Goal: Task Accomplishment & Management: Manage account settings

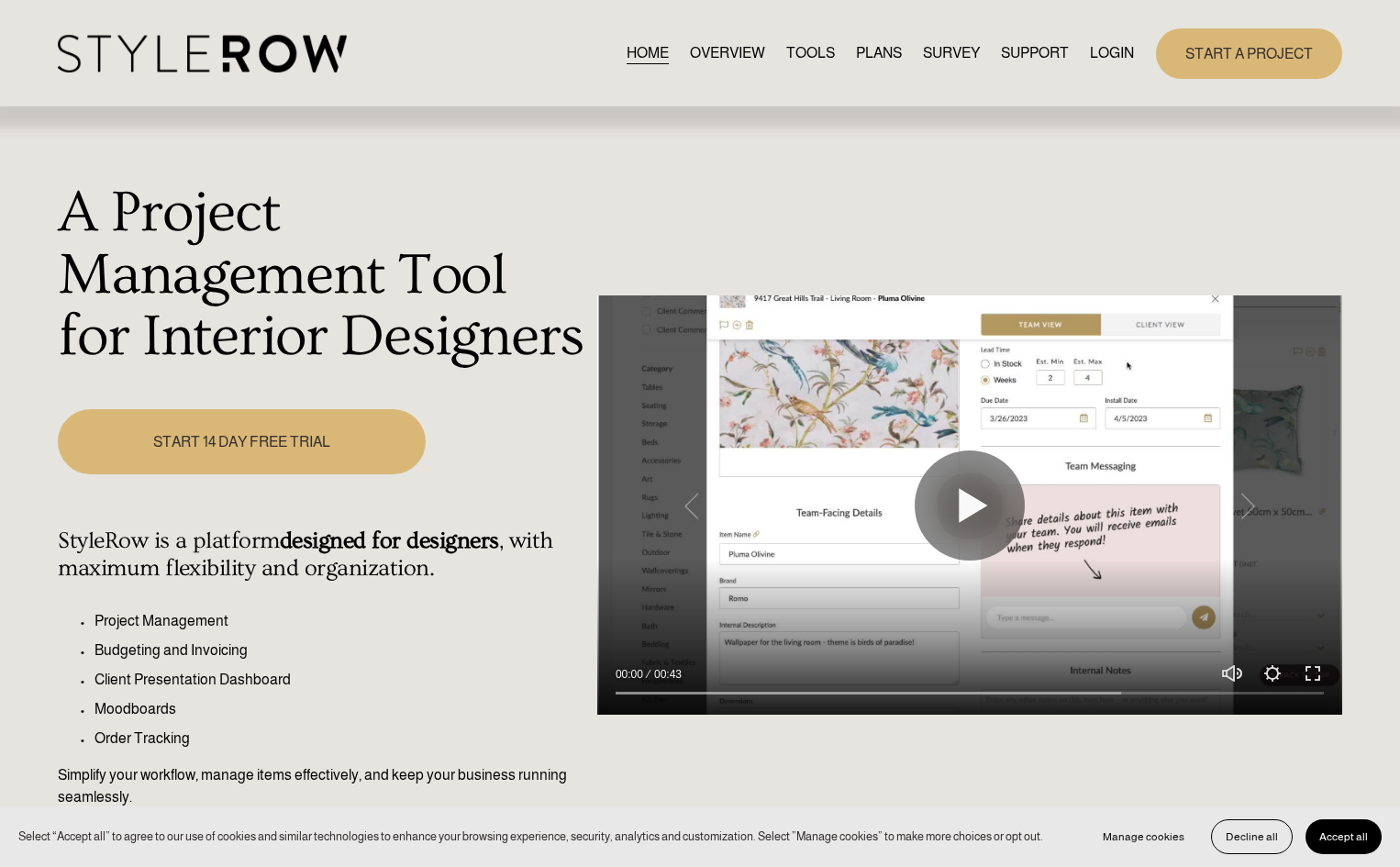
click at [1116, 54] on link "LOGIN" at bounding box center [1111, 53] width 44 height 24
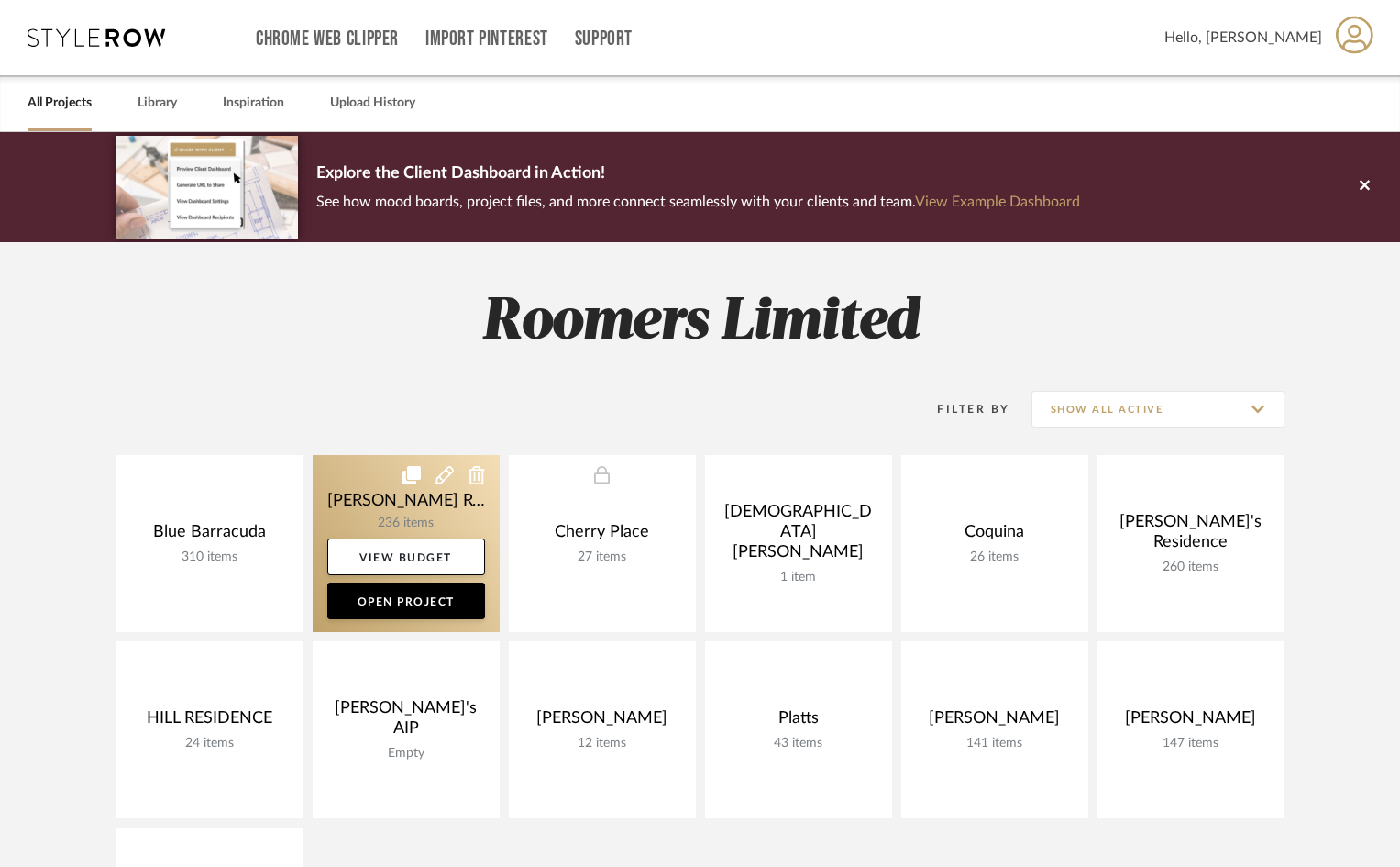
click at [412, 491] on link at bounding box center [406, 543] width 187 height 177
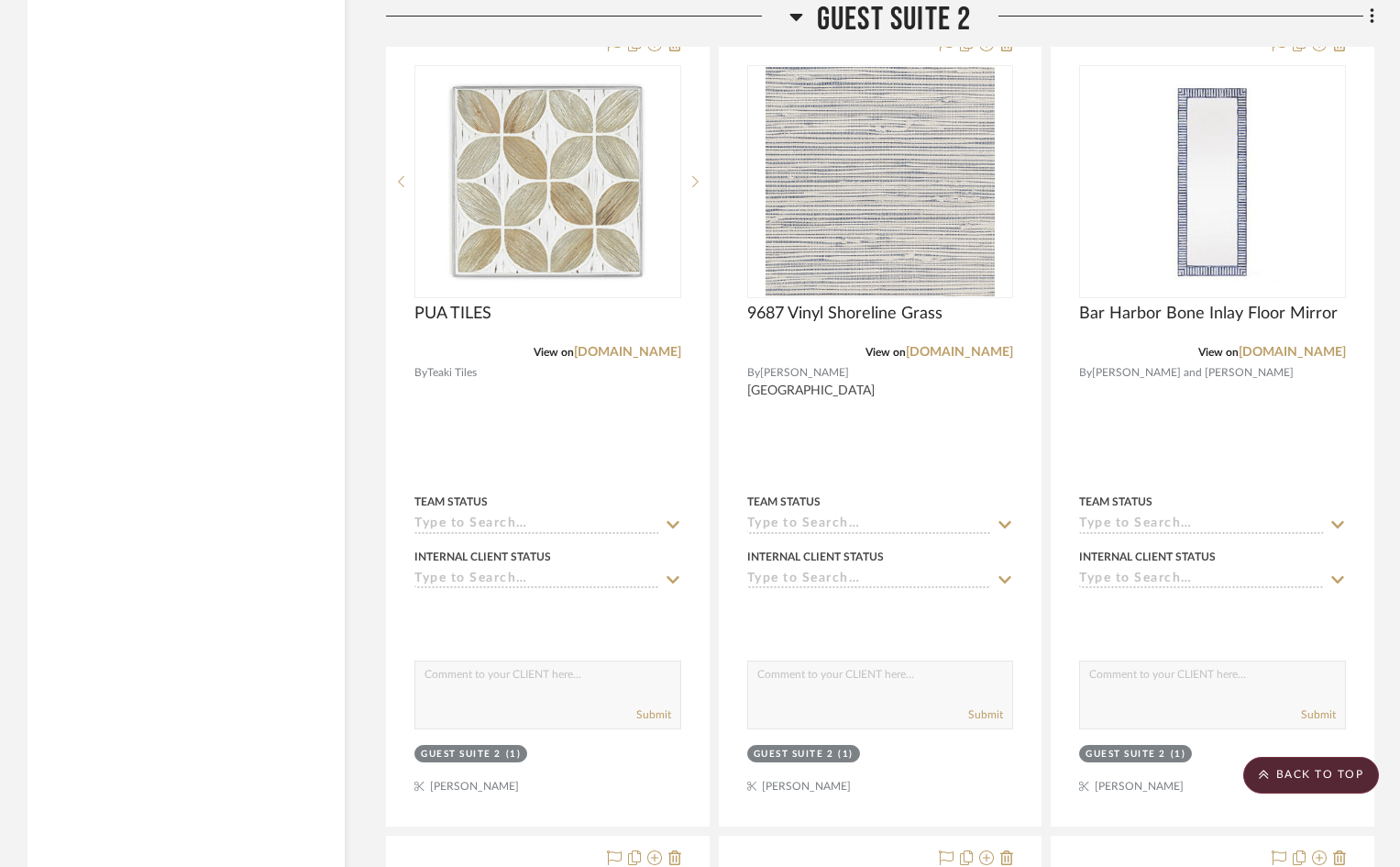
scroll to position [12568, 0]
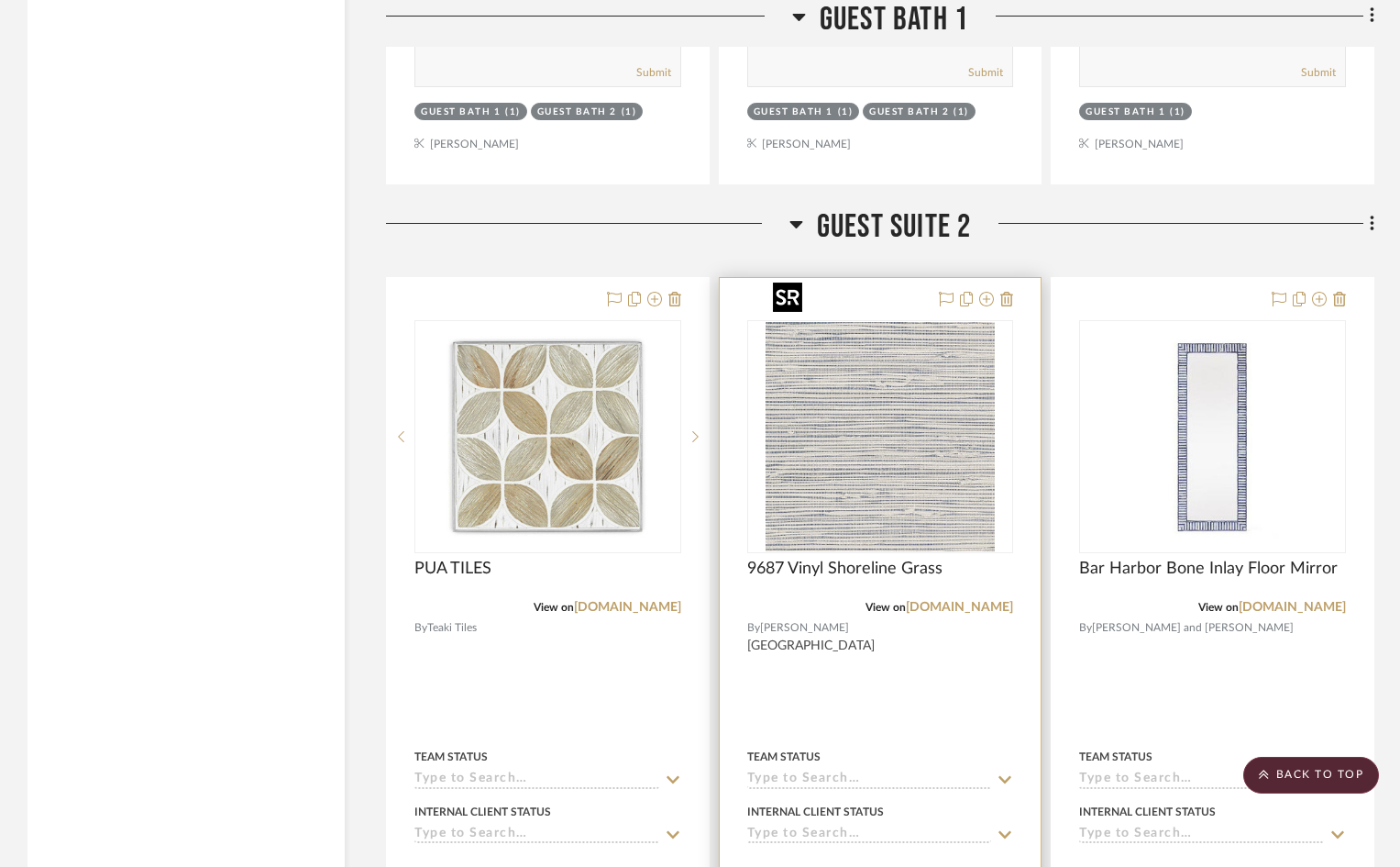
click at [887, 427] on div at bounding box center [881, 436] width 267 height 233
click at [879, 422] on img "0" at bounding box center [881, 436] width 229 height 229
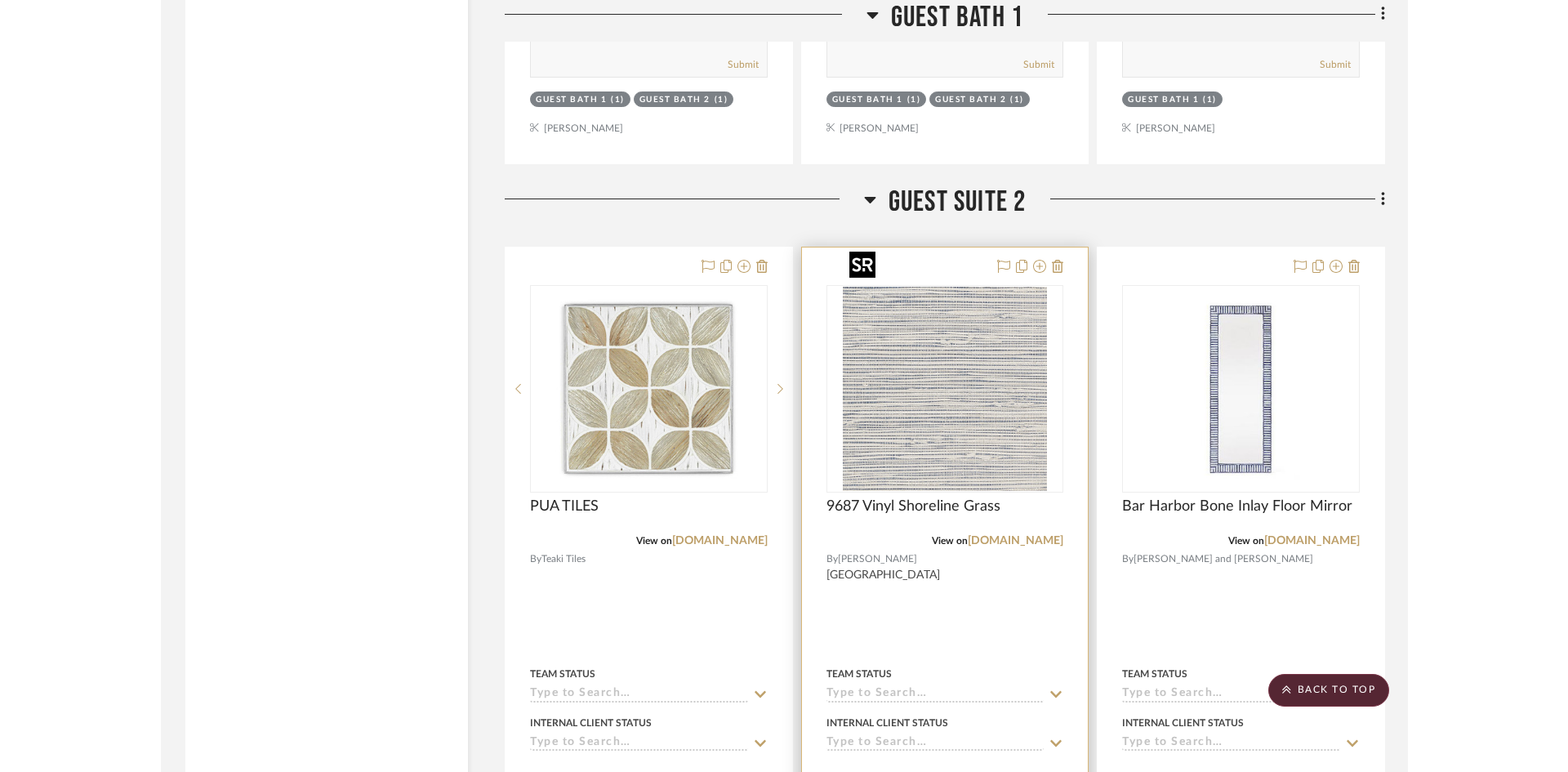
scroll to position [0, 0]
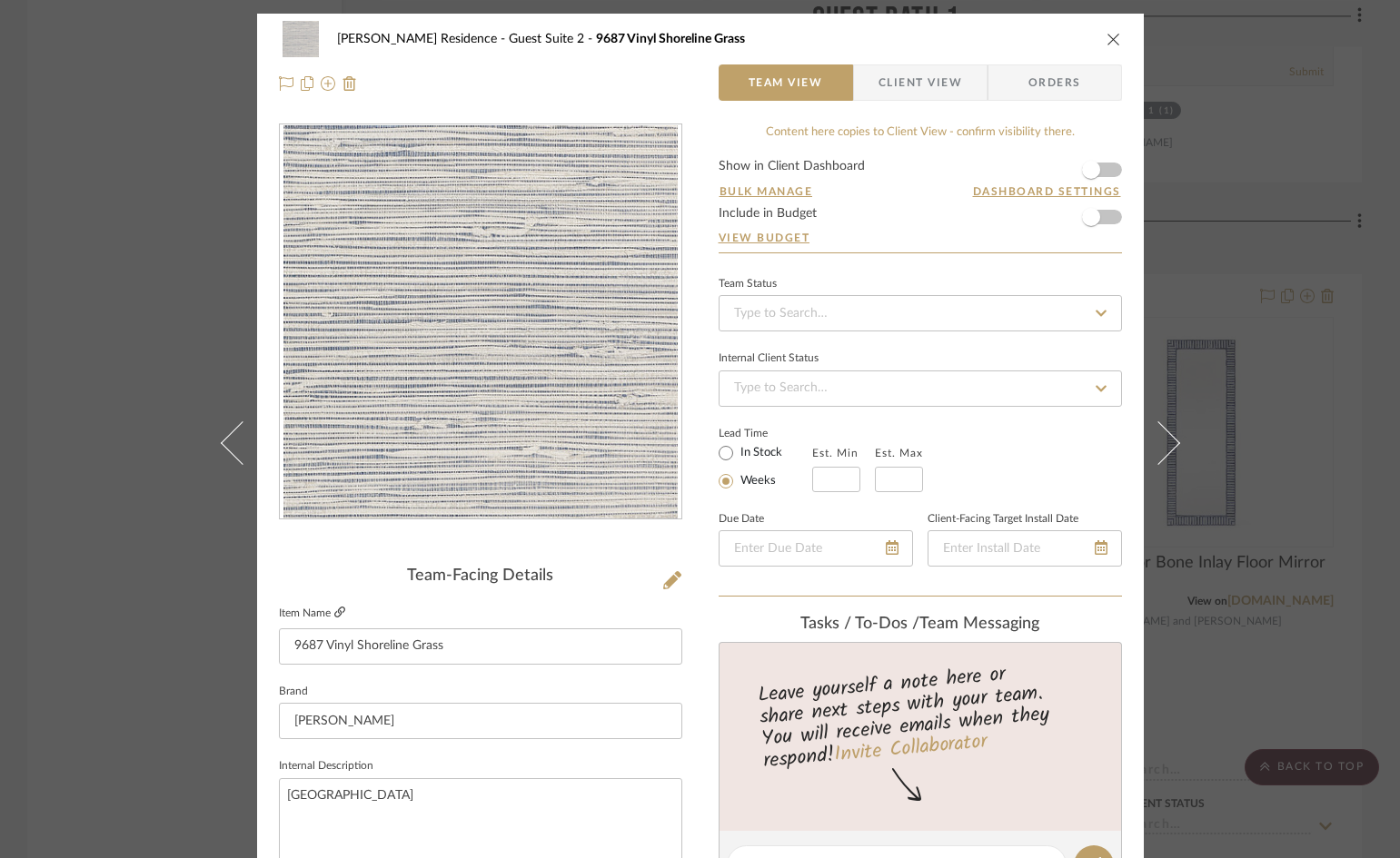
click at [336, 610] on icon at bounding box center [339, 611] width 11 height 11
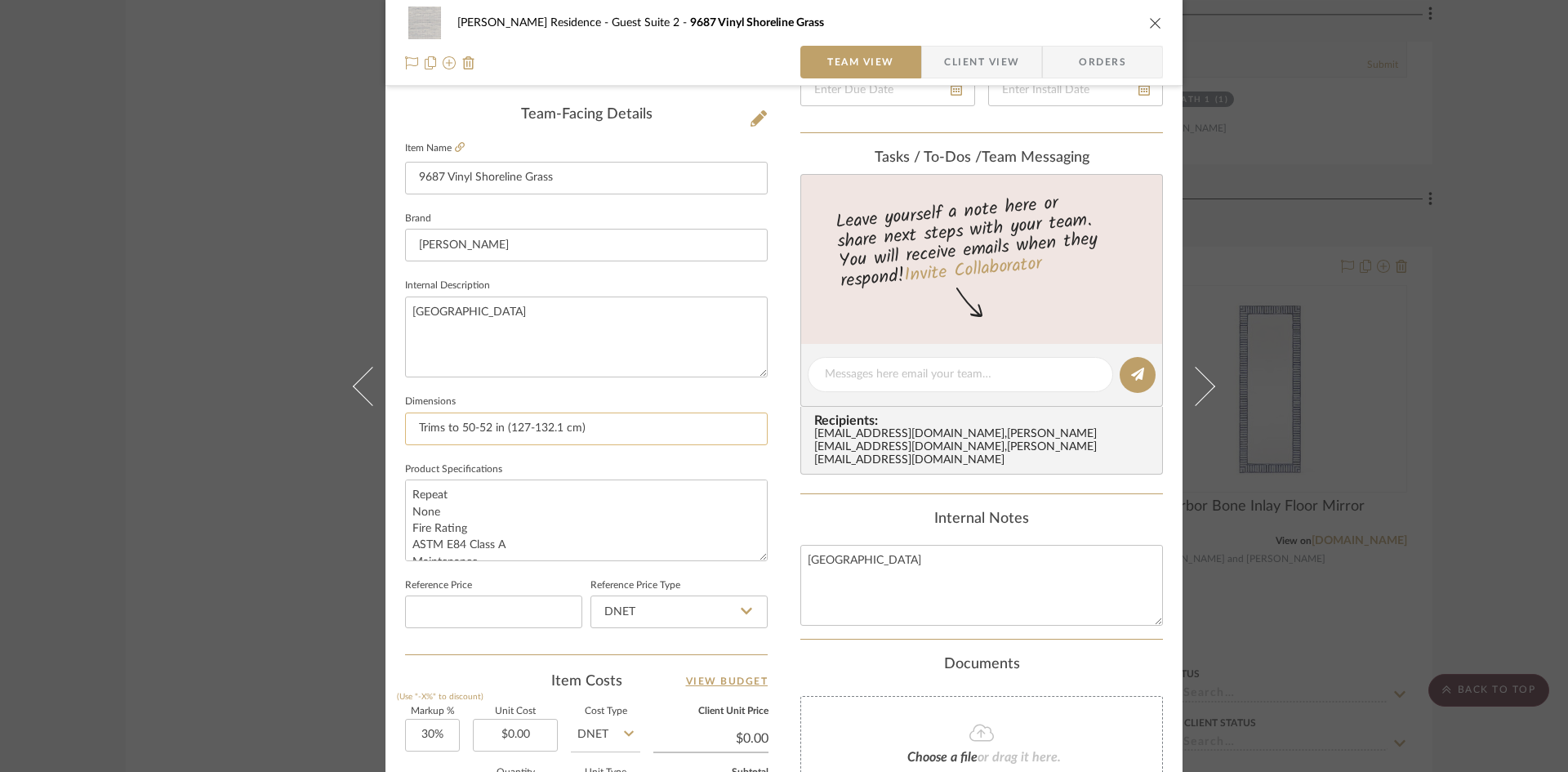
scroll to position [409, 0]
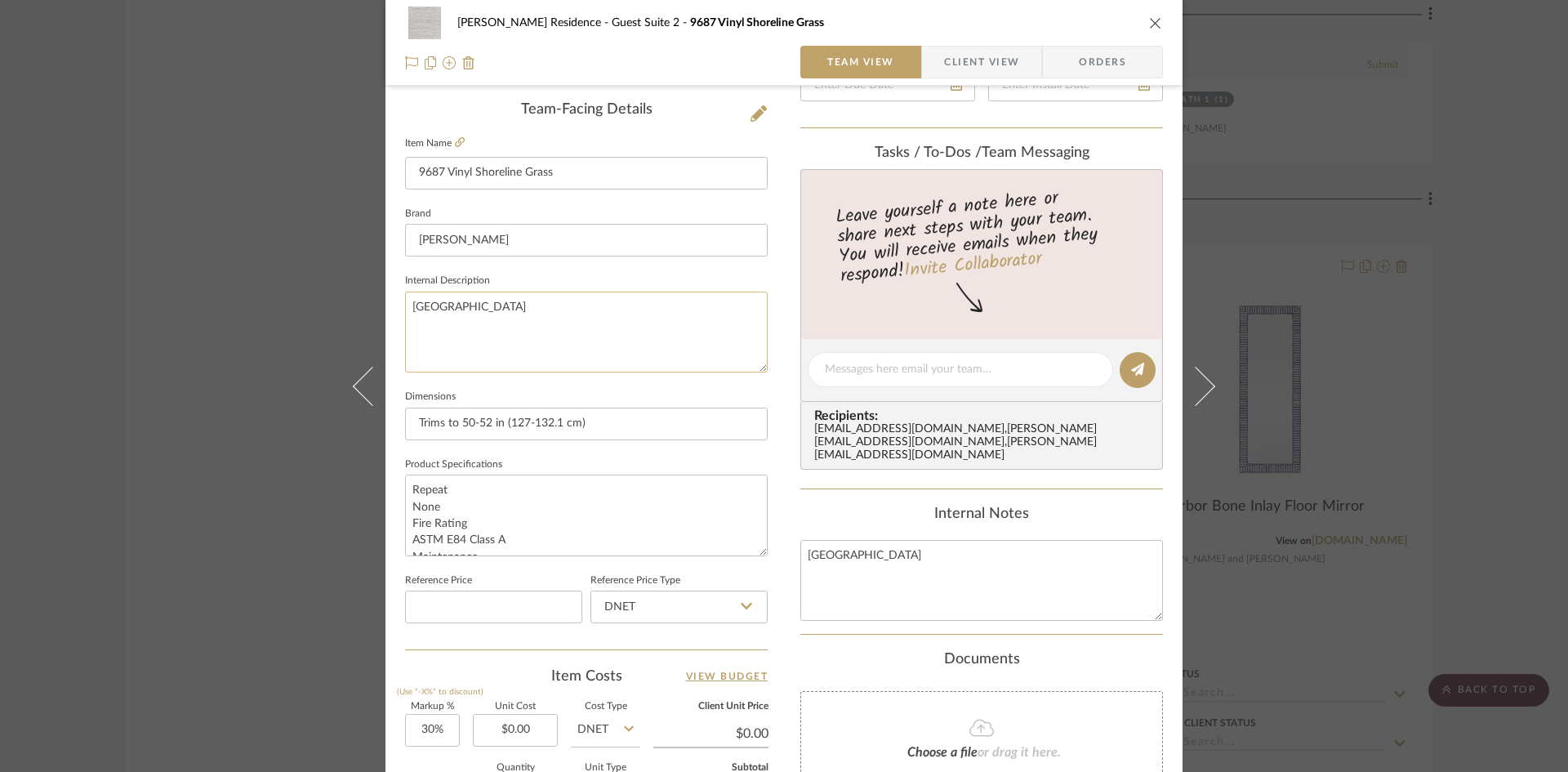
click at [508, 306] on textarea "[GEOGRAPHIC_DATA]" at bounding box center [586, 332] width 362 height 81
click at [438, 322] on textarea "[GEOGRAPHIC_DATA]" at bounding box center [586, 332] width 362 height 81
click at [501, 311] on textarea "[GEOGRAPHIC_DATA]" at bounding box center [586, 332] width 362 height 81
click at [652, 359] on textarea "[GEOGRAPHIC_DATA] dimensions: 15' X 13'6" with 11 height ceilings" at bounding box center [586, 332] width 362 height 81
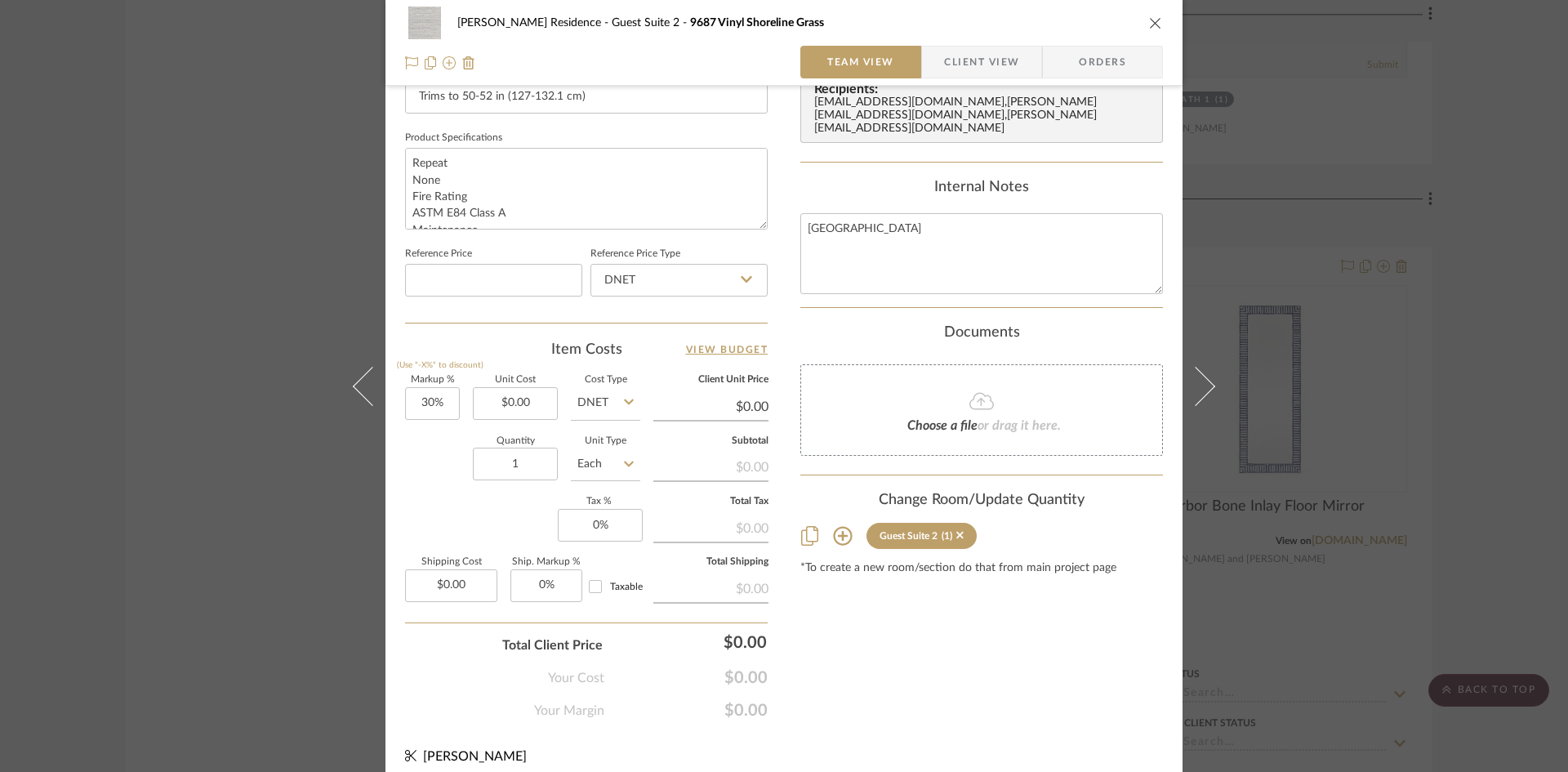
scroll to position [749, 0]
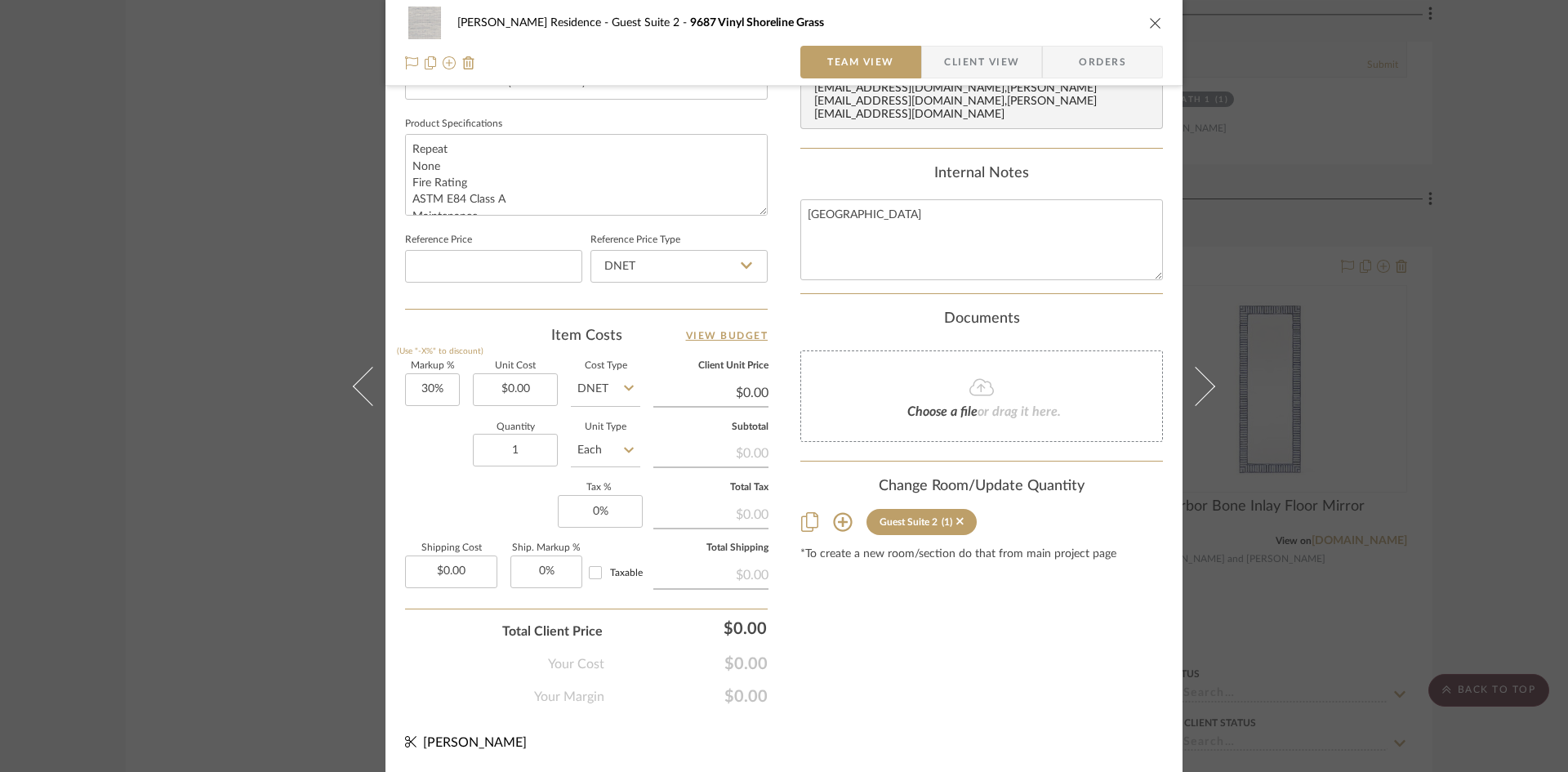
type textarea "[GEOGRAPHIC_DATA] dimensions: 15' X 13'6" with 11 height ceilings"
click at [1024, 683] on div "Content here copies to Client View - confirm visibility there. Show in Client D…" at bounding box center [982, 34] width 362 height 1344
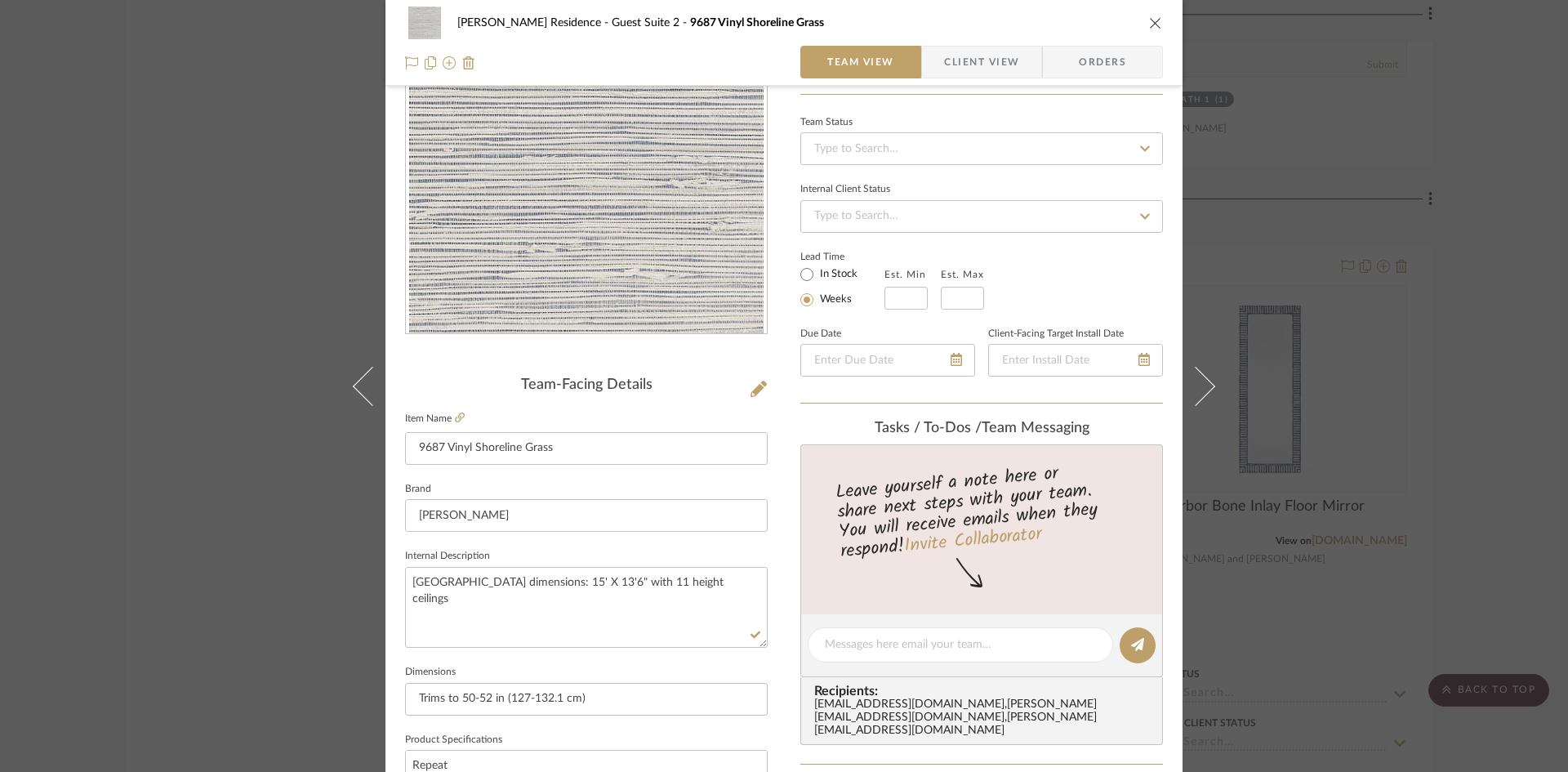
scroll to position [0, 0]
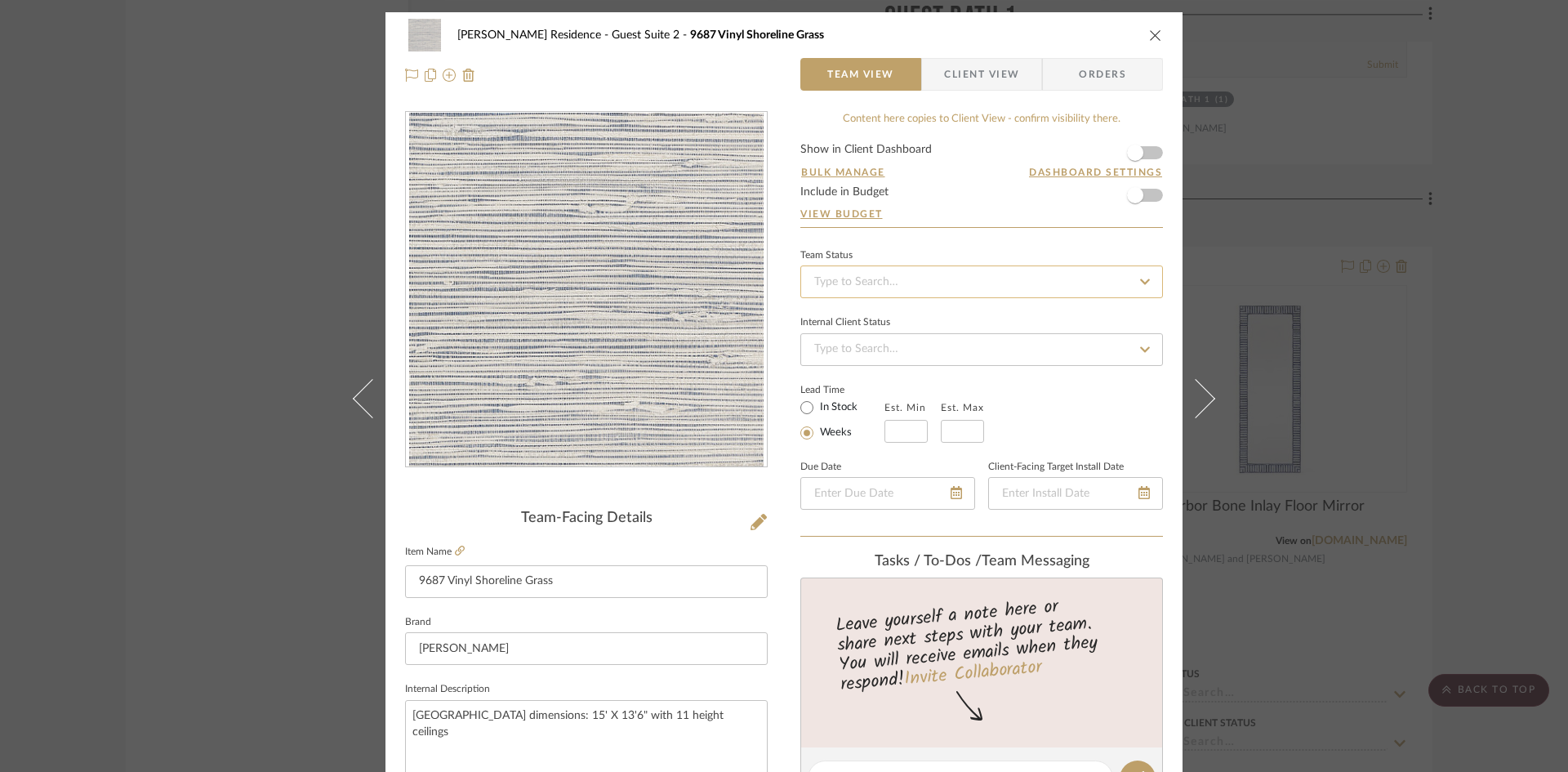
click at [841, 285] on input at bounding box center [982, 281] width 362 height 32
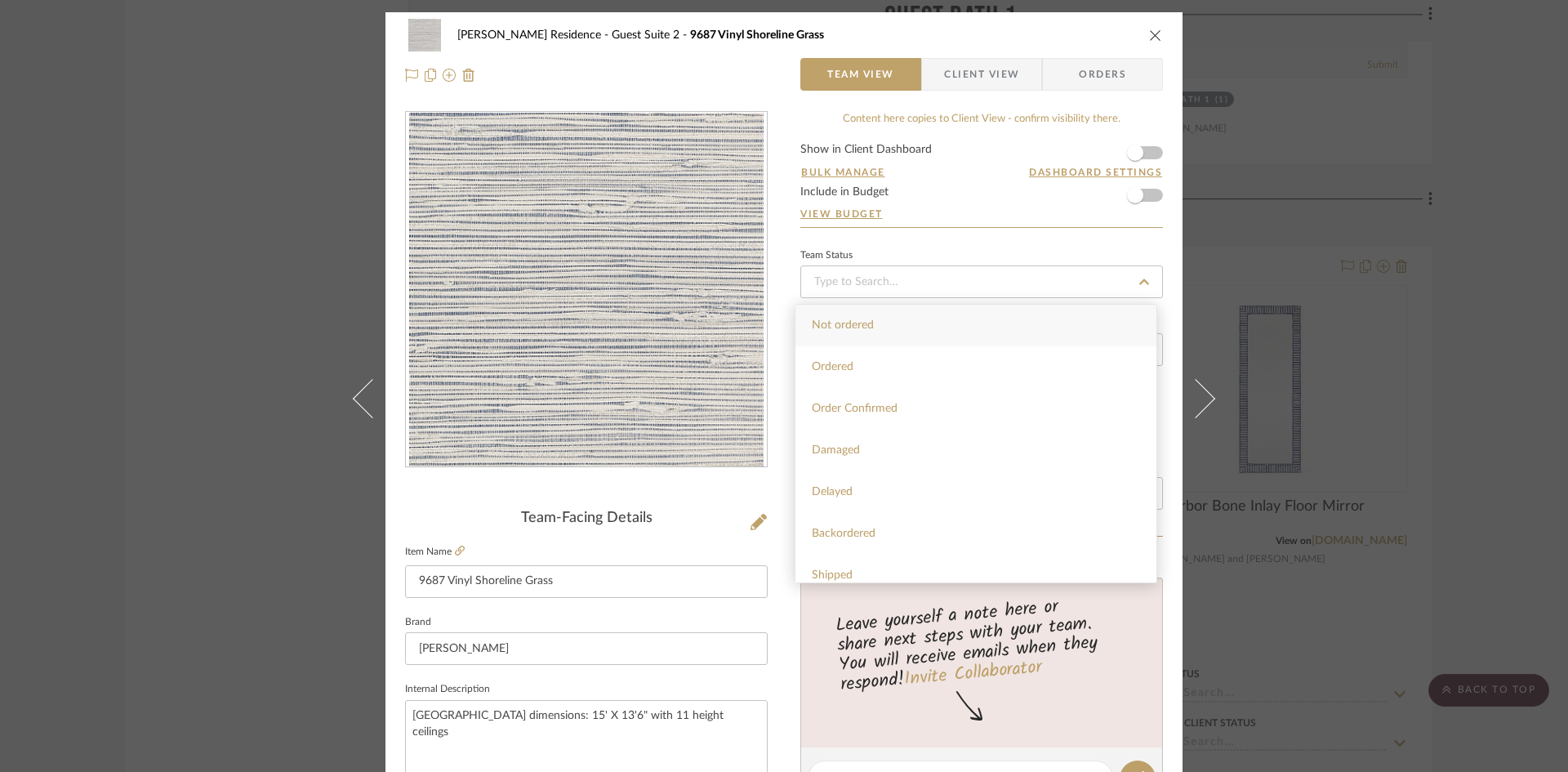
click at [658, 514] on div "Team-Facing Details" at bounding box center [586, 518] width 362 height 18
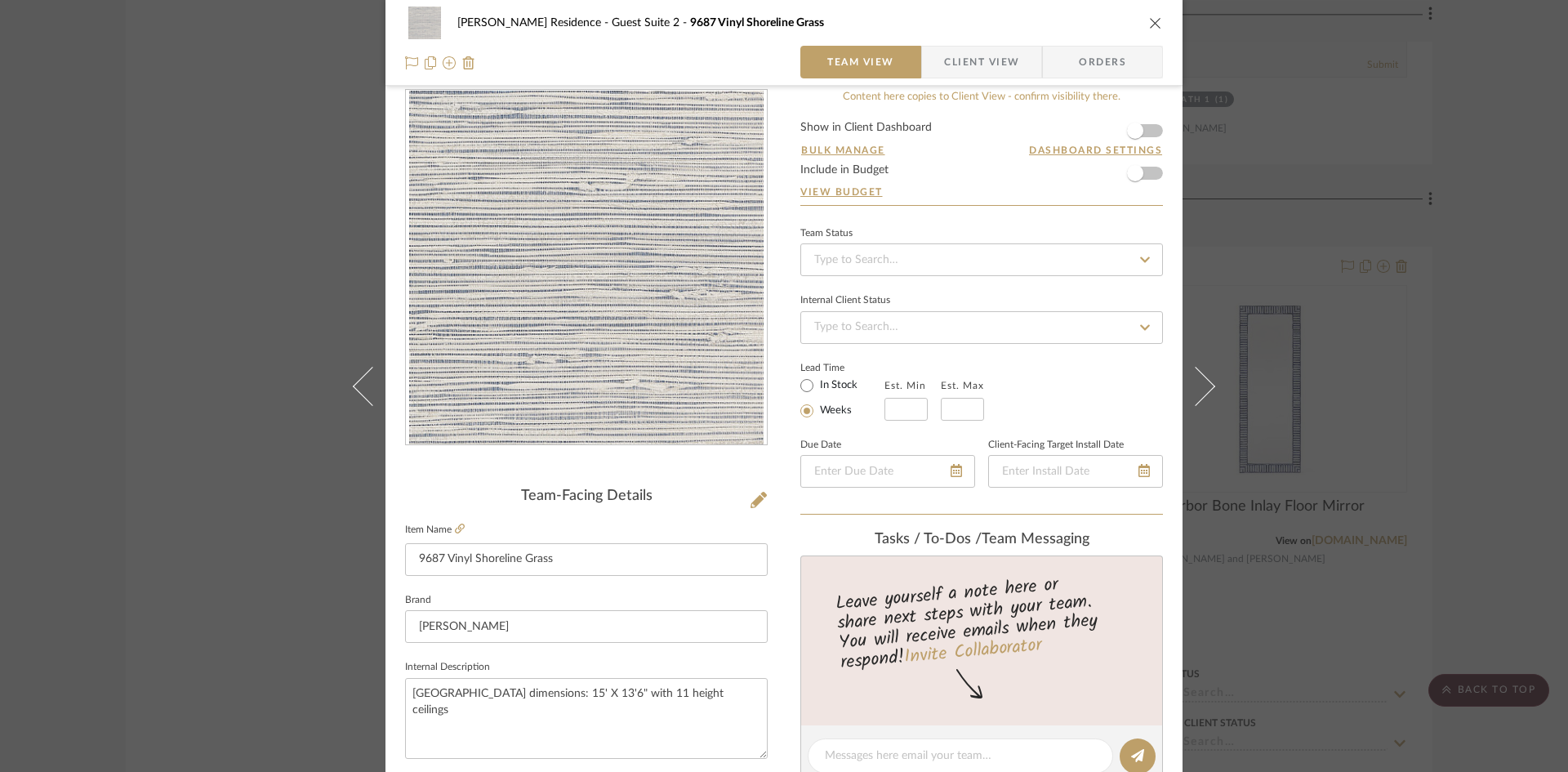
scroll to position [14, 0]
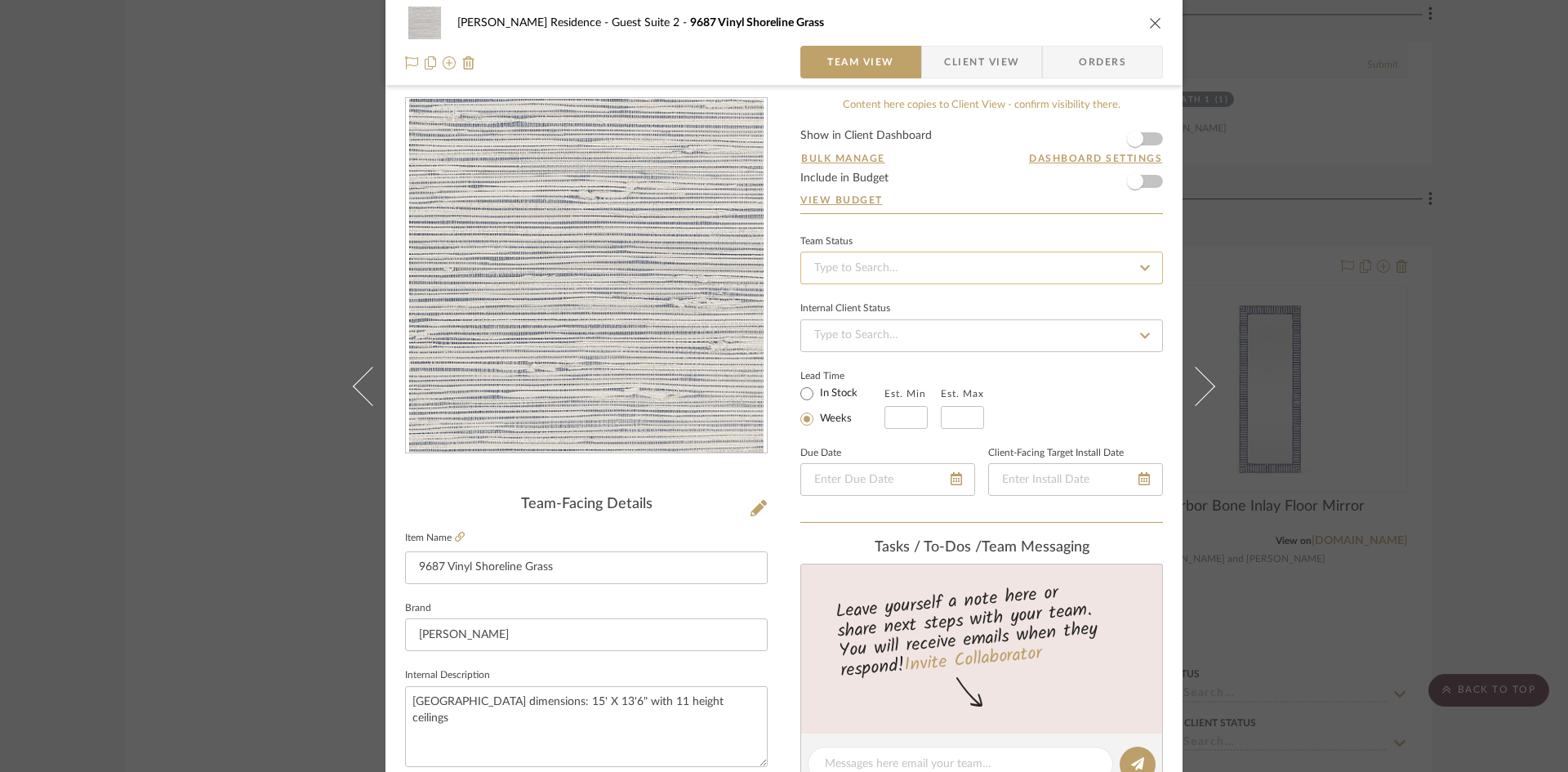
click at [821, 253] on input at bounding box center [982, 267] width 362 height 32
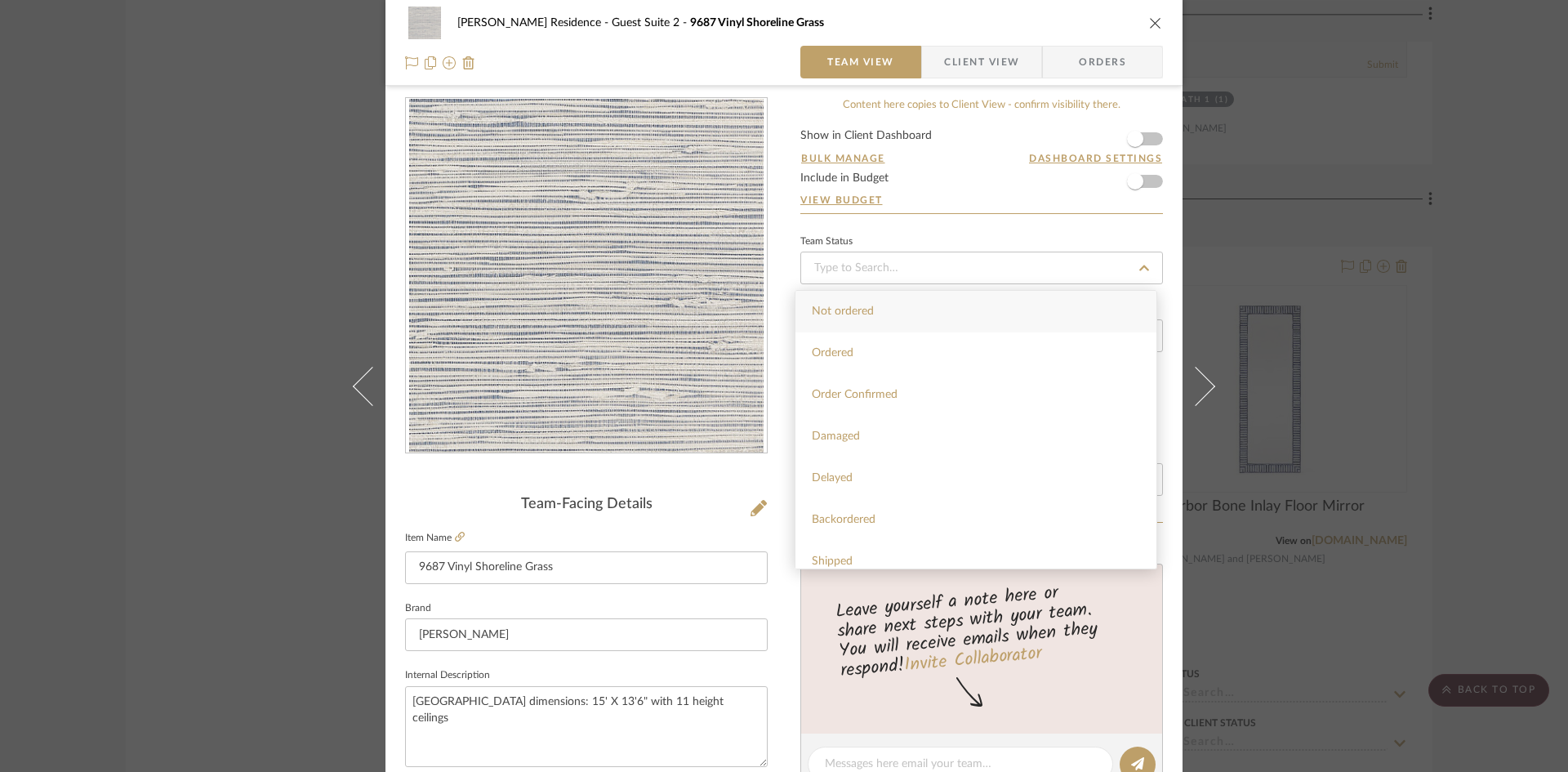
click at [262, 216] on div "[PERSON_NAME] Residence Guest Suite 2 9687 Vinyl Shoreline Grass Team View Clie…" at bounding box center [784, 386] width 1568 height 772
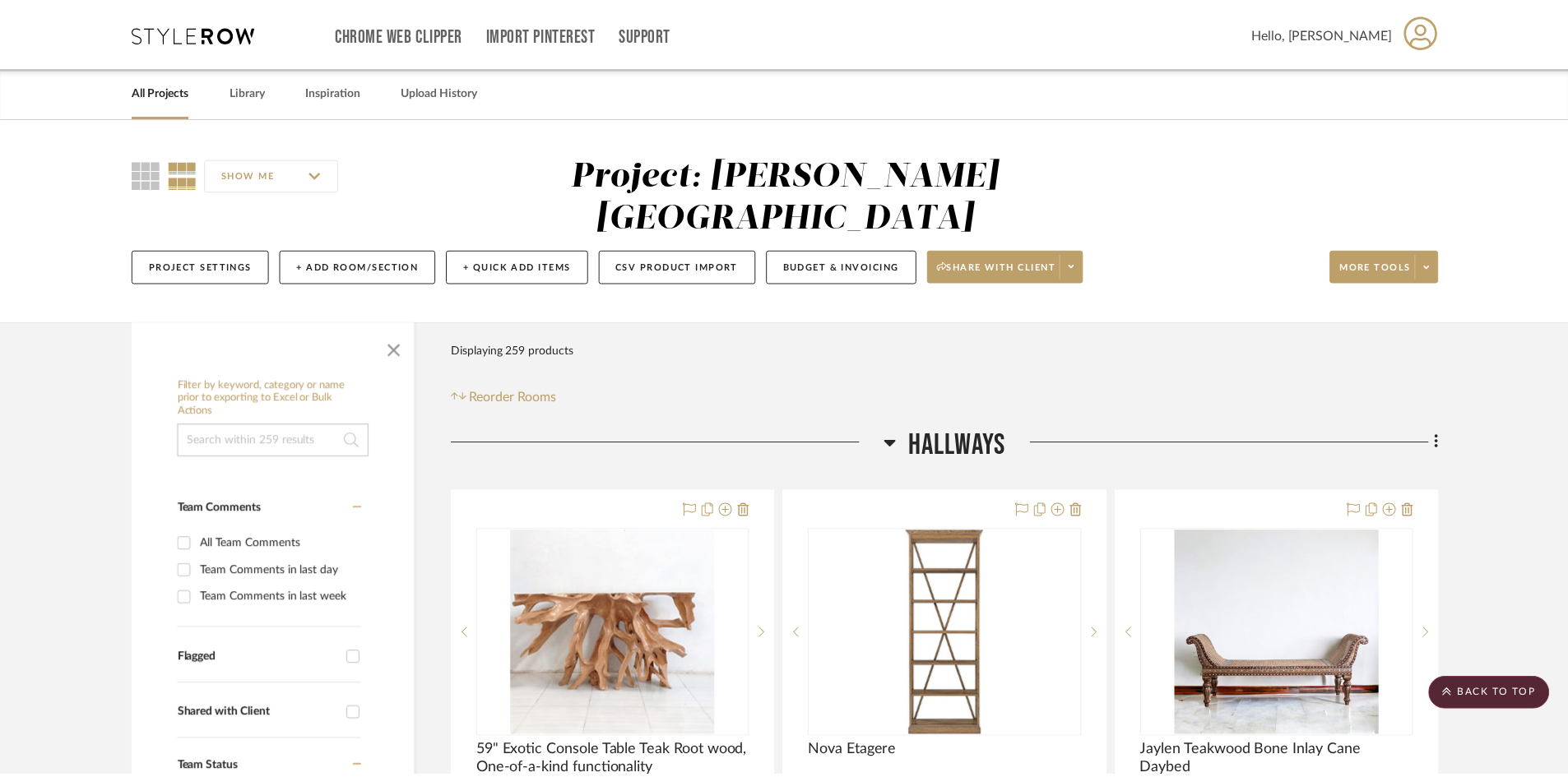
scroll to position [11263, 0]
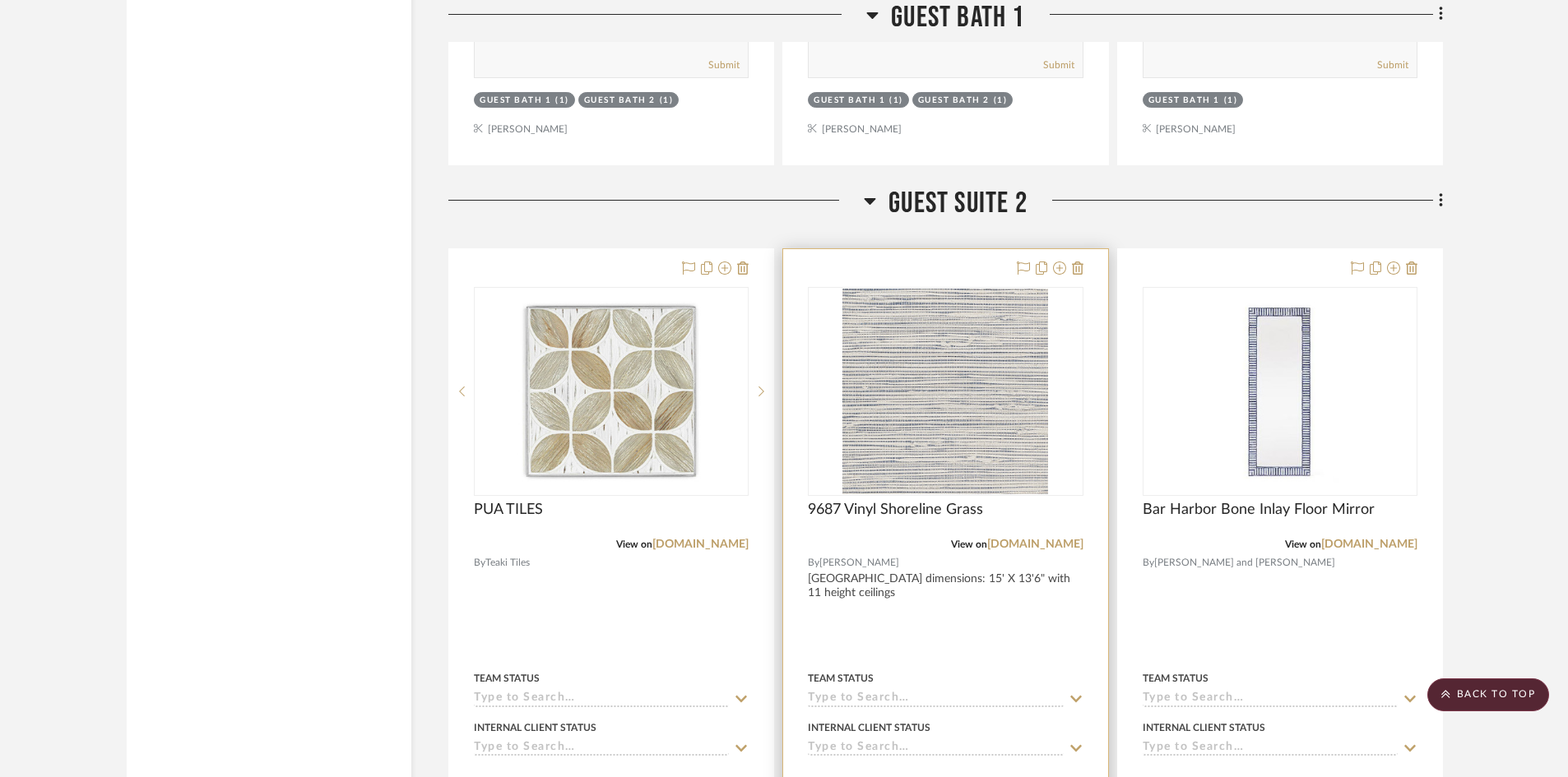
click at [1063, 691] on sr-typeahead at bounding box center [945, 699] width 275 height 16
click at [1076, 692] on icon at bounding box center [1076, 698] width 15 height 13
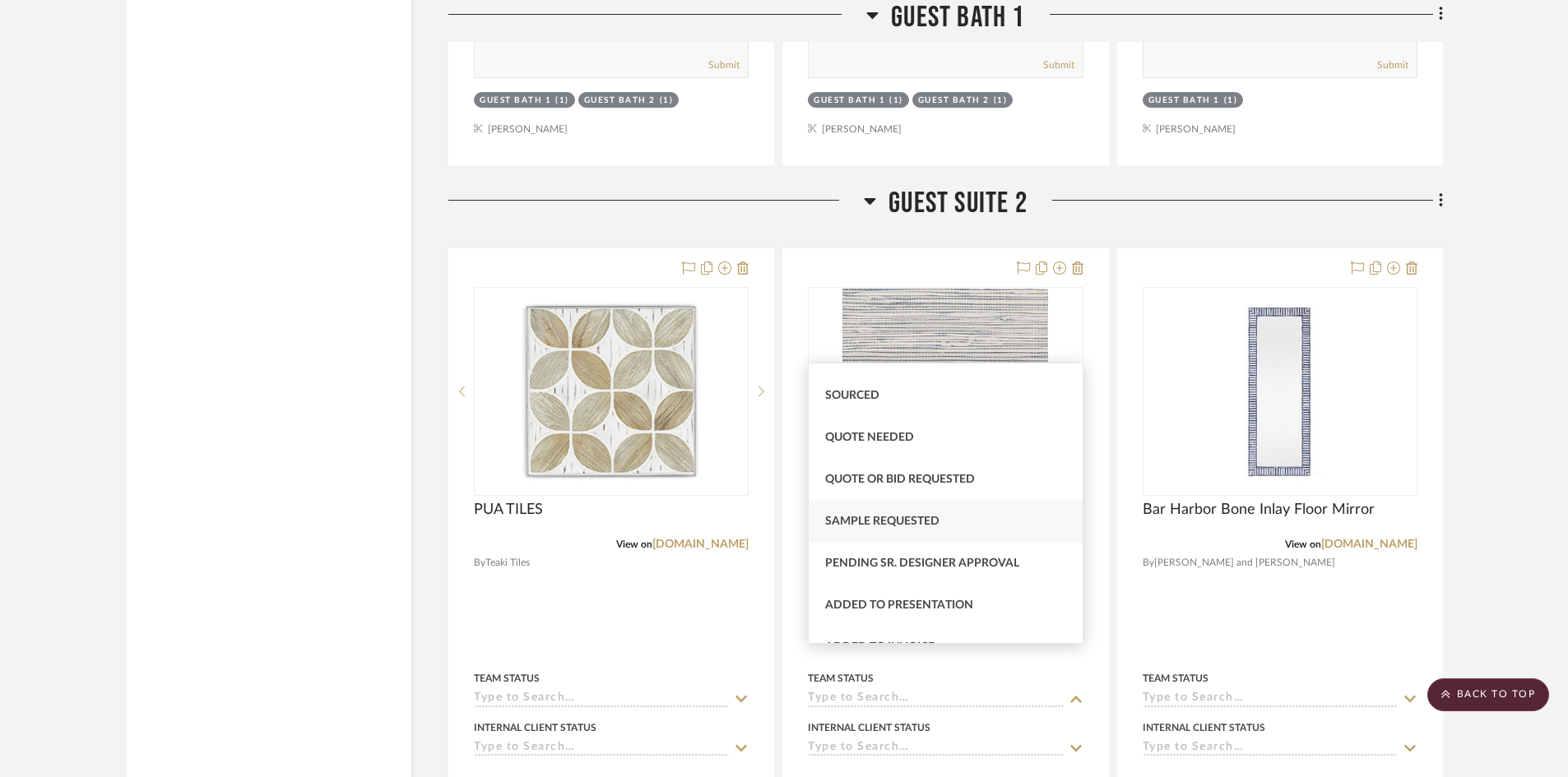
scroll to position [493, 0]
click at [899, 470] on div "Quote Needed" at bounding box center [945, 478] width 273 height 42
type input "[DATE]"
type input "Quote Needed"
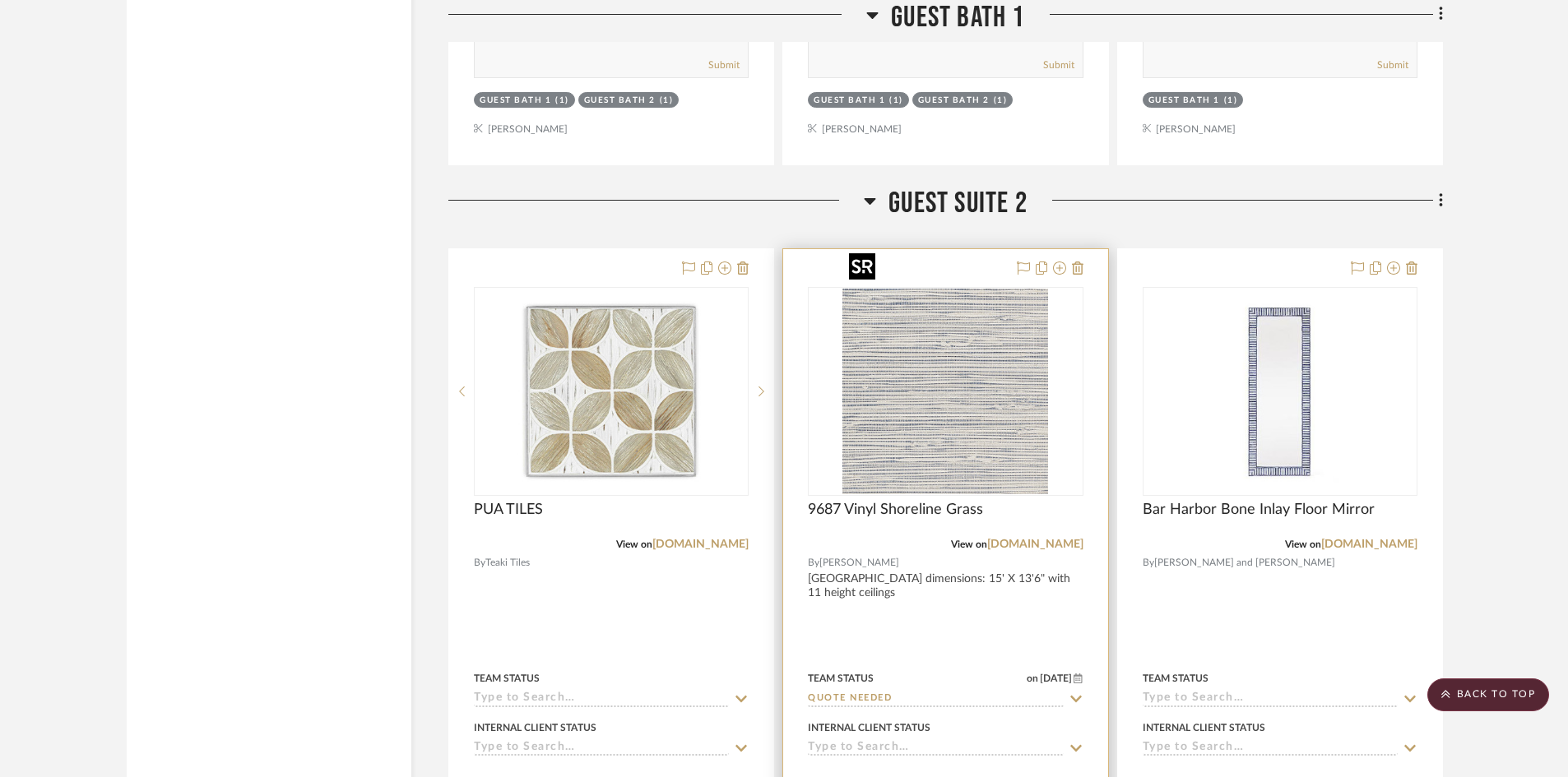
click at [917, 399] on img "0" at bounding box center [945, 391] width 205 height 205
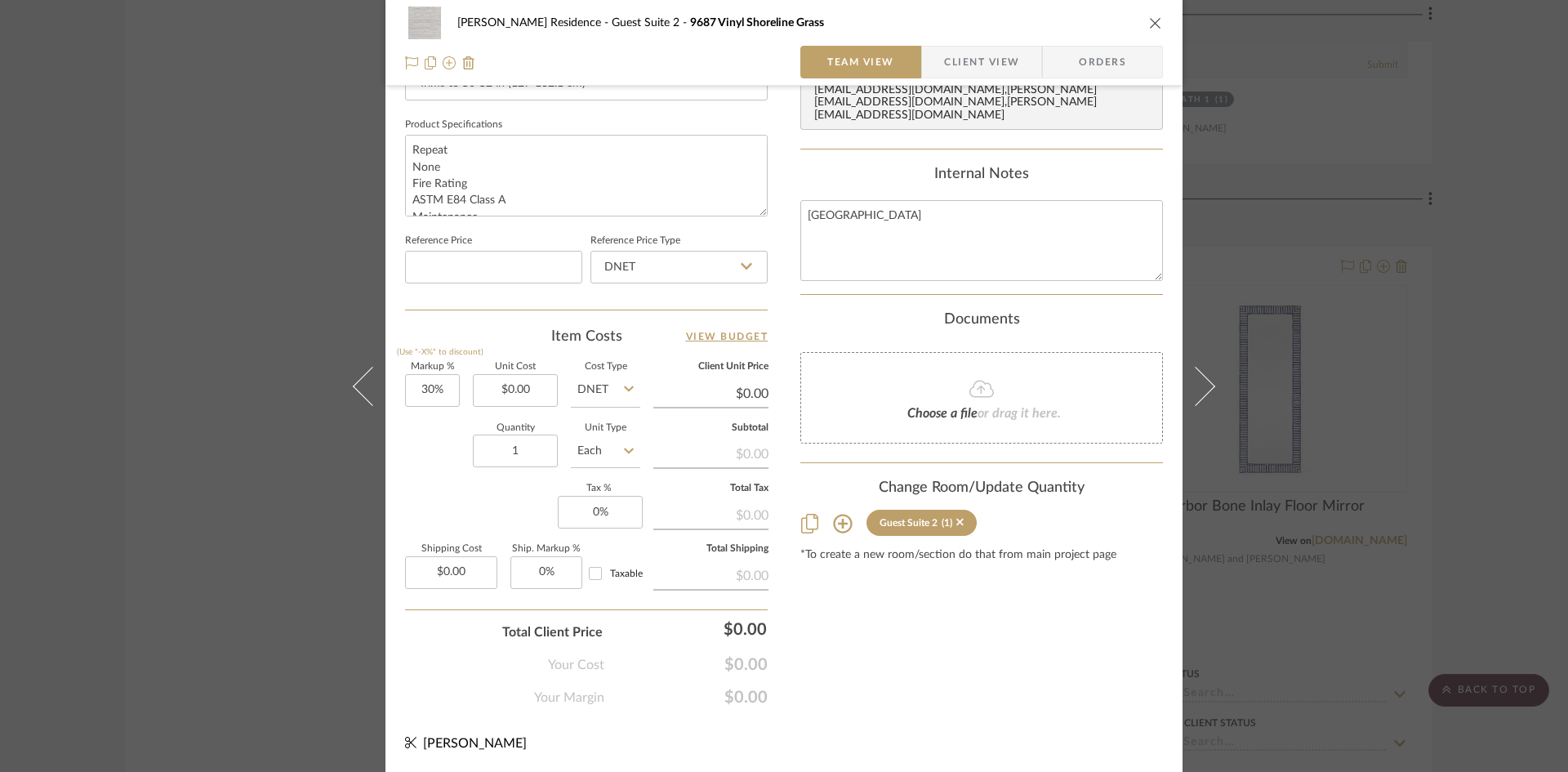
scroll to position [749, 0]
type input "58"
click at [632, 681] on div "Your Margin $0.00" at bounding box center [586, 689] width 362 height 32
click at [624, 446] on icon at bounding box center [628, 450] width 10 height 13
click at [603, 613] on div "YD" at bounding box center [667, 616] width 202 height 42
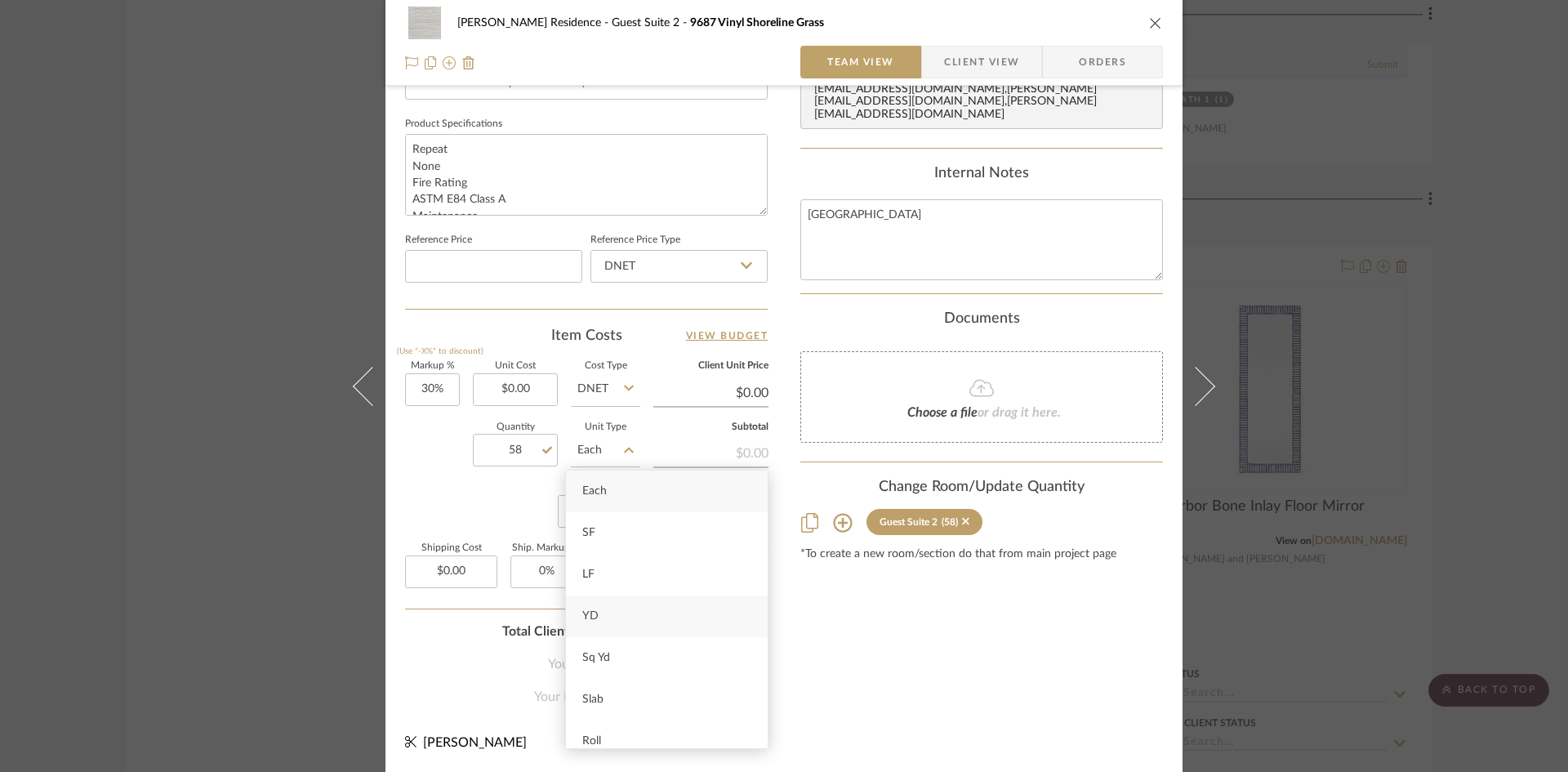
type input "YD"
click at [906, 655] on div "Content here copies to Client View - confirm visibility there. Show in Client D…" at bounding box center [982, 34] width 362 height 1344
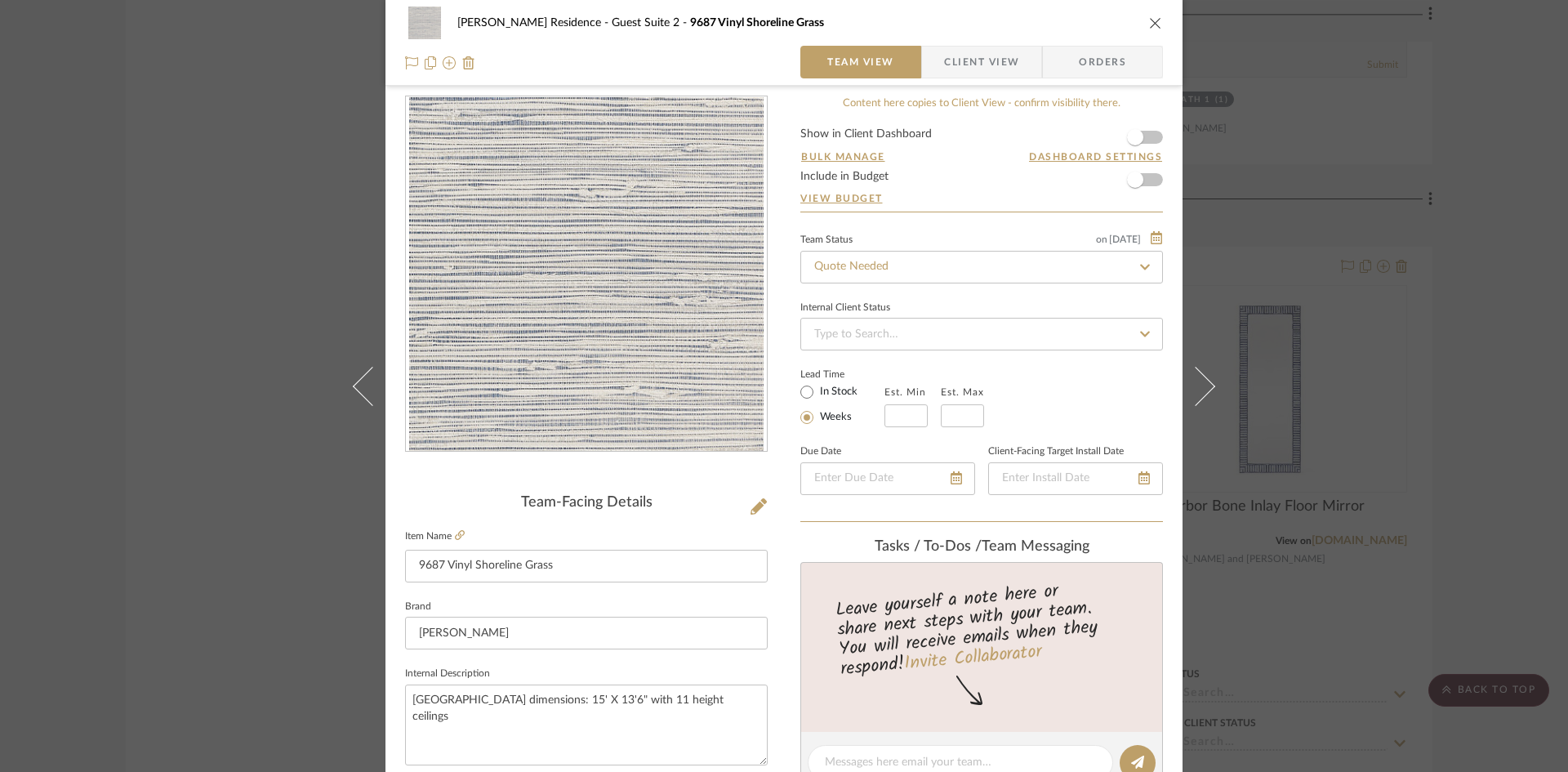
scroll to position [14, 0]
click at [854, 56] on span "Team View" at bounding box center [861, 61] width 67 height 32
click at [879, 274] on input "Quote Needed" at bounding box center [982, 268] width 362 height 32
click at [882, 302] on div "Quote Needed" at bounding box center [976, 313] width 361 height 42
click at [882, 335] on input at bounding box center [982, 335] width 362 height 32
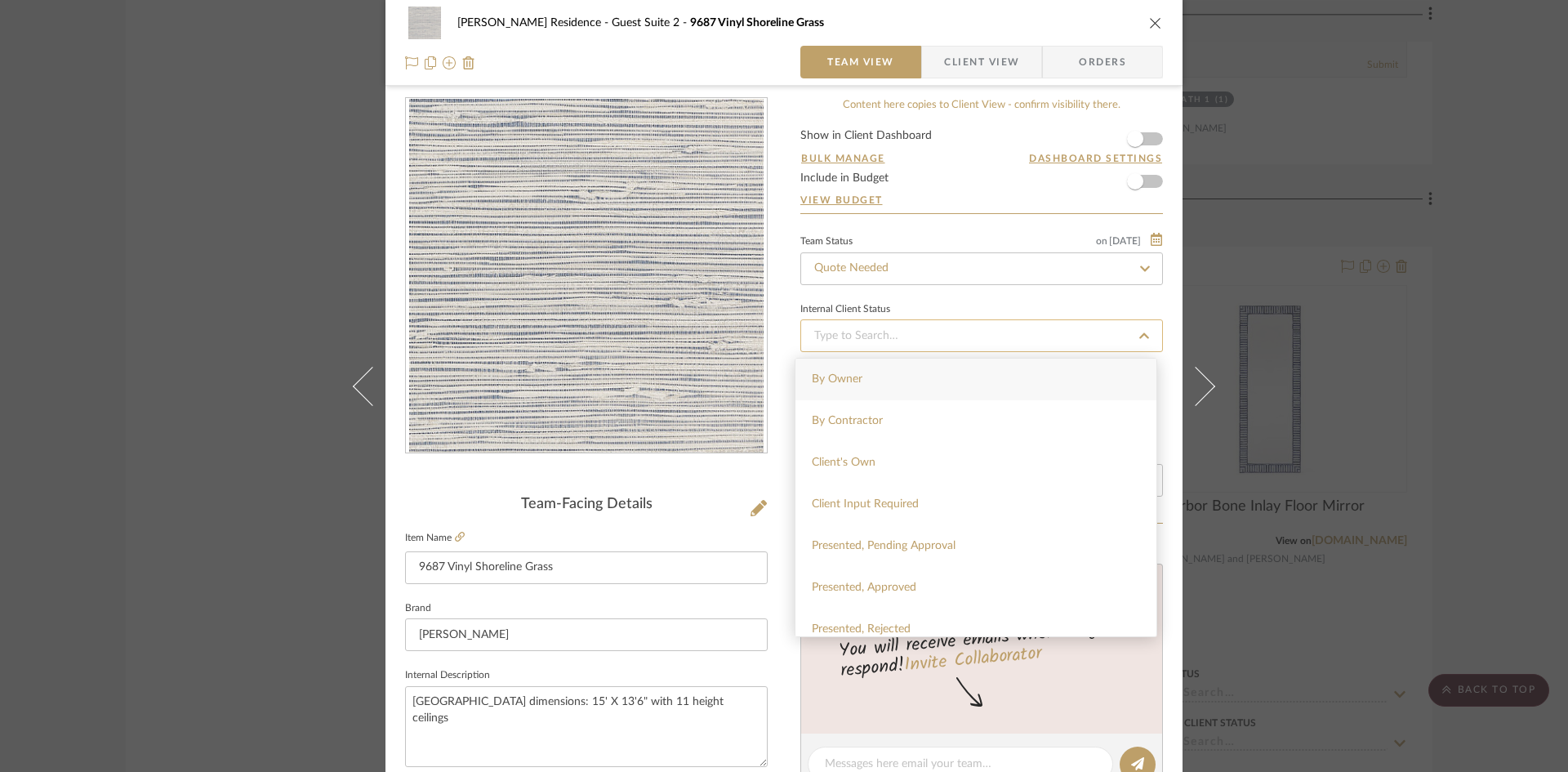
click at [882, 335] on input at bounding box center [982, 335] width 362 height 32
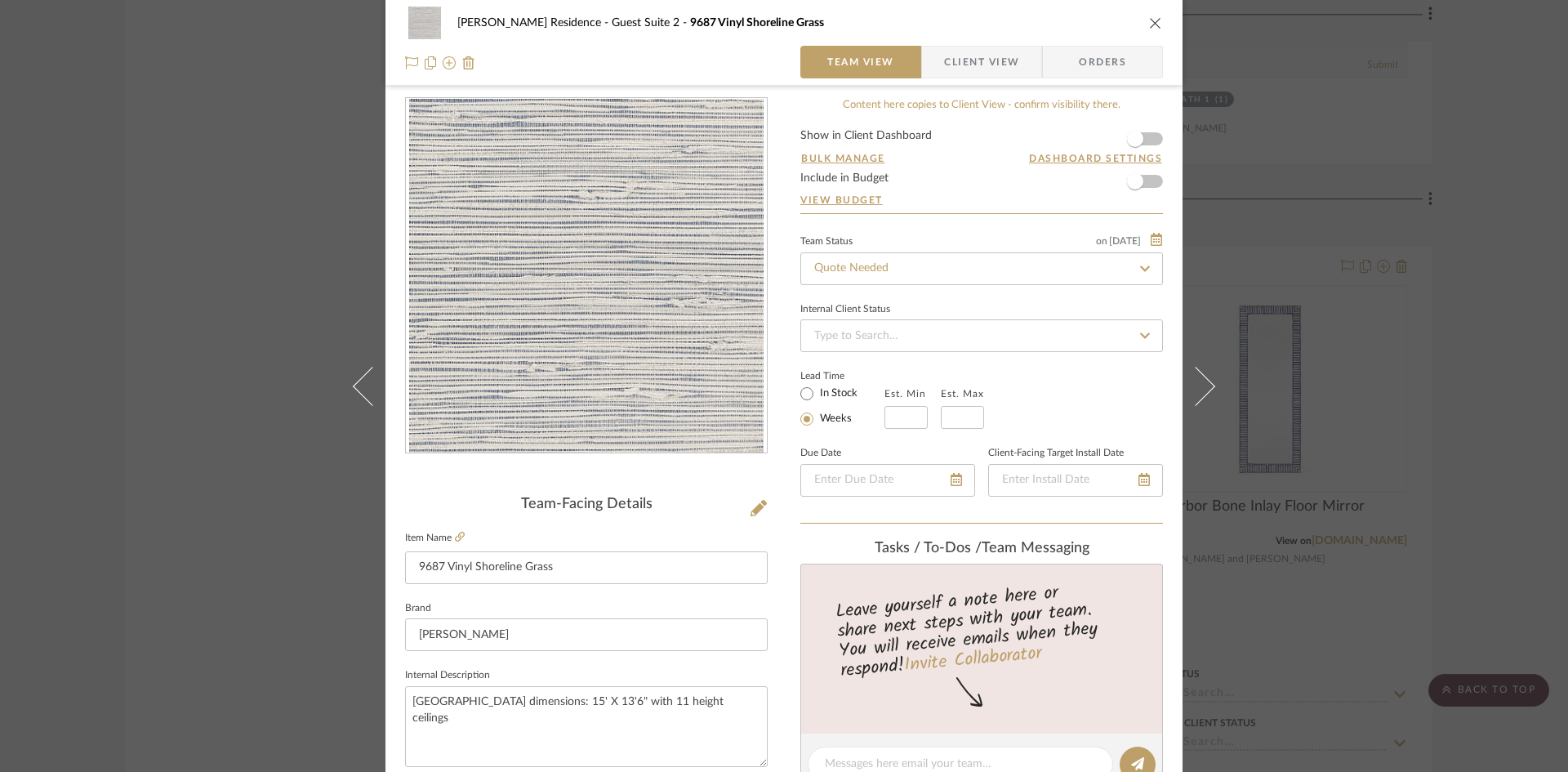
click at [1258, 539] on div "[PERSON_NAME] Residence Guest Suite 2 9687 Vinyl Shoreline Grass Team View Clie…" at bounding box center [784, 386] width 1568 height 772
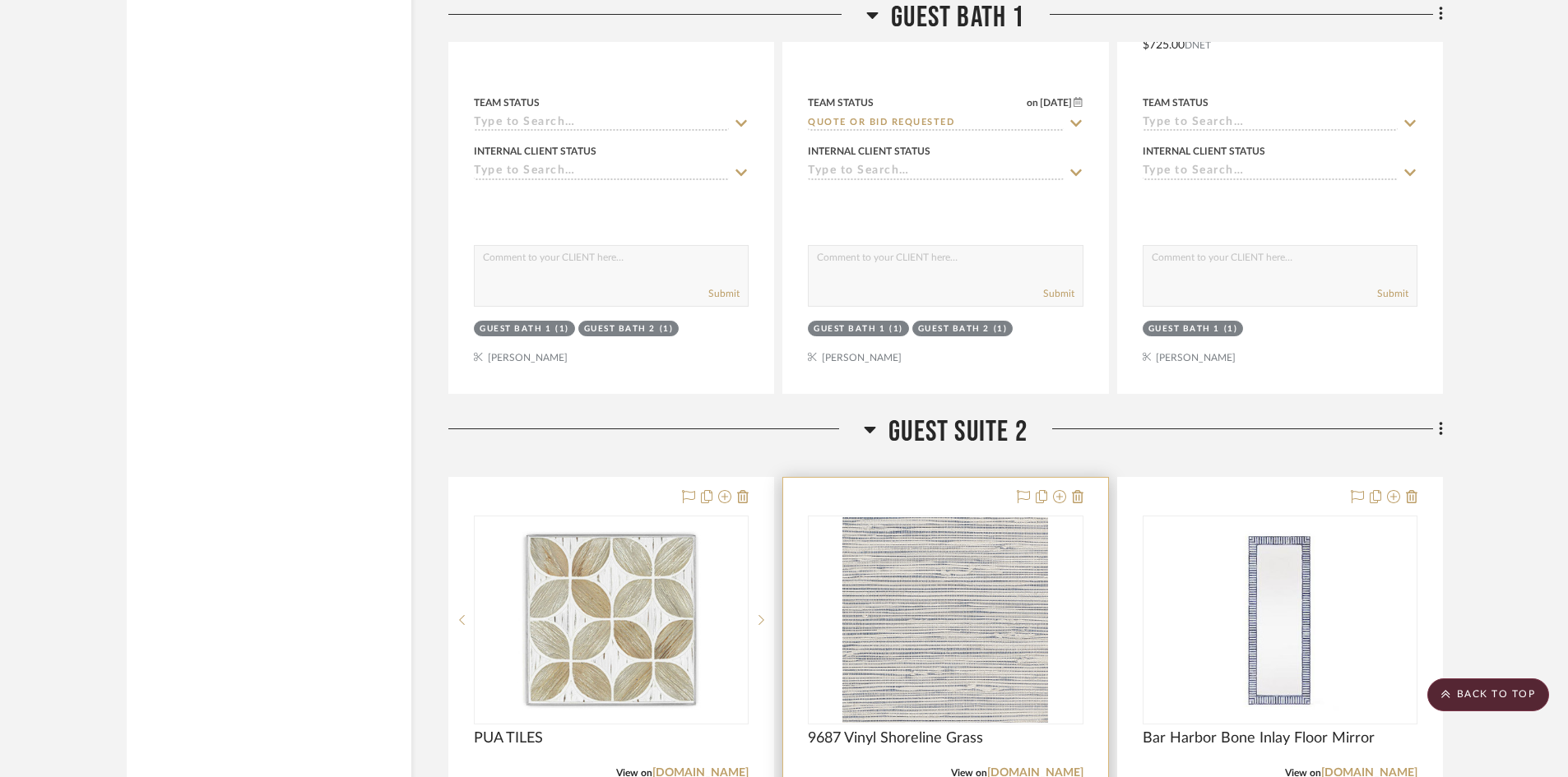
scroll to position [11099, 0]
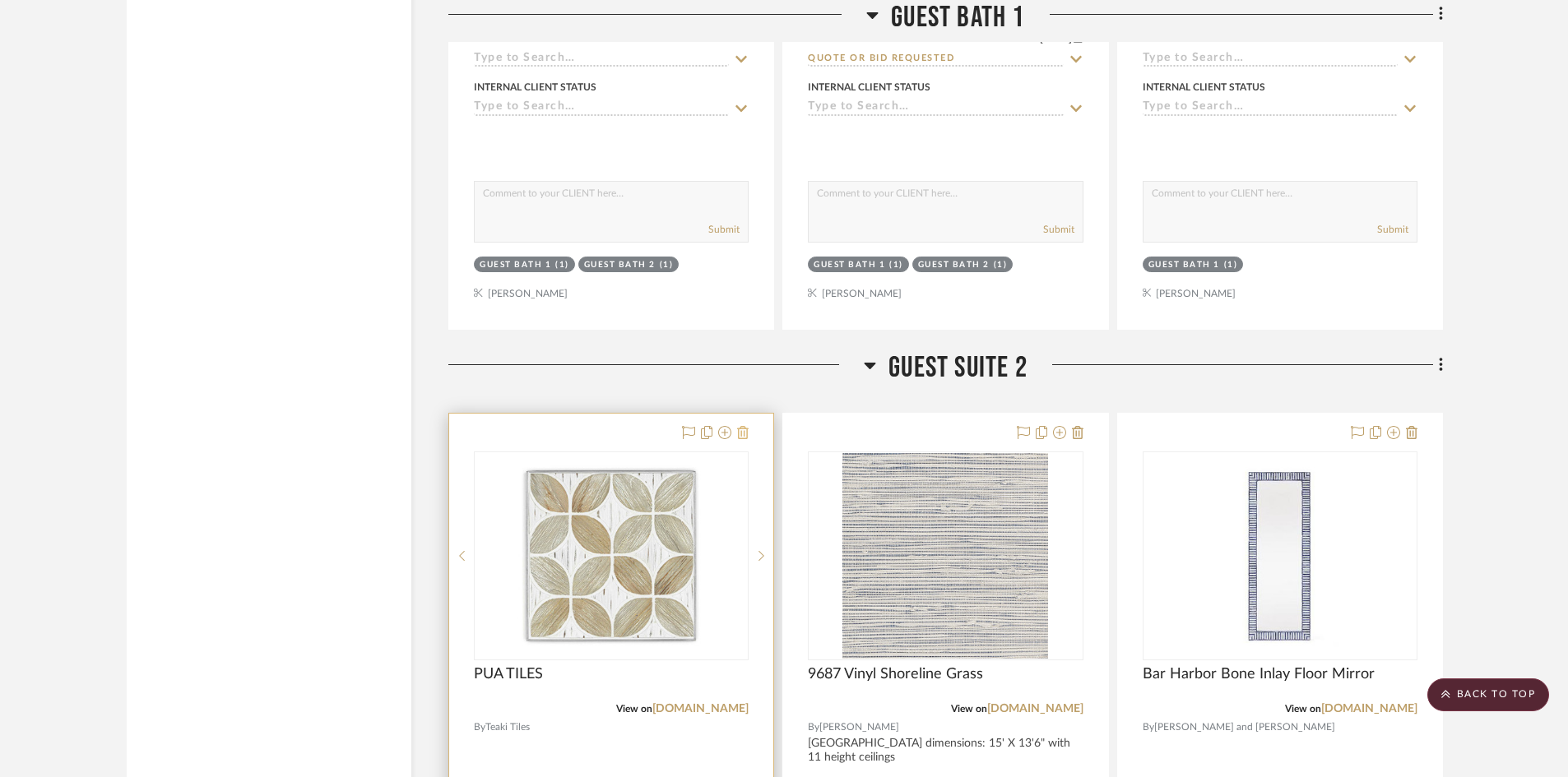
click at [741, 426] on icon at bounding box center [742, 432] width 11 height 13
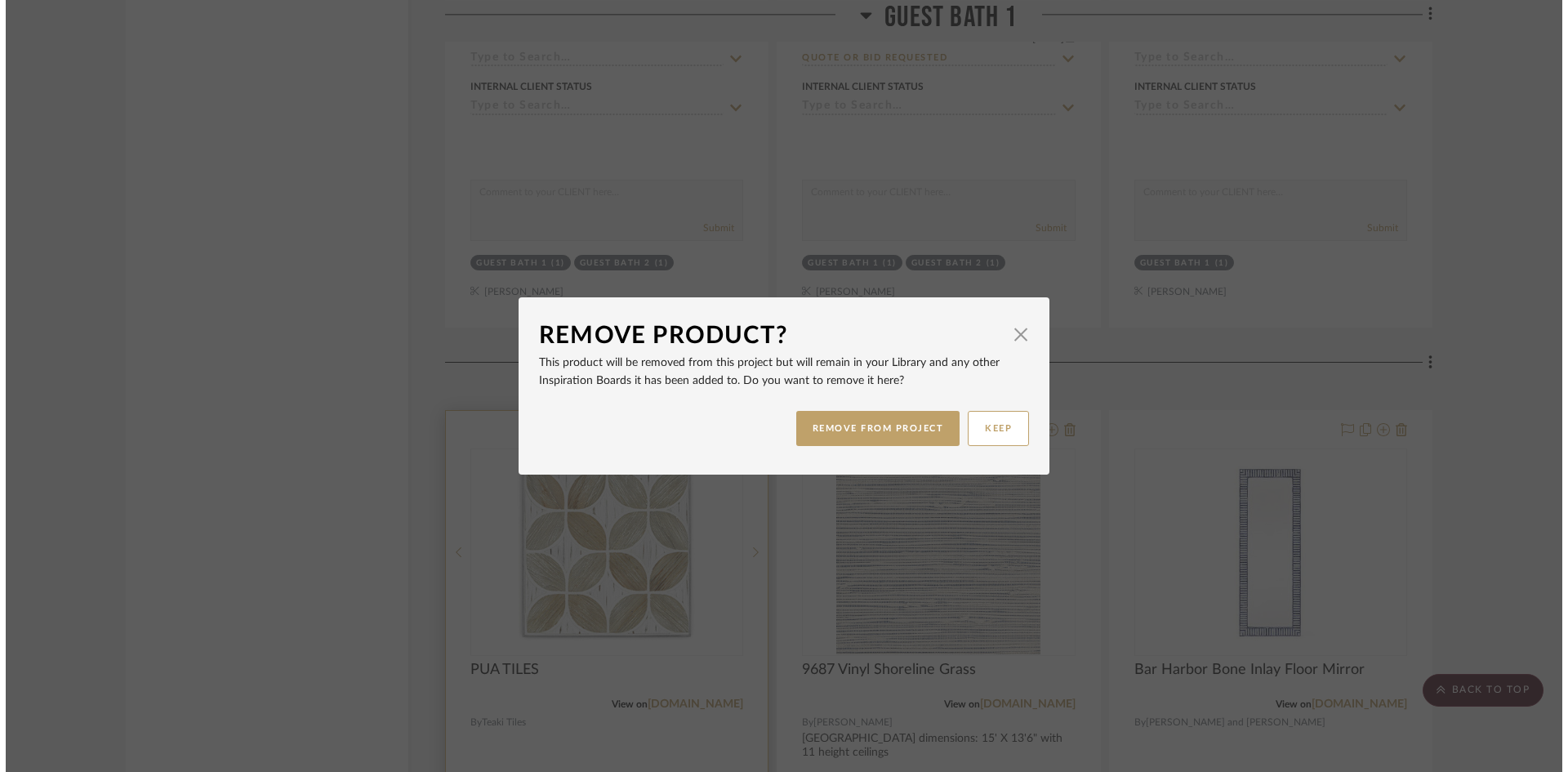
scroll to position [0, 0]
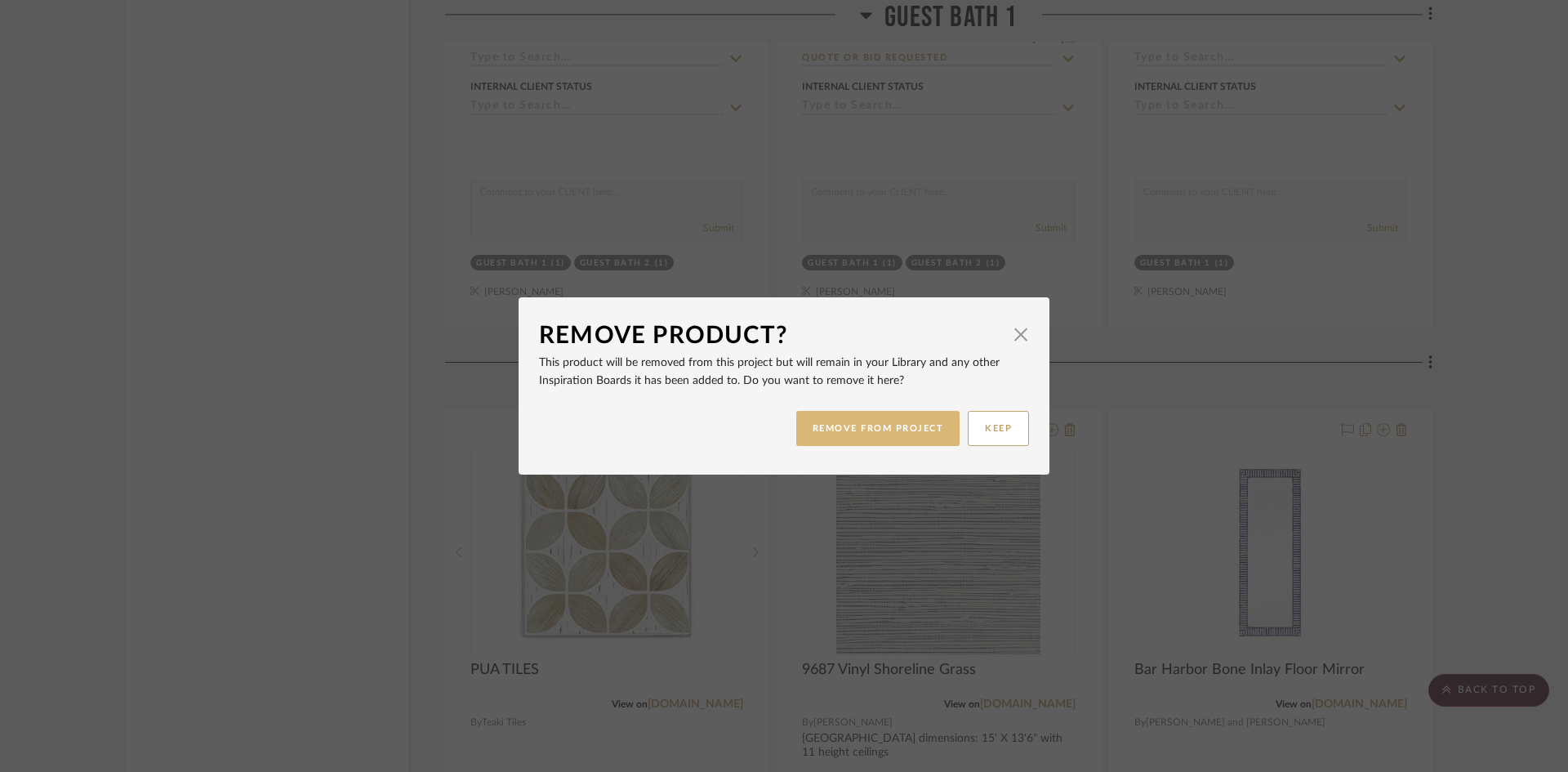
click at [843, 426] on button "REMOVE FROM PROJECT" at bounding box center [878, 429] width 164 height 35
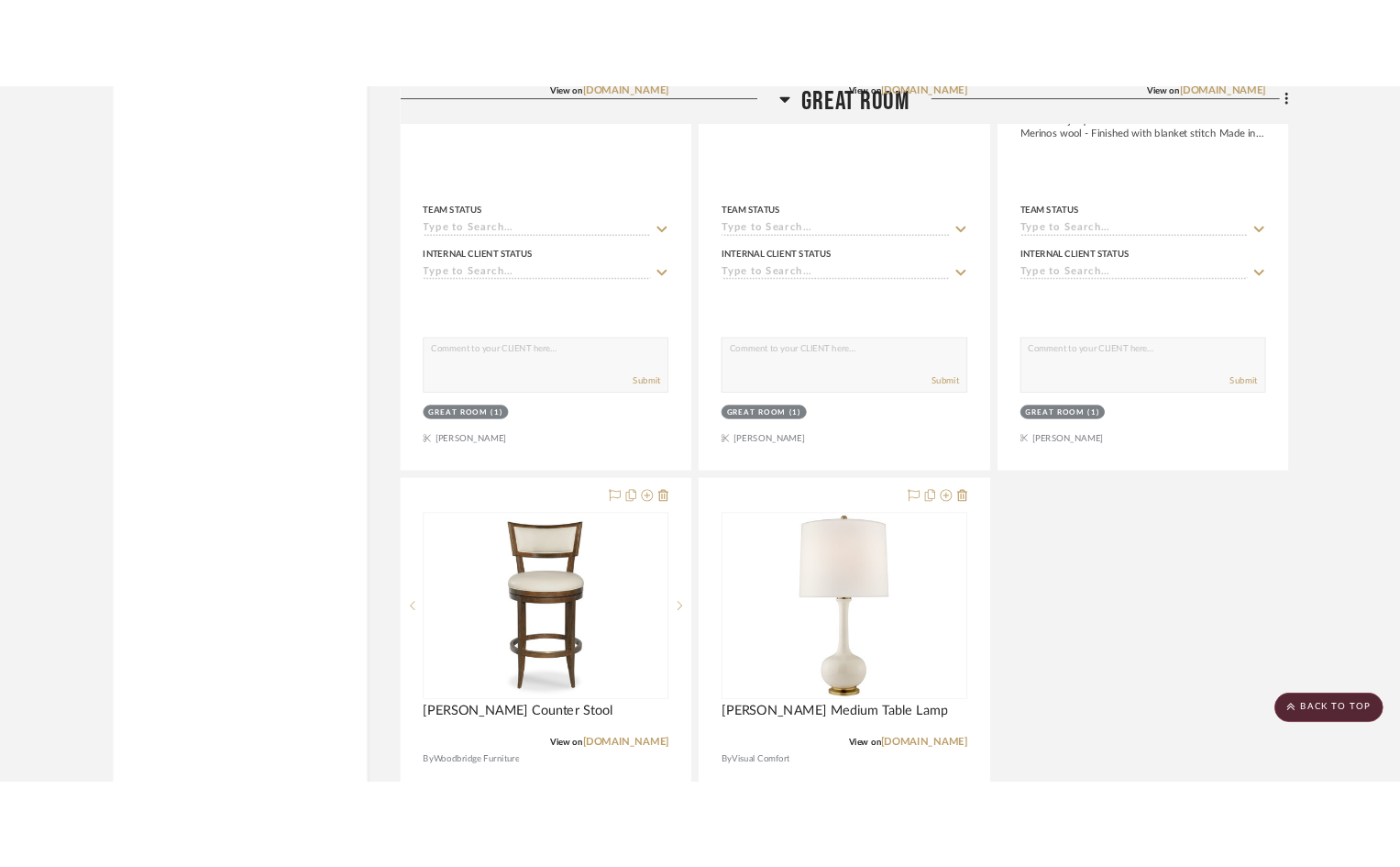
scroll to position [7247, 0]
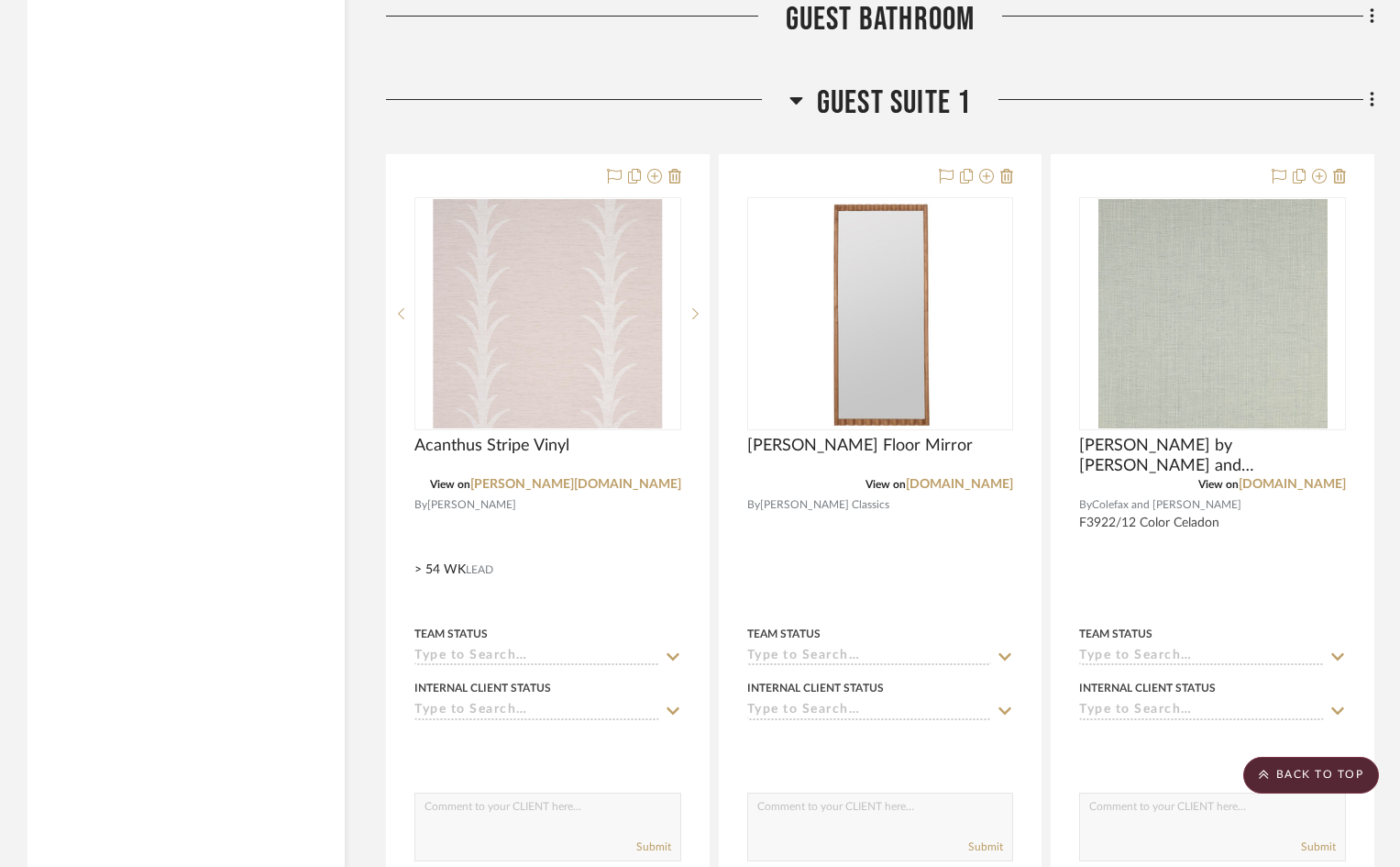
scroll to position [10091, 0]
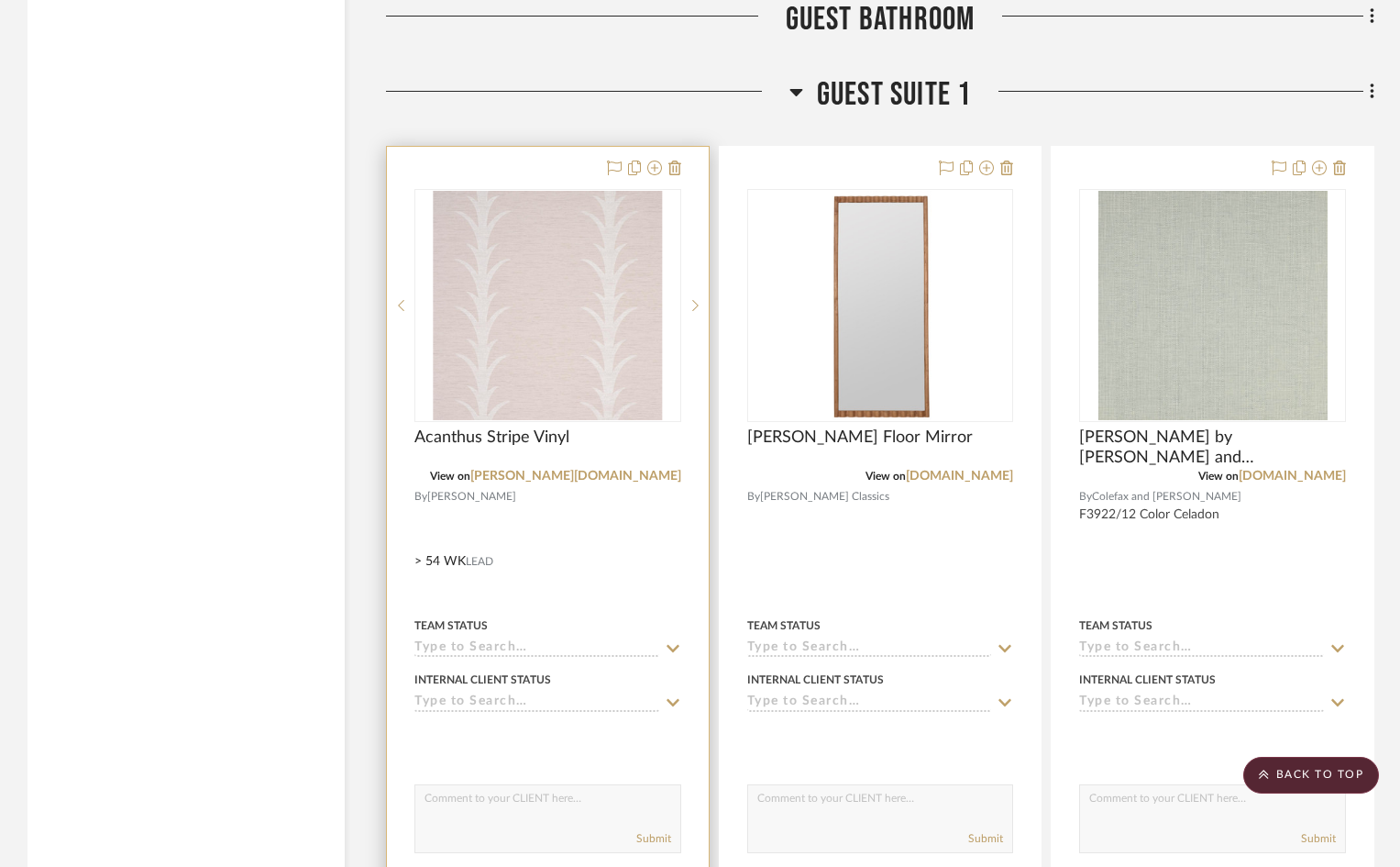
click at [477, 511] on div at bounding box center [548, 548] width 322 height 802
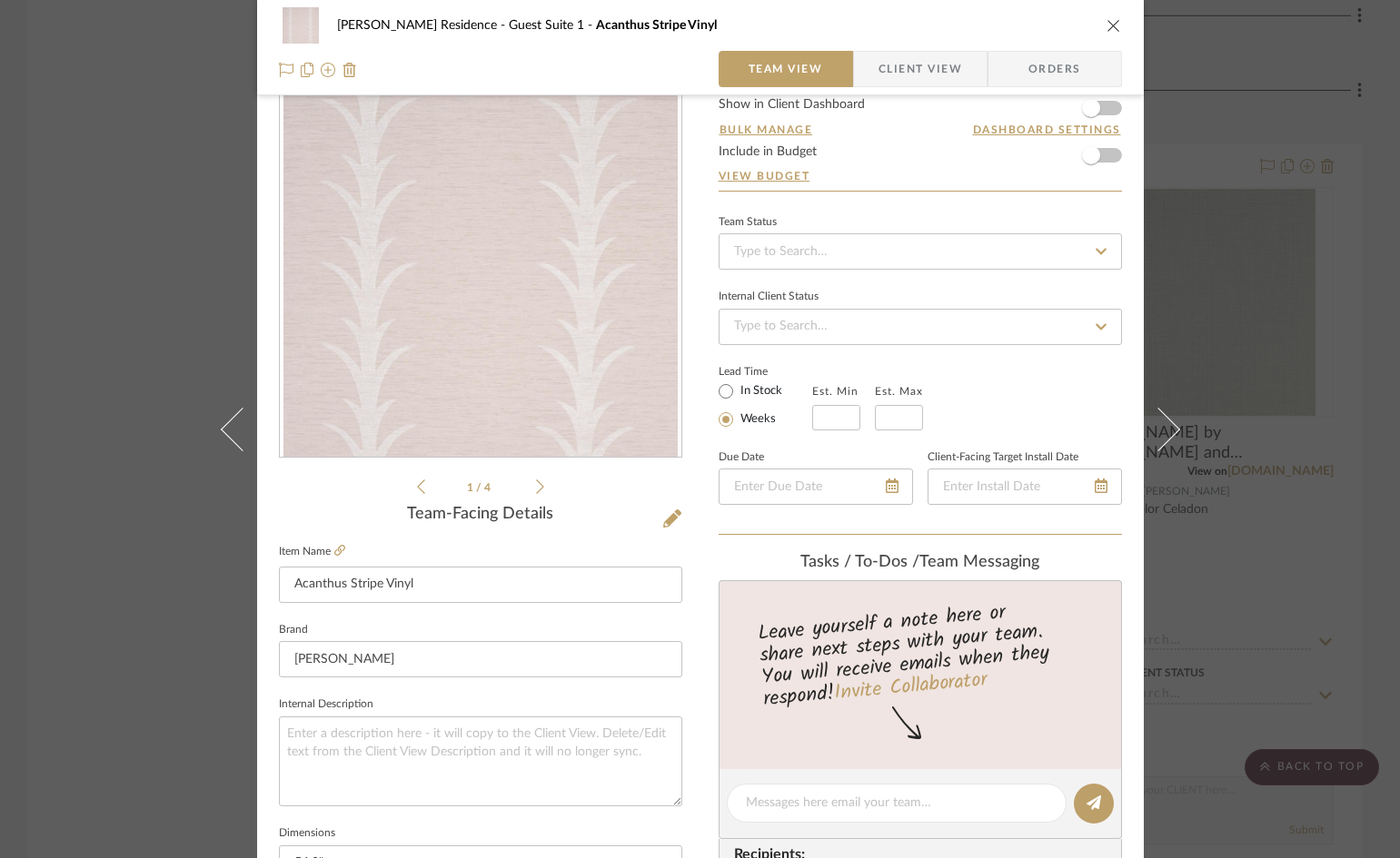
scroll to position [15, 0]
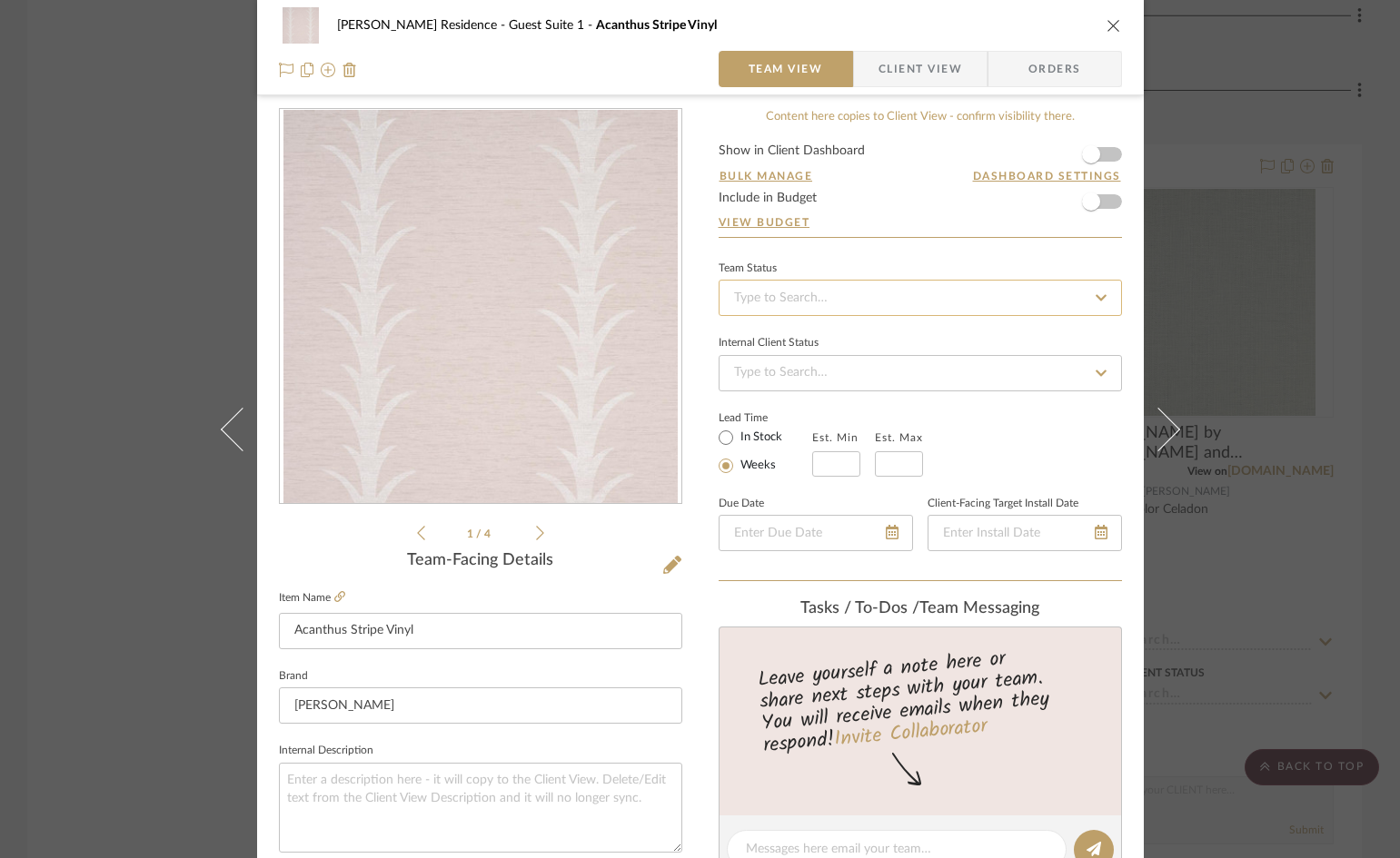
type input "54"
click at [879, 292] on input at bounding box center [920, 297] width 403 height 36
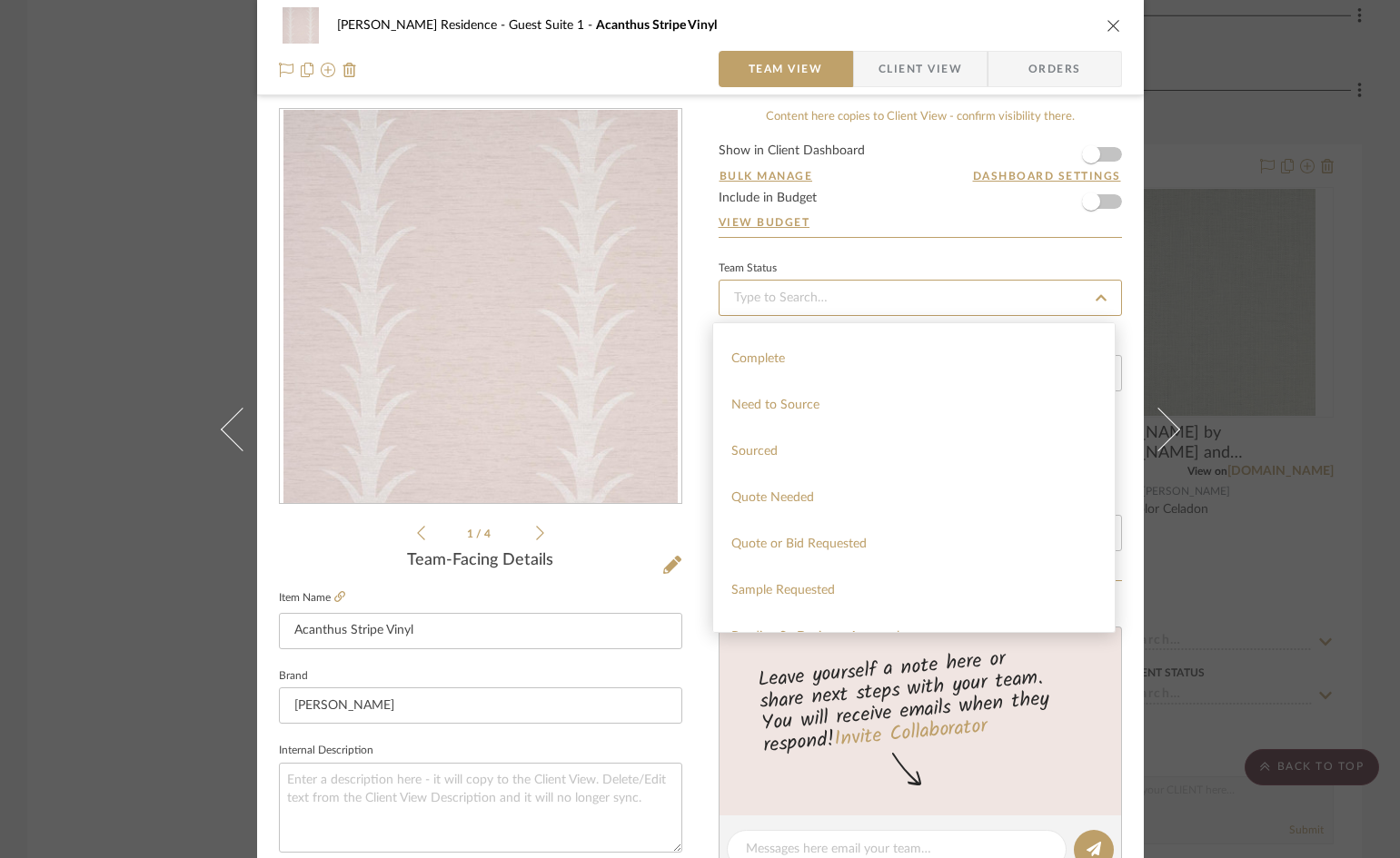
scroll to position [544, 0]
click at [802, 446] on span "Quote Needed" at bounding box center [772, 448] width 82 height 13
type input "[DATE]"
type input "Quote Needed"
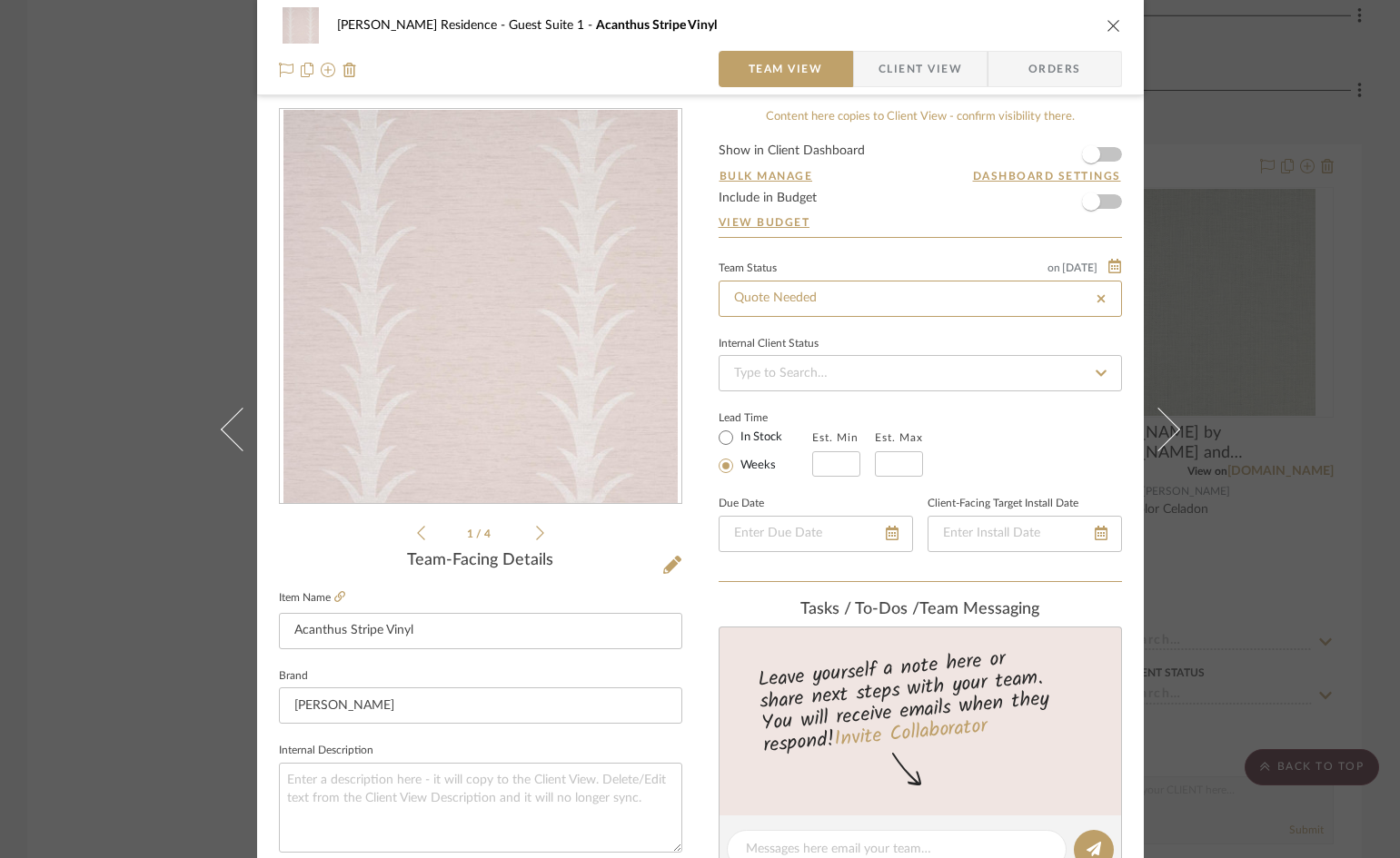
type input "[DATE]"
type input "Quote Needed"
click at [828, 372] on input at bounding box center [920, 373] width 403 height 36
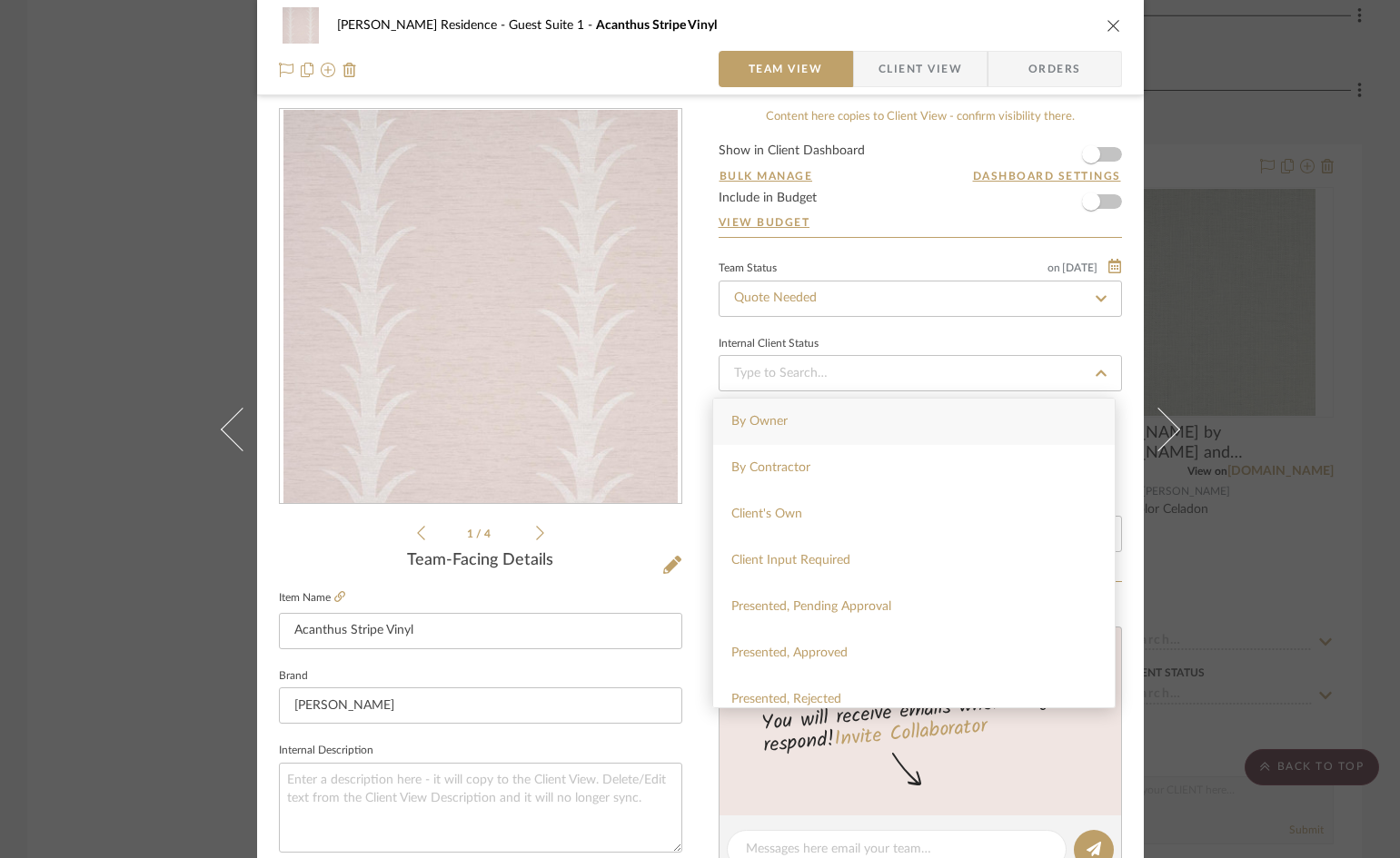
click at [990, 334] on div "Internal Client Status" at bounding box center [920, 361] width 403 height 61
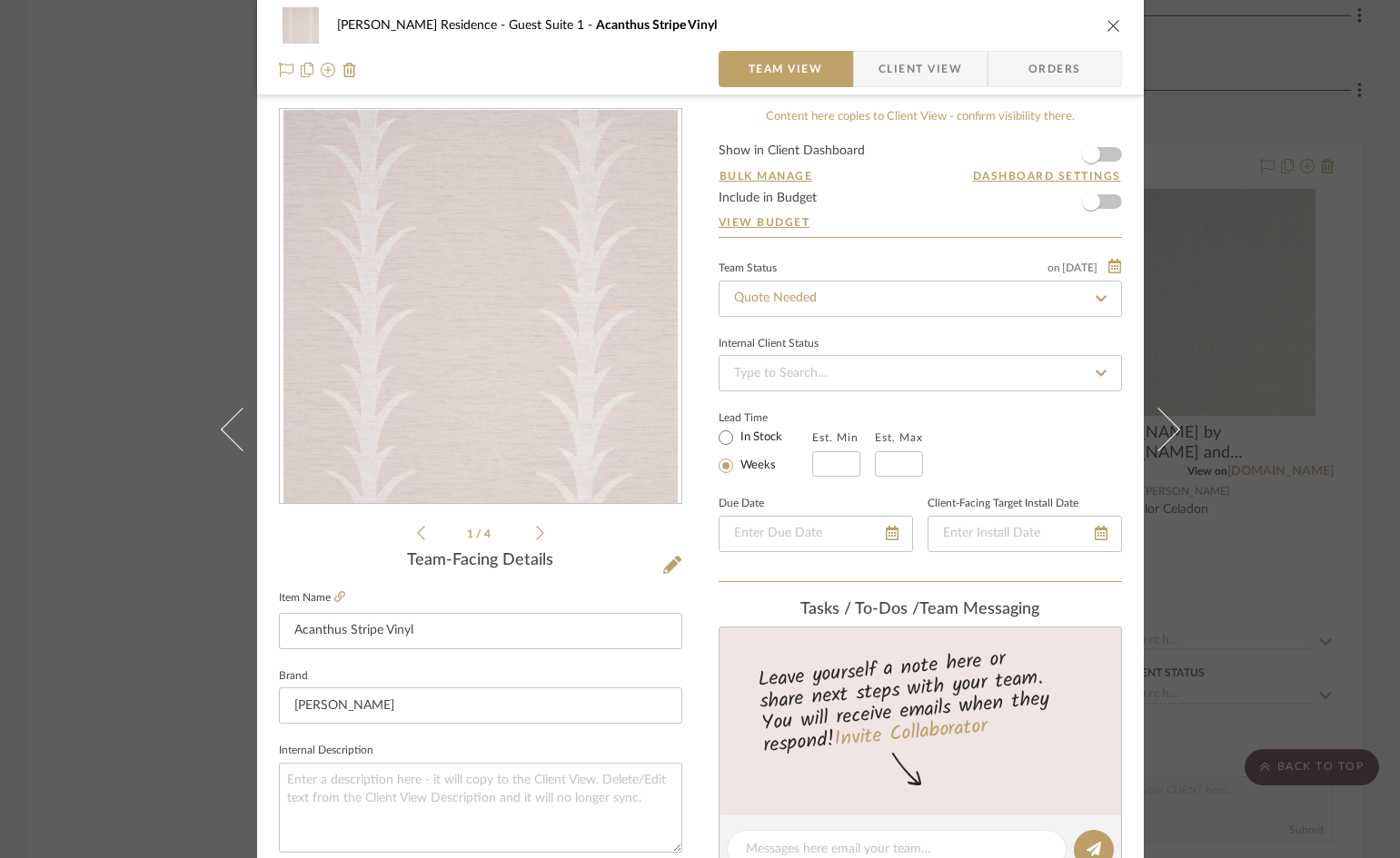
click at [1348, 628] on div "Callender Residence Guest Suite 1 Acanthus Stripe Vinyl Team View Client View O…" at bounding box center [700, 429] width 1400 height 858
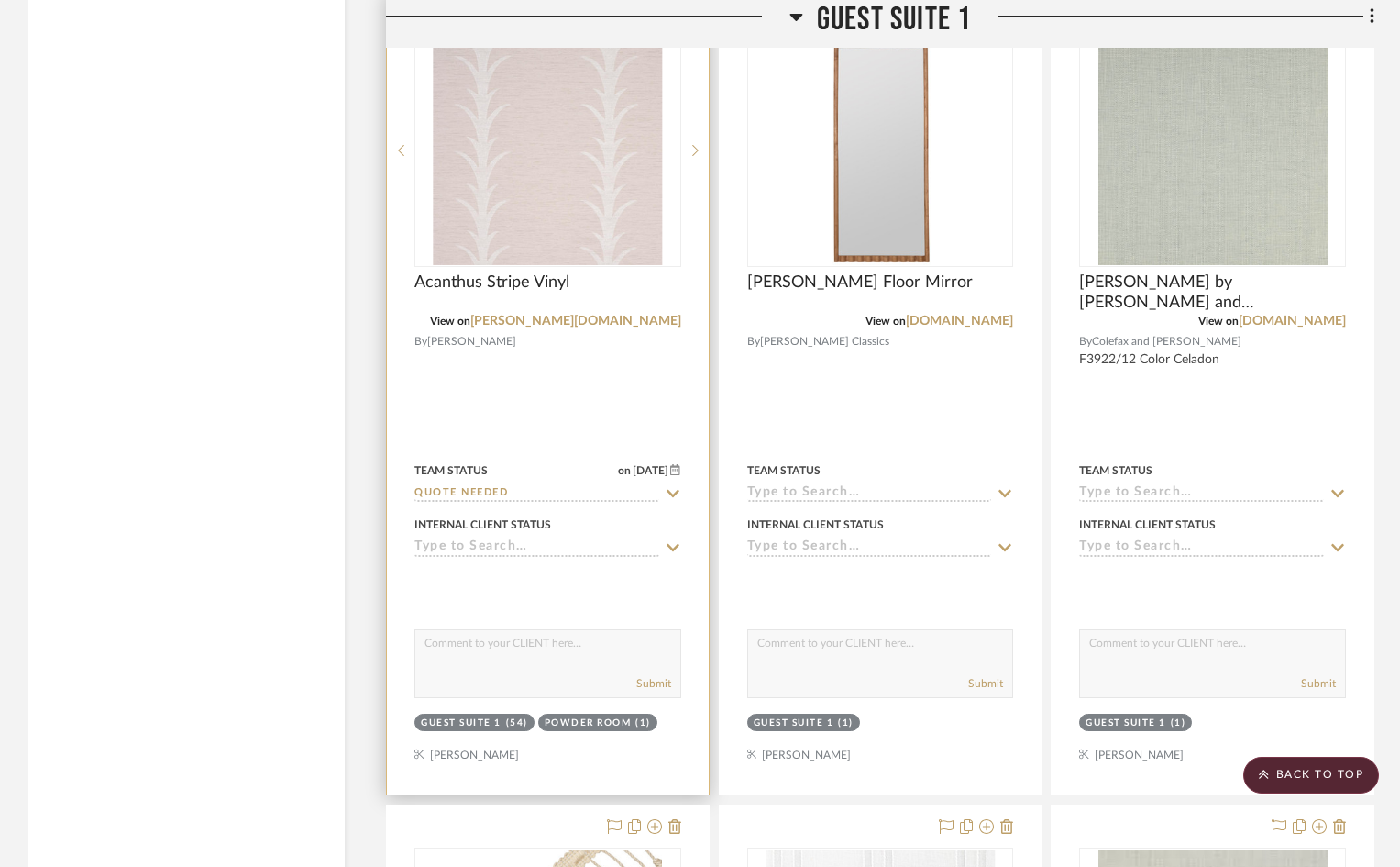
scroll to position [10274, 0]
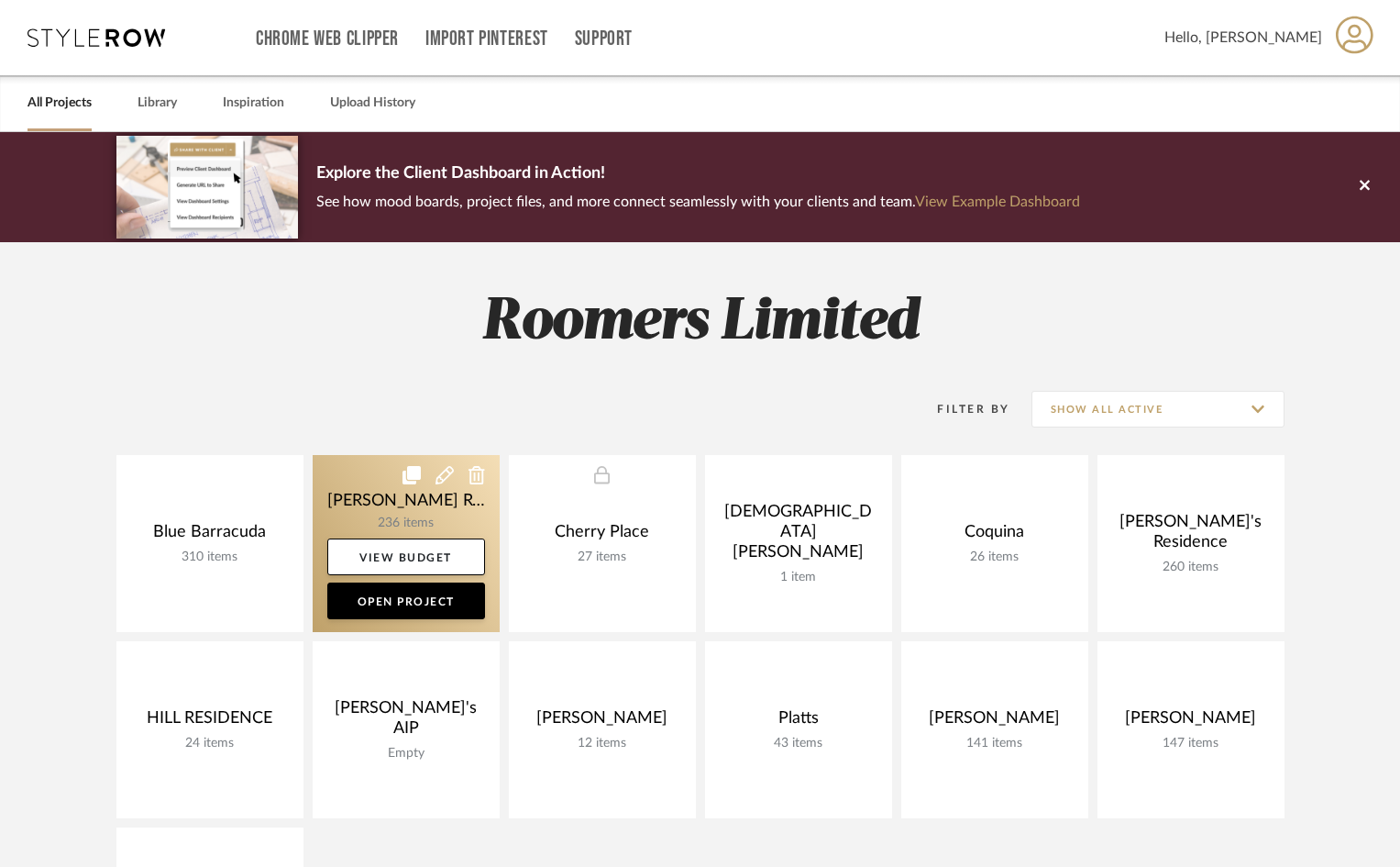
click at [448, 491] on link at bounding box center [406, 543] width 187 height 177
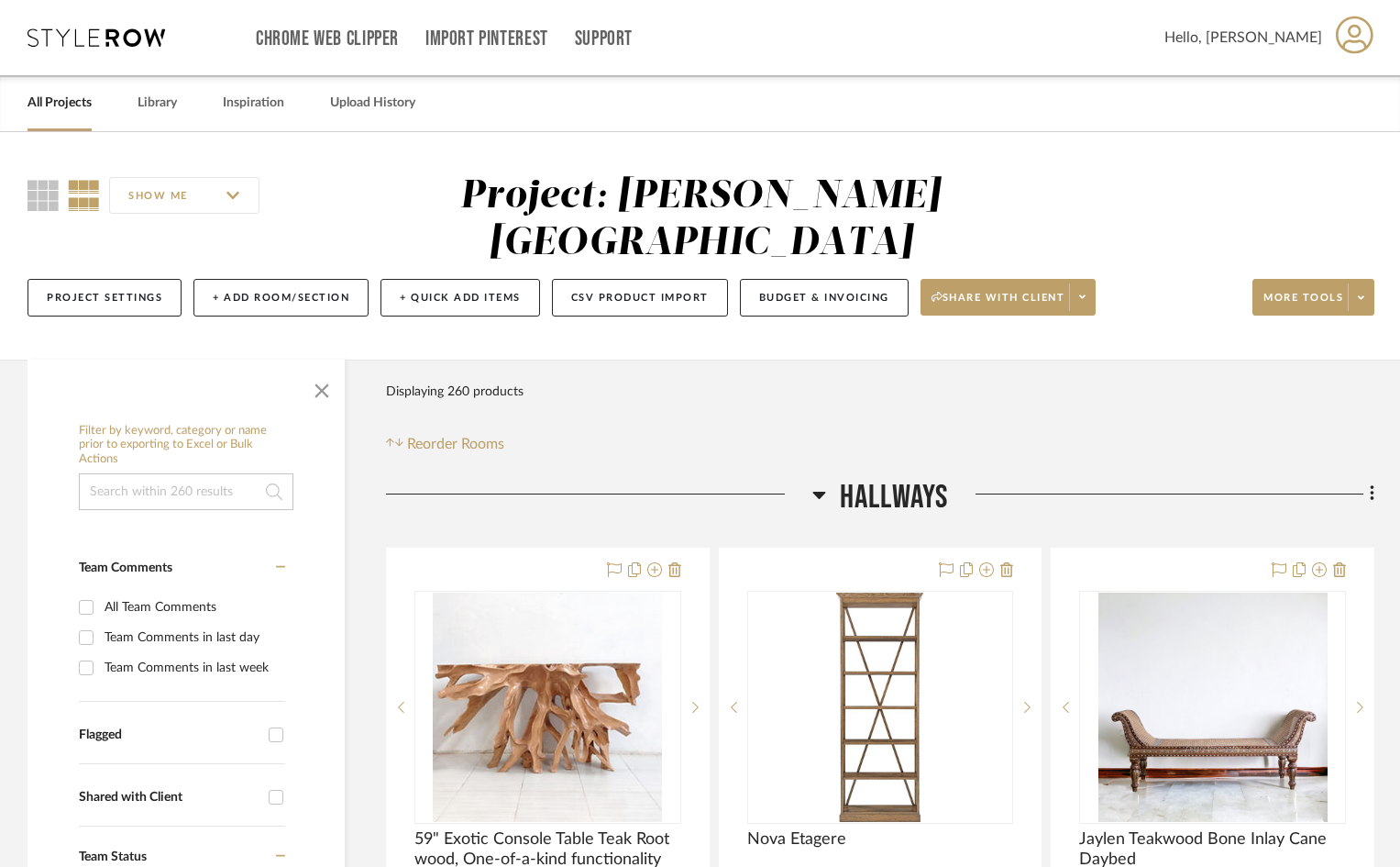
click at [54, 102] on link "All Projects" at bounding box center [60, 103] width 65 height 24
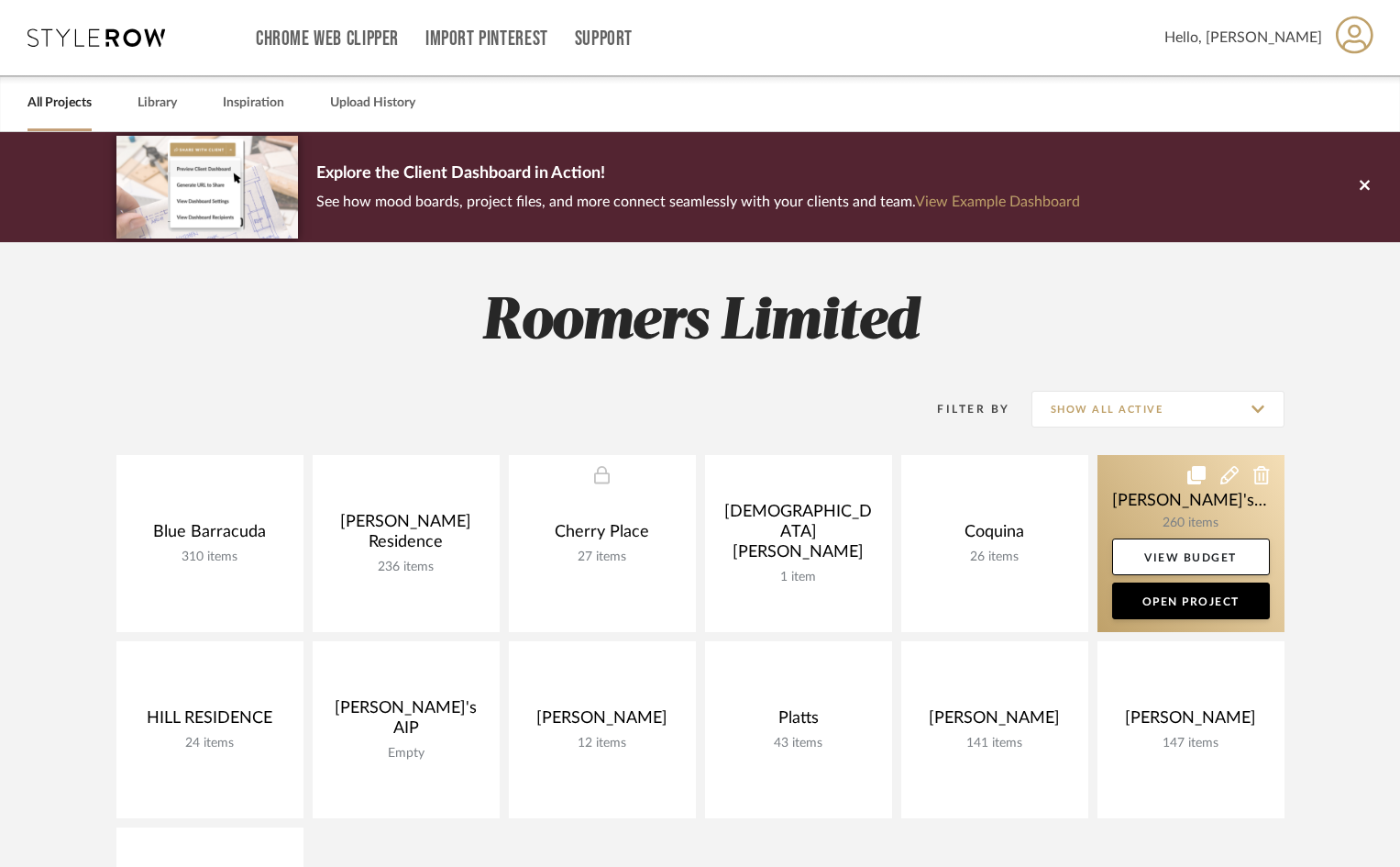
click at [1228, 492] on link at bounding box center [1191, 543] width 187 height 177
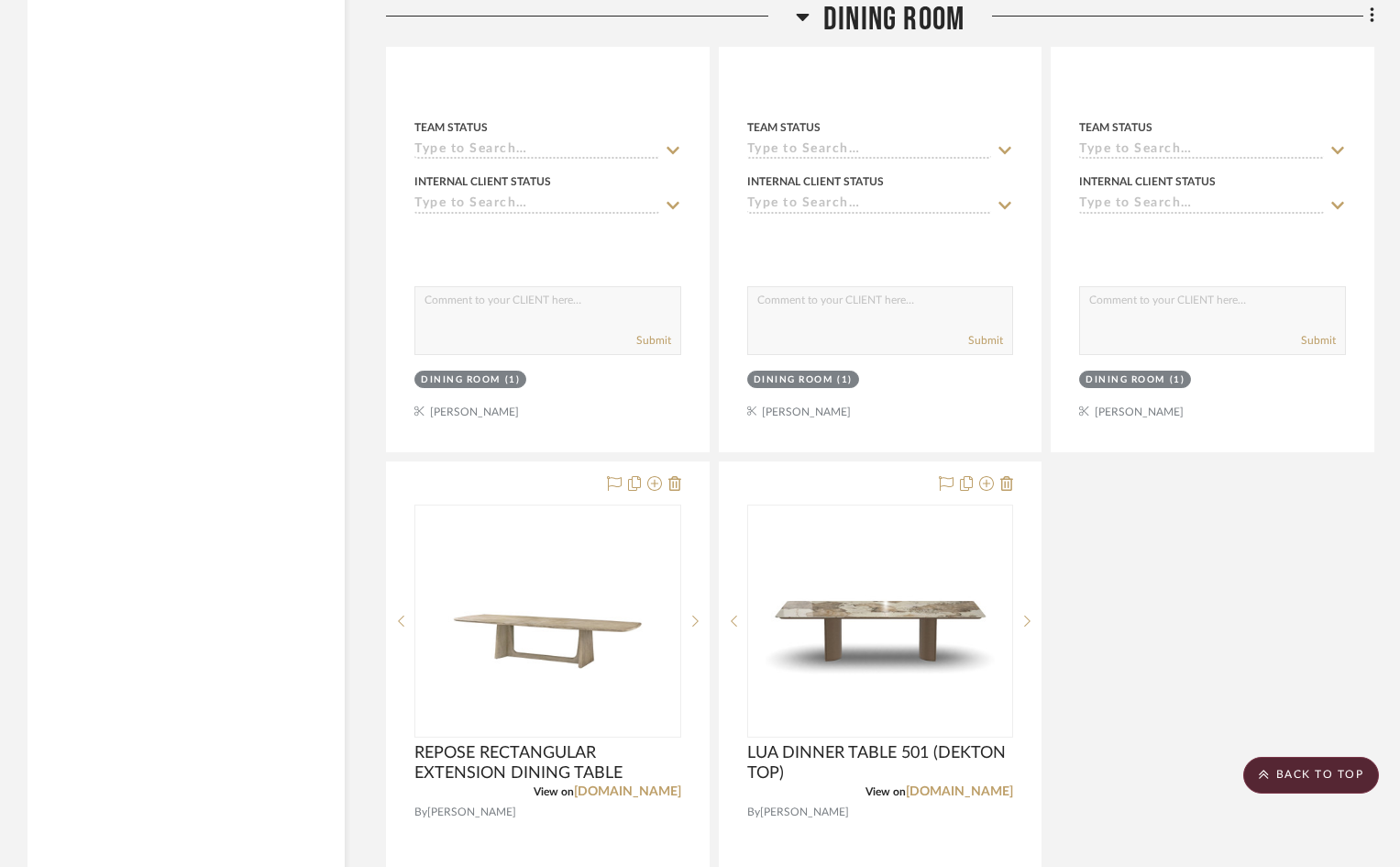
scroll to position [4586, 0]
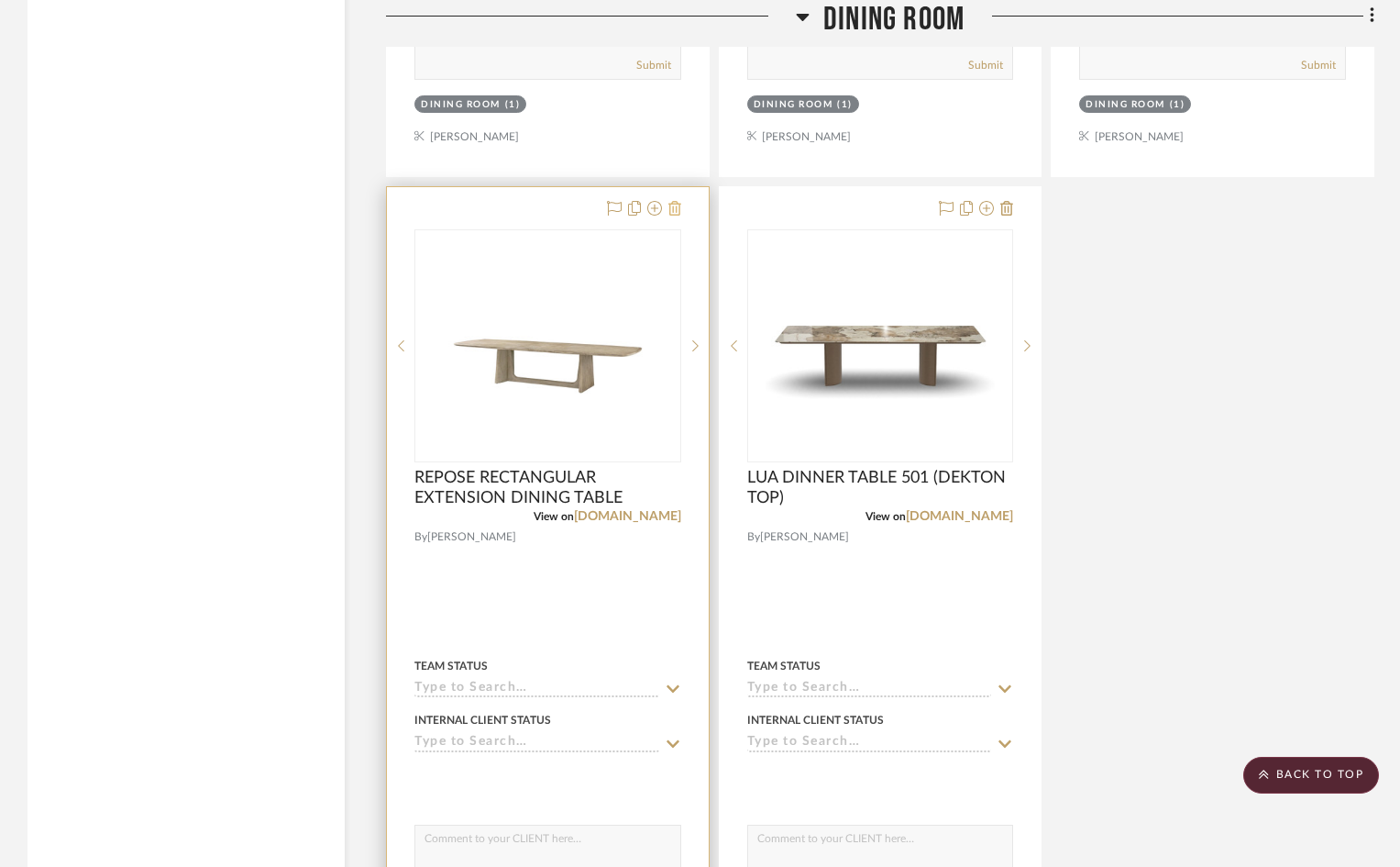
click at [676, 201] on icon at bounding box center [674, 207] width 13 height 15
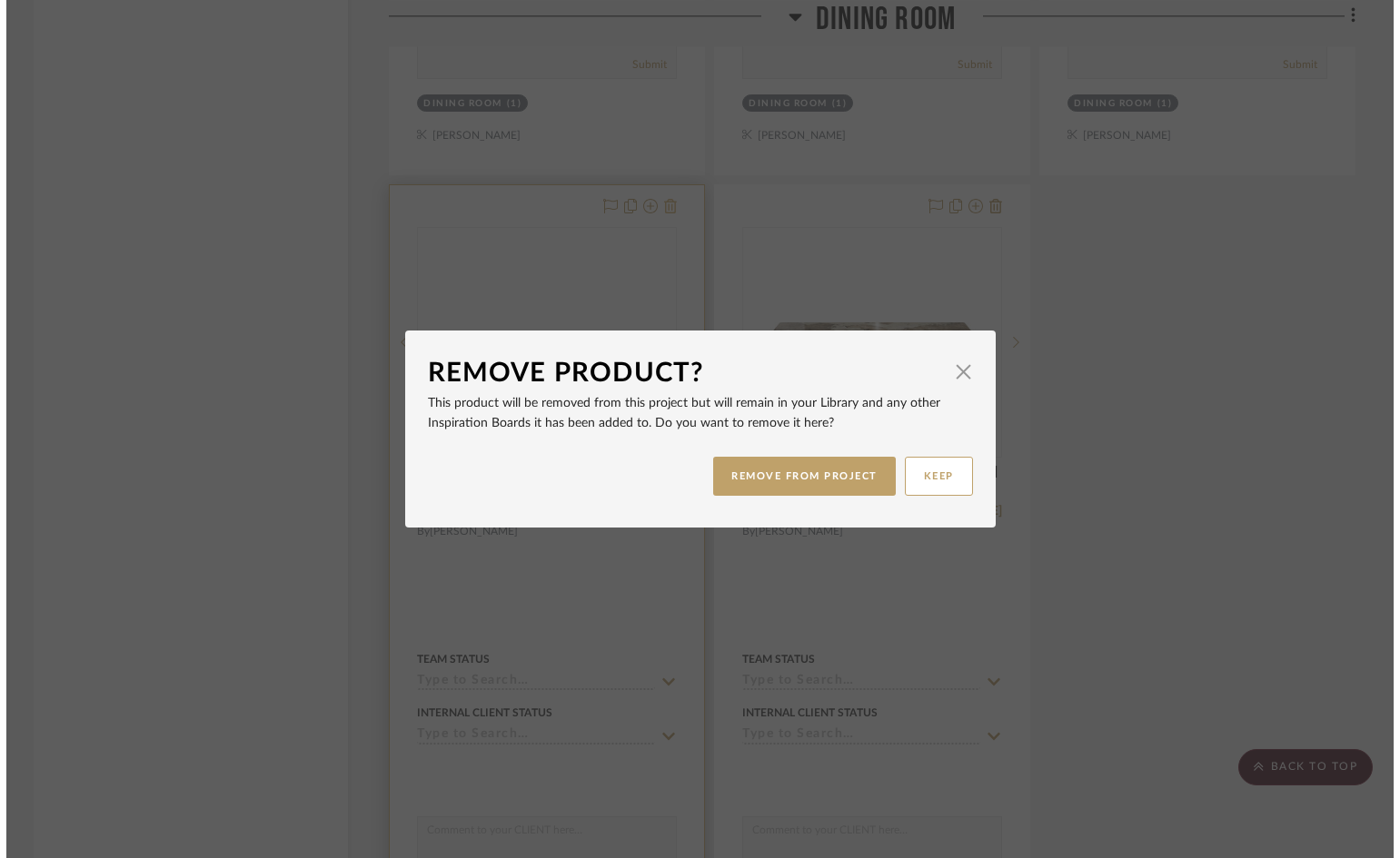
scroll to position [0, 0]
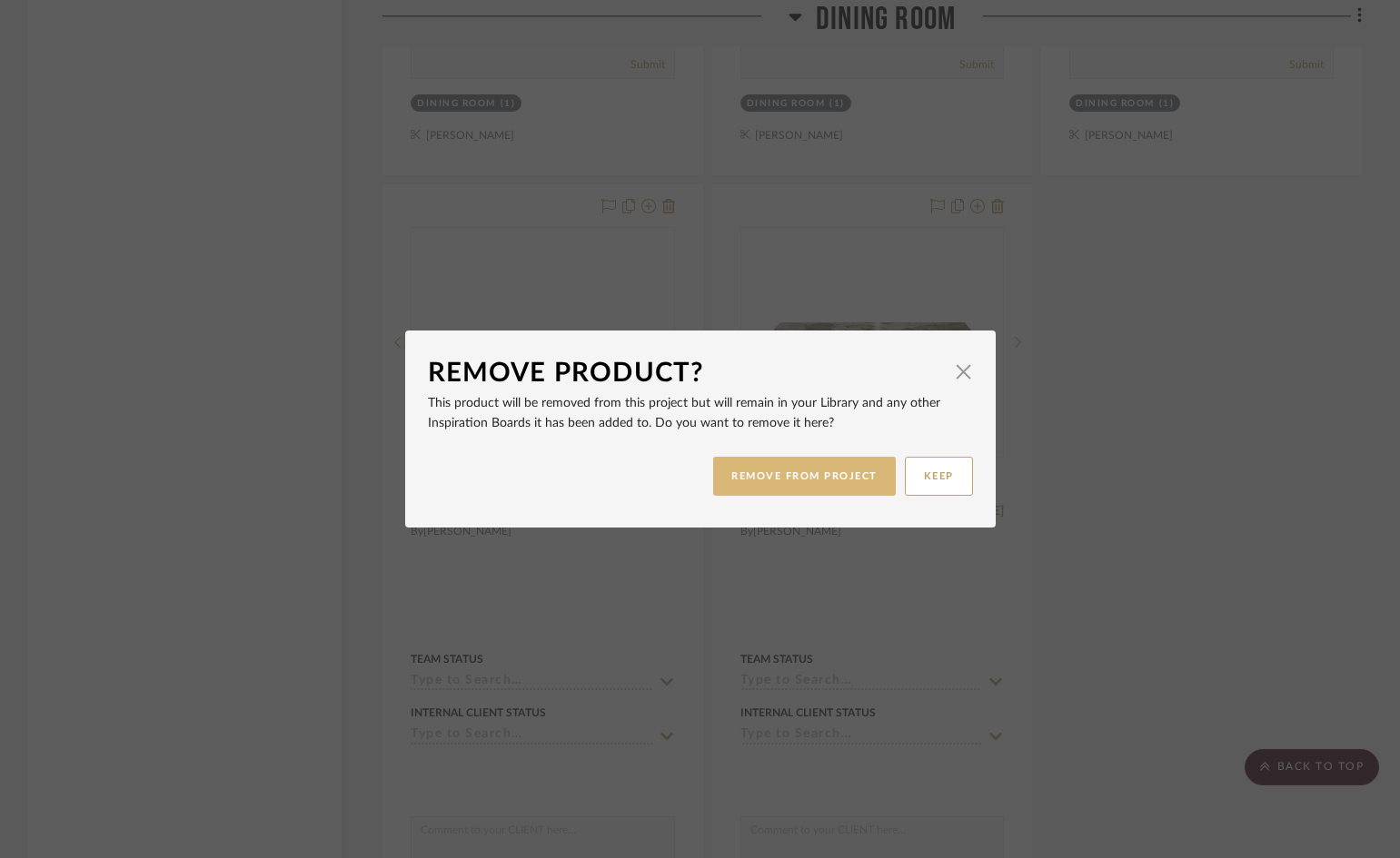
click at [836, 477] on button "REMOVE FROM PROJECT" at bounding box center [804, 476] width 182 height 39
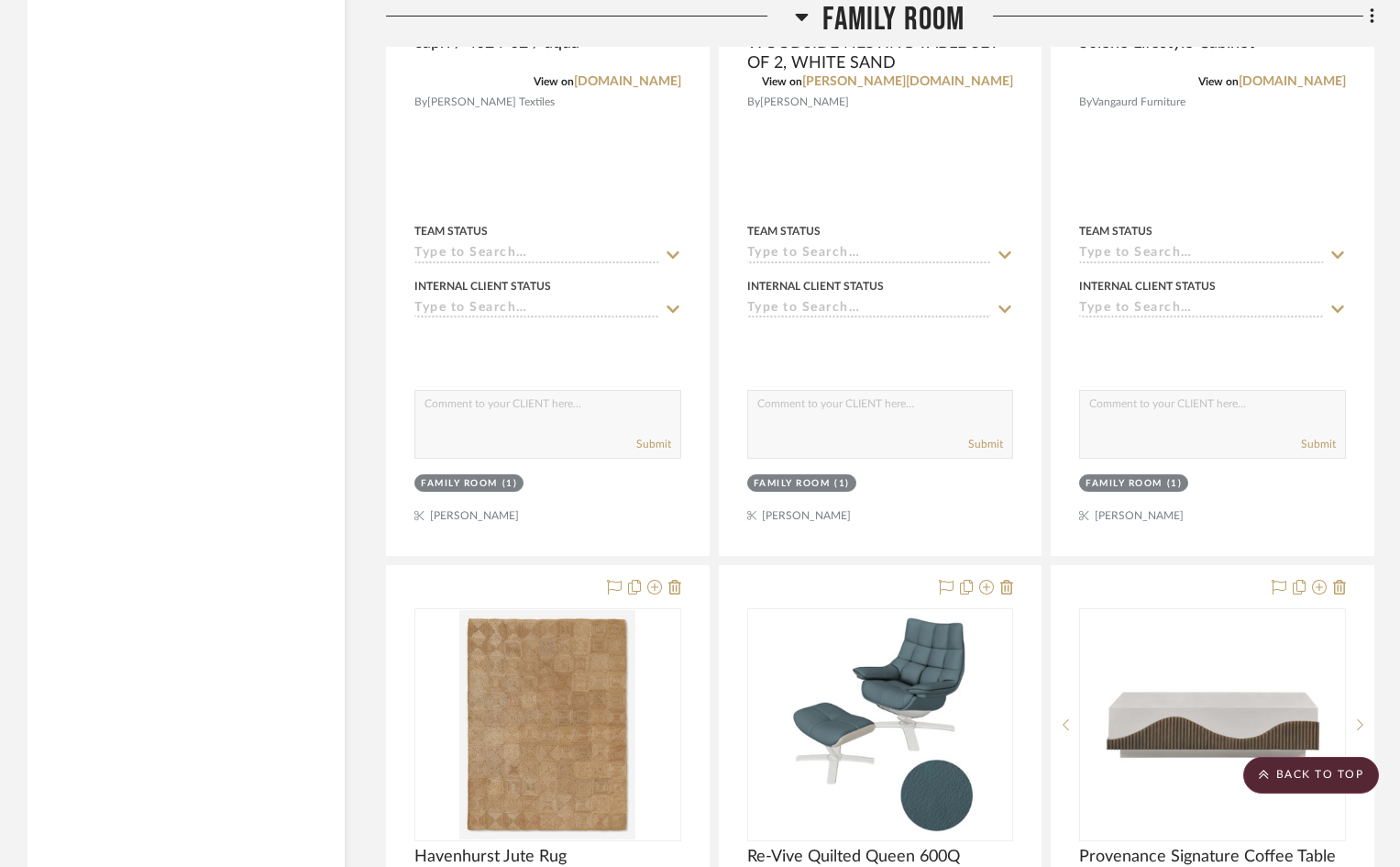
scroll to position [6329, 0]
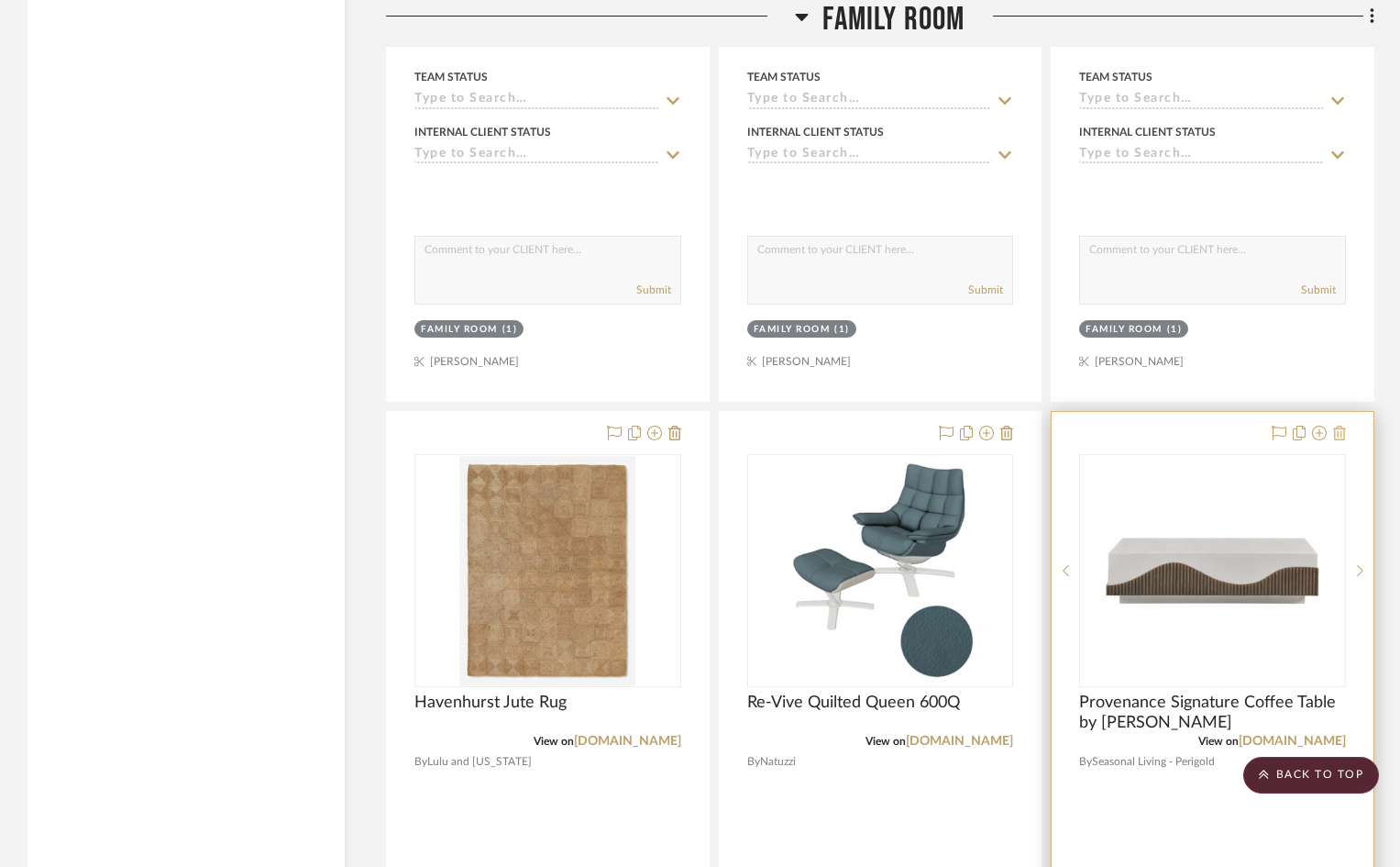
click at [1341, 426] on icon at bounding box center [1339, 433] width 13 height 15
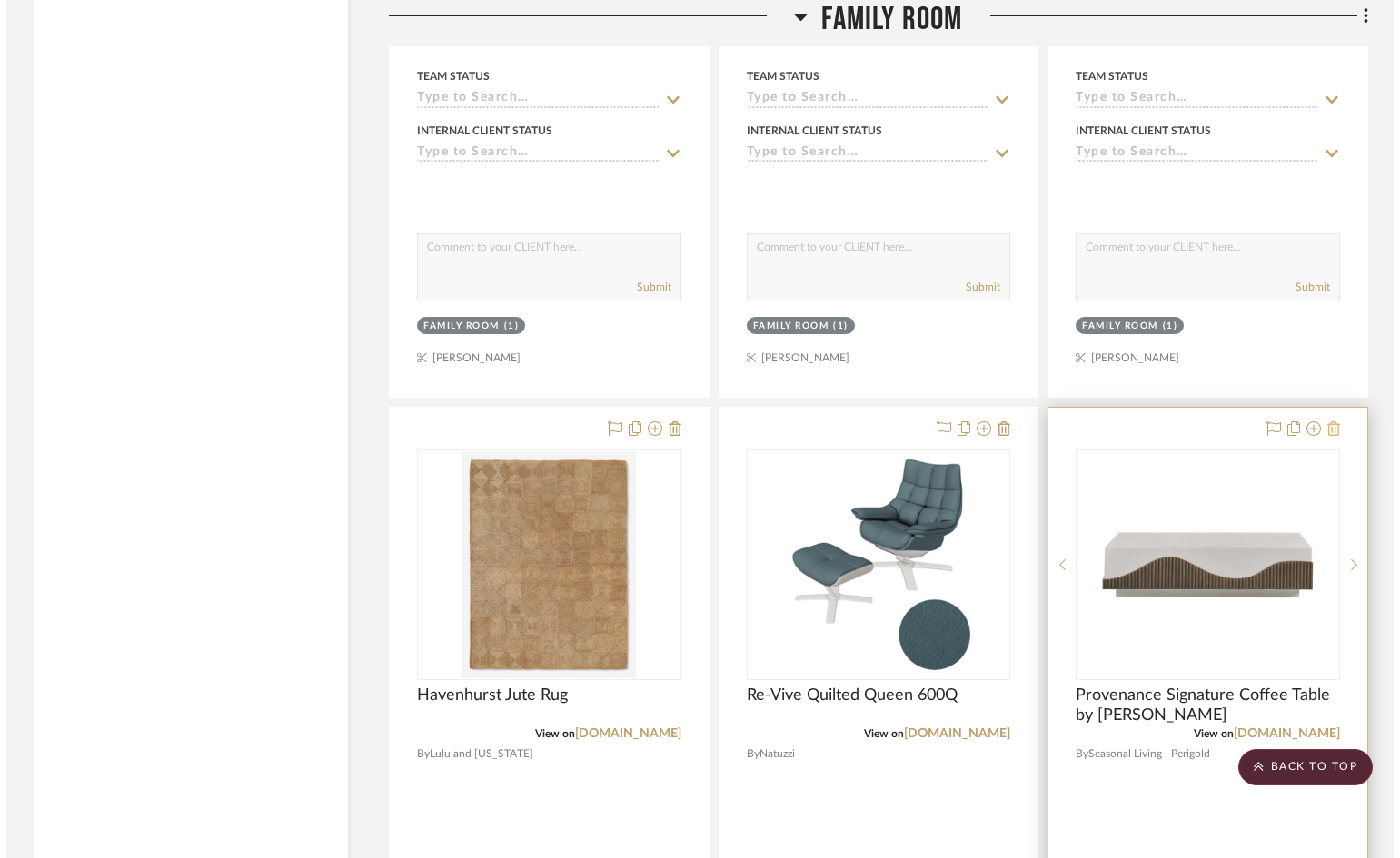
scroll to position [0, 0]
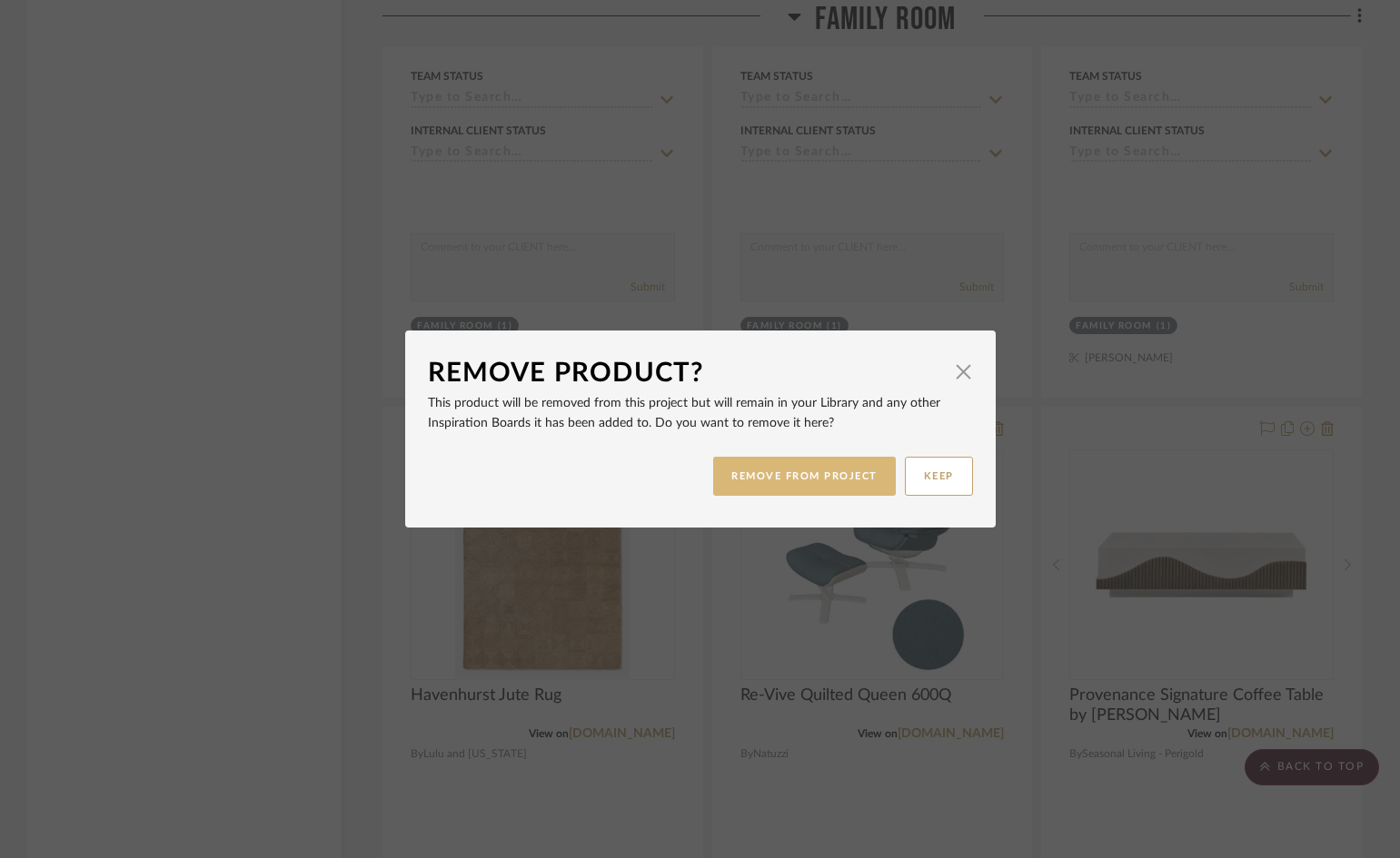
click at [842, 472] on button "REMOVE FROM PROJECT" at bounding box center [804, 476] width 182 height 39
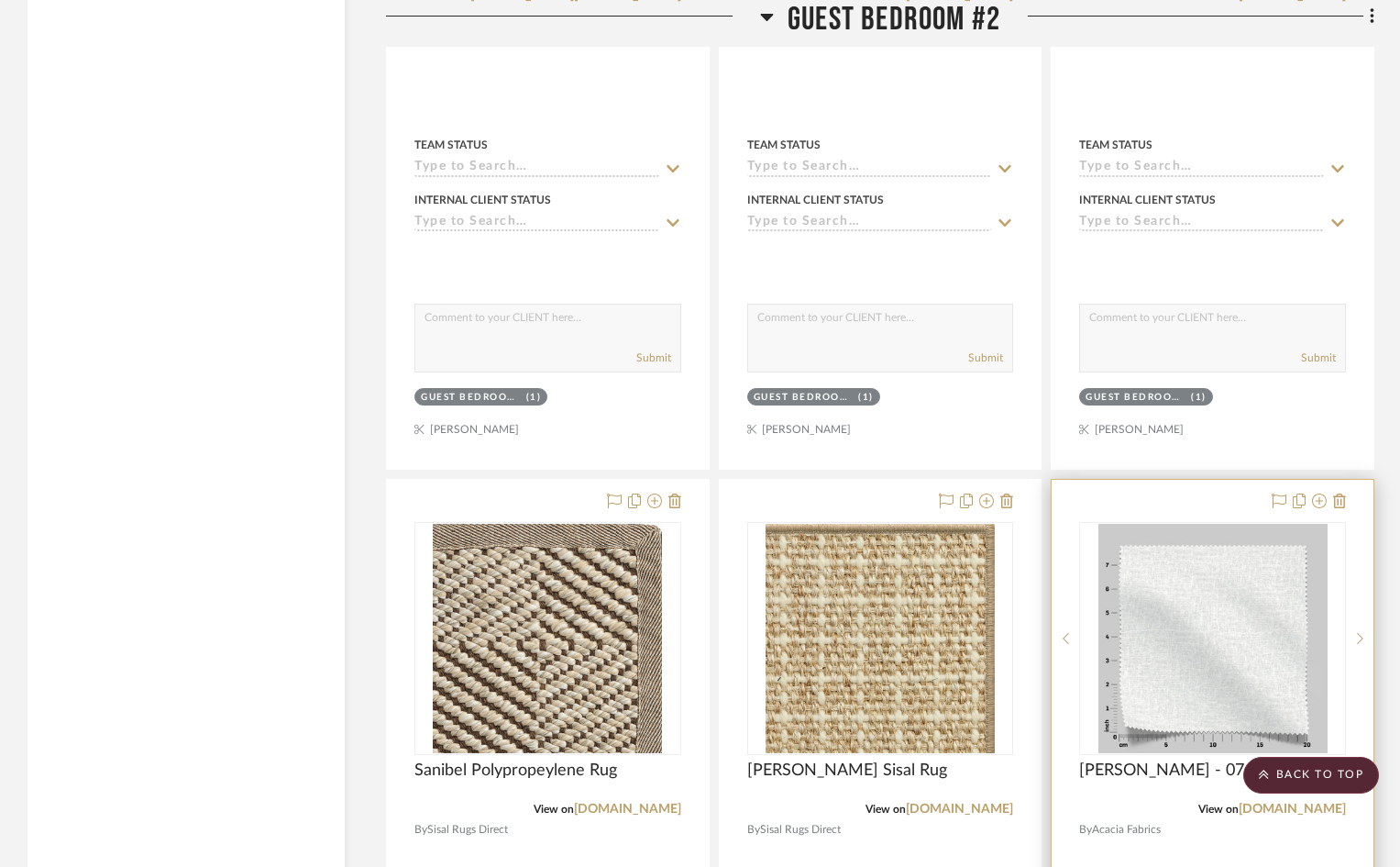
scroll to position [7981, 0]
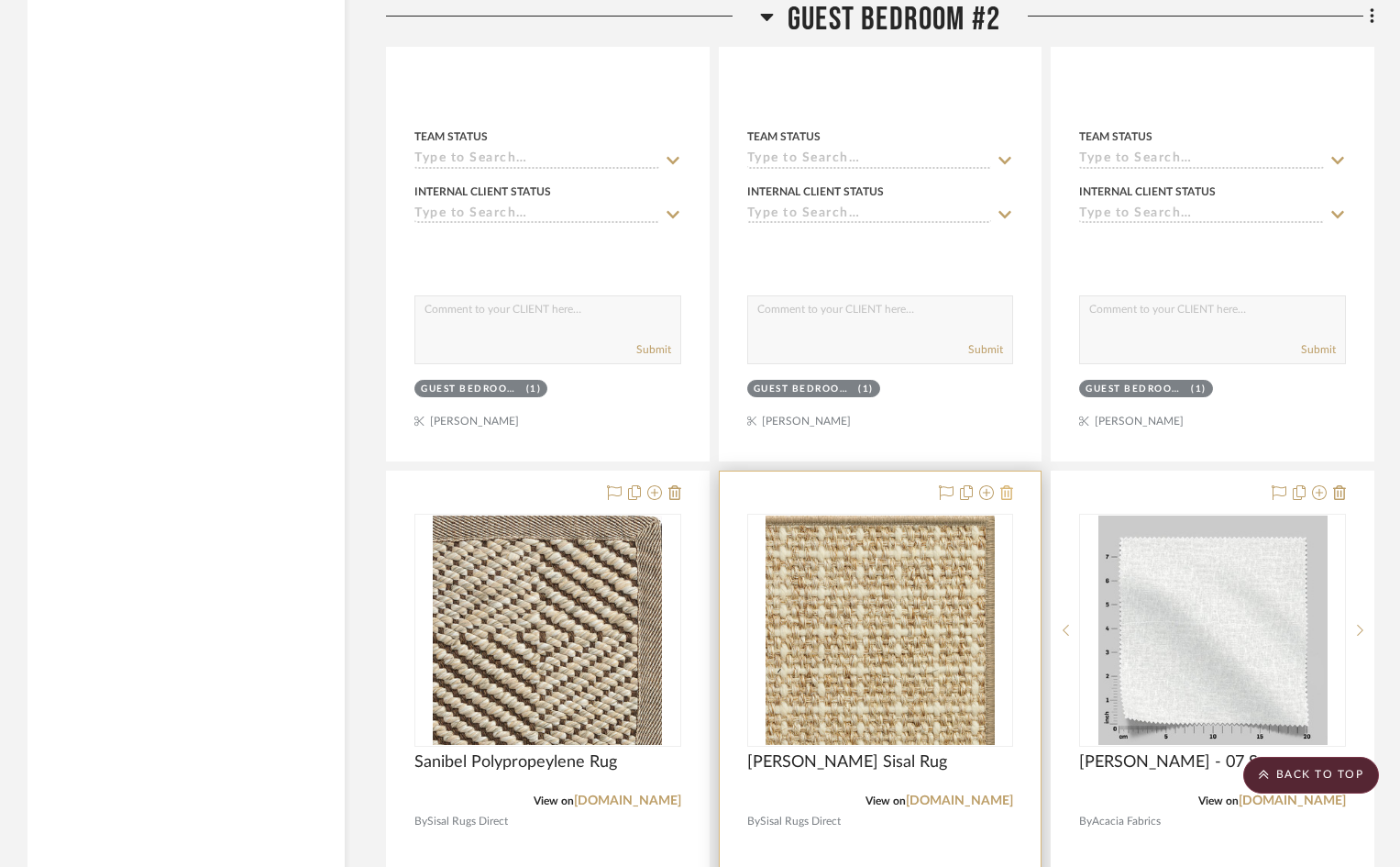
click at [1007, 485] on icon at bounding box center [1007, 492] width 13 height 15
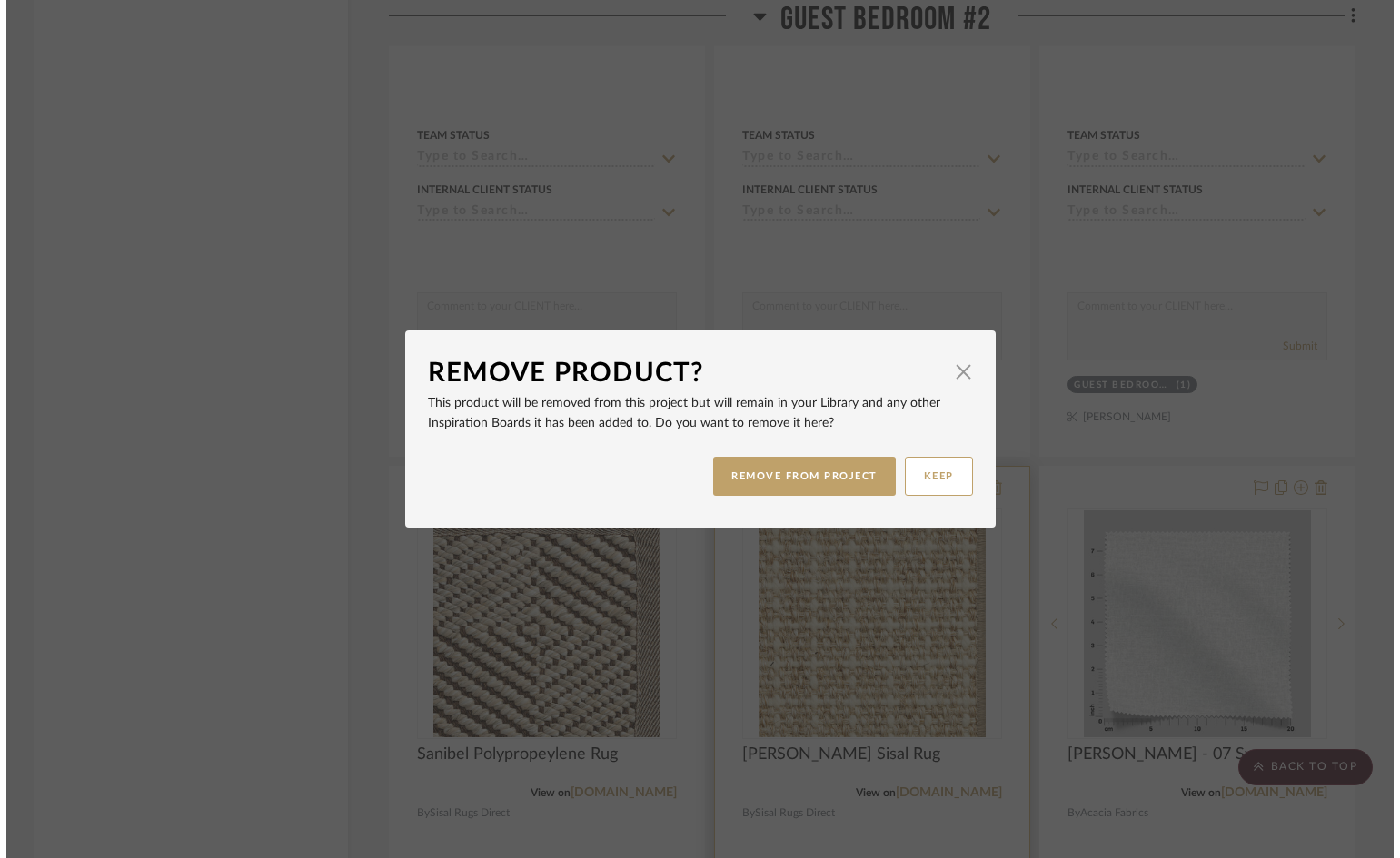
scroll to position [0, 0]
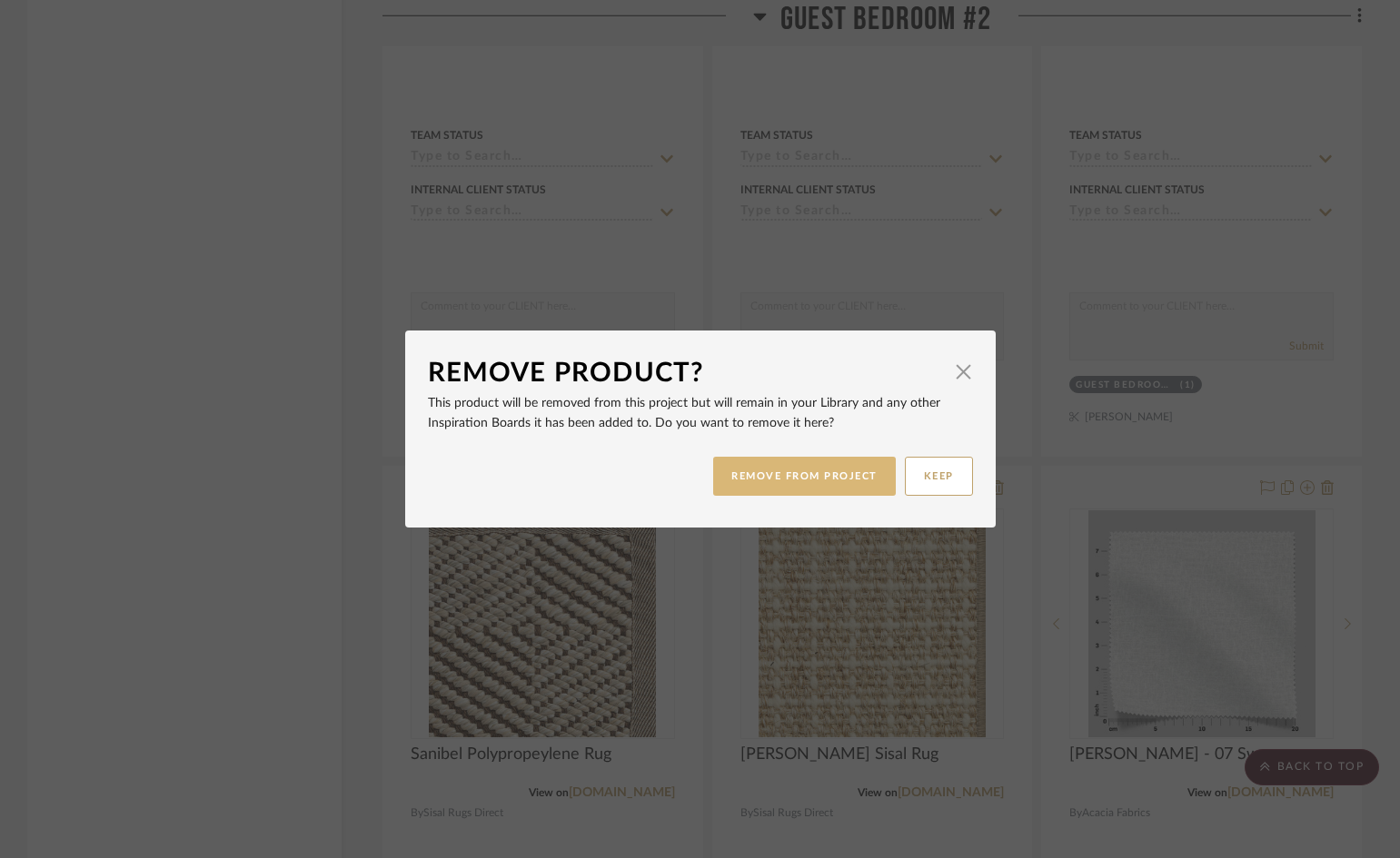
click at [786, 471] on button "REMOVE FROM PROJECT" at bounding box center [804, 476] width 182 height 39
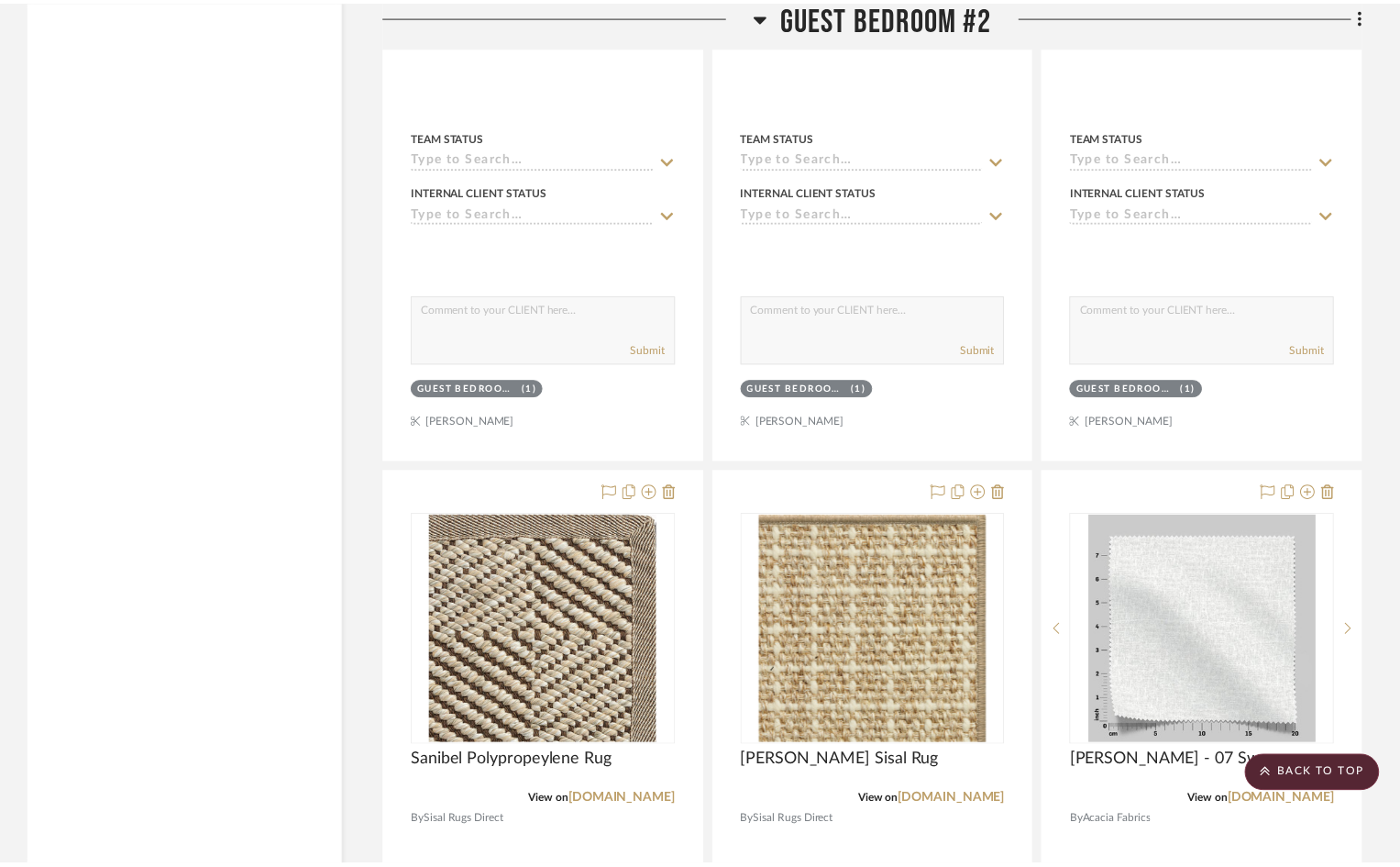
scroll to position [7981, 0]
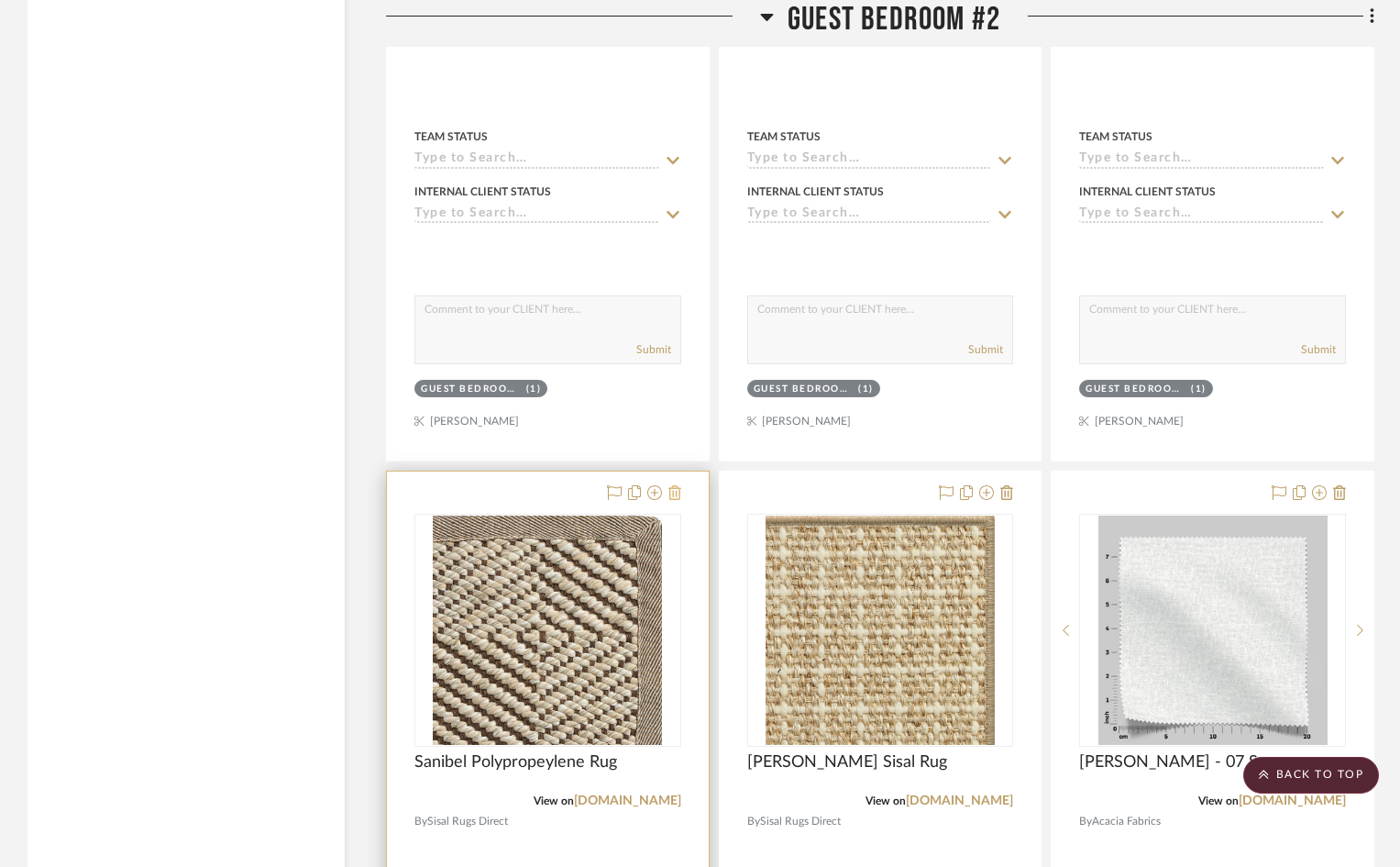
click at [672, 485] on icon at bounding box center [674, 492] width 13 height 15
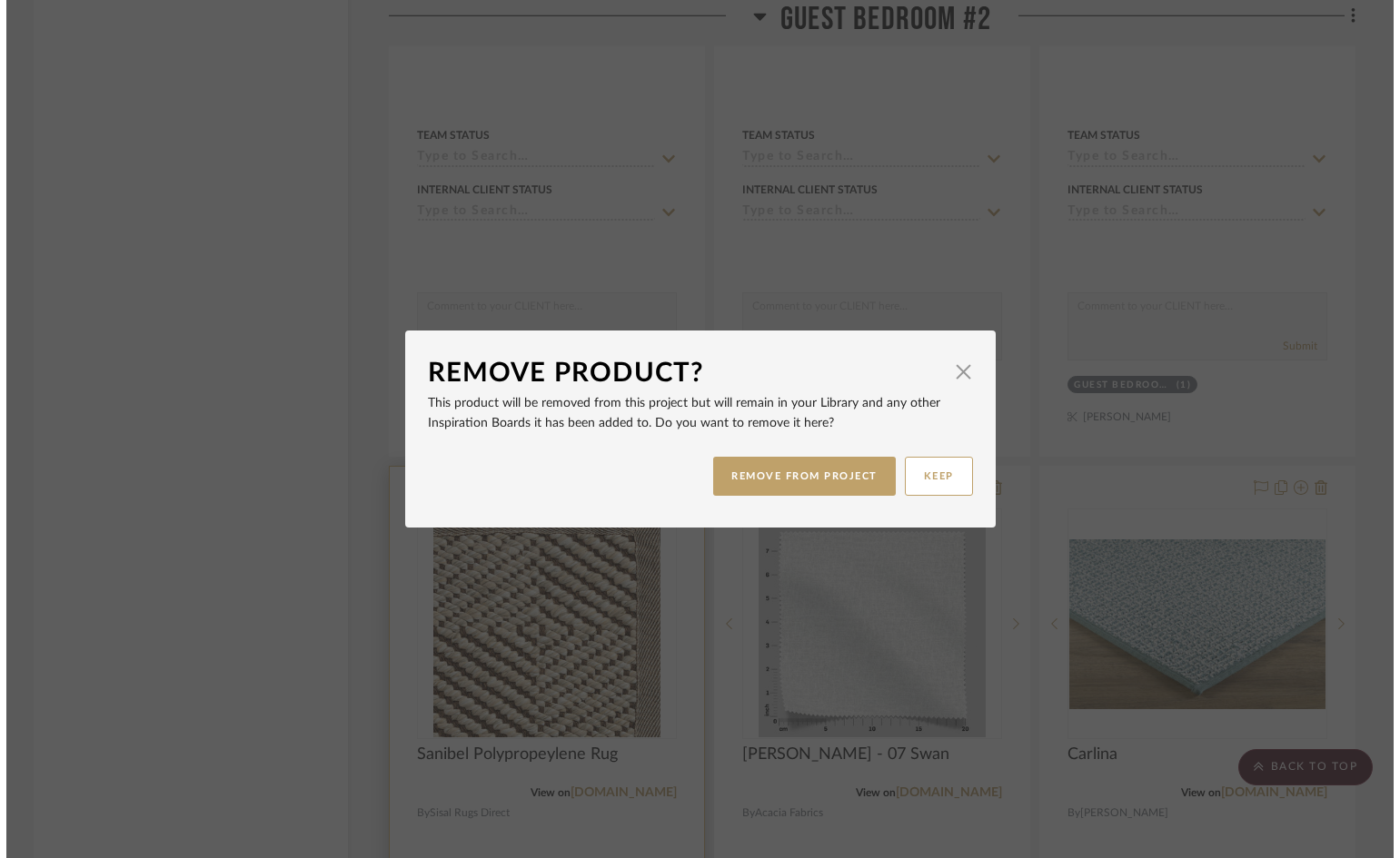
scroll to position [0, 0]
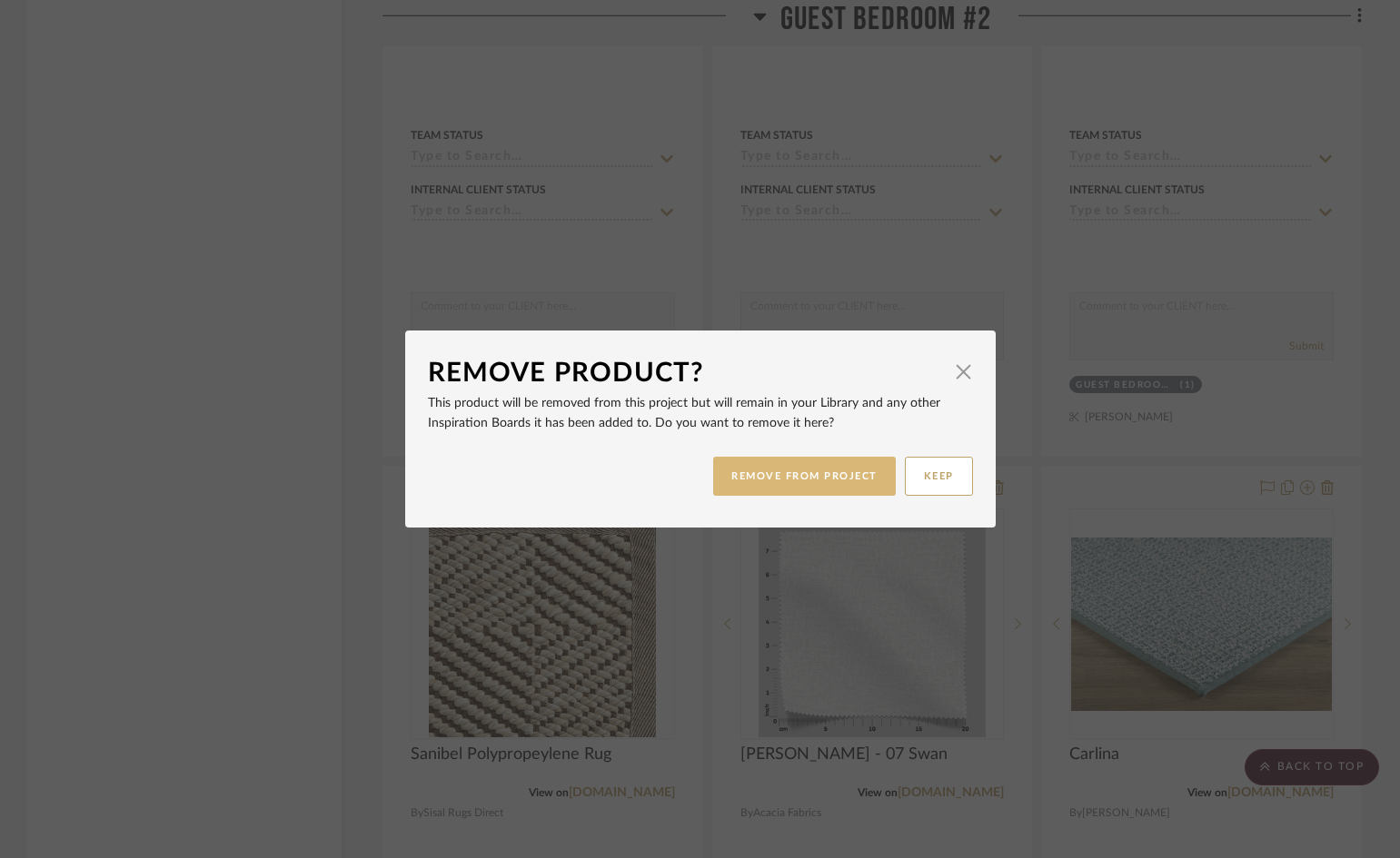
click at [748, 469] on button "REMOVE FROM PROJECT" at bounding box center [804, 476] width 182 height 39
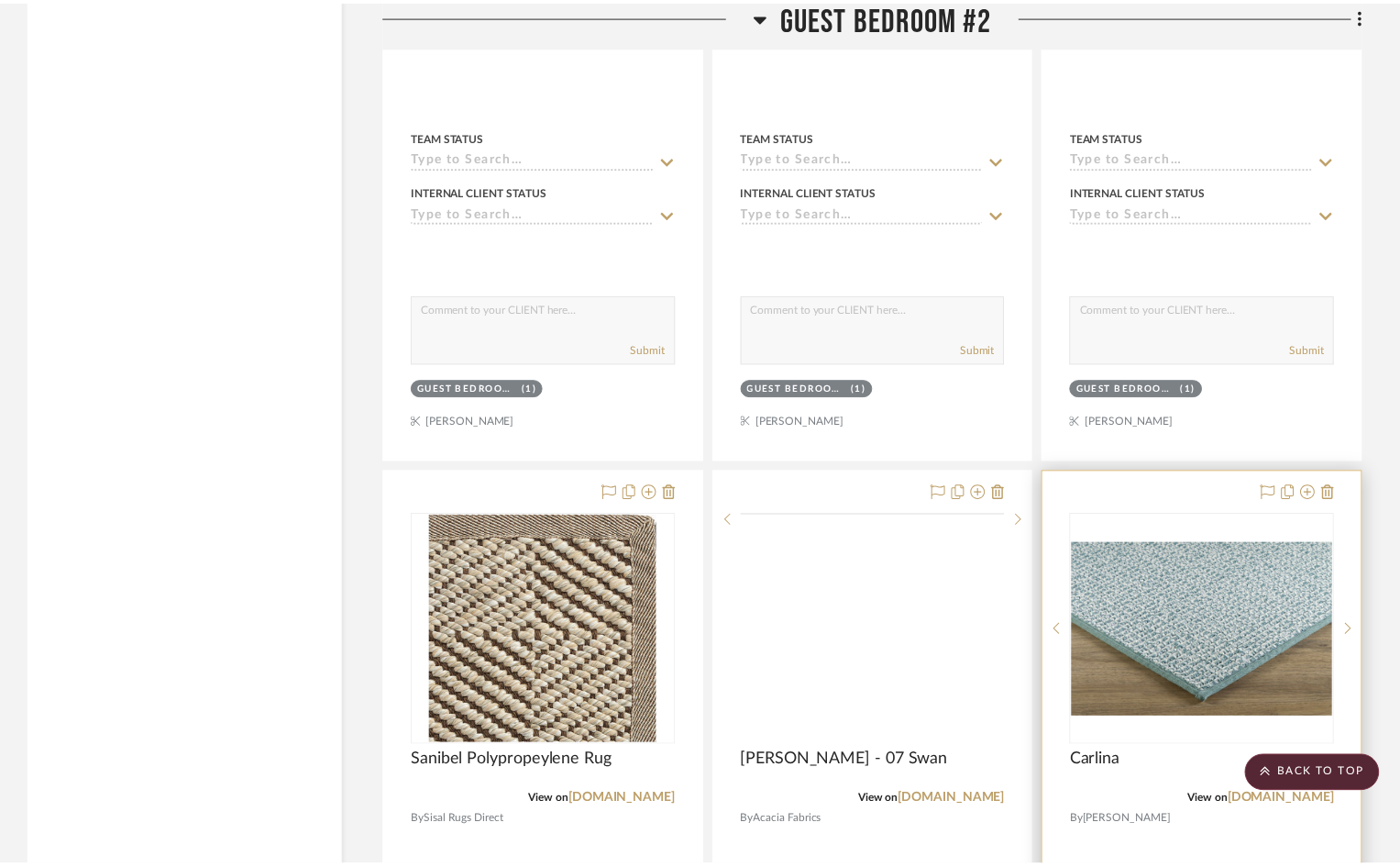
scroll to position [7981, 0]
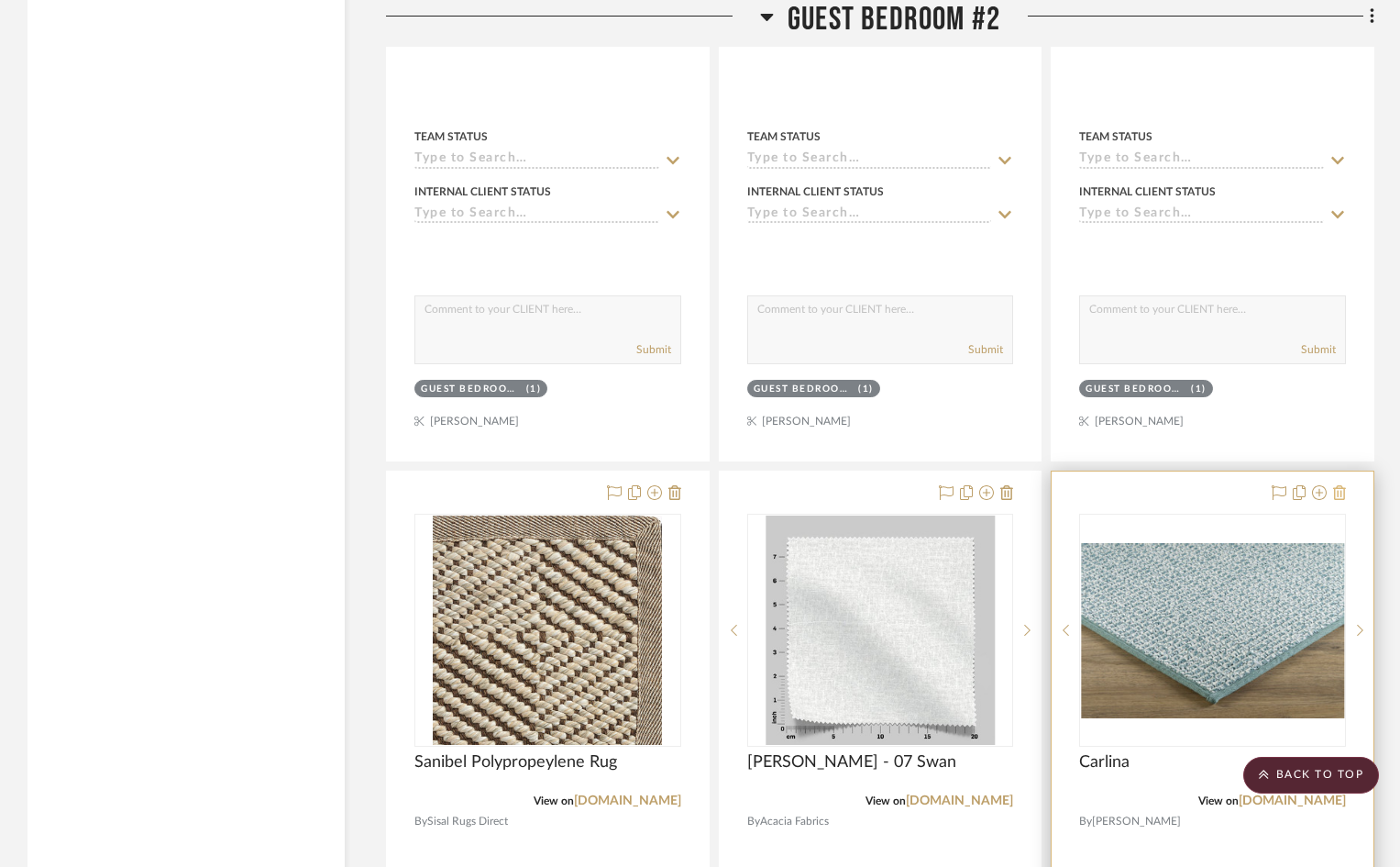
click at [1340, 485] on icon at bounding box center [1339, 492] width 13 height 15
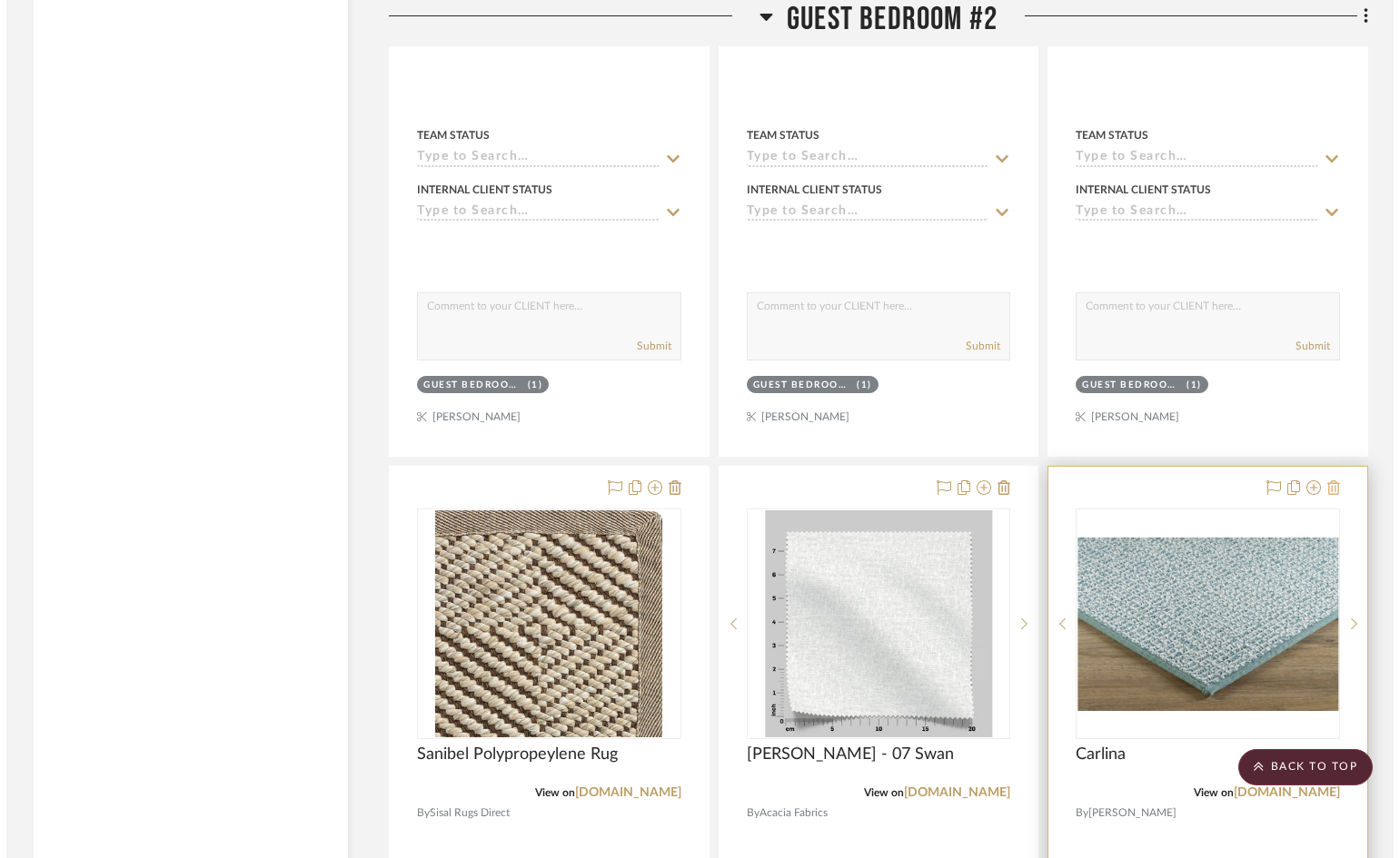
scroll to position [0, 0]
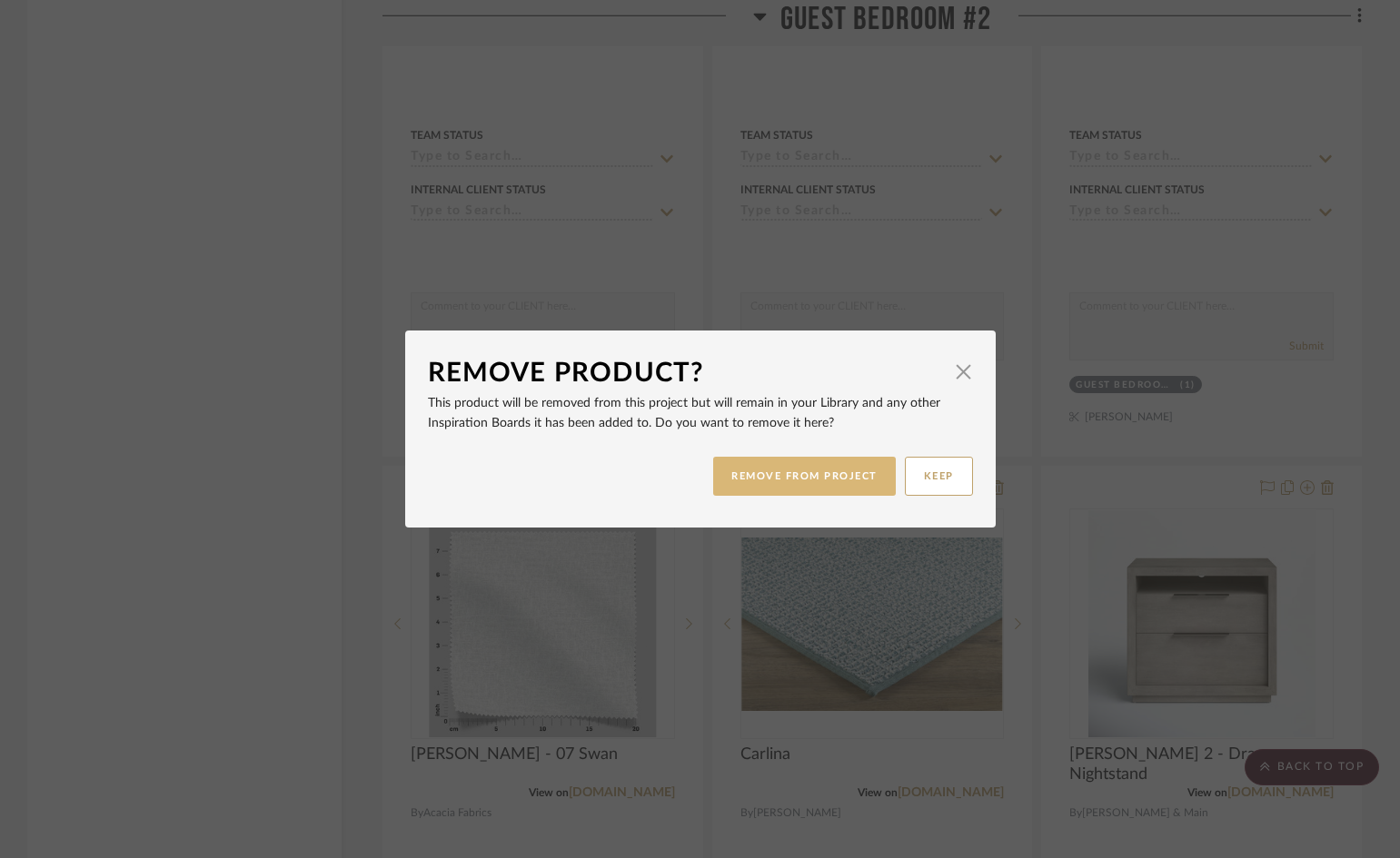
click at [830, 478] on button "REMOVE FROM PROJECT" at bounding box center [804, 476] width 182 height 39
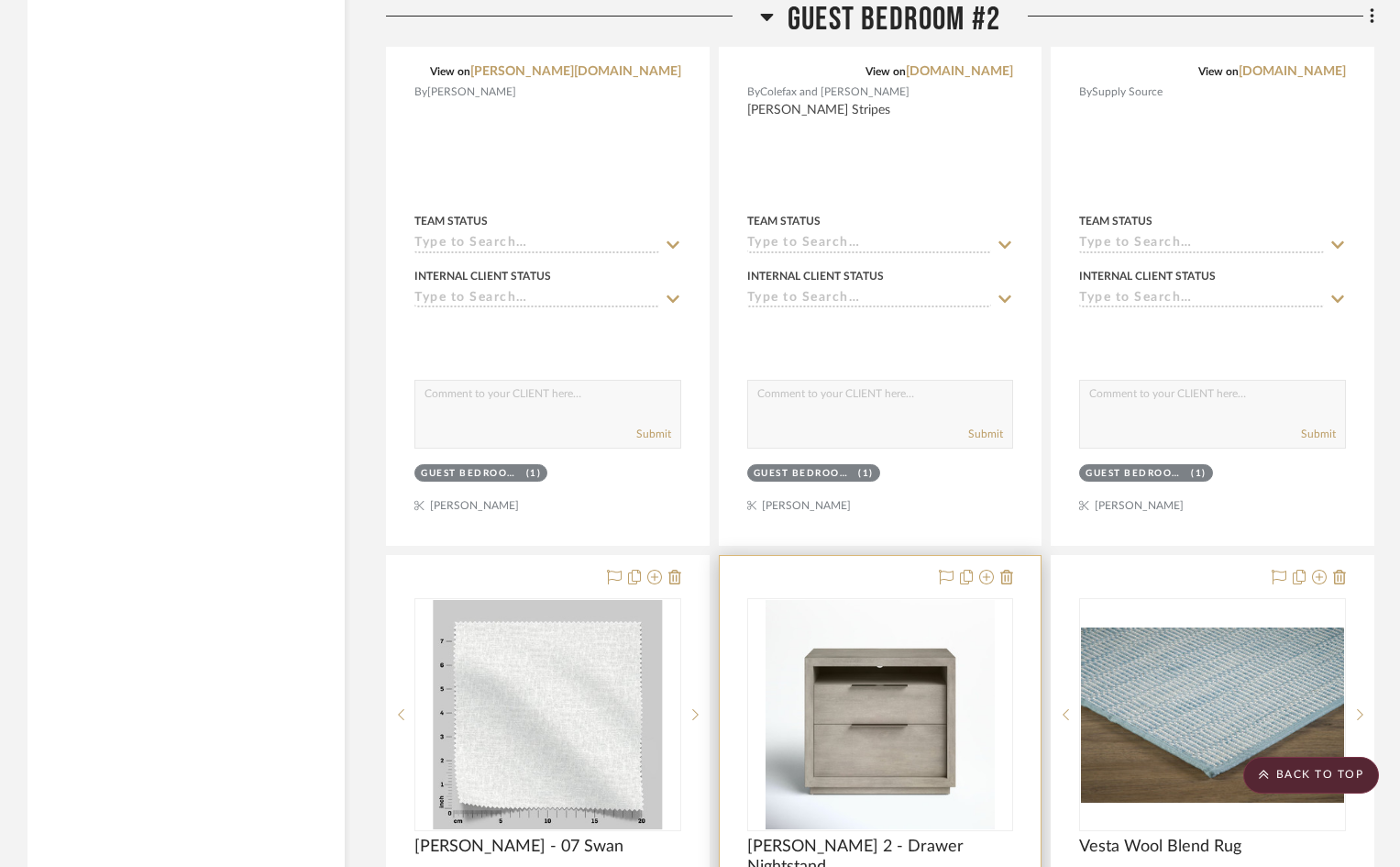
scroll to position [8073, 0]
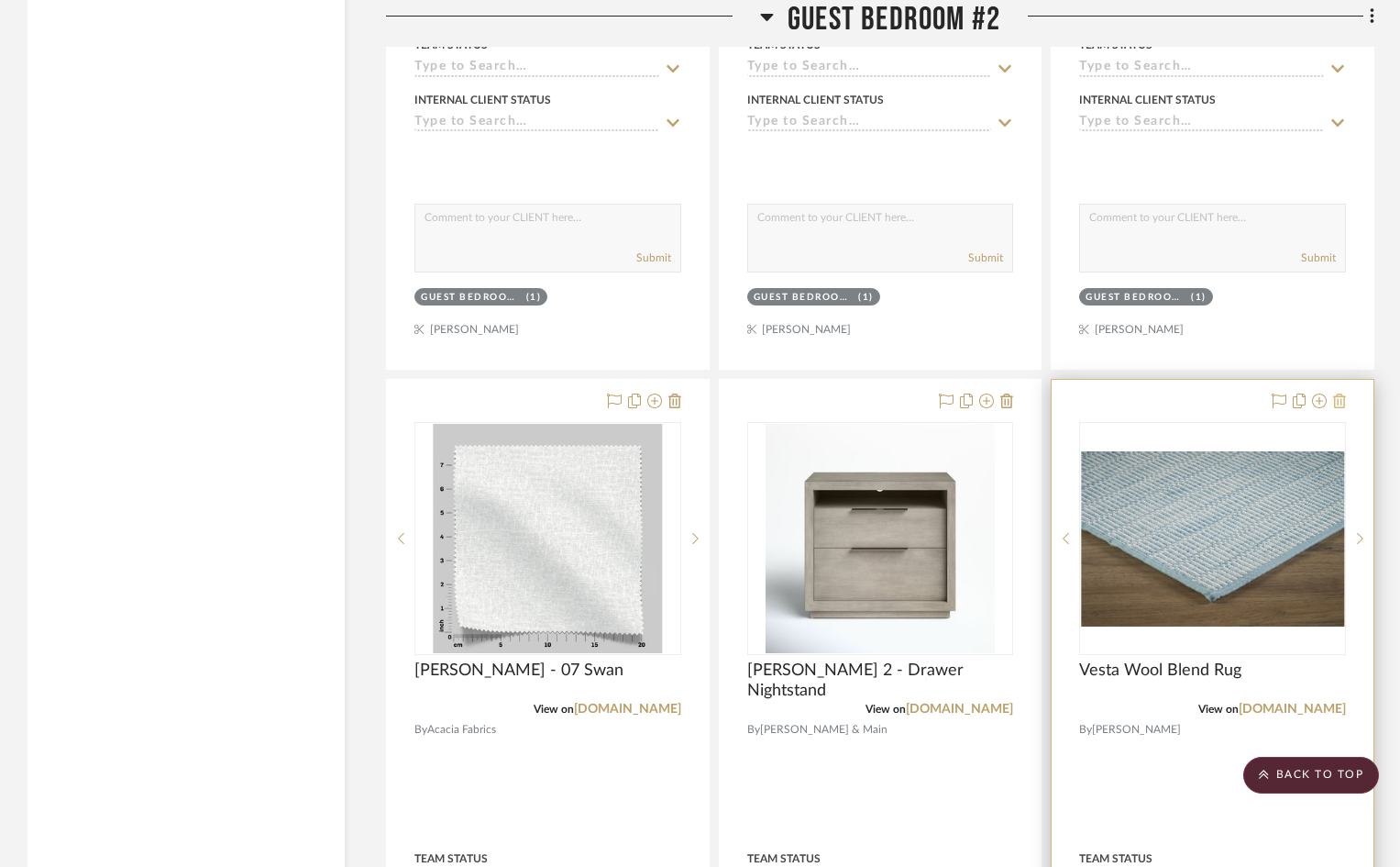
click at [1340, 393] on icon at bounding box center [1339, 400] width 13 height 15
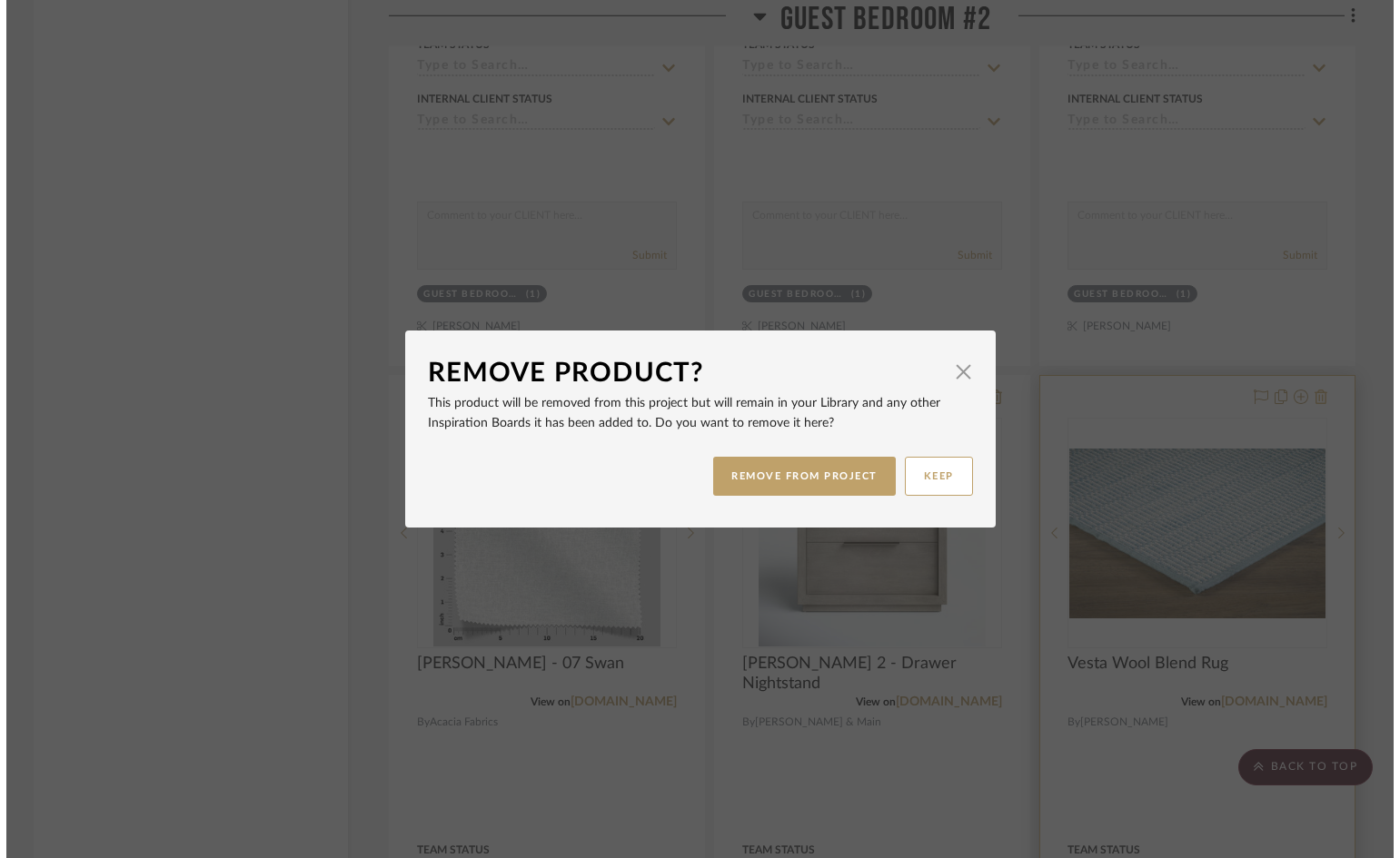
scroll to position [0, 0]
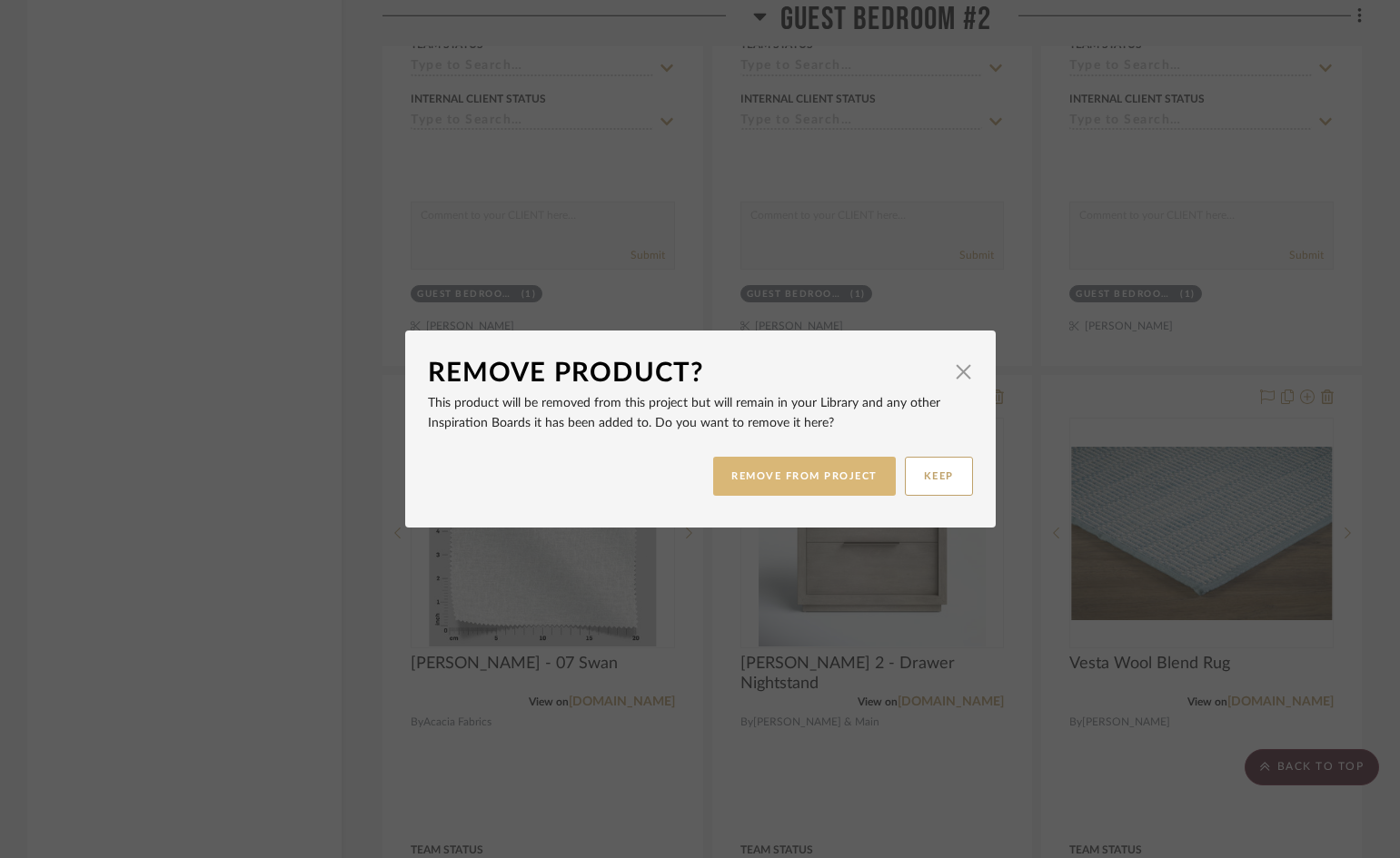
click at [776, 473] on button "REMOVE FROM PROJECT" at bounding box center [804, 476] width 182 height 39
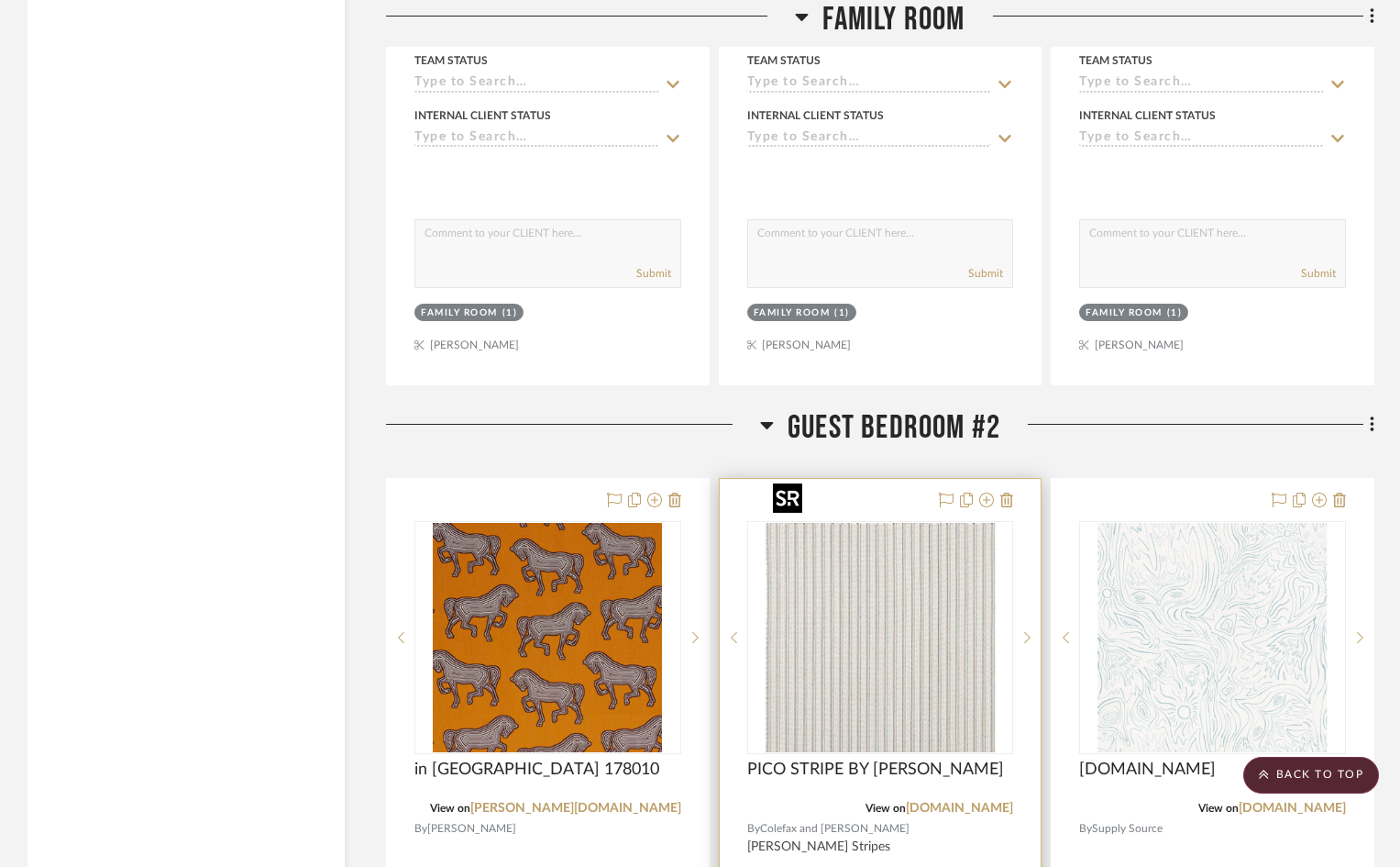
scroll to position [7155, 0]
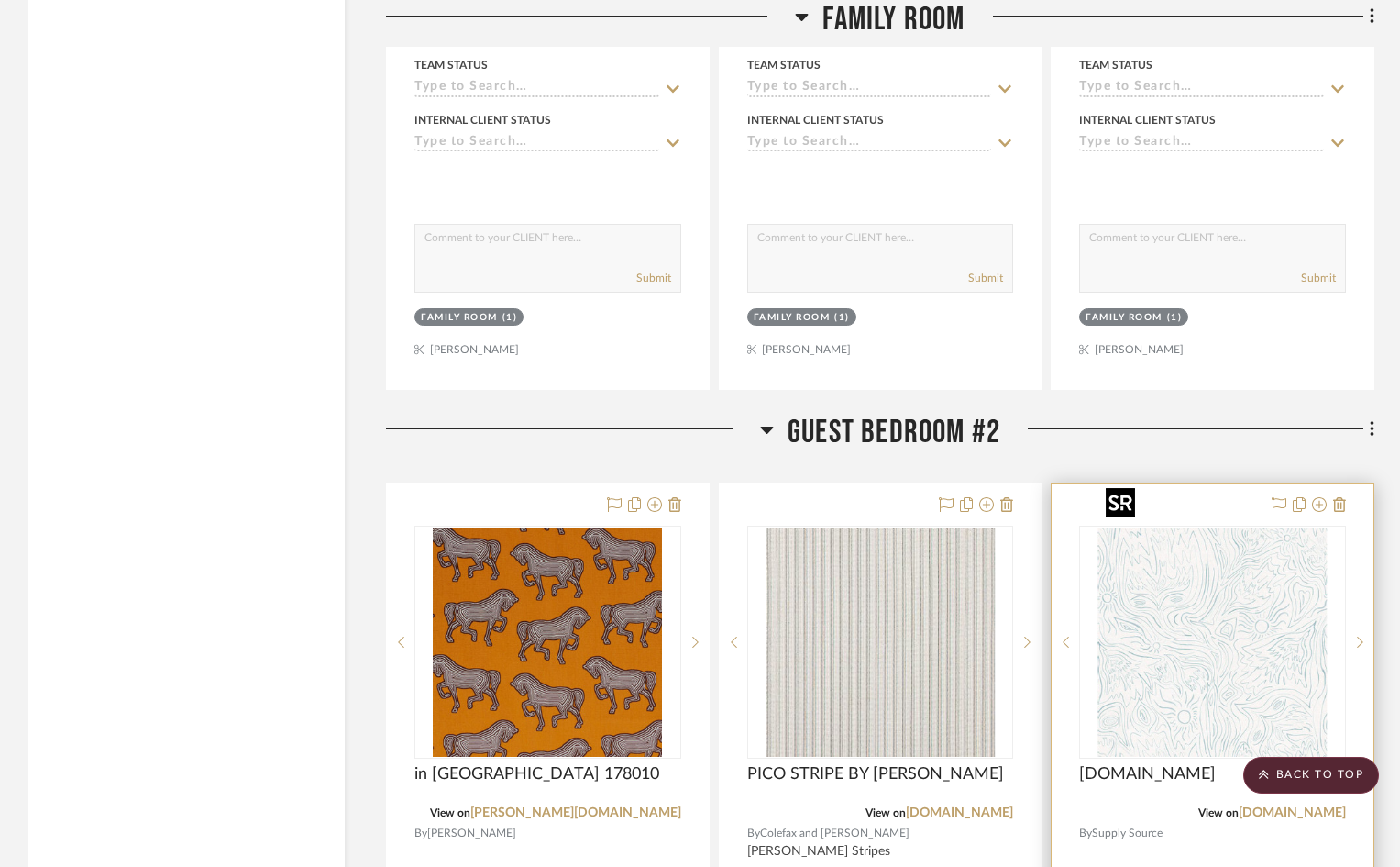
click at [1251, 576] on img "0" at bounding box center [1213, 642] width 229 height 229
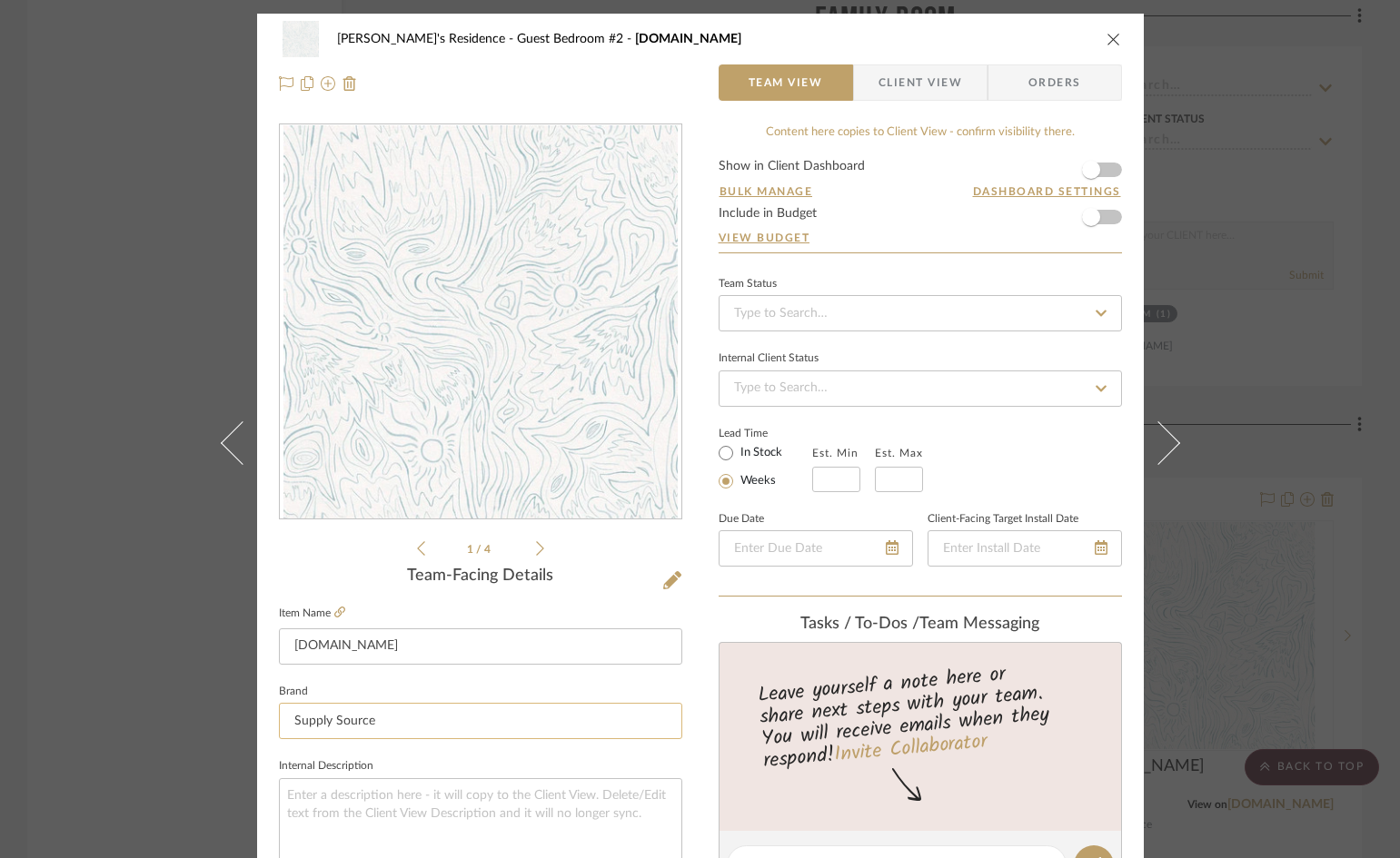
scroll to position [272, 0]
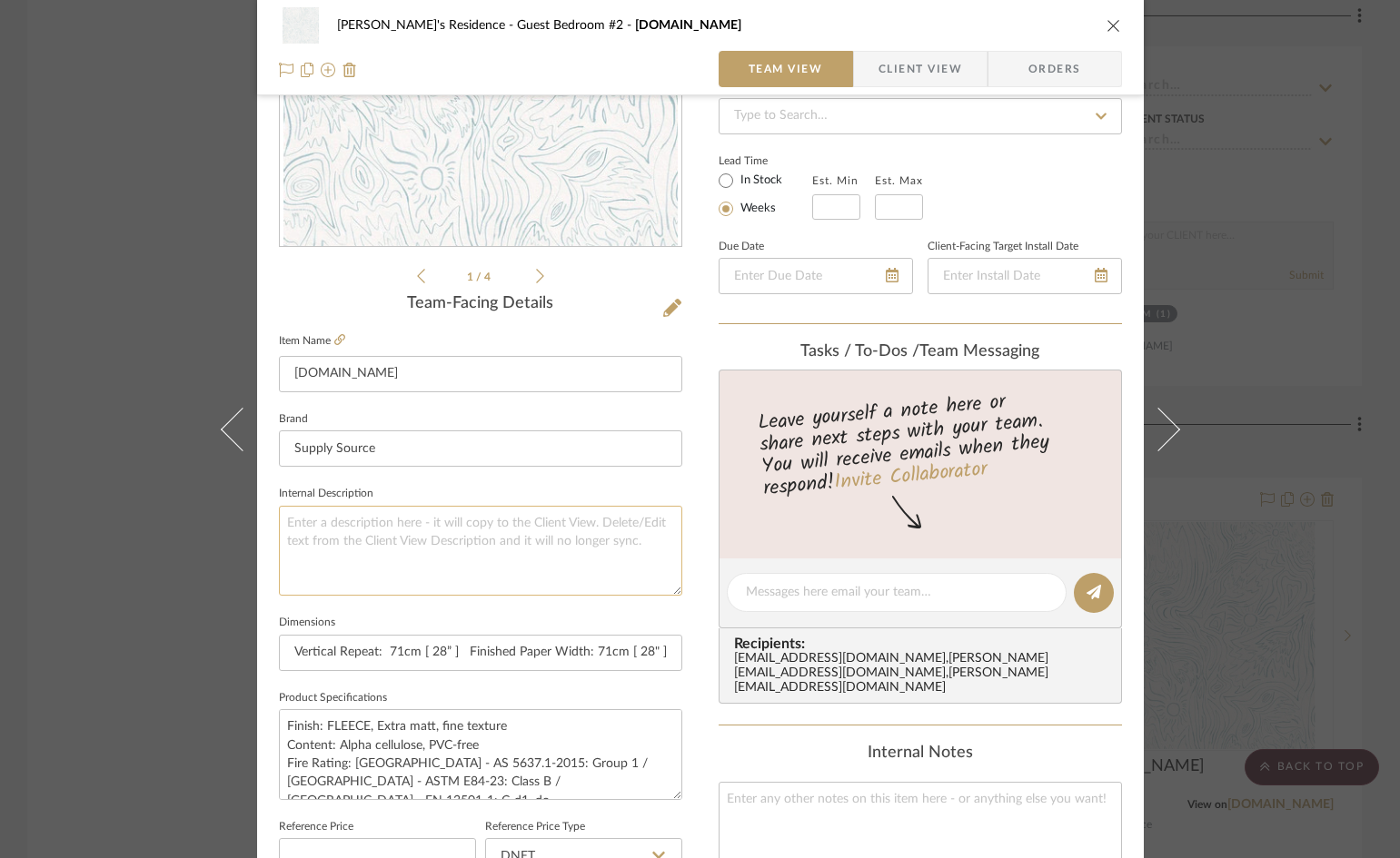
click at [396, 529] on textarea at bounding box center [481, 550] width 403 height 90
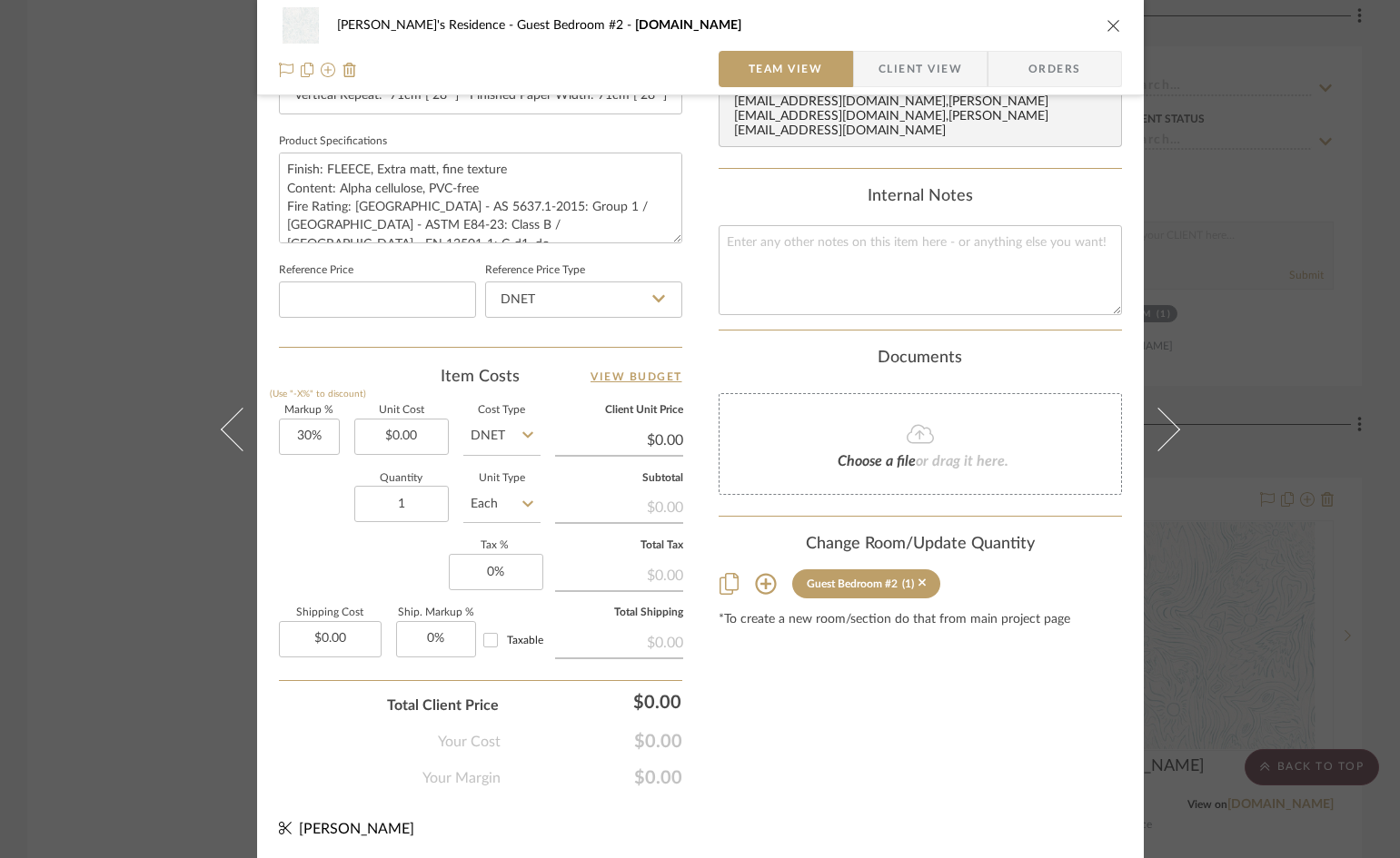
scroll to position [833, 0]
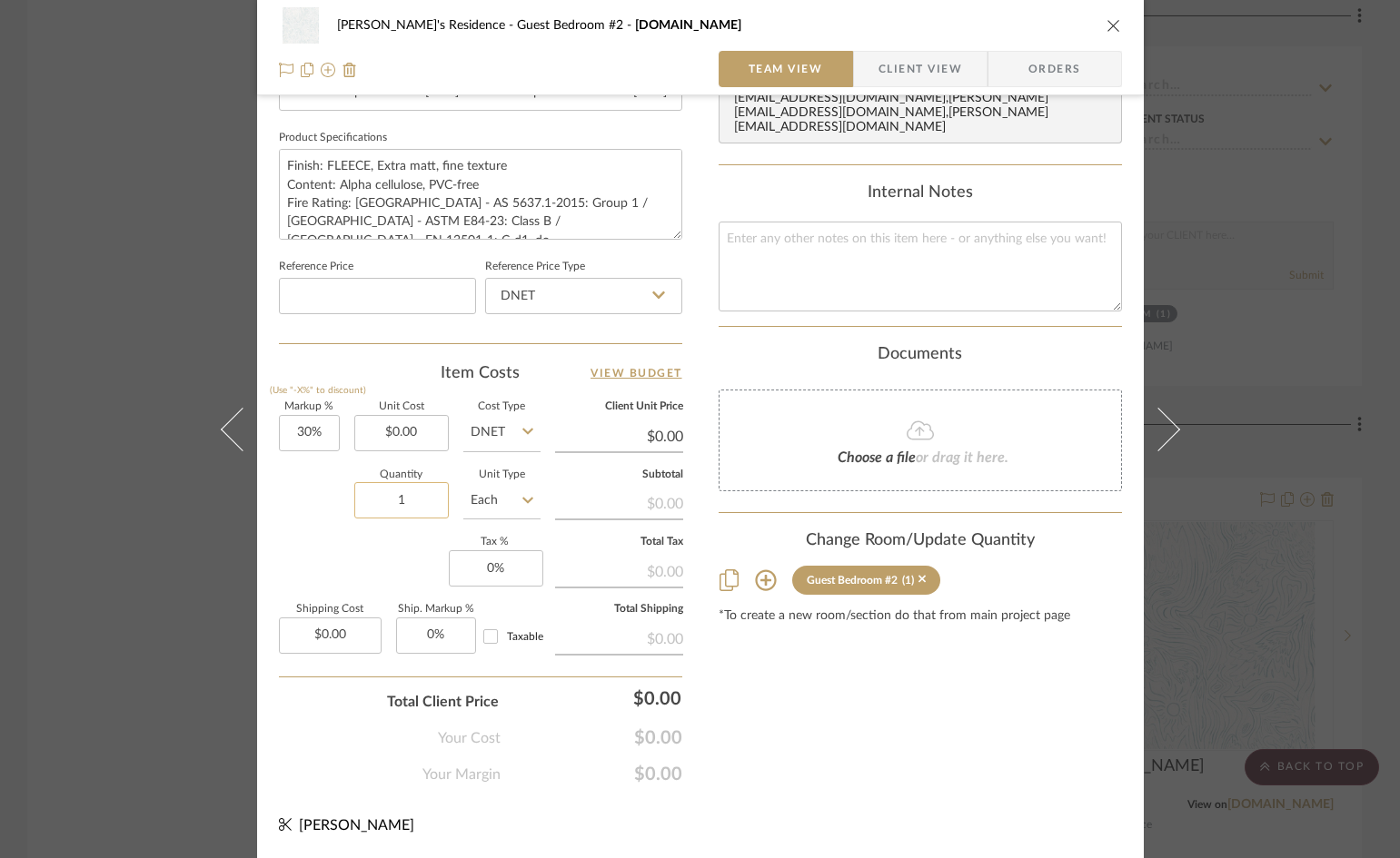
type textarea "14' X 16' with 10'height ceiling"
click at [401, 495] on input "1" at bounding box center [401, 500] width 94 height 36
type input "105"
click at [522, 501] on icon at bounding box center [527, 500] width 11 height 15
click at [518, 679] on div "YD" at bounding box center [570, 685] width 225 height 46
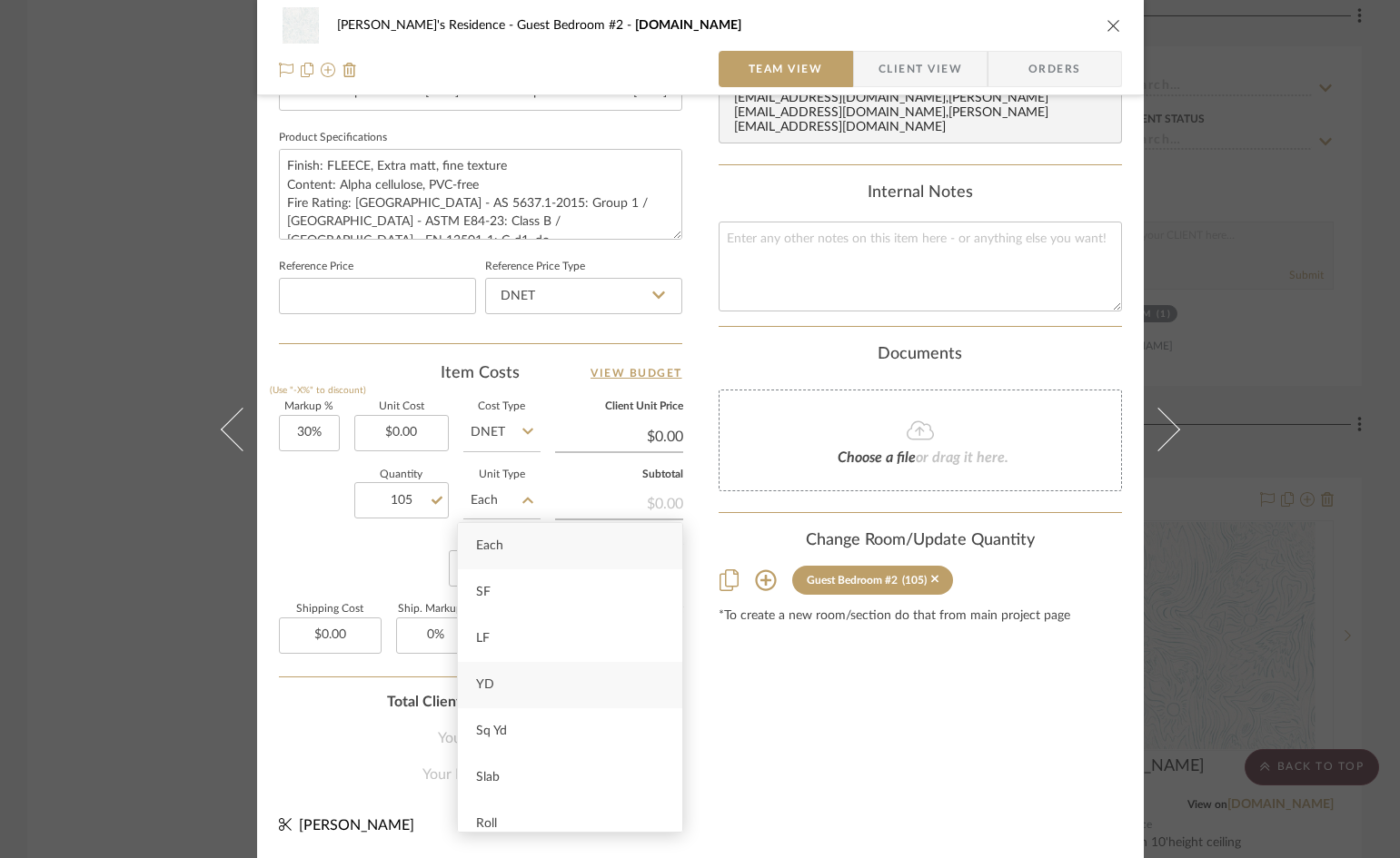
type input "YD"
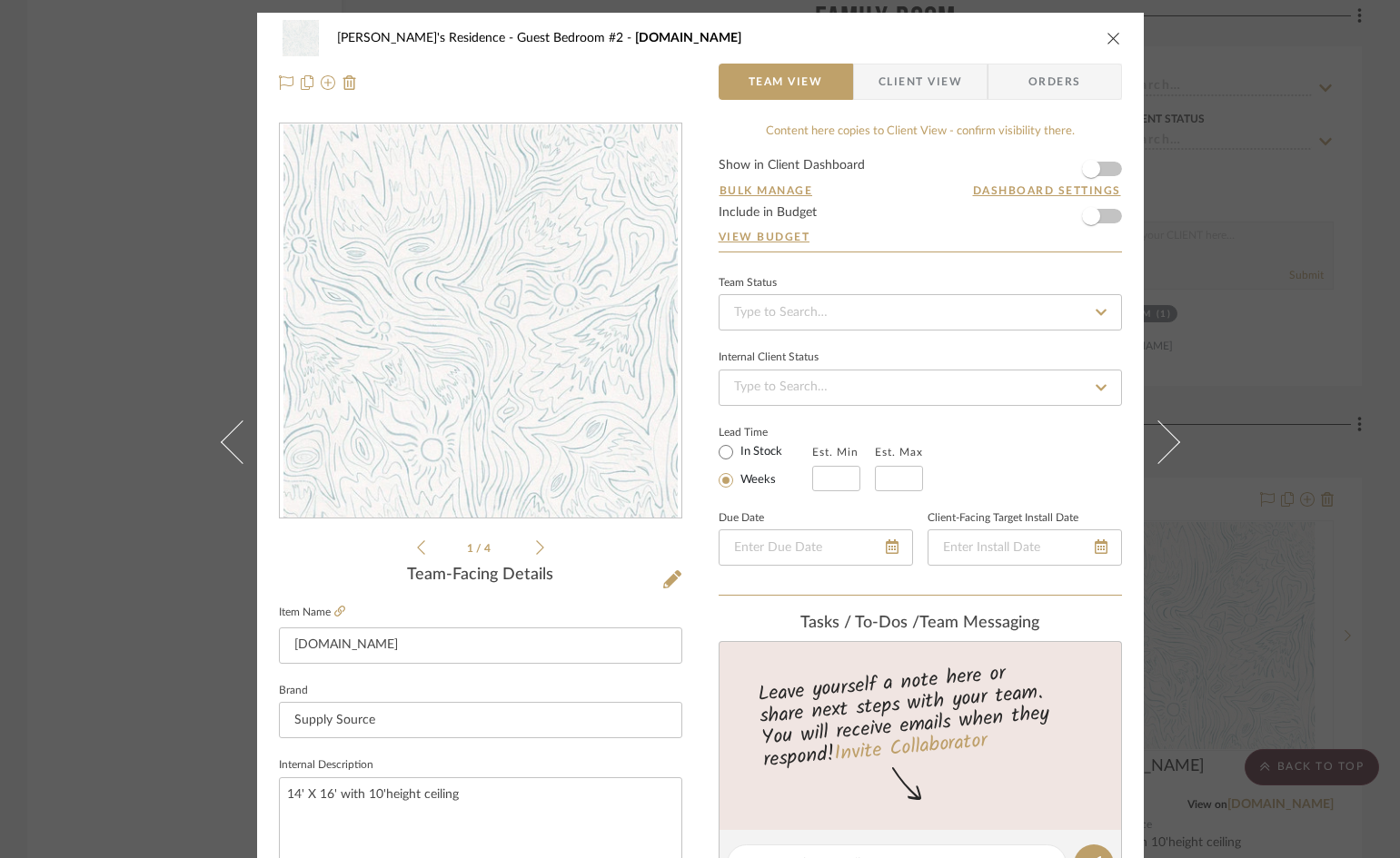
scroll to position [0, 0]
click at [826, 317] on input at bounding box center [920, 313] width 403 height 36
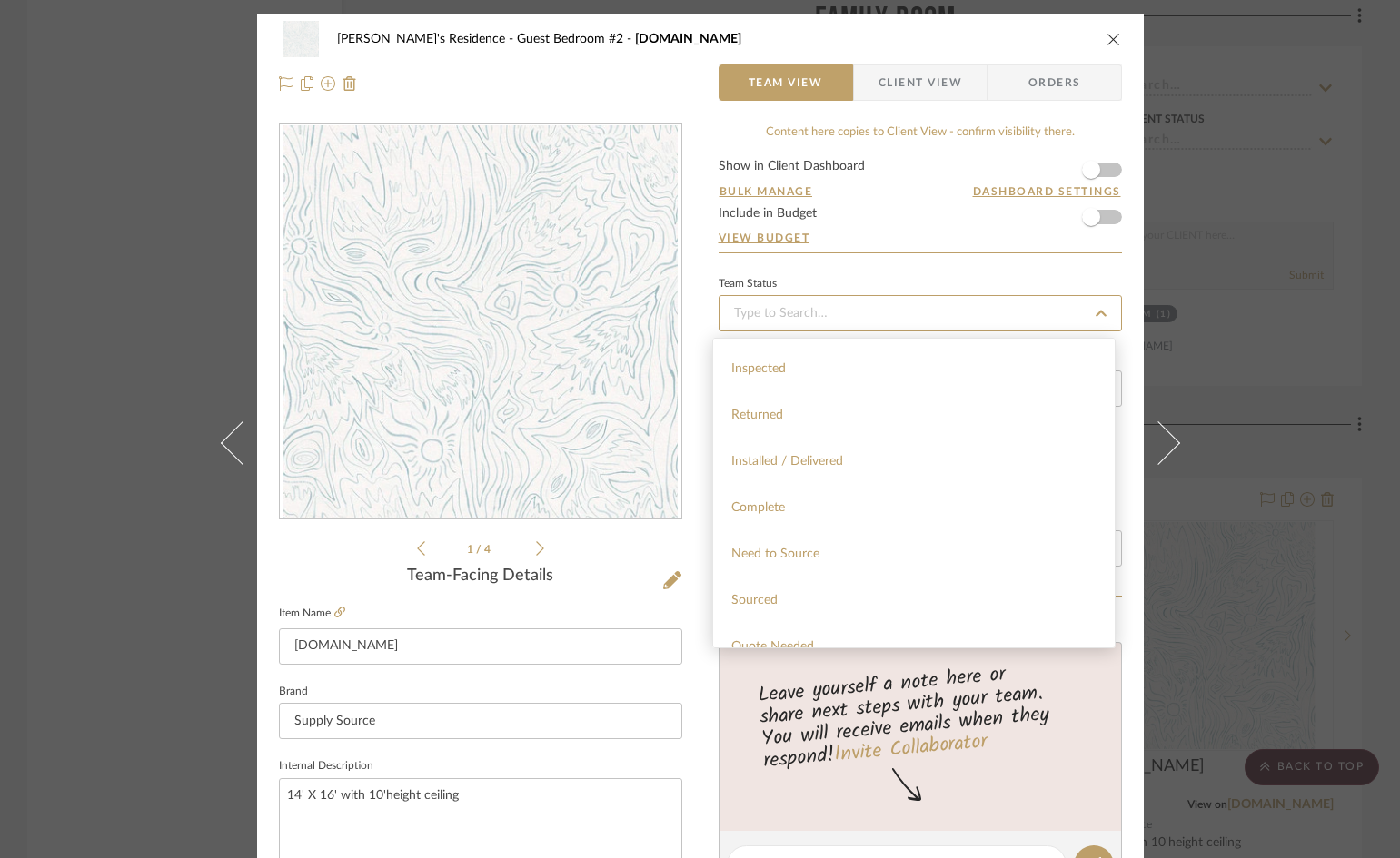
scroll to position [635, 0]
click at [802, 380] on span "Quote Needed" at bounding box center [772, 374] width 82 height 13
type input "[DATE]"
type input "Quote Needed"
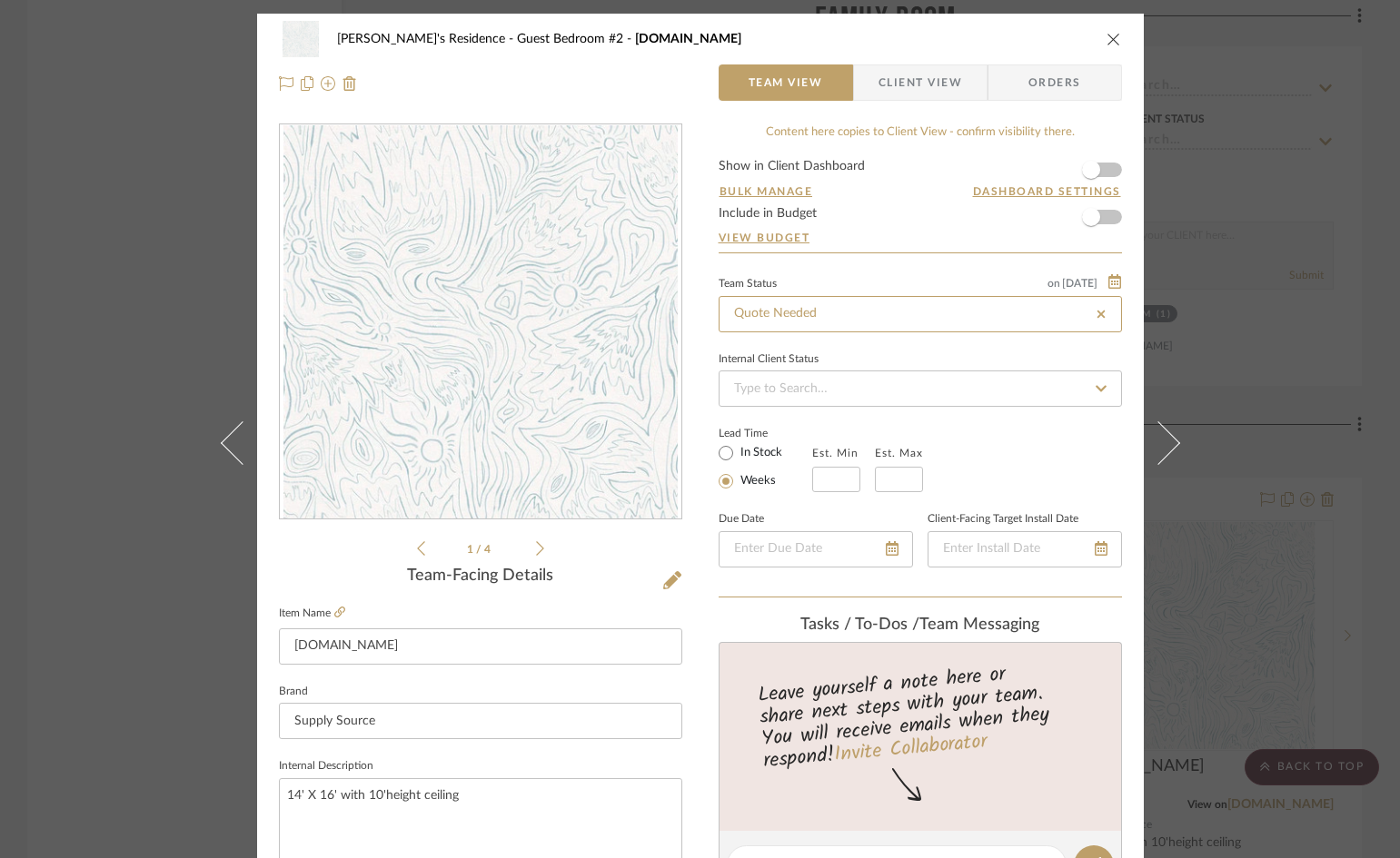
type input "[DATE]"
type input "Quote Needed"
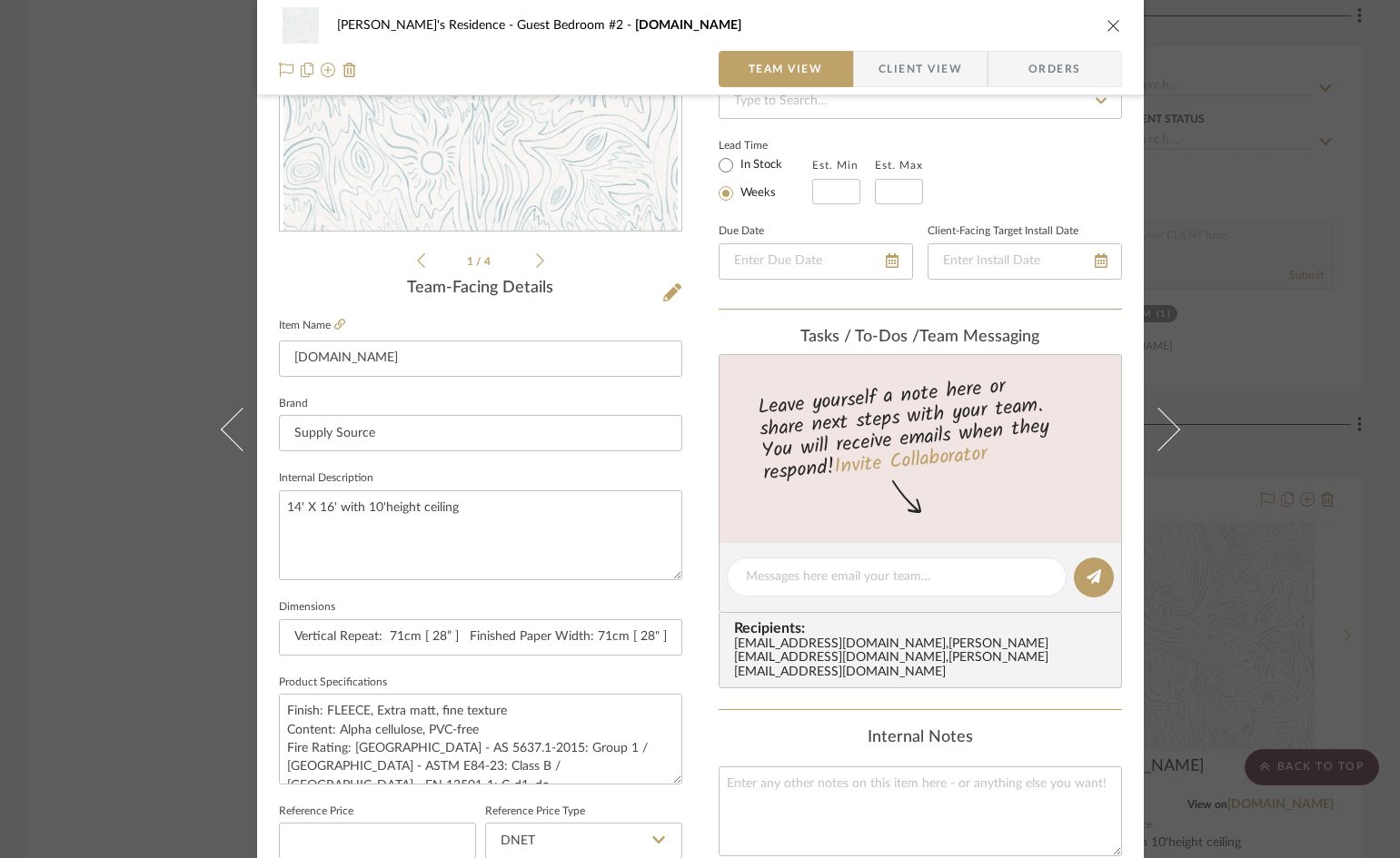
scroll to position [0, 0]
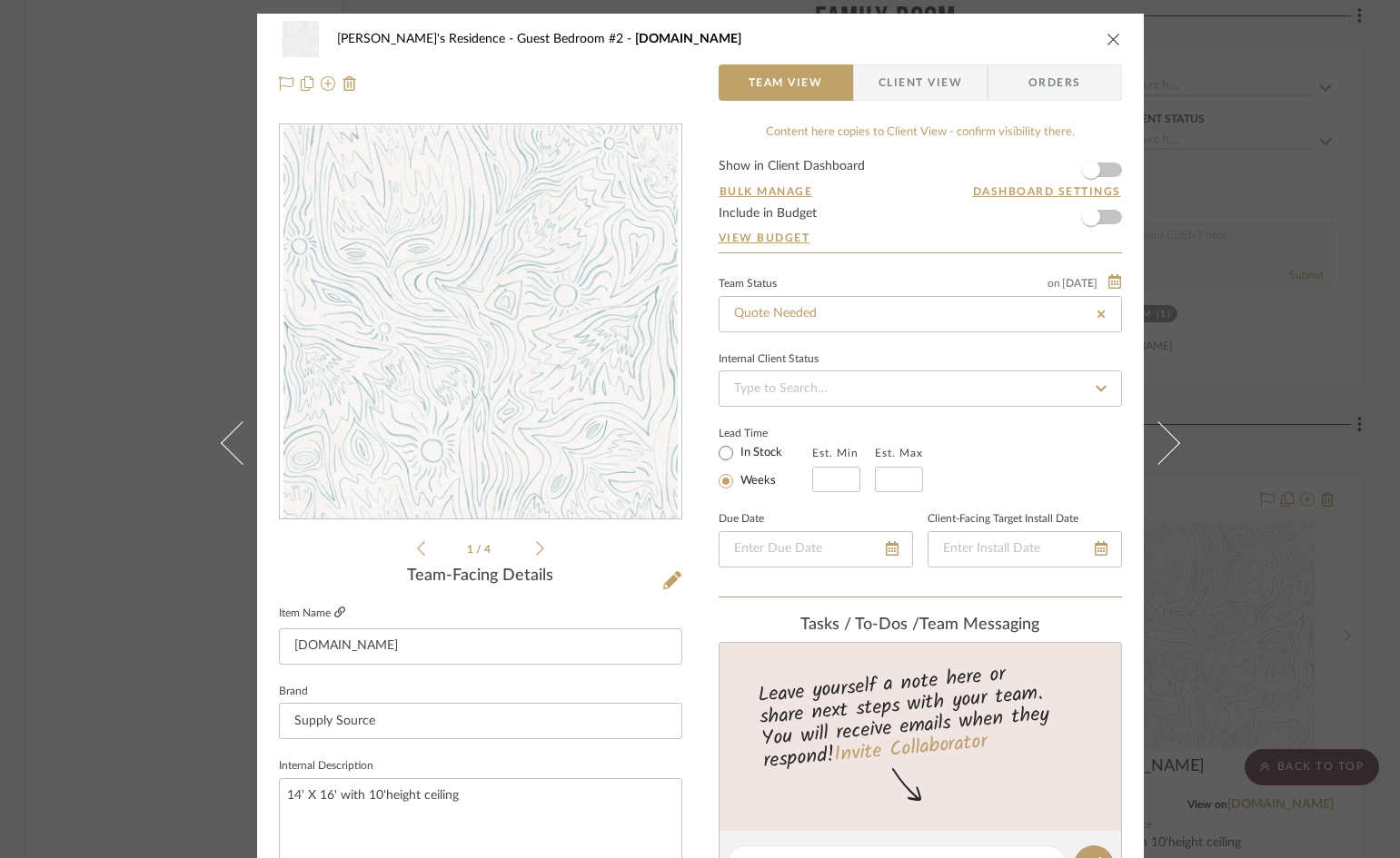
click at [334, 612] on icon at bounding box center [339, 611] width 11 height 11
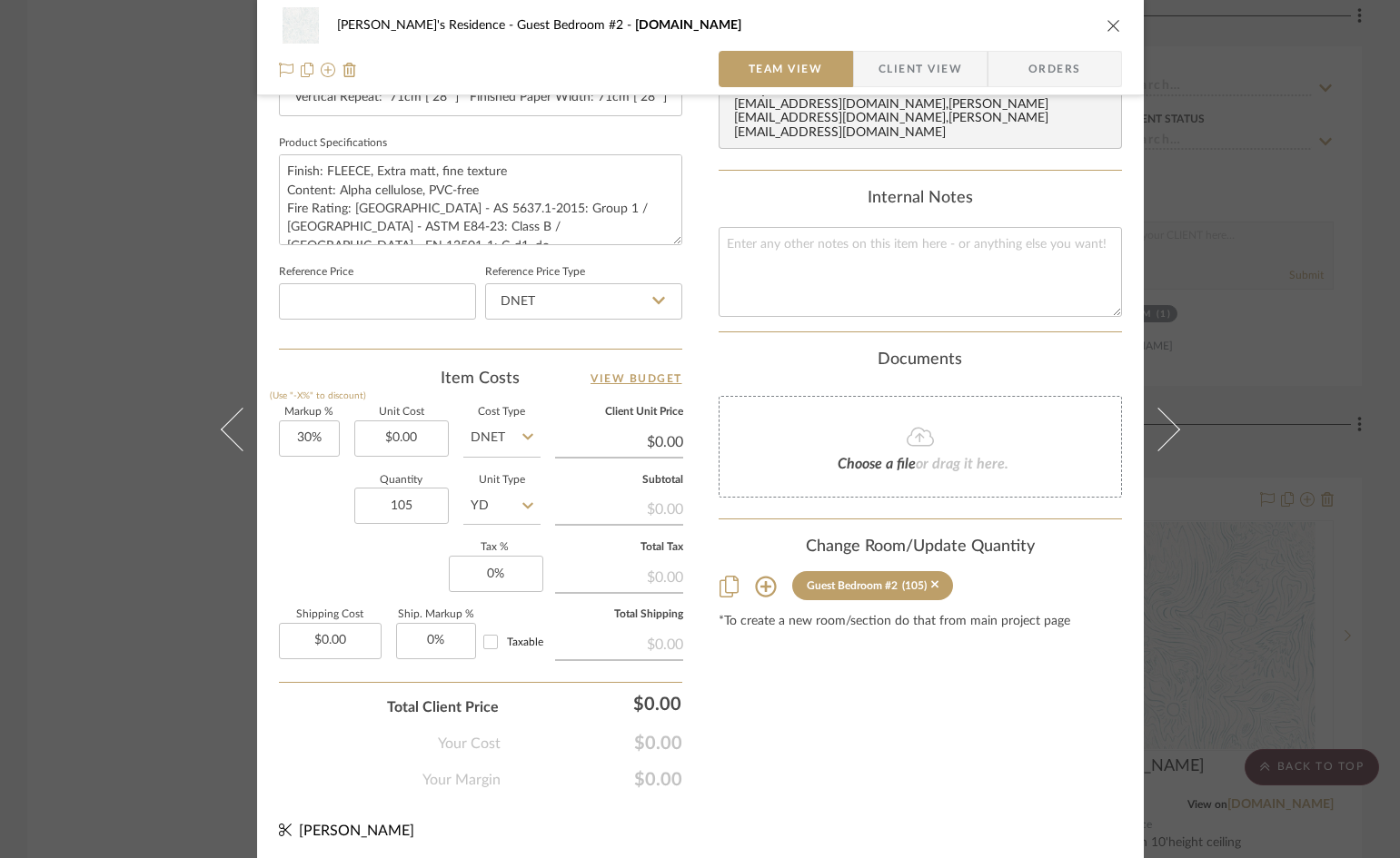
scroll to position [833, 0]
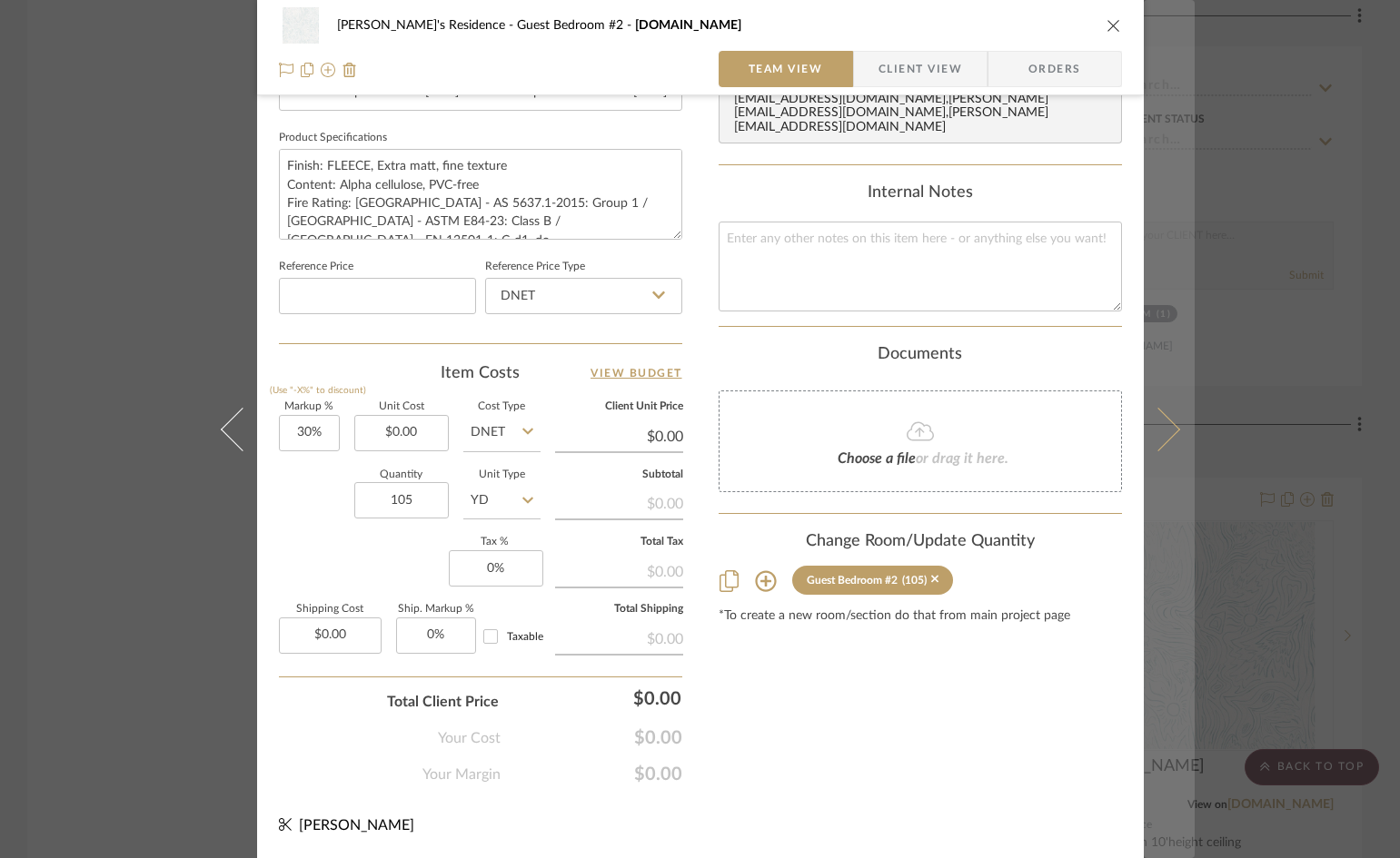
click at [1157, 435] on icon at bounding box center [1157, 428] width 44 height 44
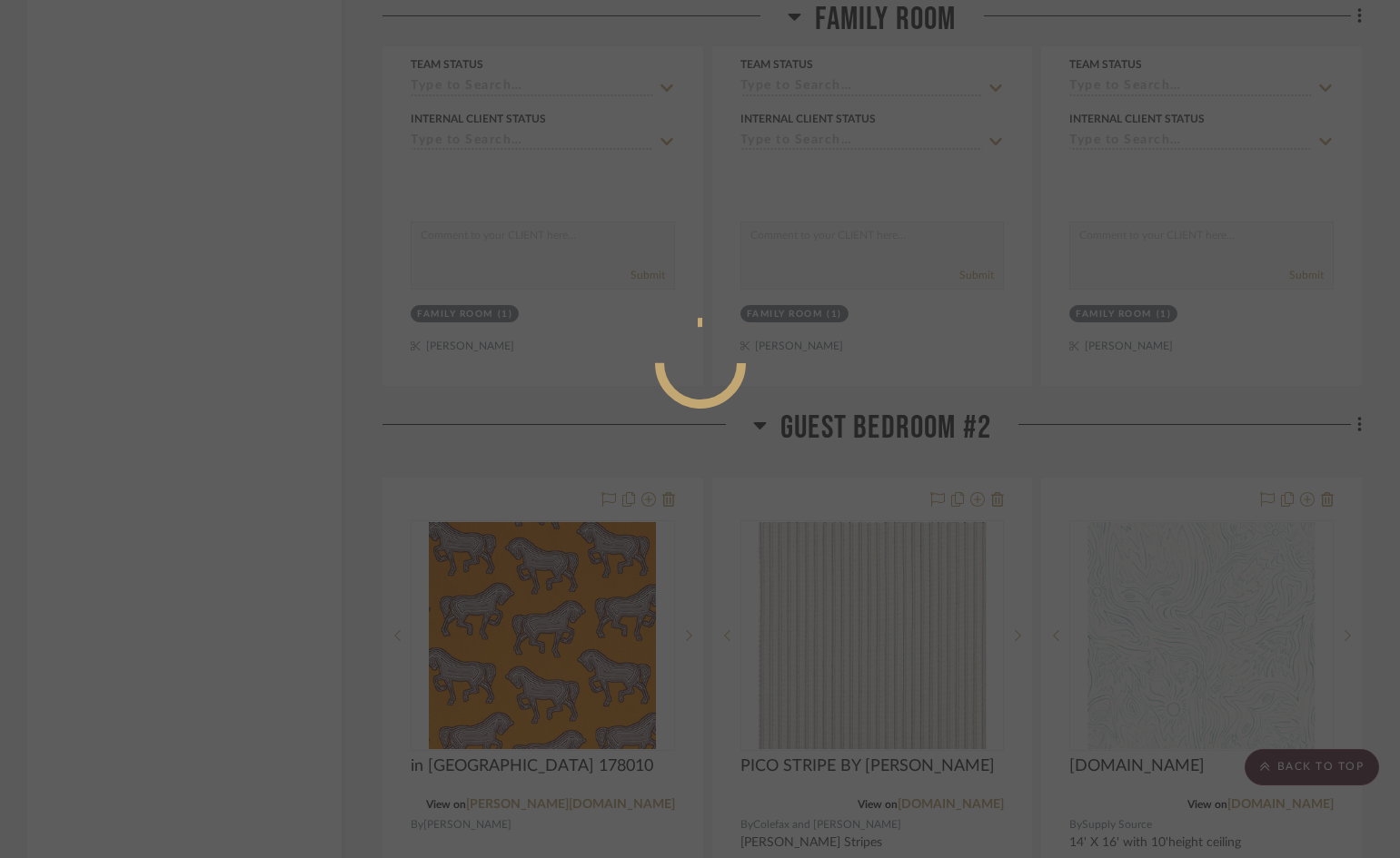
scroll to position [0, 0]
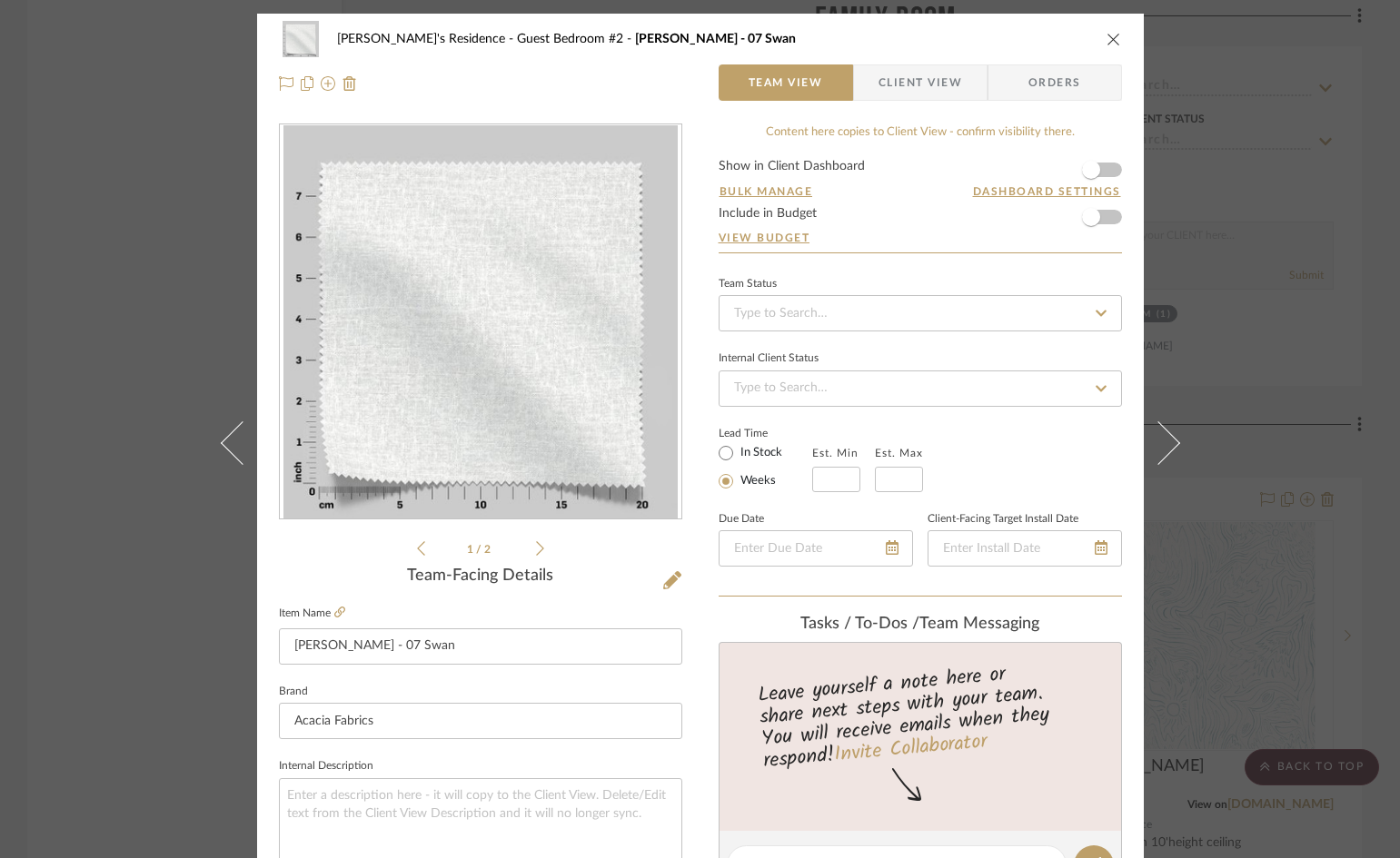
click at [1109, 39] on icon "close" at bounding box center [1113, 39] width 15 height 15
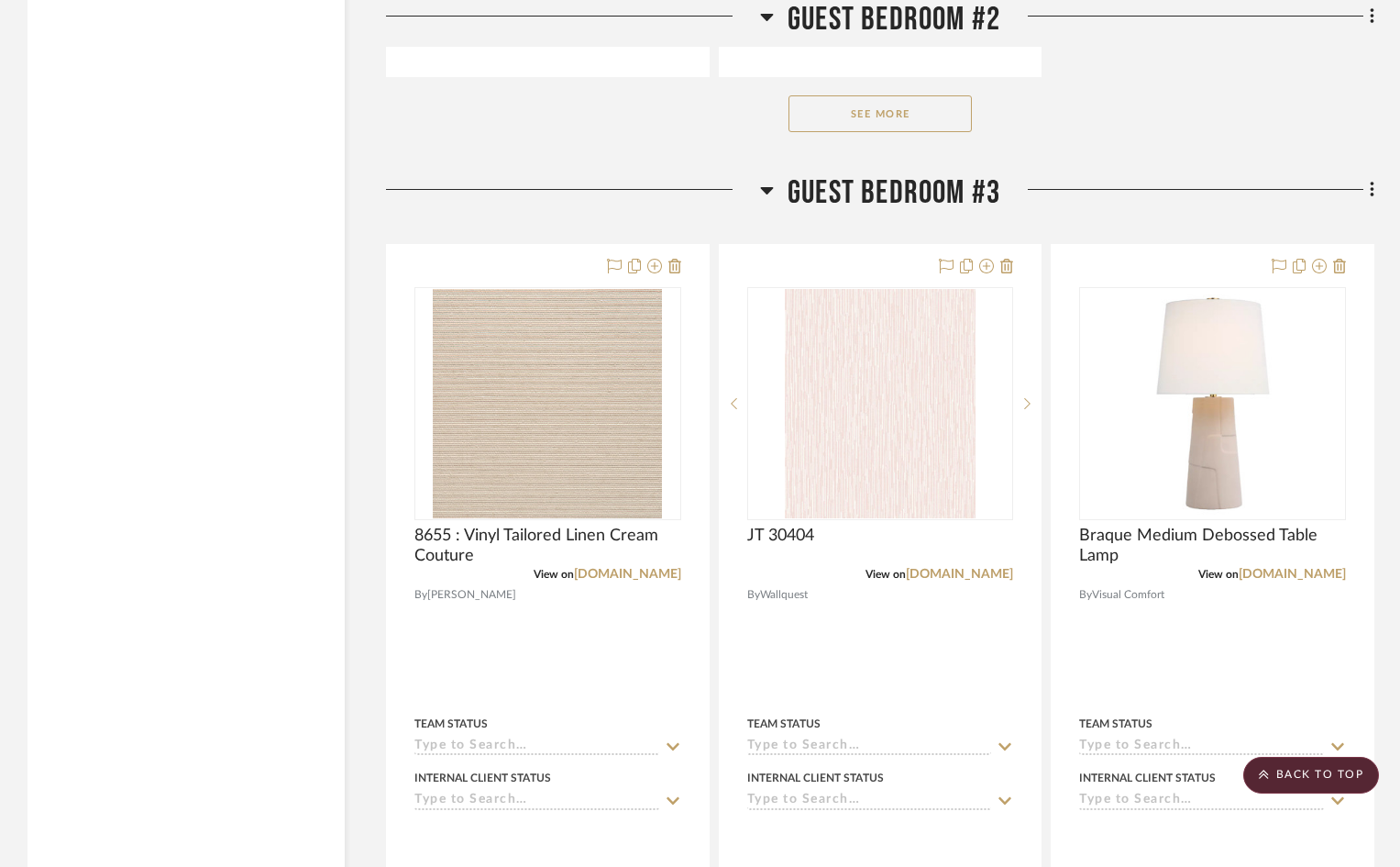
scroll to position [9999, 0]
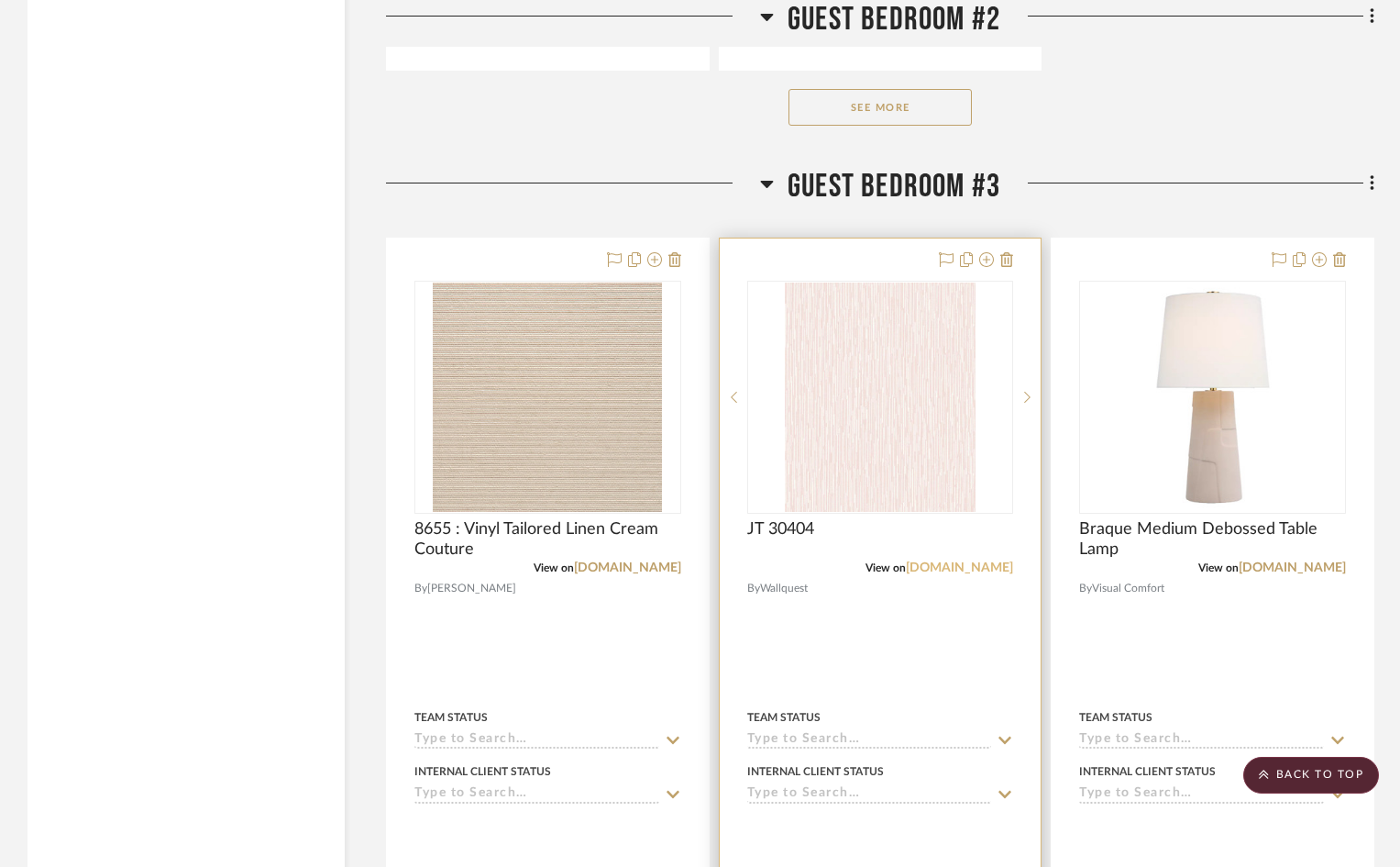
click at [993, 562] on link "wallquest.com" at bounding box center [960, 568] width 108 height 13
click at [903, 312] on img "0" at bounding box center [880, 397] width 190 height 229
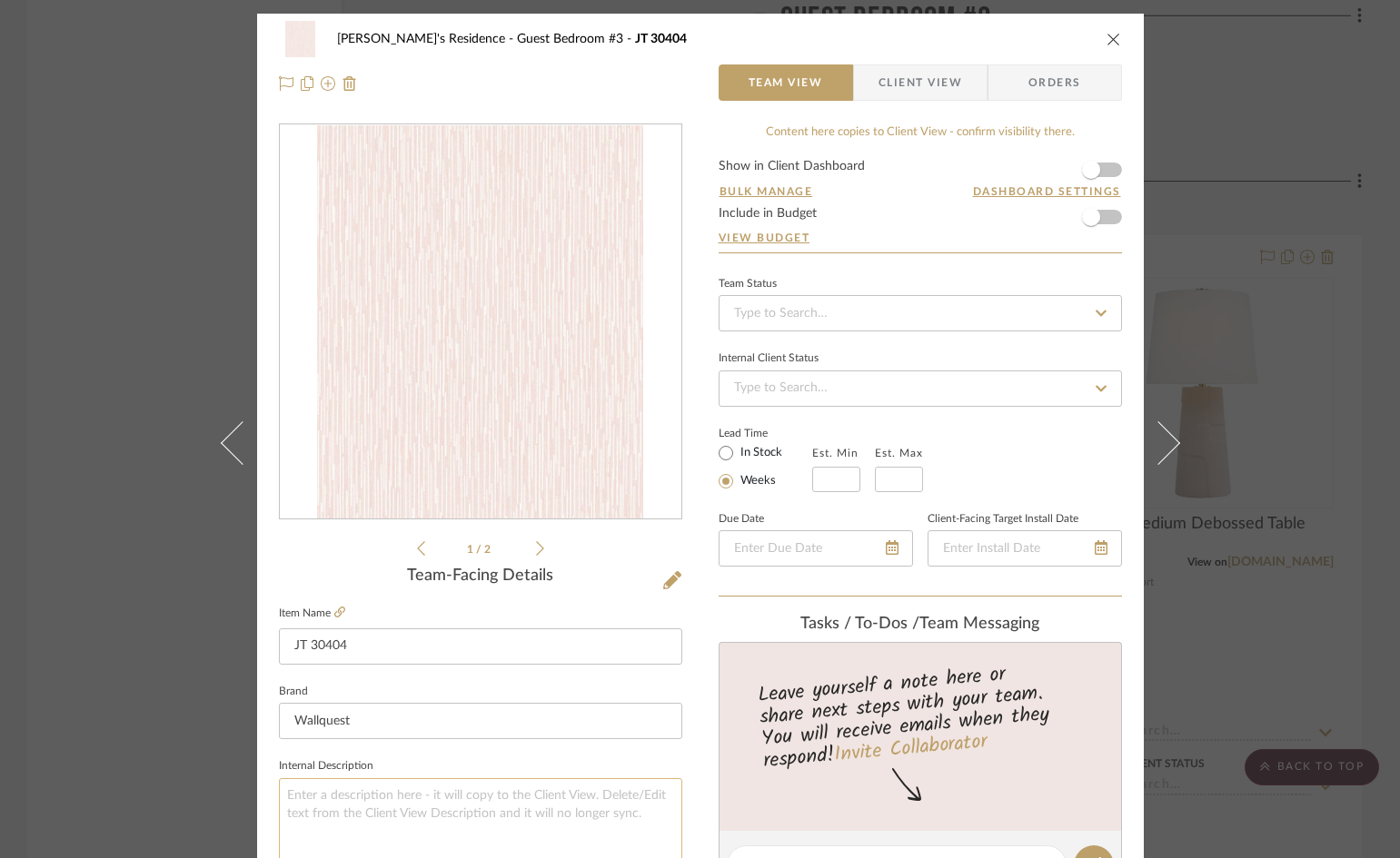
click at [392, 793] on textarea at bounding box center [481, 822] width 403 height 90
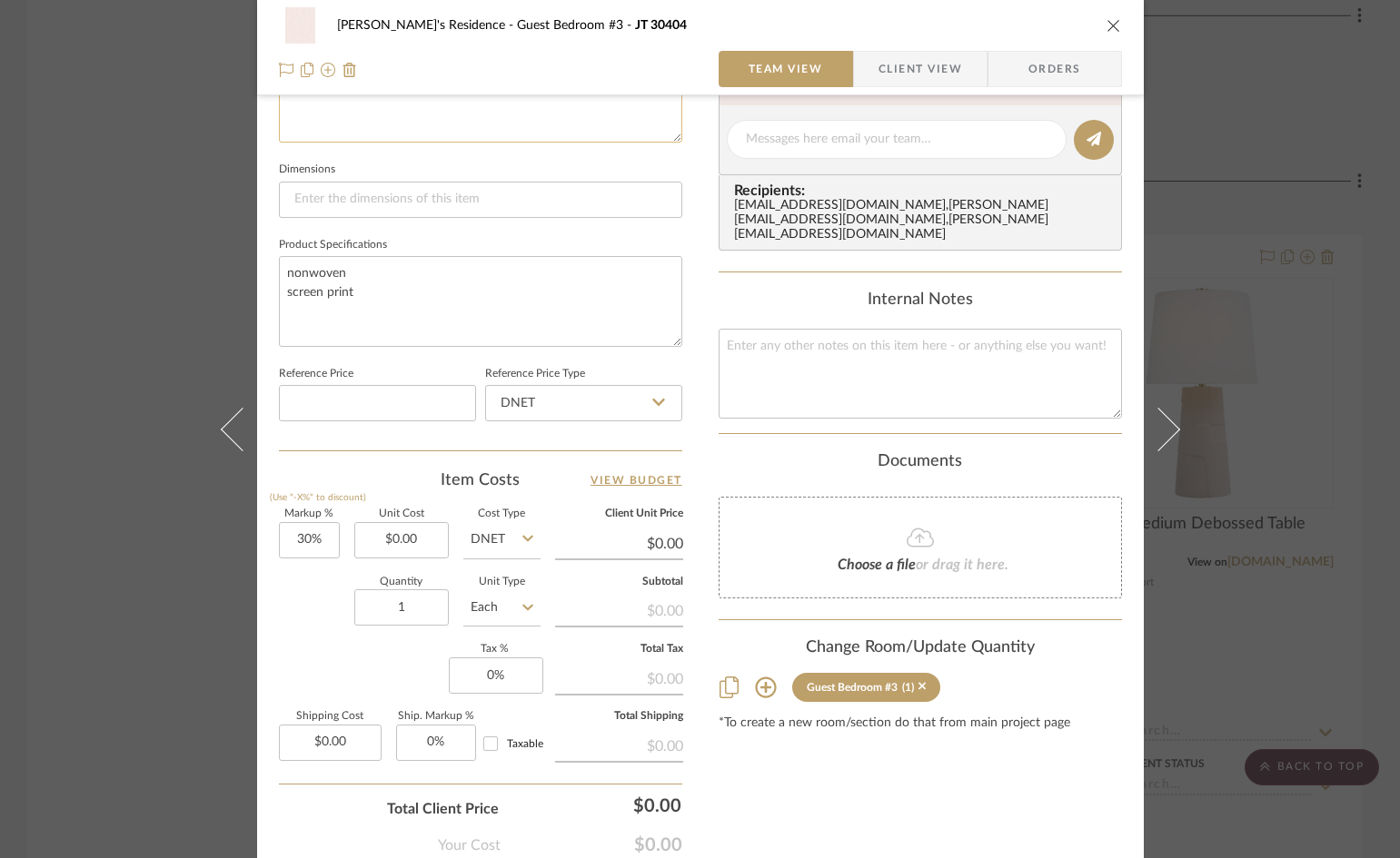
scroll to position [726, 0]
type textarea "room dimensions 16' X 15'3" ceiling 10'"
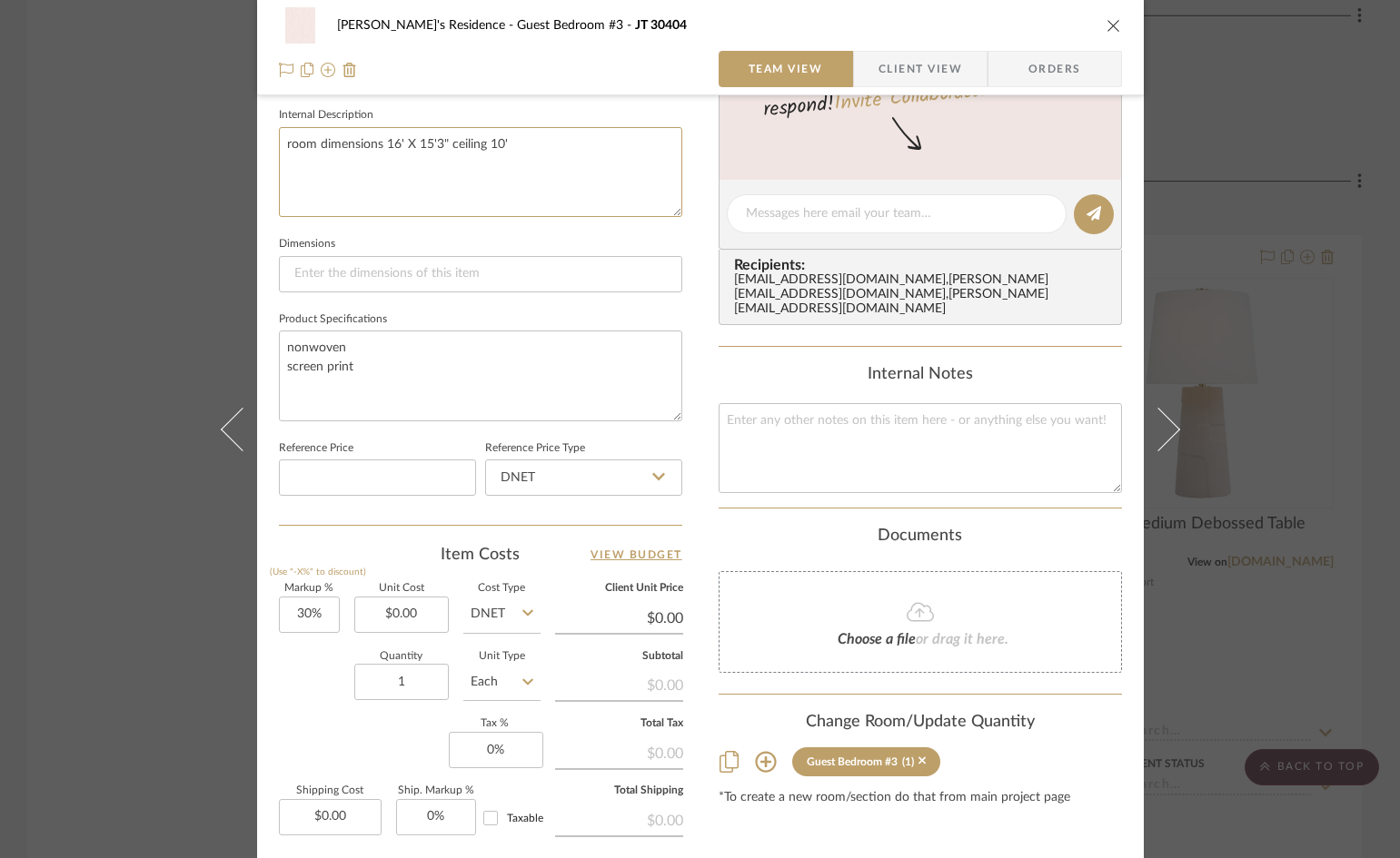
scroll to position [833, 0]
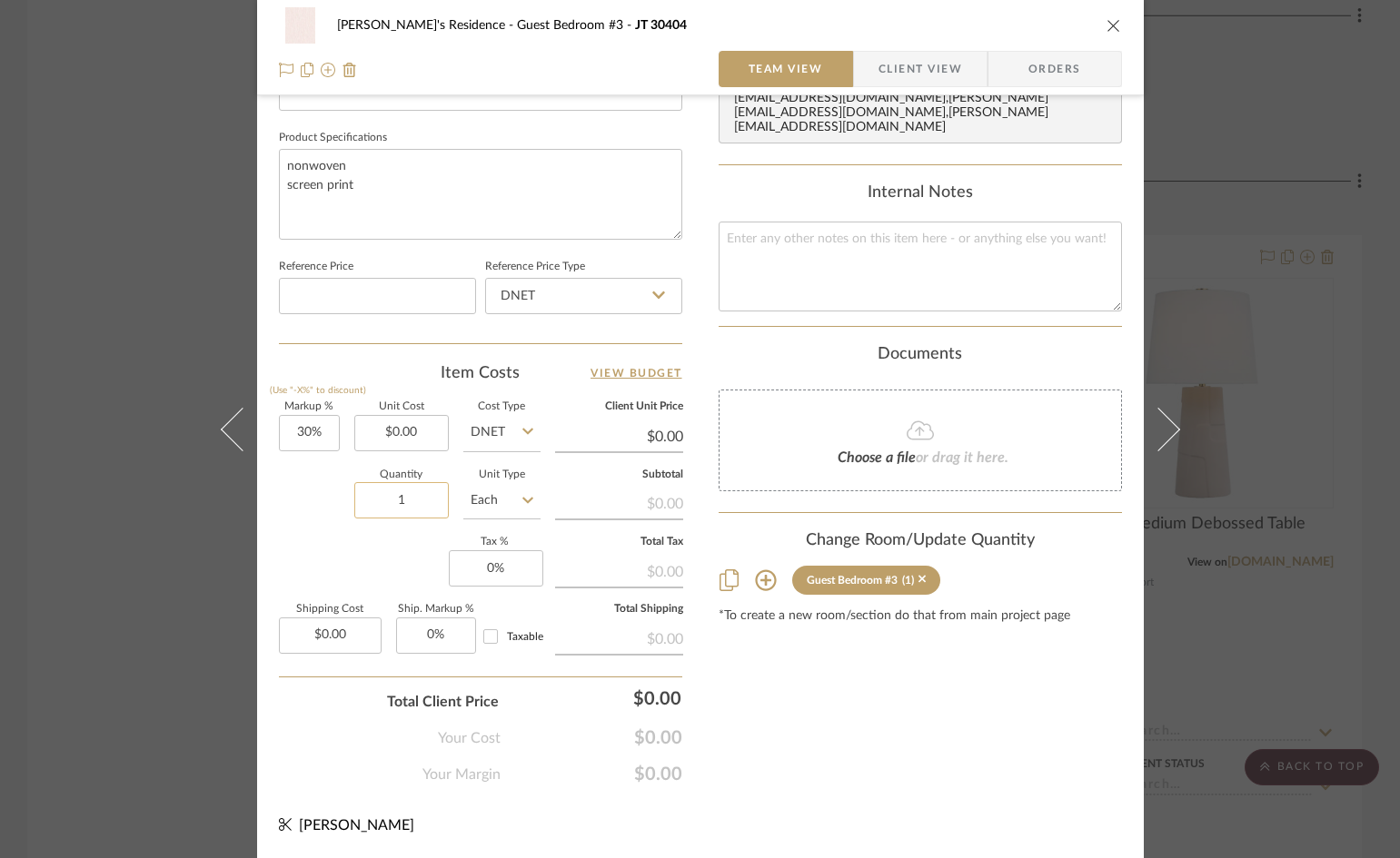
click at [418, 494] on input "1" at bounding box center [401, 500] width 94 height 36
type input "13"
click at [527, 501] on input "Each" at bounding box center [502, 500] width 78 height 36
click at [509, 723] on div "Roll" at bounding box center [570, 733] width 225 height 46
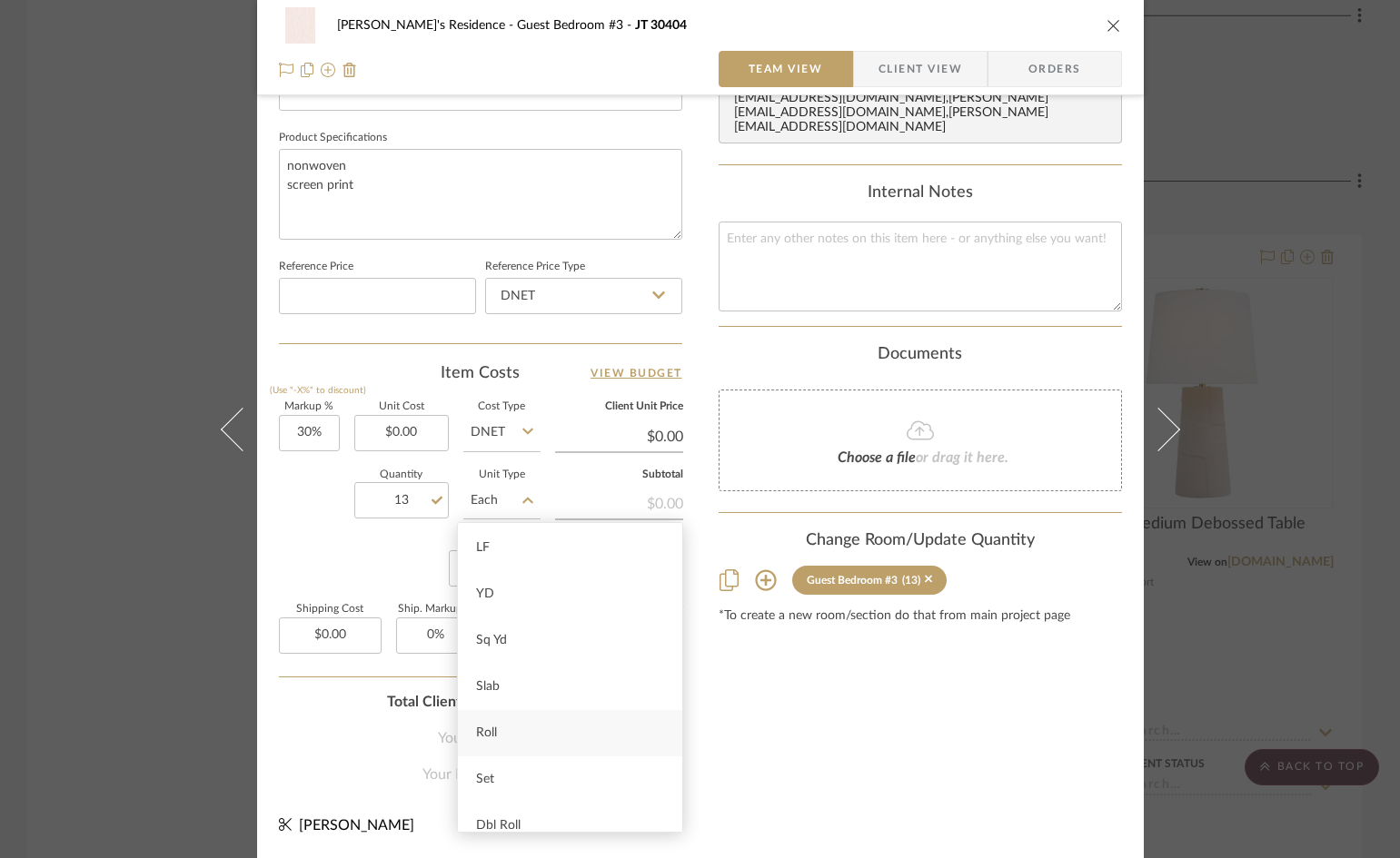
type input "Roll"
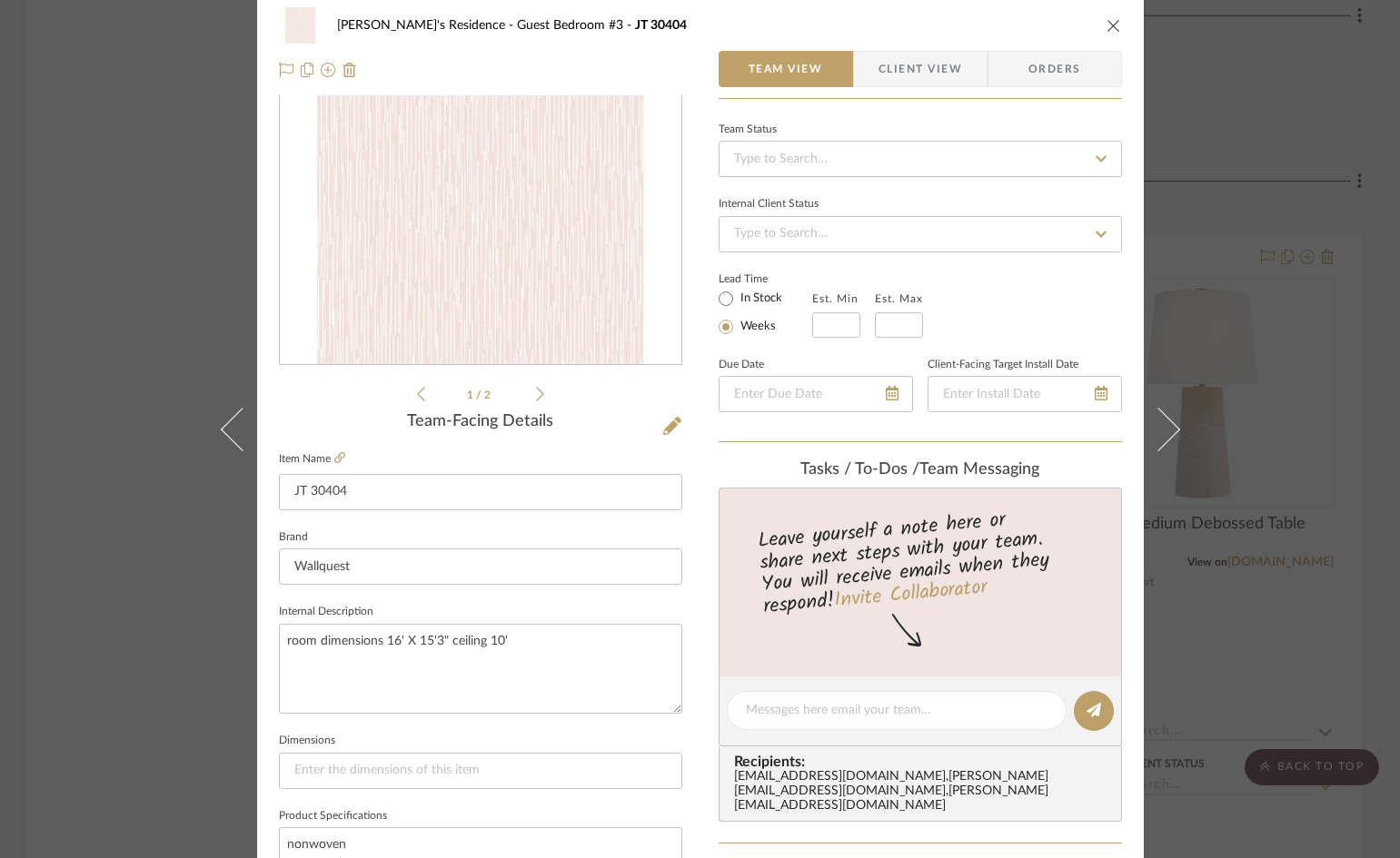
scroll to position [0, 0]
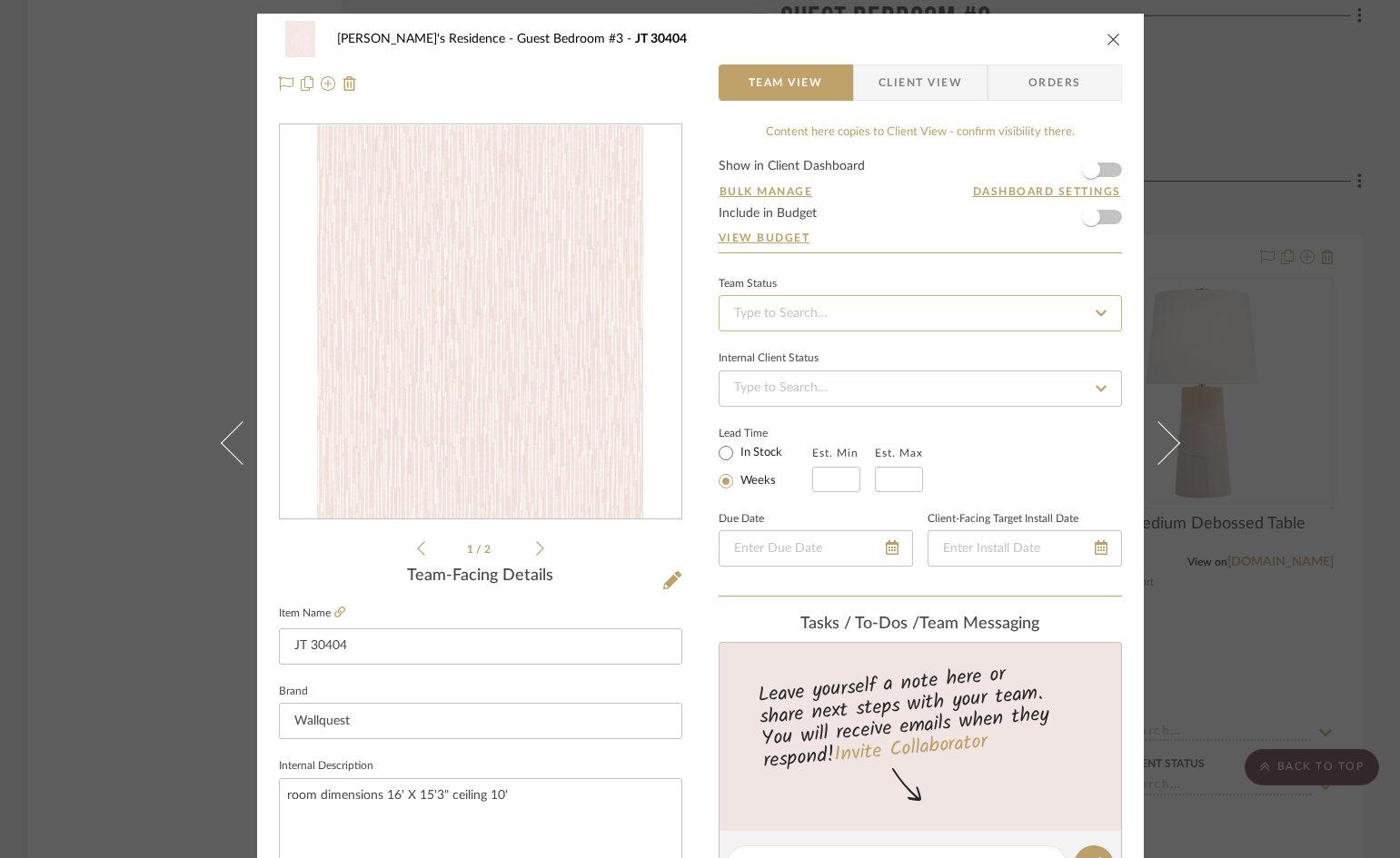
click at [863, 299] on input at bounding box center [920, 313] width 403 height 36
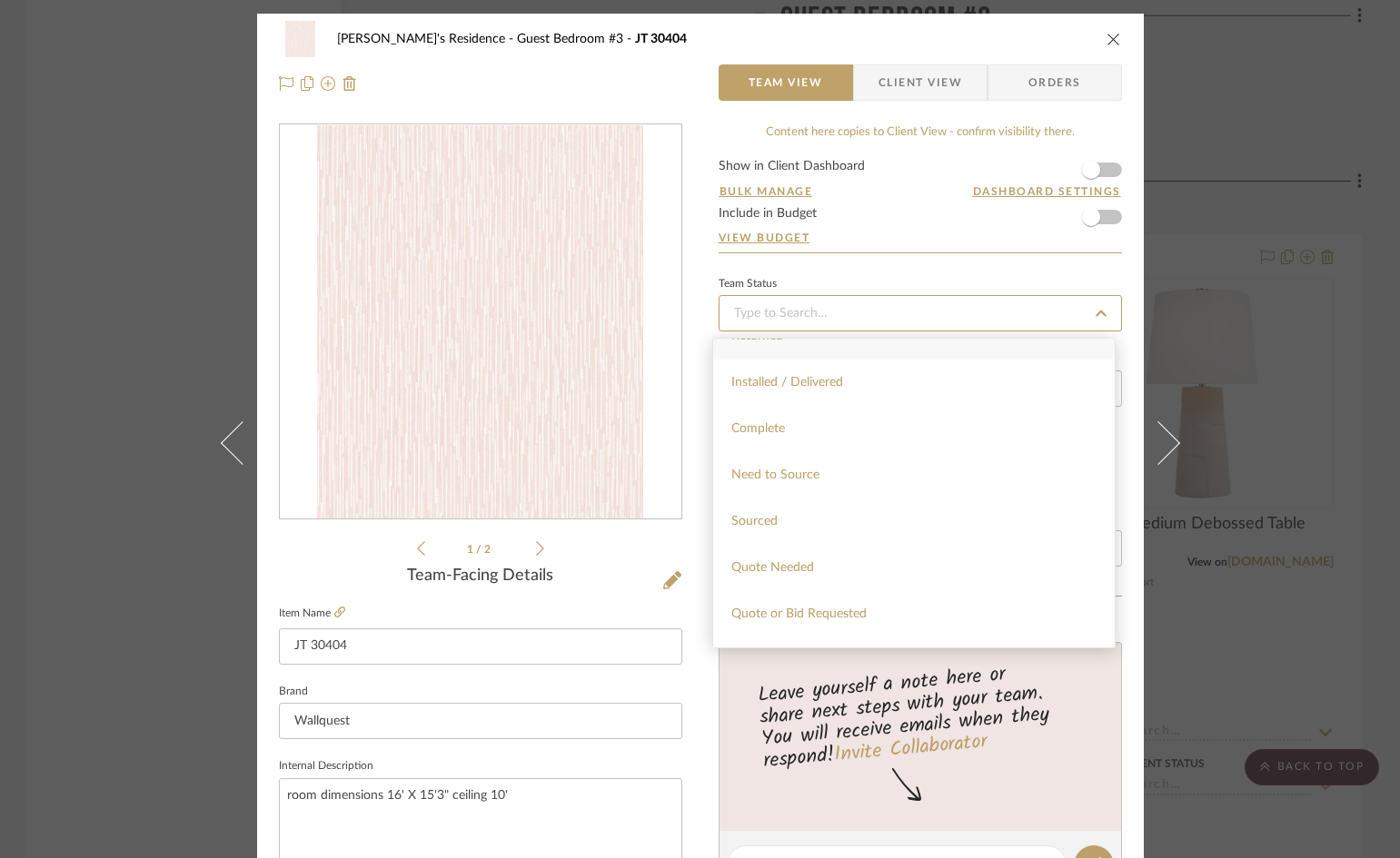
scroll to position [454, 0]
click at [792, 561] on span "Quote Needed" at bounding box center [772, 555] width 82 height 13
type input "[DATE]"
type input "Quote Needed"
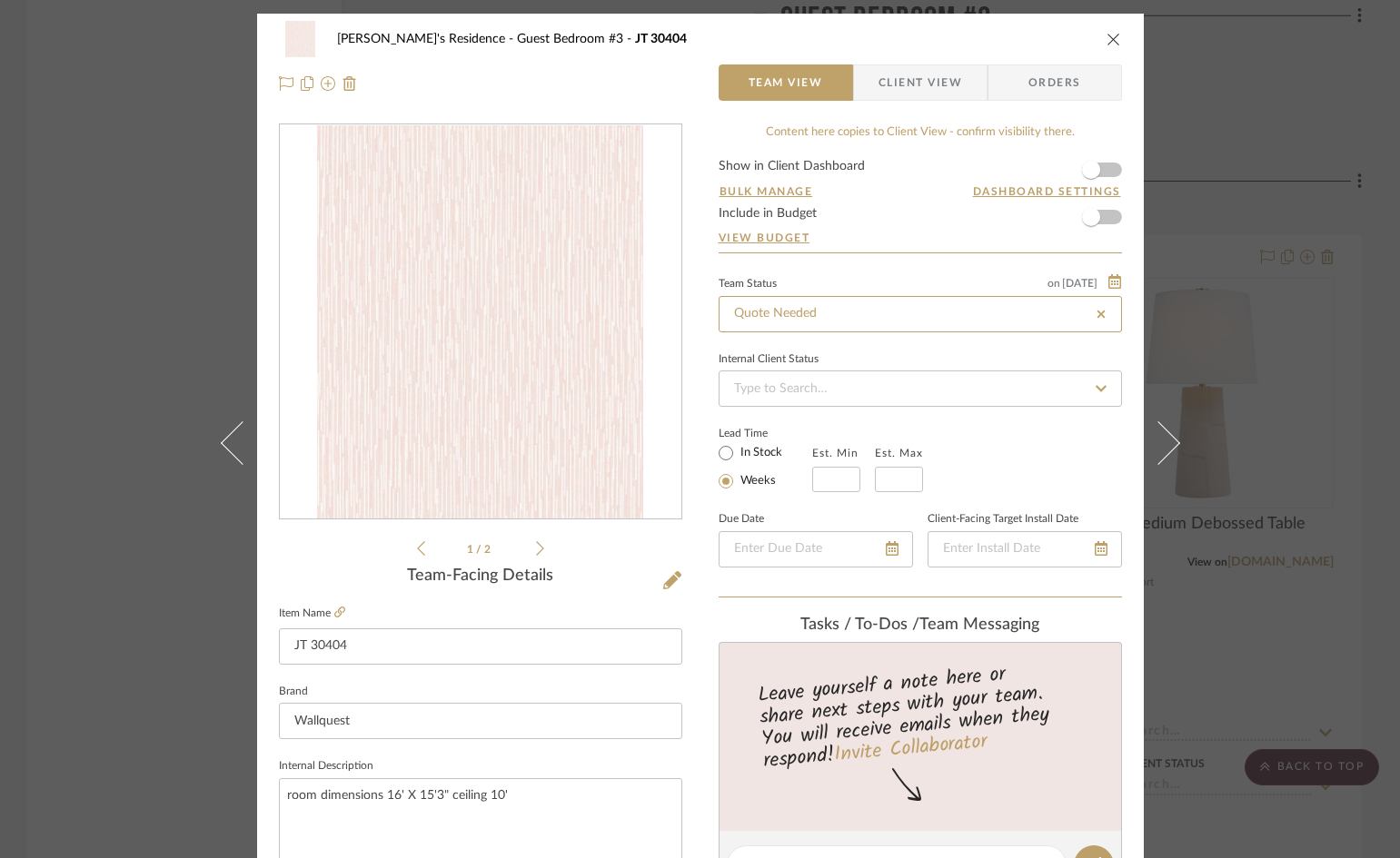
type input "[DATE]"
type input "Quote Needed"
click at [1245, 180] on div "Hassan's Residence Guest Bedroom #3 JT 30404 Team View Client View Orders 1 / 2…" at bounding box center [700, 429] width 1400 height 858
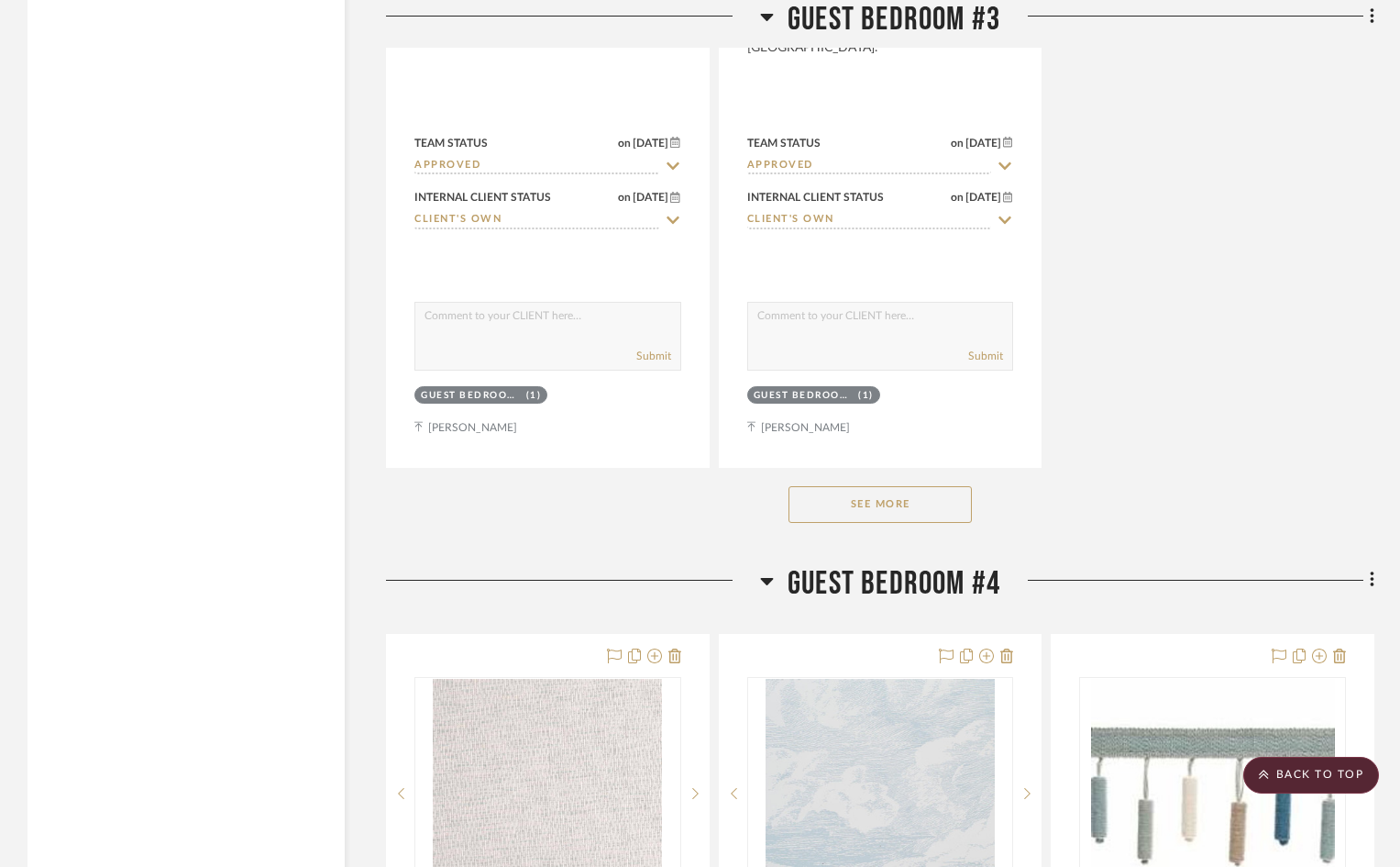
scroll to position [12660, 0]
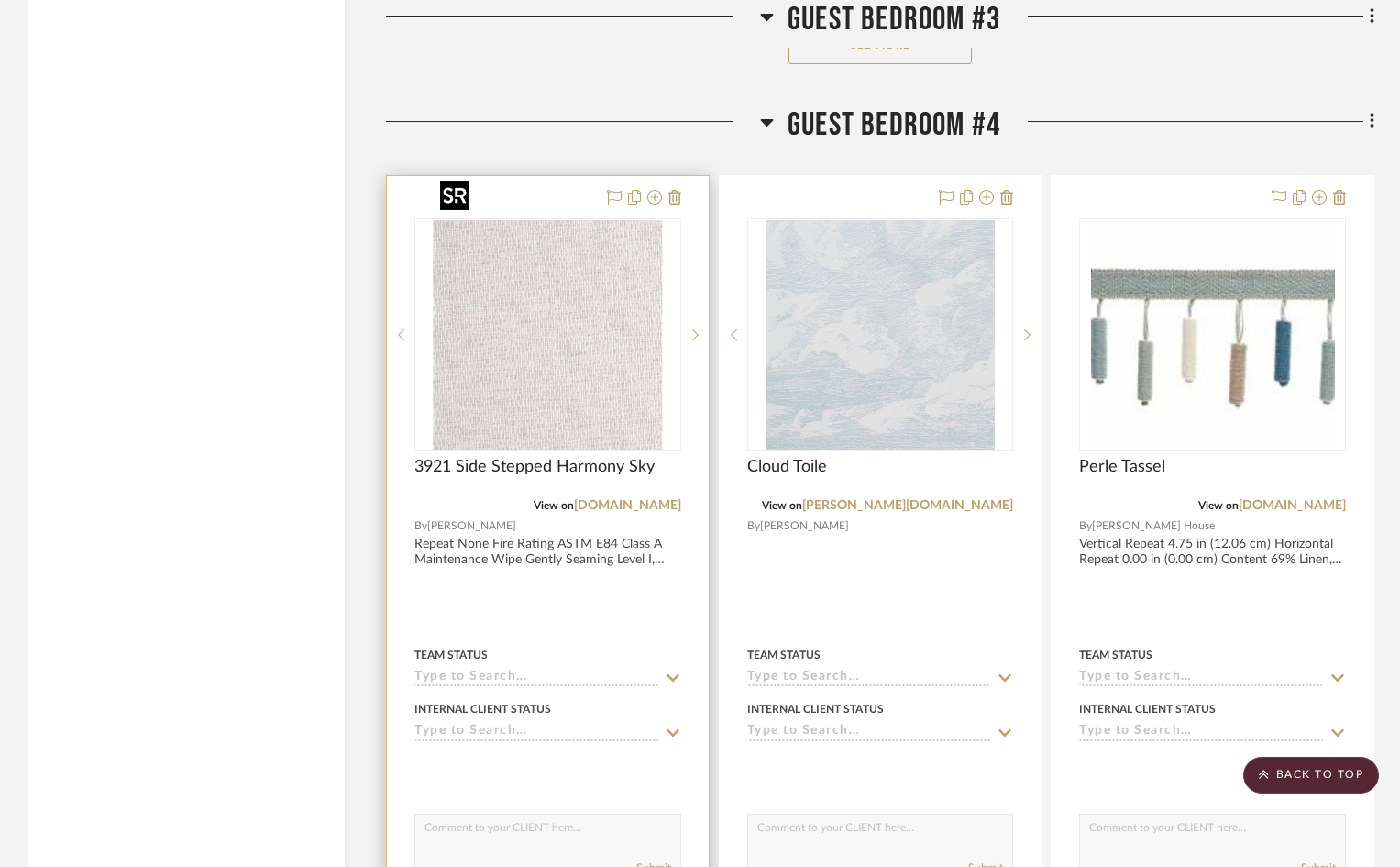
click at [602, 338] on img "0" at bounding box center [547, 335] width 229 height 229
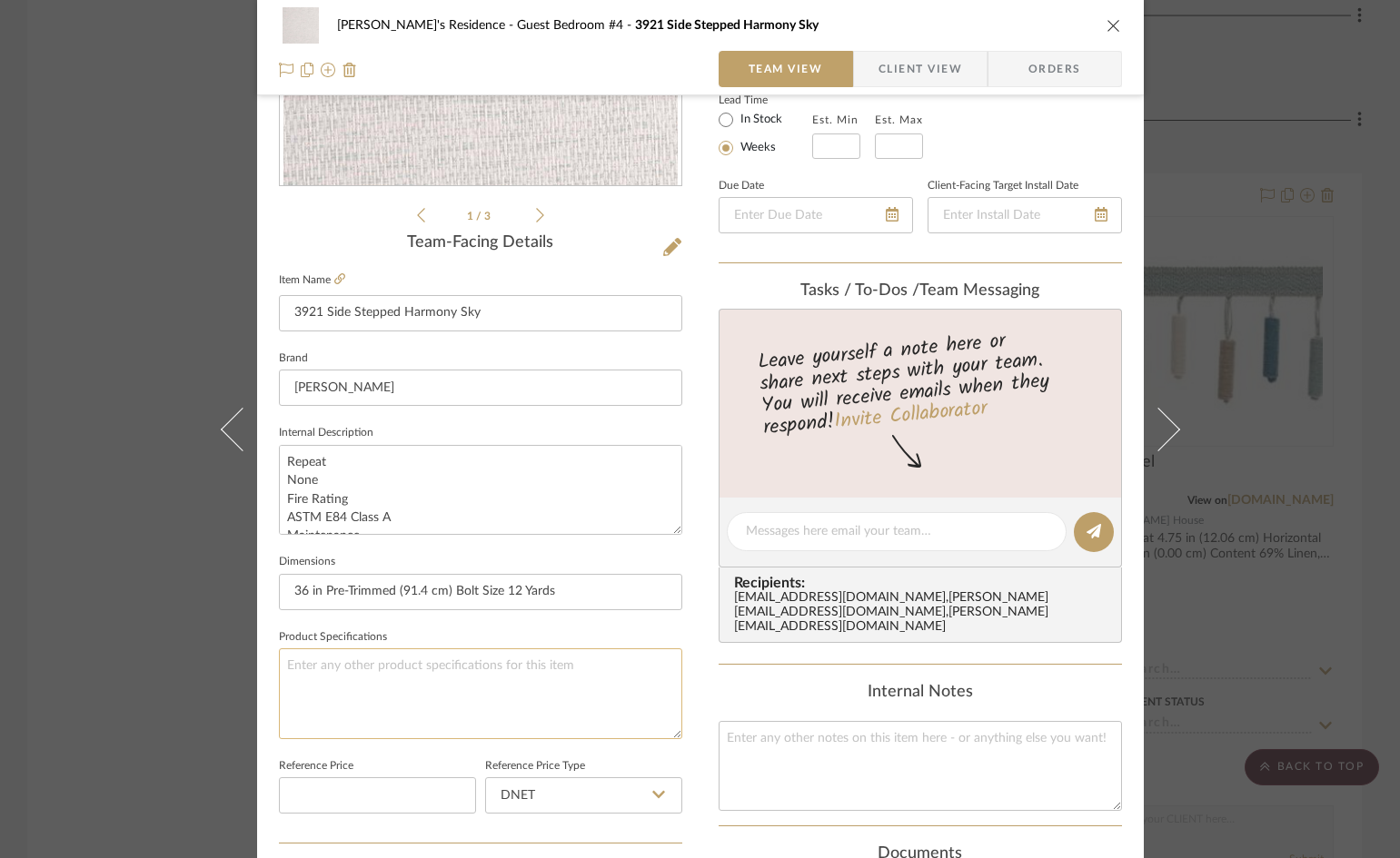
scroll to position [363, 0]
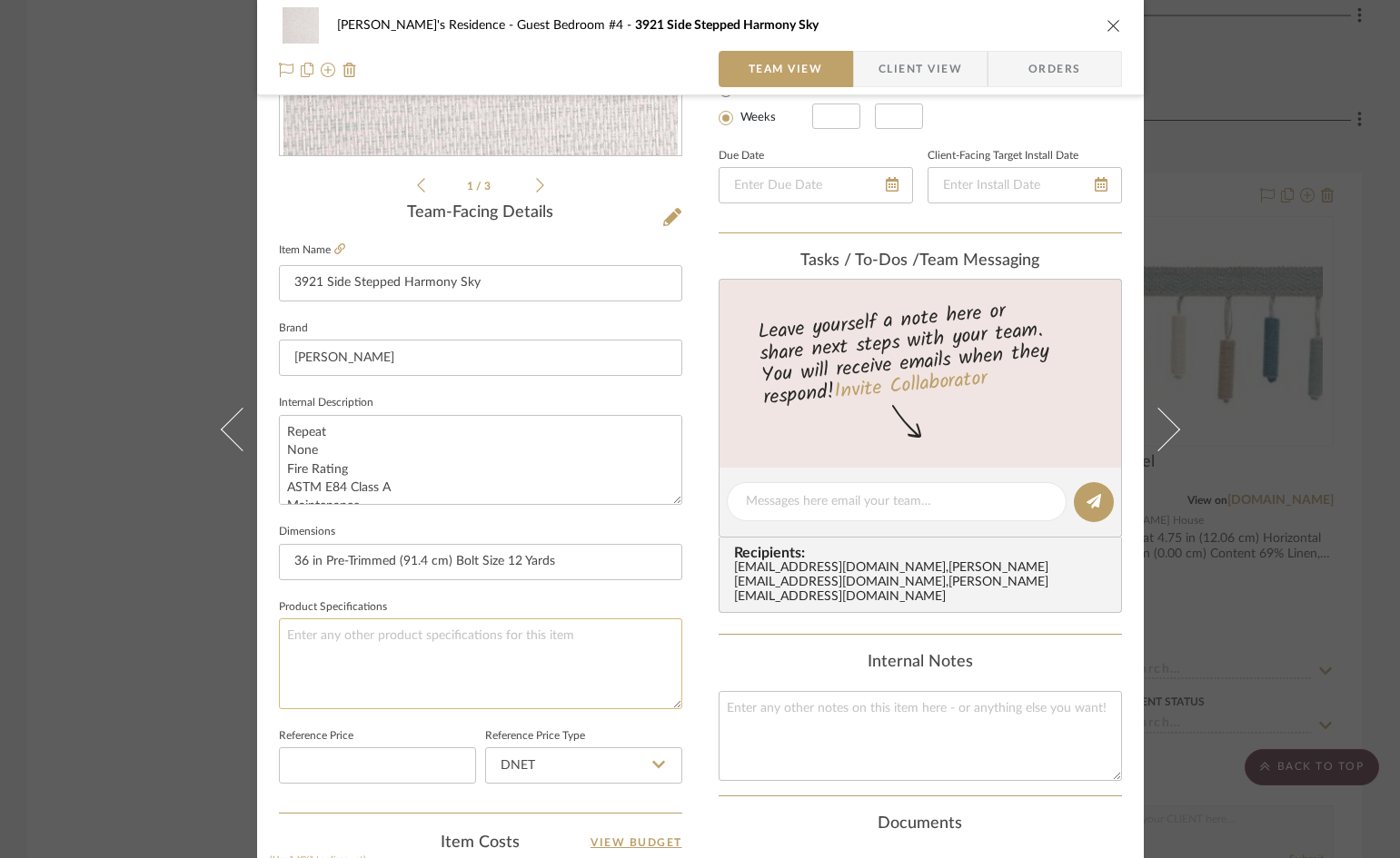
click at [423, 634] on textarea at bounding box center [481, 662] width 403 height 90
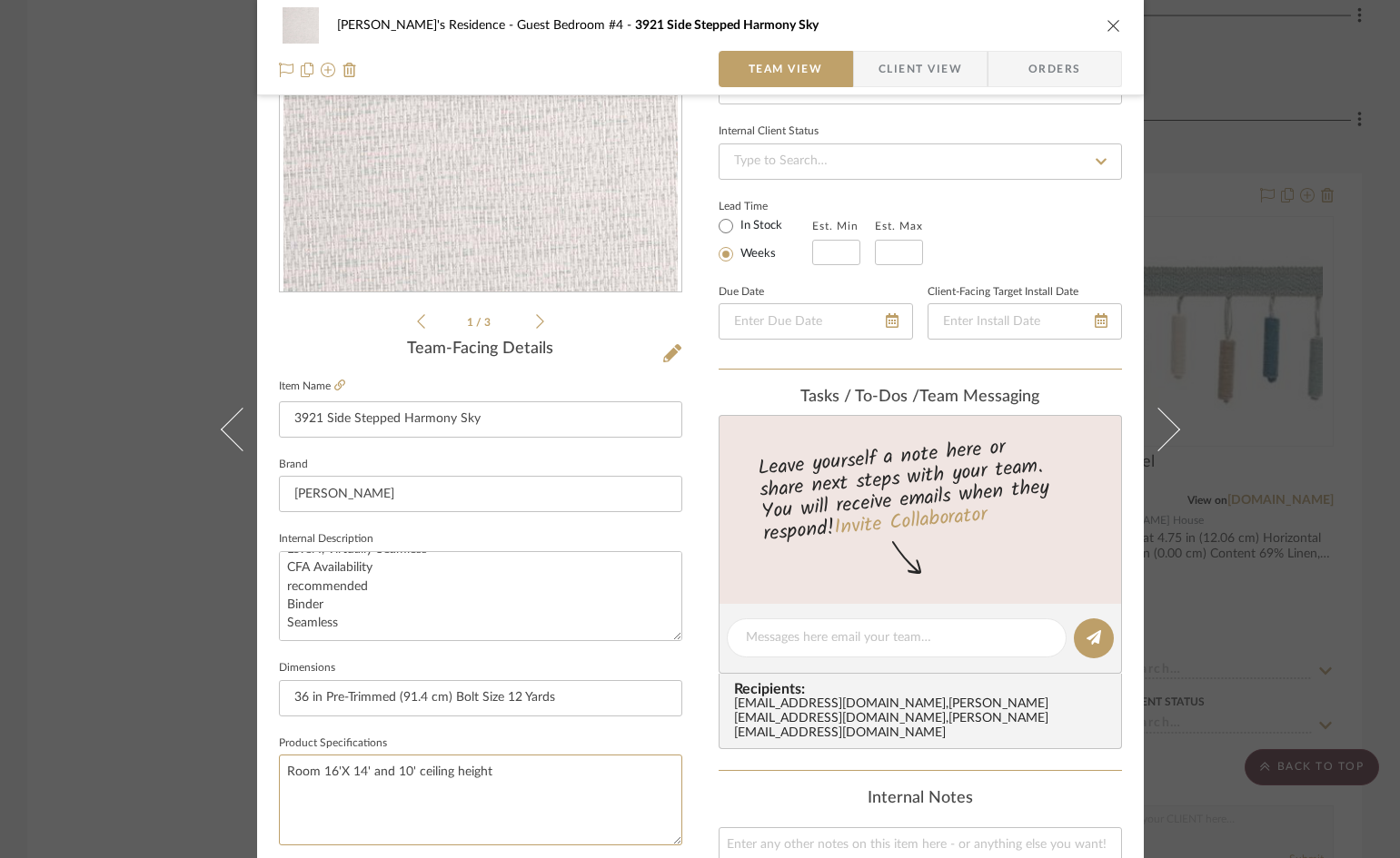
scroll to position [272, 0]
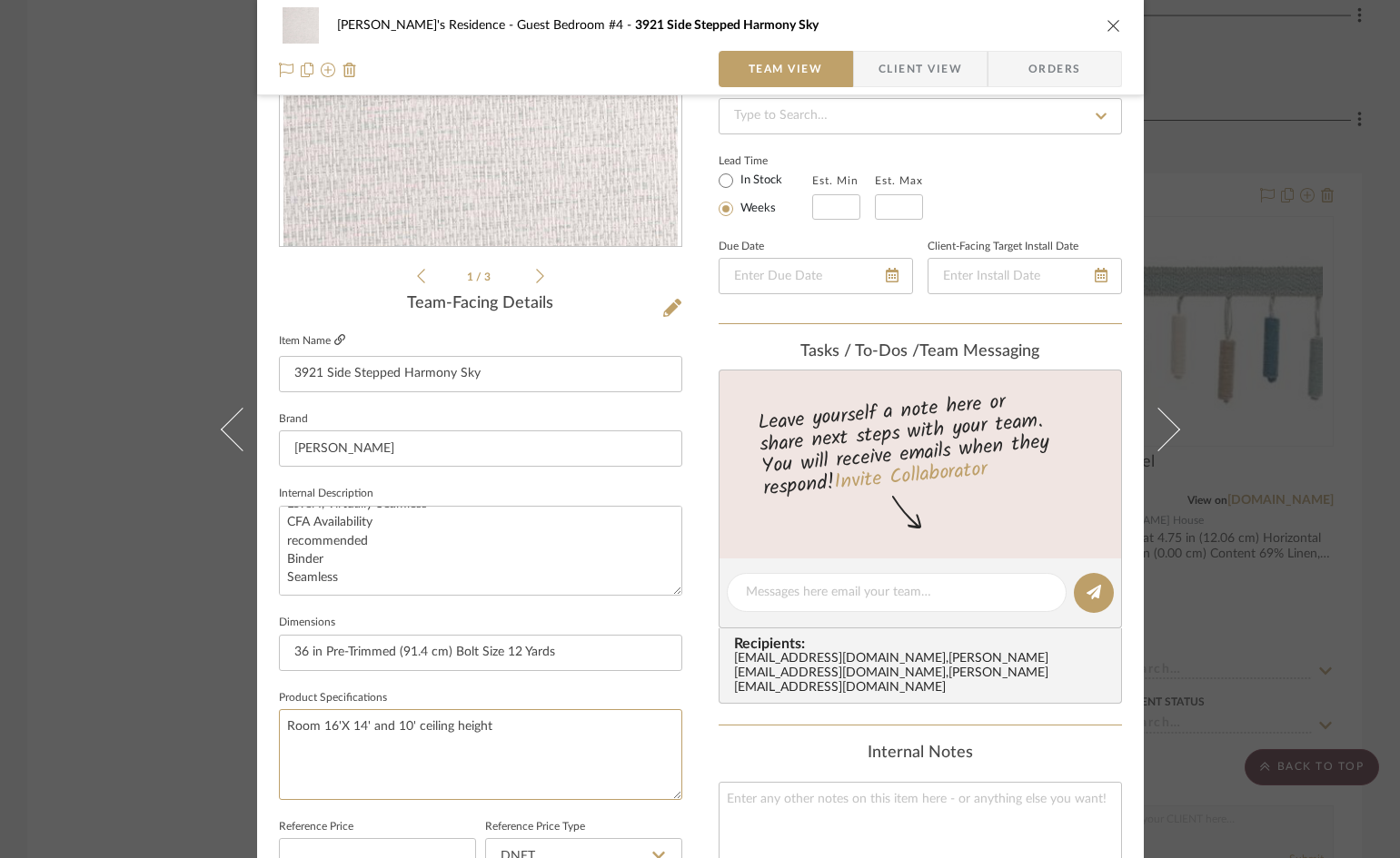
type textarea "Room 16'X 14' and 10' ceiling height"
click at [334, 339] on icon at bounding box center [339, 339] width 11 height 11
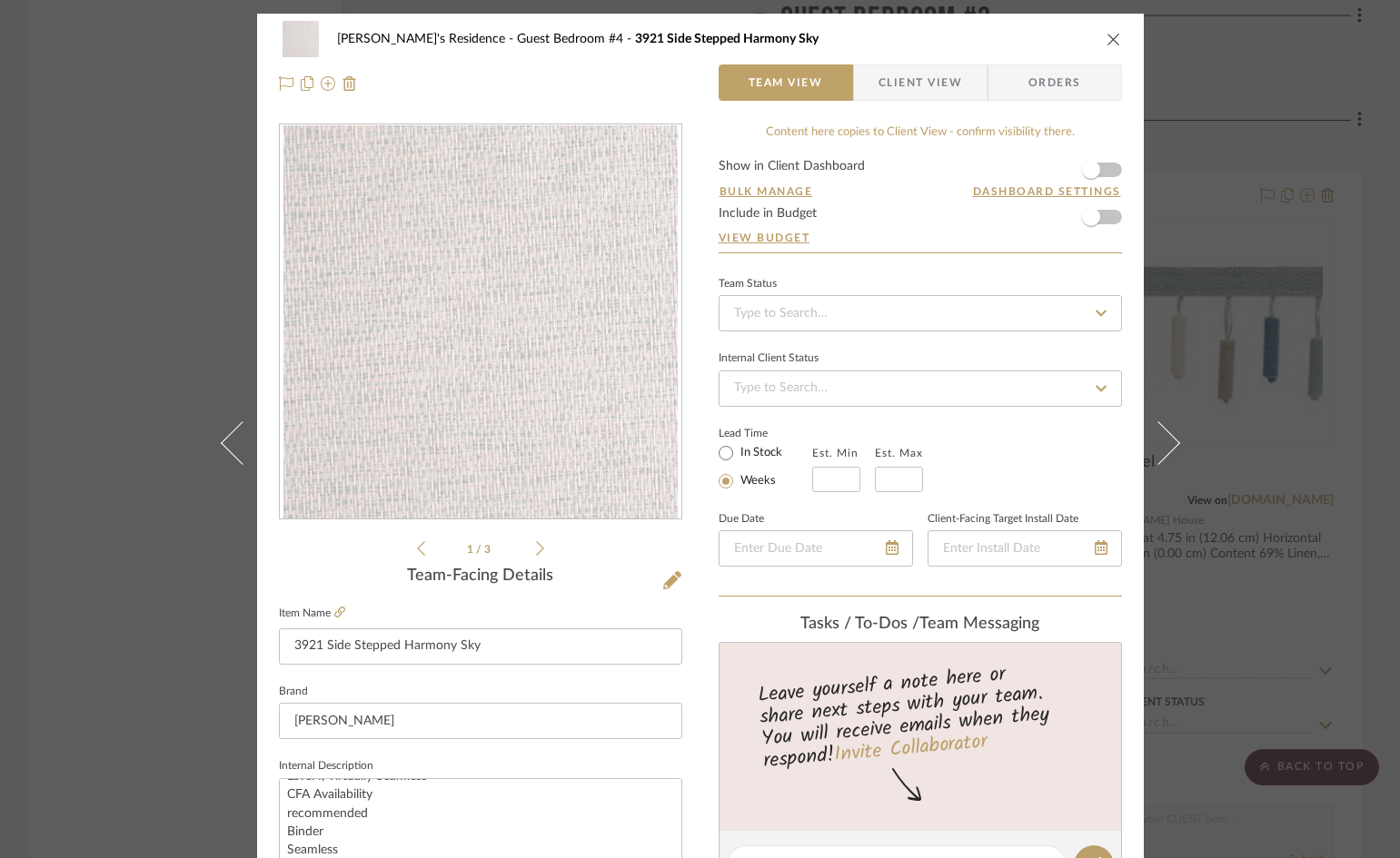
drag, startPoint x: 1108, startPoint y: 35, endPoint x: 1100, endPoint y: 40, distance: 9.4
click at [1109, 35] on icon "close" at bounding box center [1113, 39] width 15 height 15
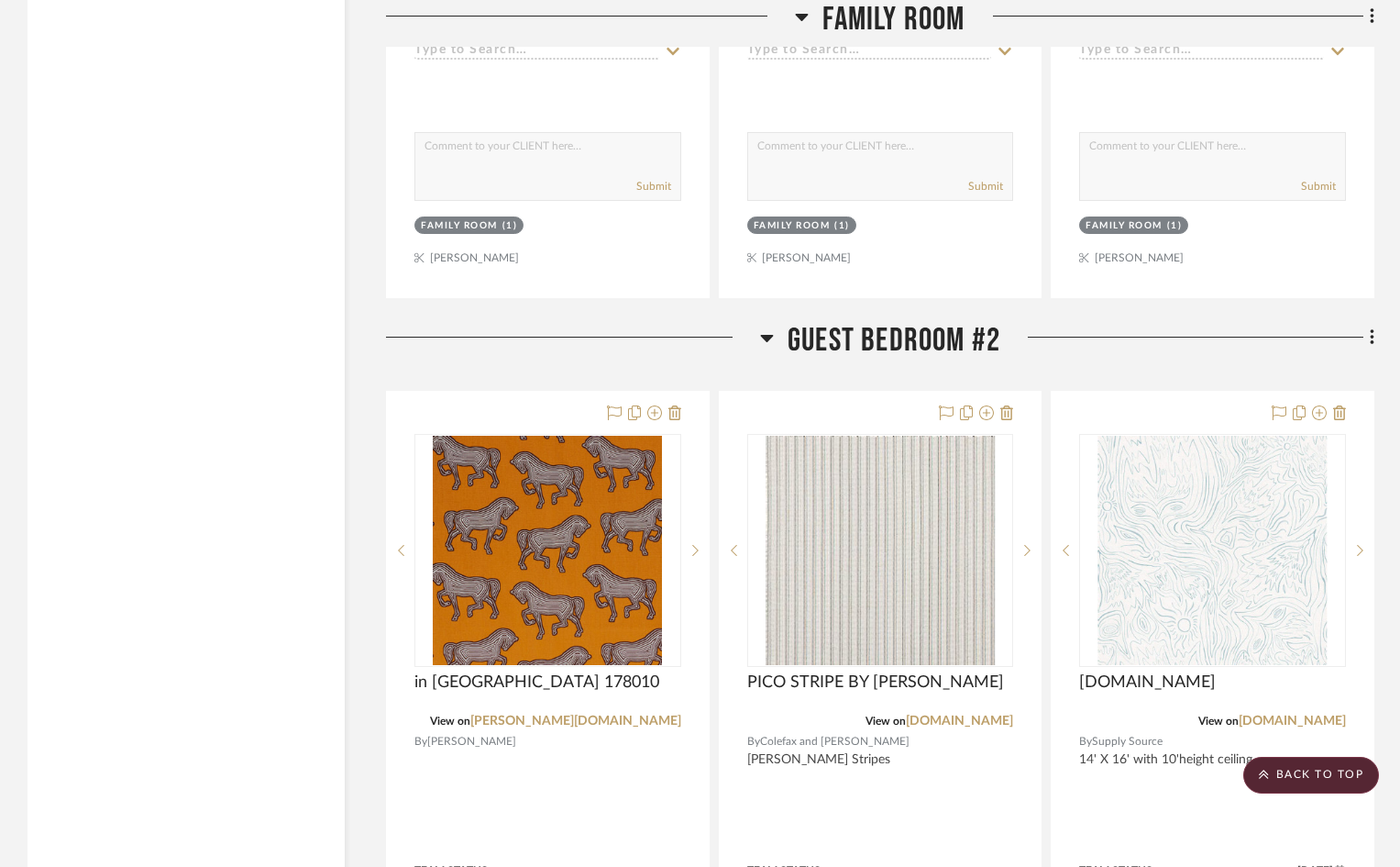
scroll to position [7614, 0]
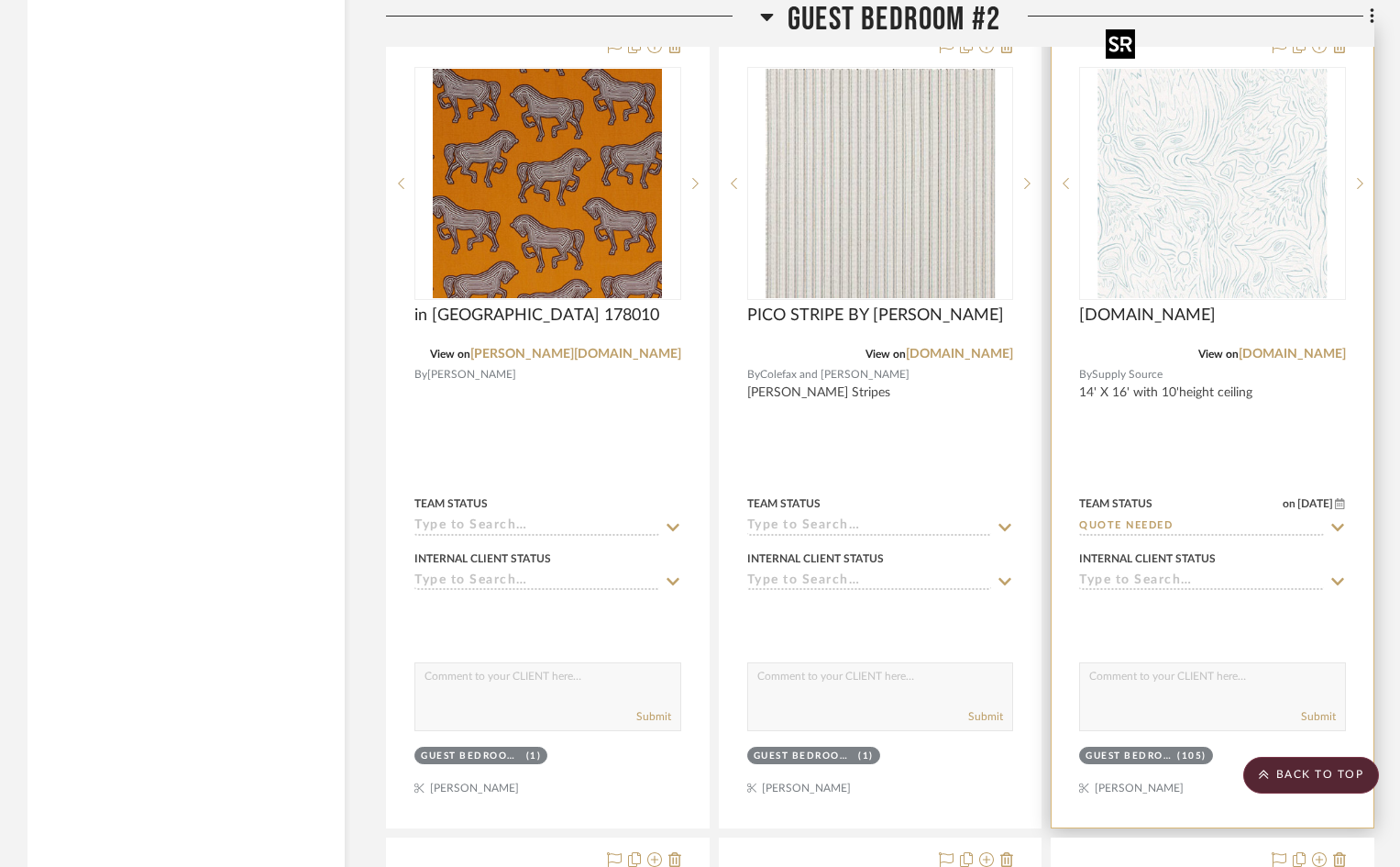
click at [1210, 206] on img "0" at bounding box center [1213, 183] width 229 height 229
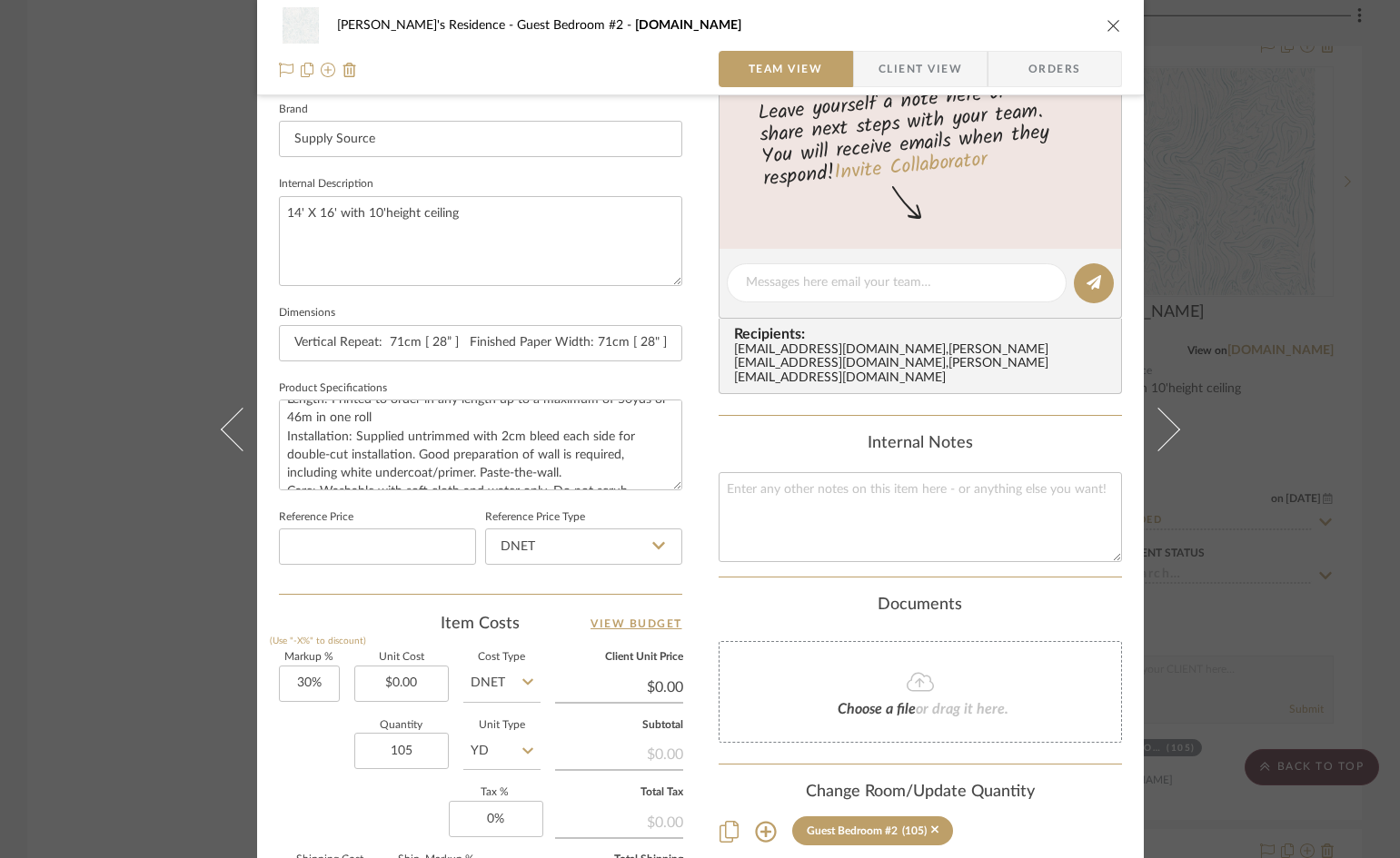
scroll to position [817, 0]
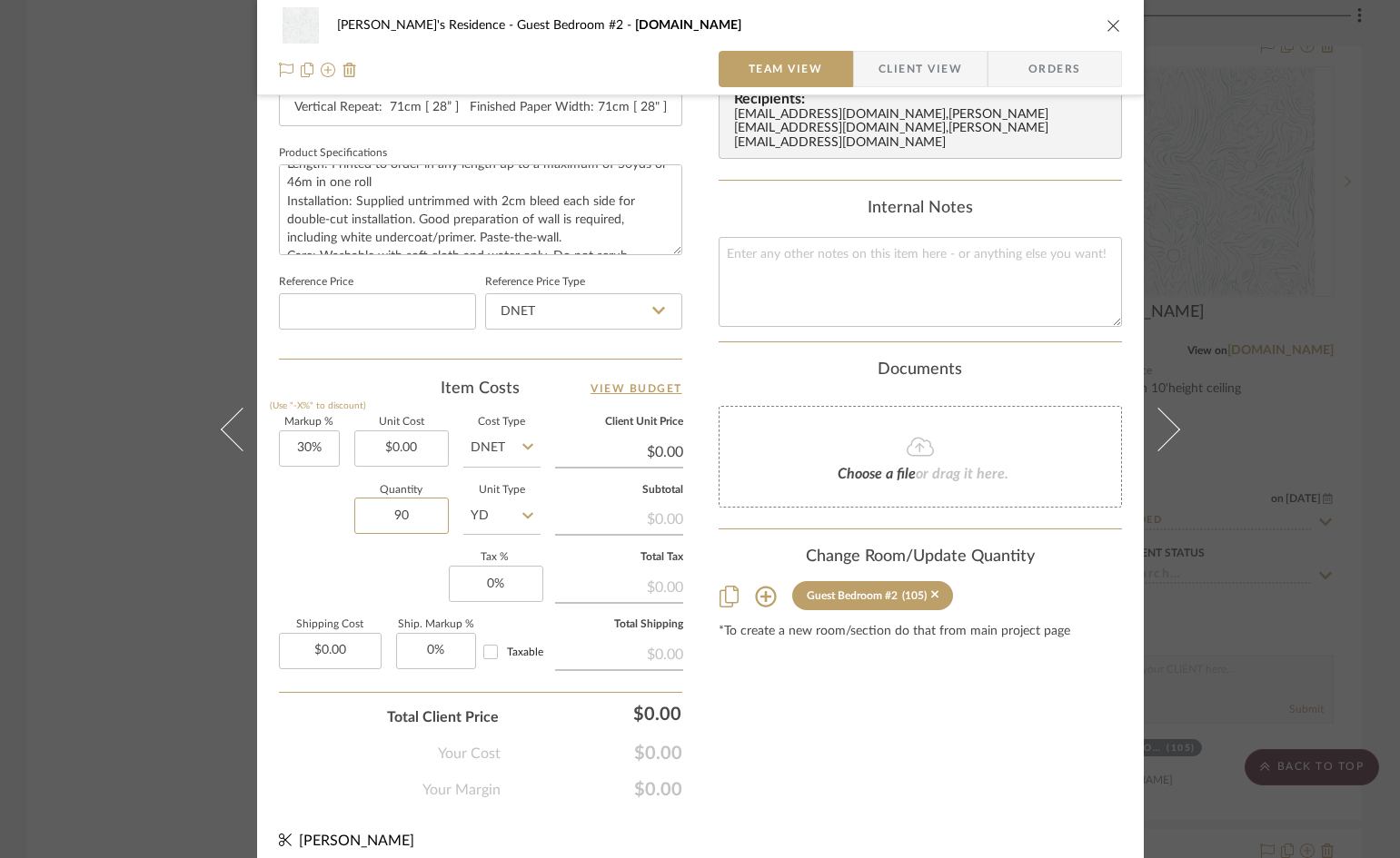
type input "90"
click at [915, 728] on div "Content here copies to Client View - confirm visibility there. Show in Client D…" at bounding box center [920, 53] width 403 height 1494
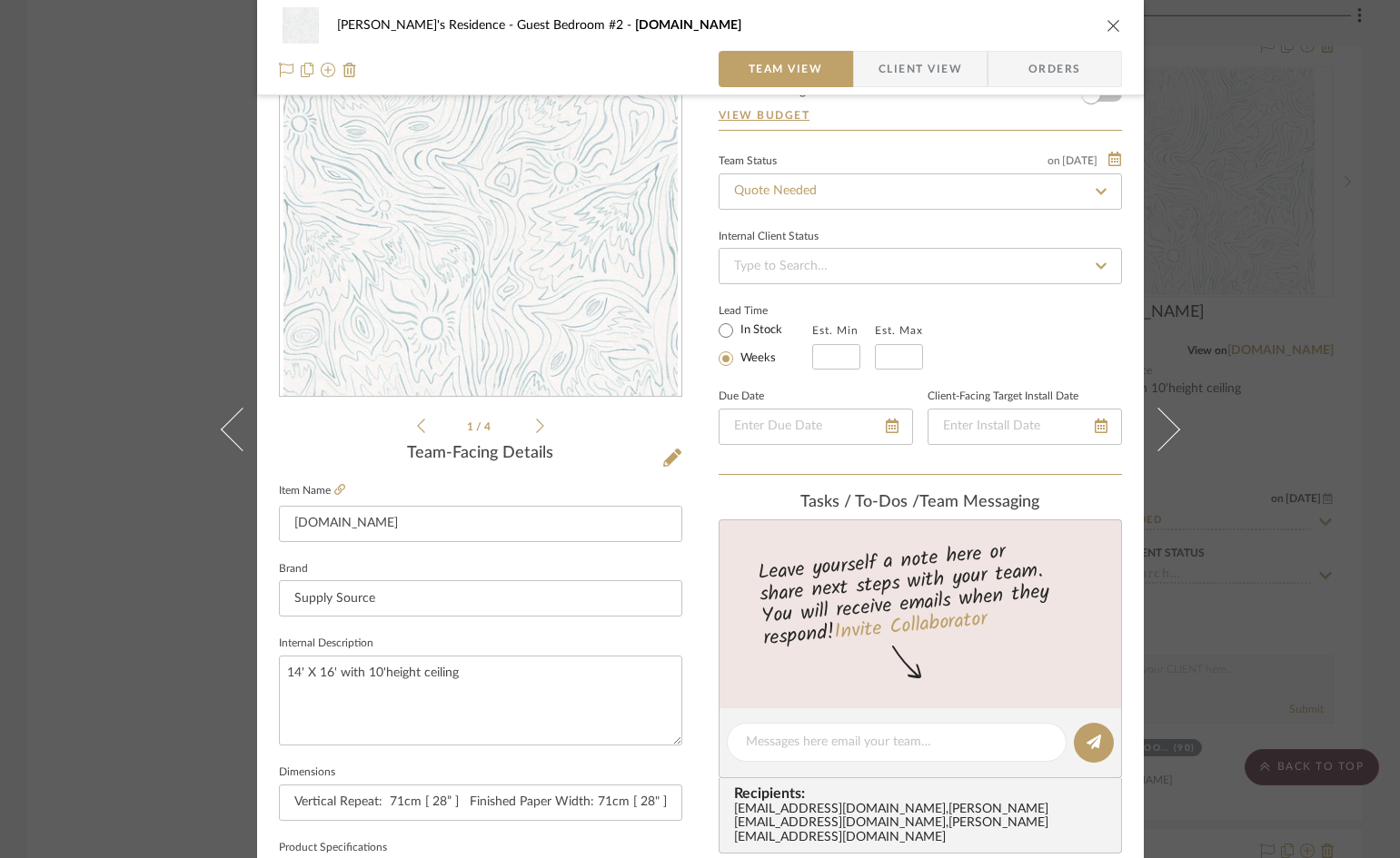
scroll to position [91, 0]
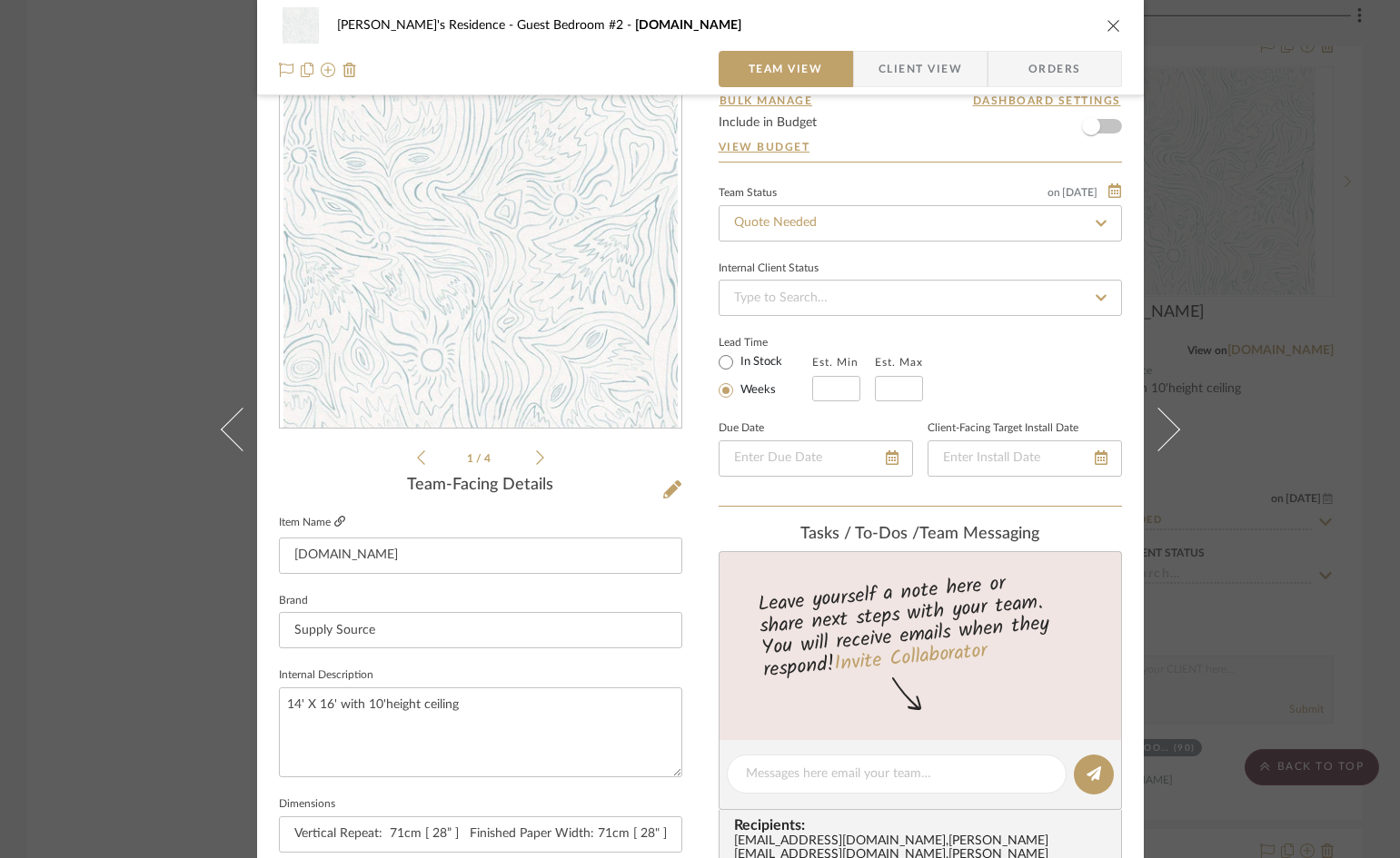
click at [334, 521] on icon at bounding box center [339, 520] width 11 height 11
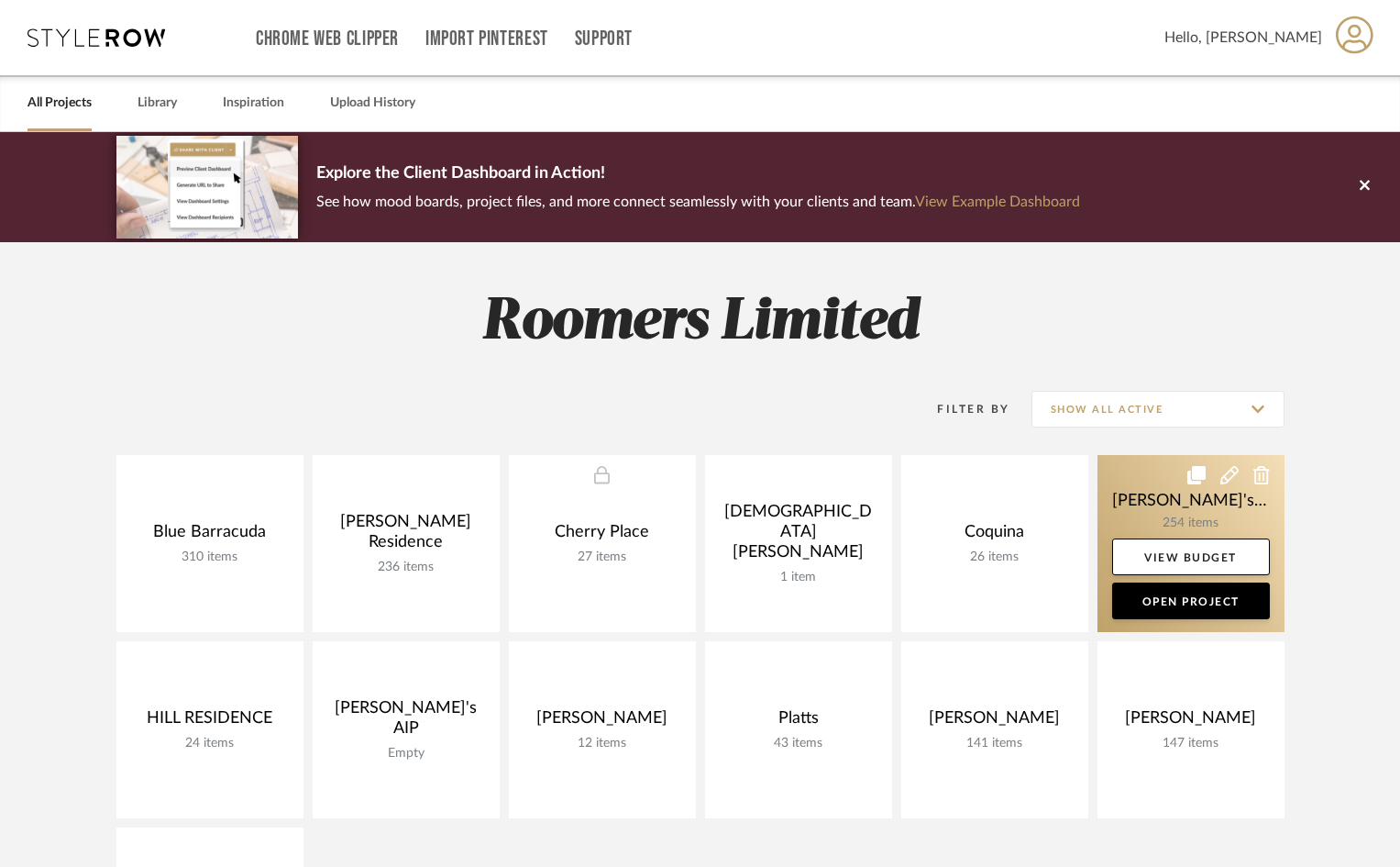
click at [1178, 492] on link at bounding box center [1191, 543] width 187 height 177
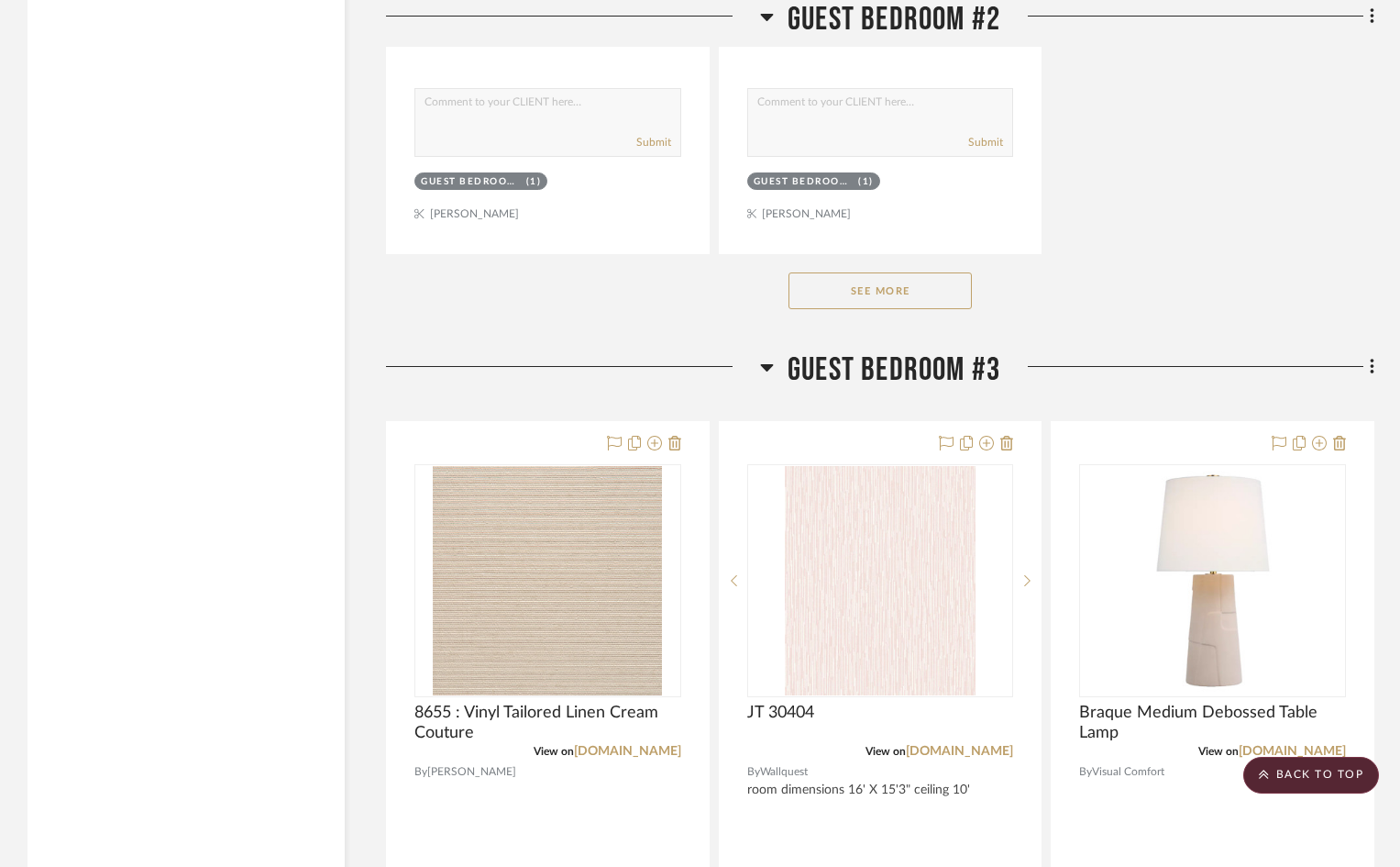
scroll to position [10091, 0]
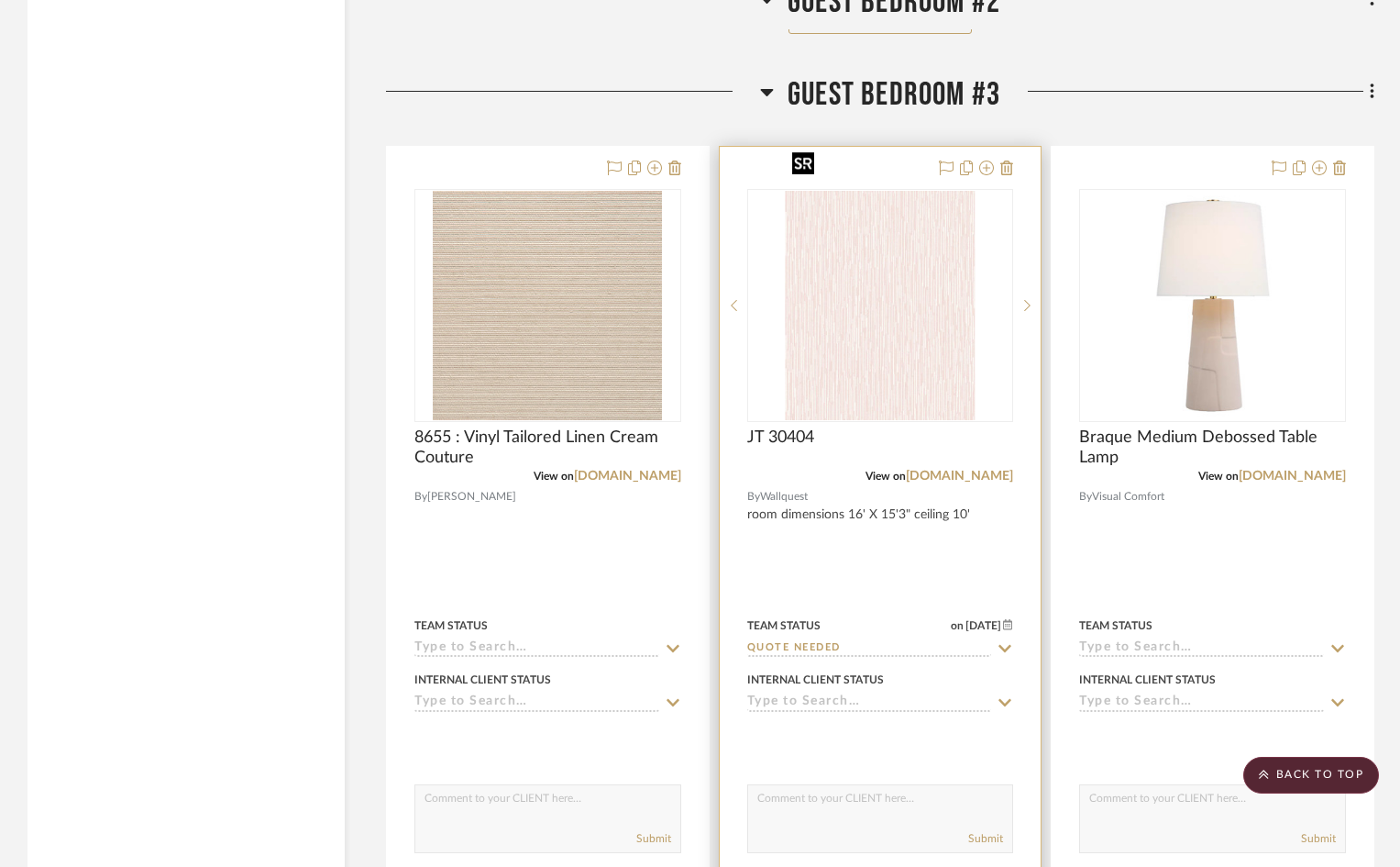
click at [876, 306] on img "0" at bounding box center [880, 305] width 190 height 229
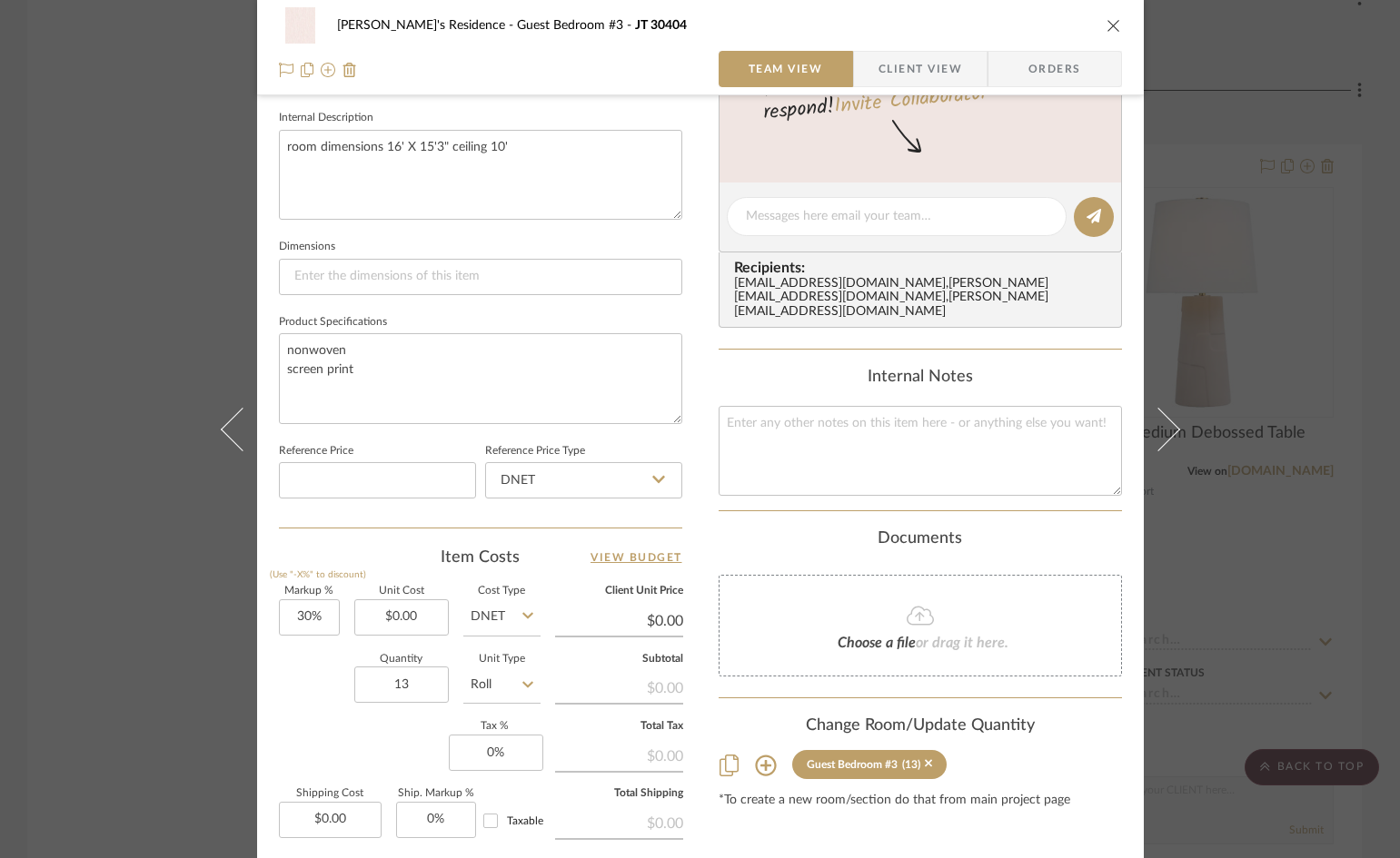
scroll to position [726, 0]
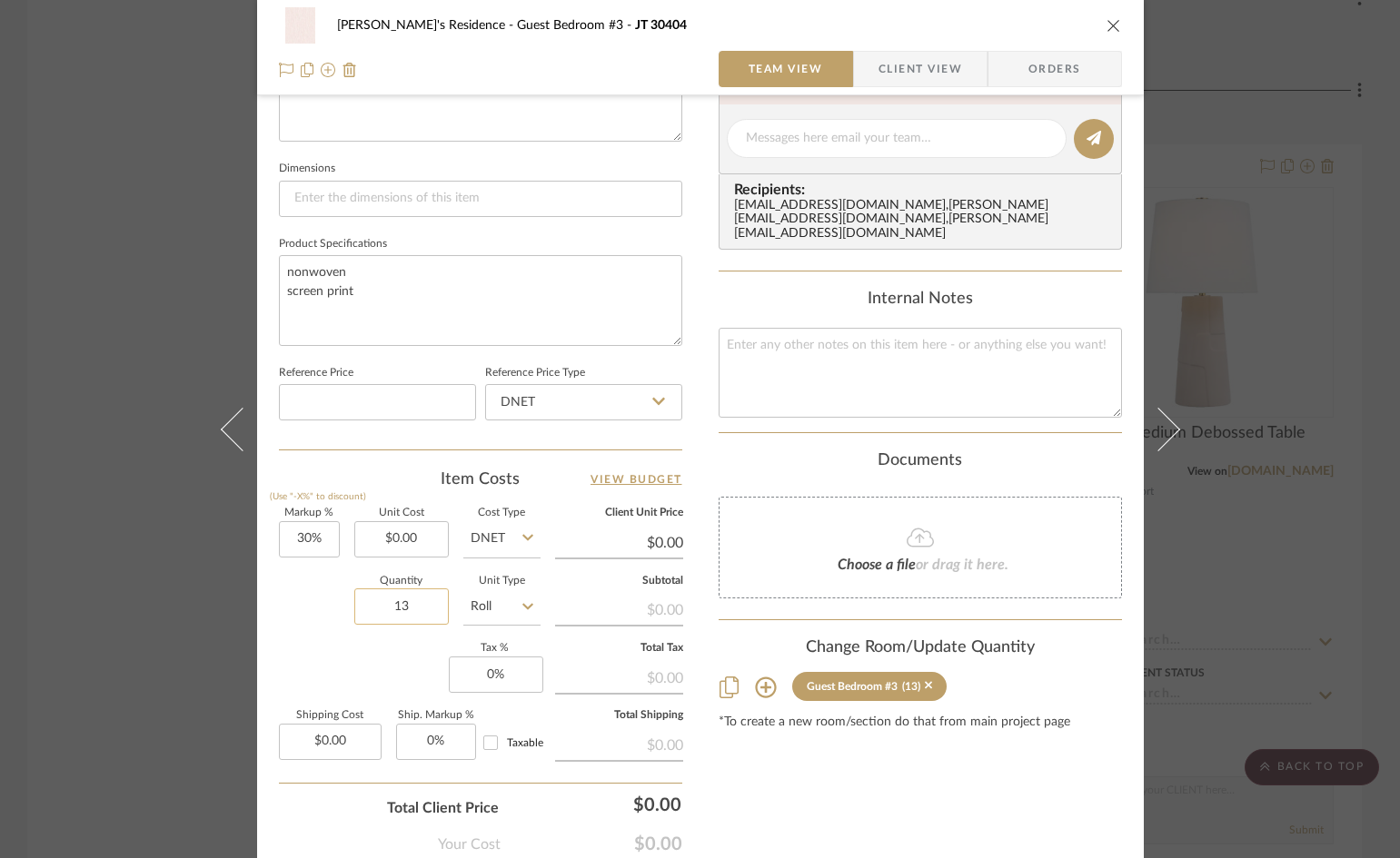
click at [429, 612] on input "13" at bounding box center [401, 605] width 94 height 36
type input "12"
click at [860, 777] on div "Content here copies to Client View - confirm visibility there. Show in Client D…" at bounding box center [920, 144] width 403 height 1494
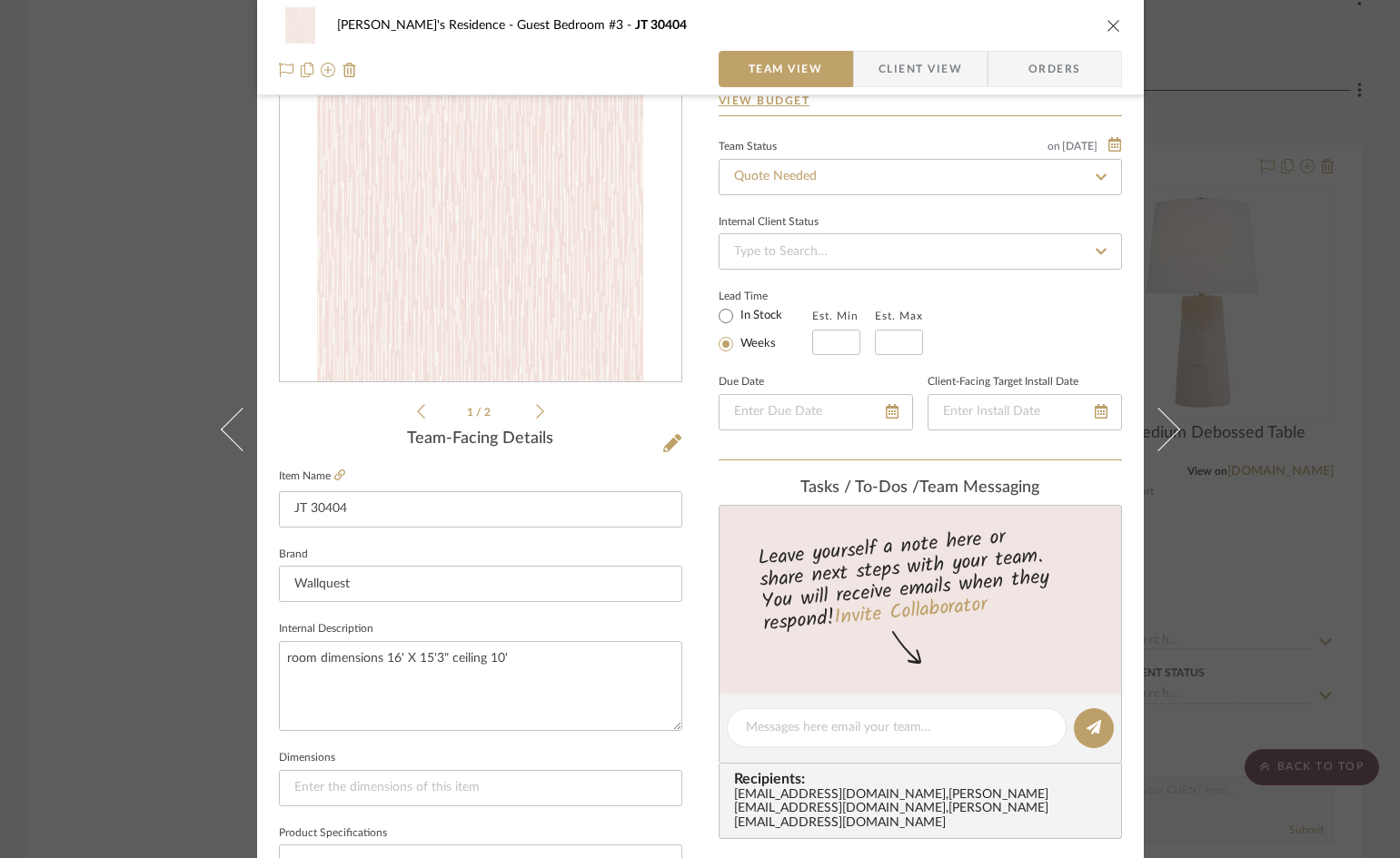
scroll to position [0, 0]
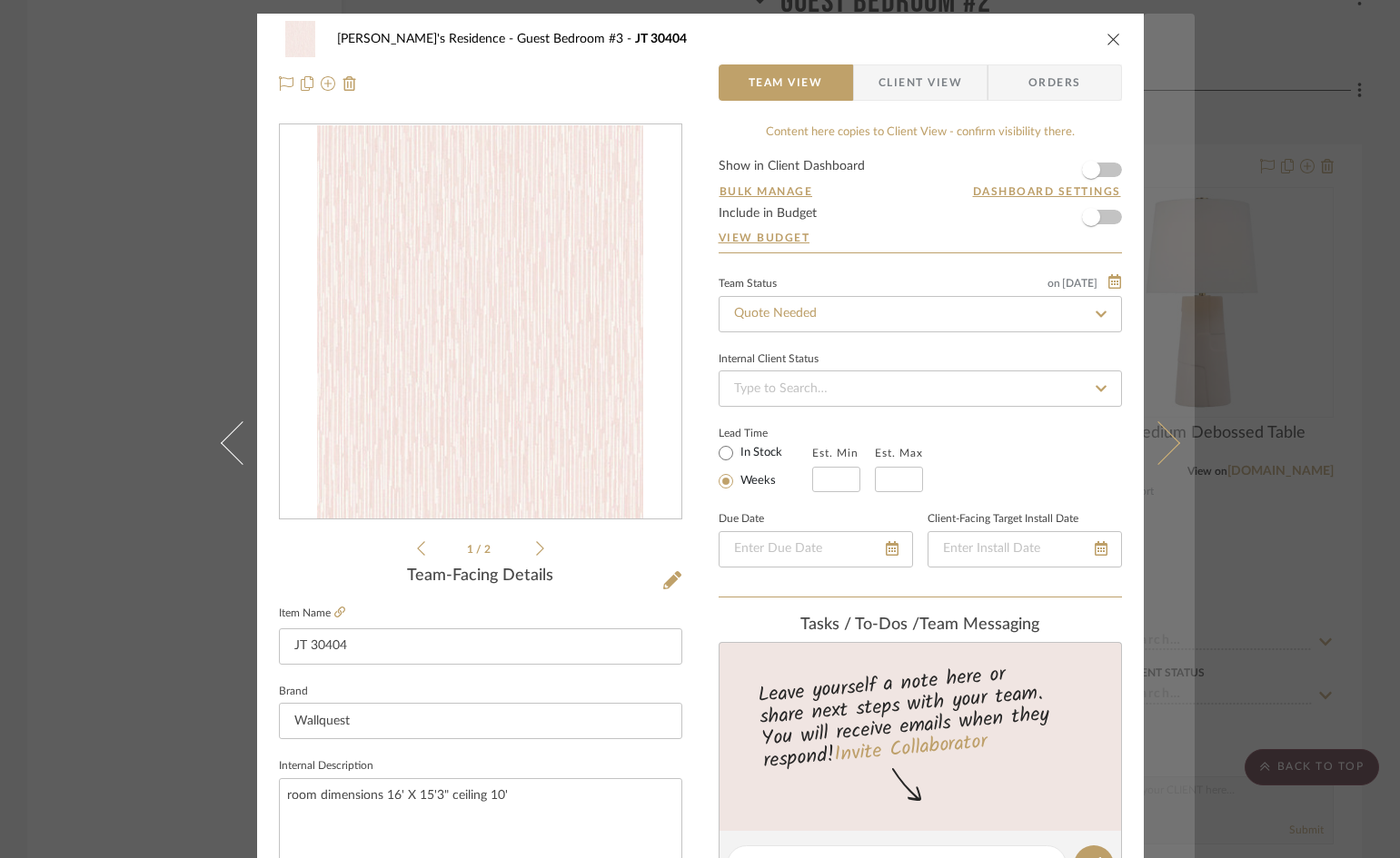
click at [1160, 453] on icon at bounding box center [1157, 442] width 44 height 44
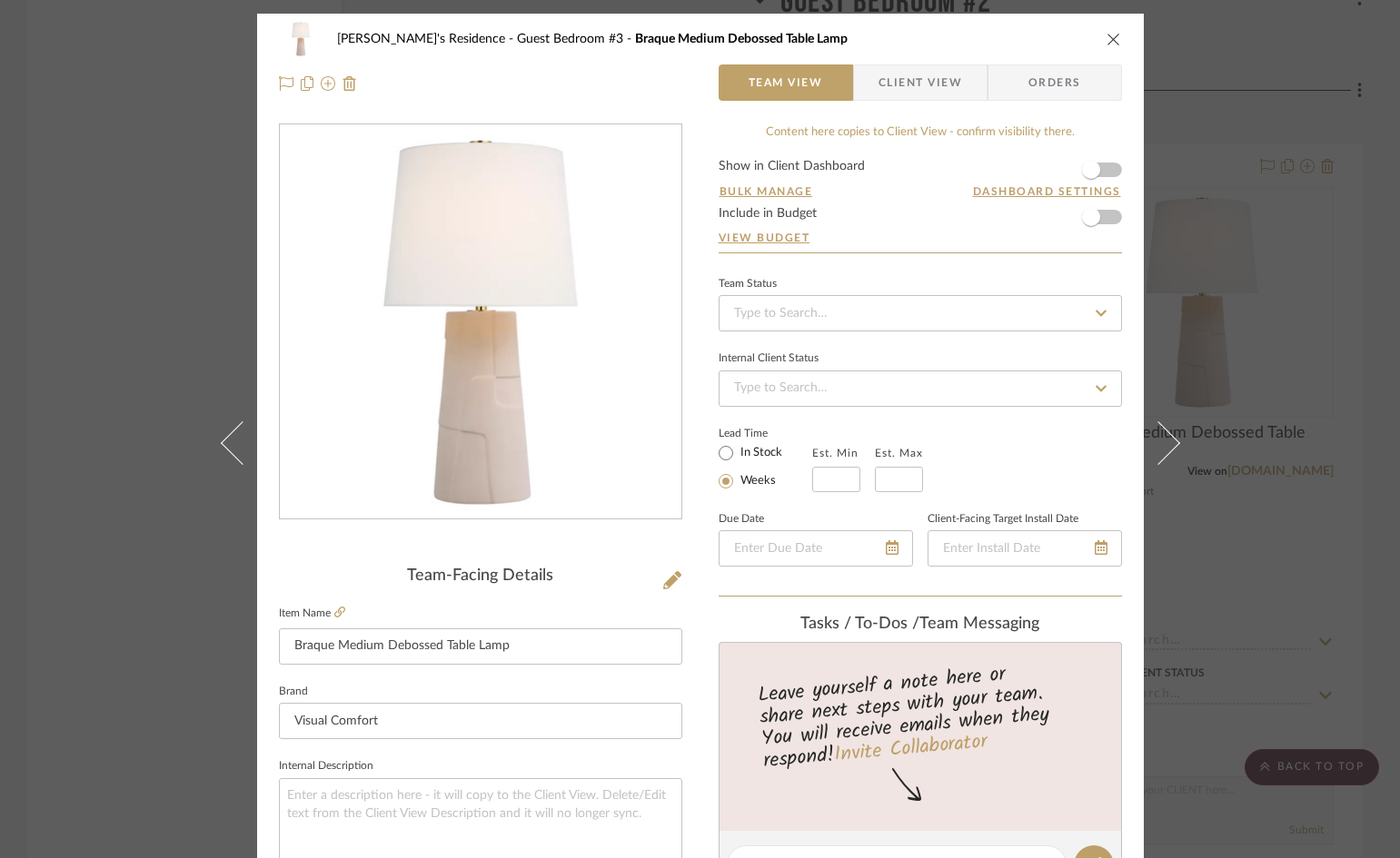
click at [1092, 36] on div "Hassan's Residence Guest Bedroom #3 Braque Medium Debossed Table Lamp" at bounding box center [700, 39] width 843 height 36
click at [1108, 36] on icon "close" at bounding box center [1113, 39] width 15 height 15
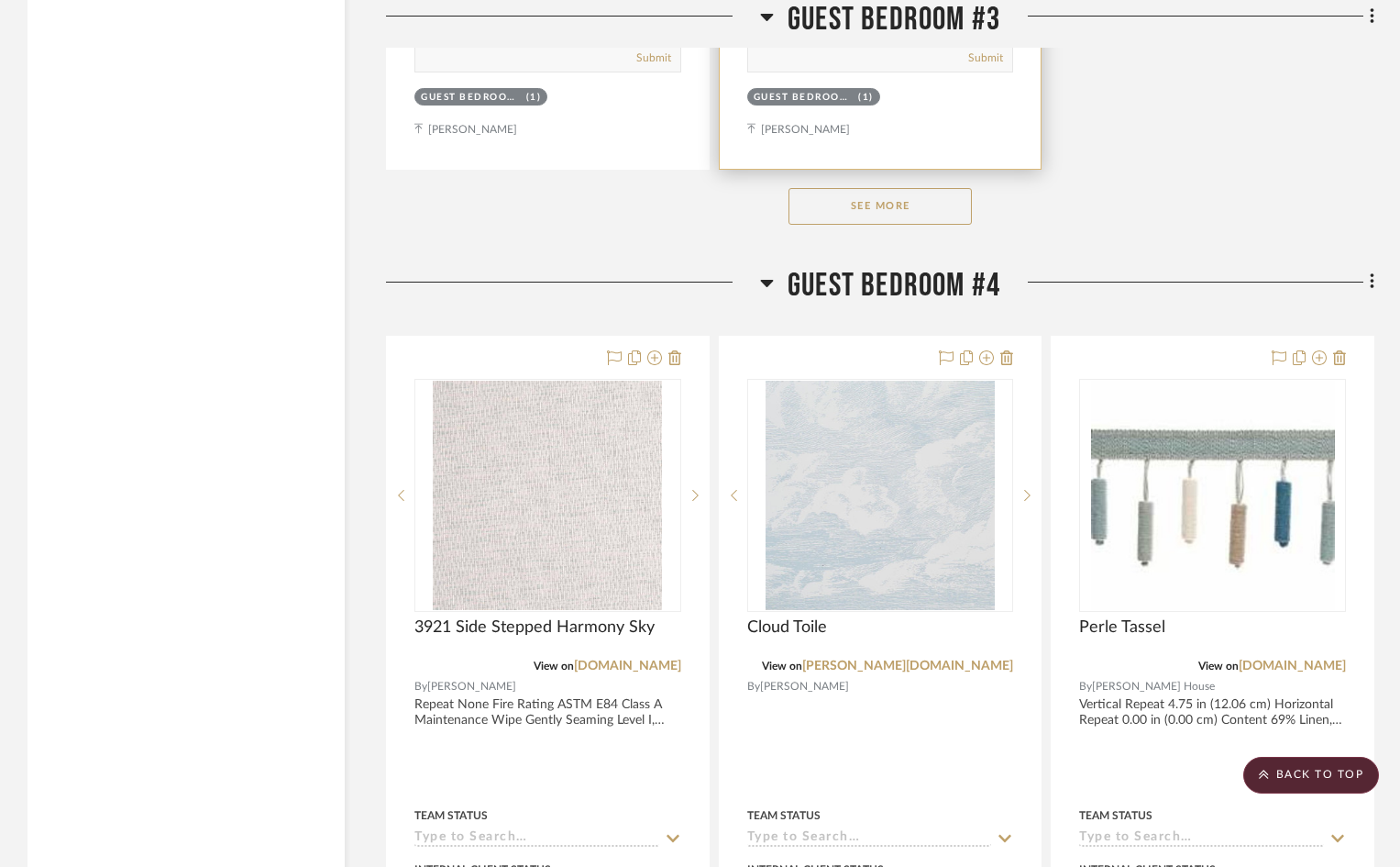
scroll to position [12660, 0]
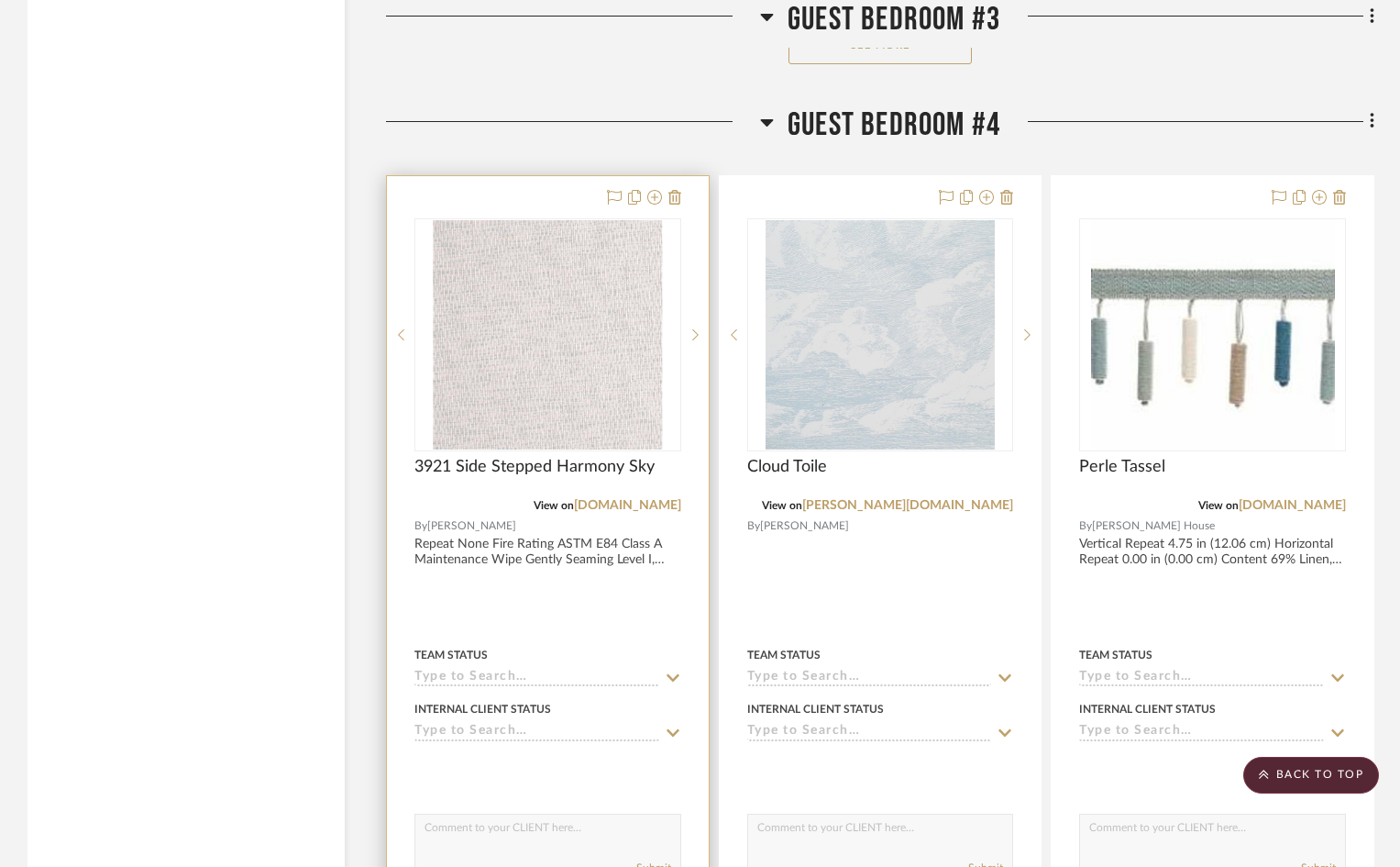
click at [601, 364] on img "0" at bounding box center [547, 335] width 229 height 229
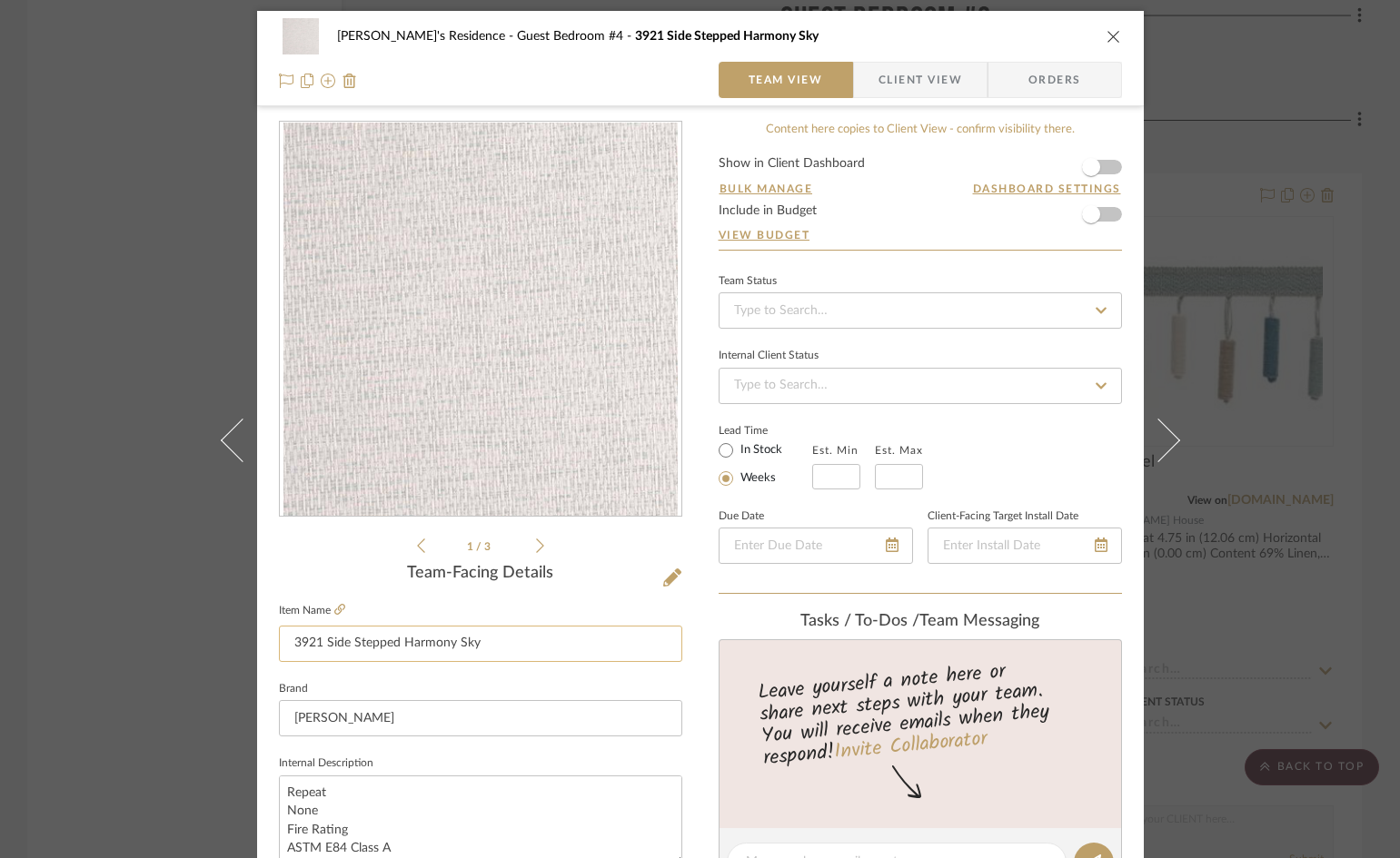
scroll to position [0, 0]
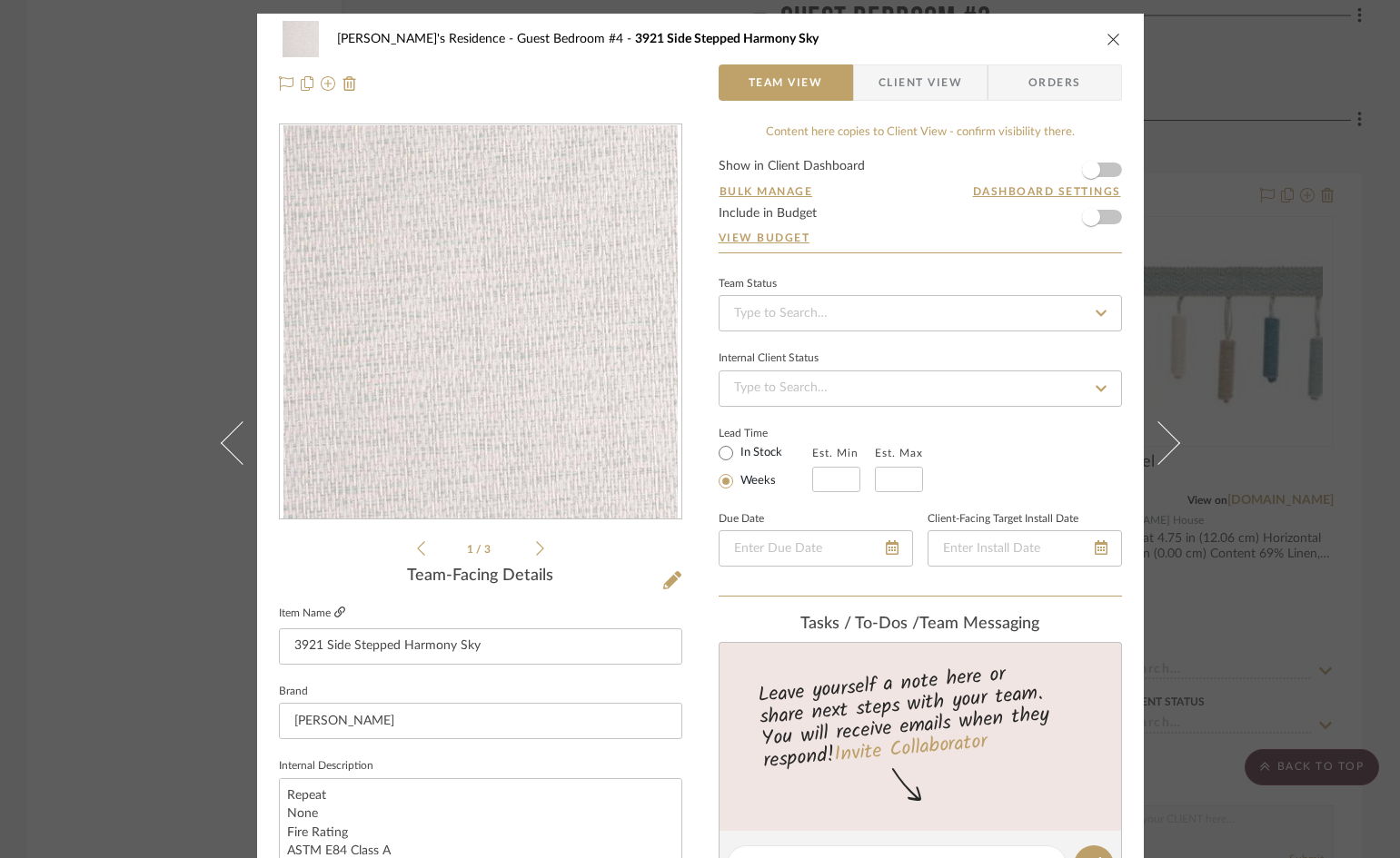
click at [334, 609] on icon at bounding box center [339, 611] width 11 height 11
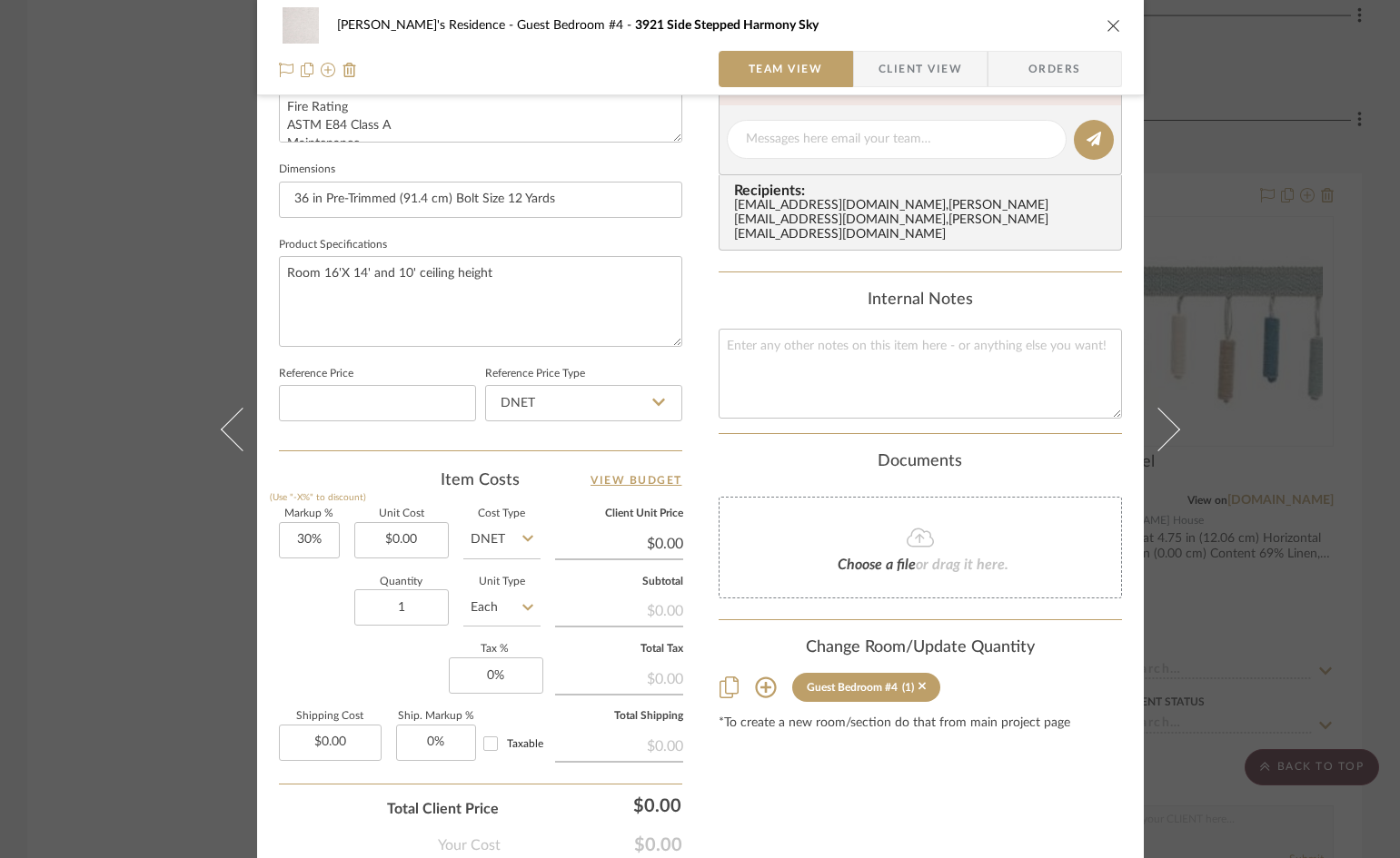
scroll to position [726, 0]
click at [414, 601] on input "1" at bounding box center [401, 605] width 94 height 36
type input "6"
click at [522, 607] on icon at bounding box center [527, 606] width 11 height 15
click at [510, 573] on div "Roll" at bounding box center [570, 576] width 225 height 46
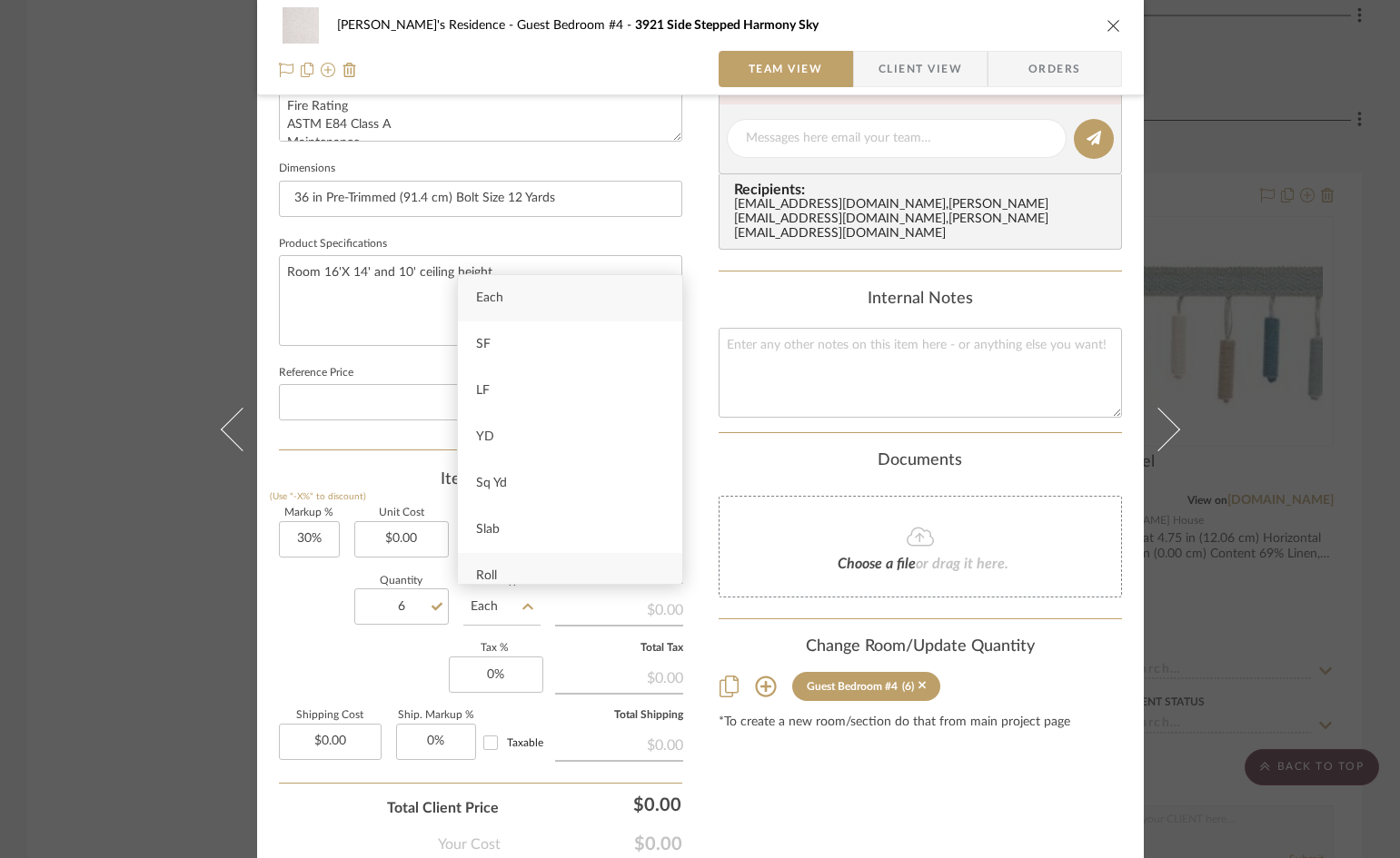
type input "Roll"
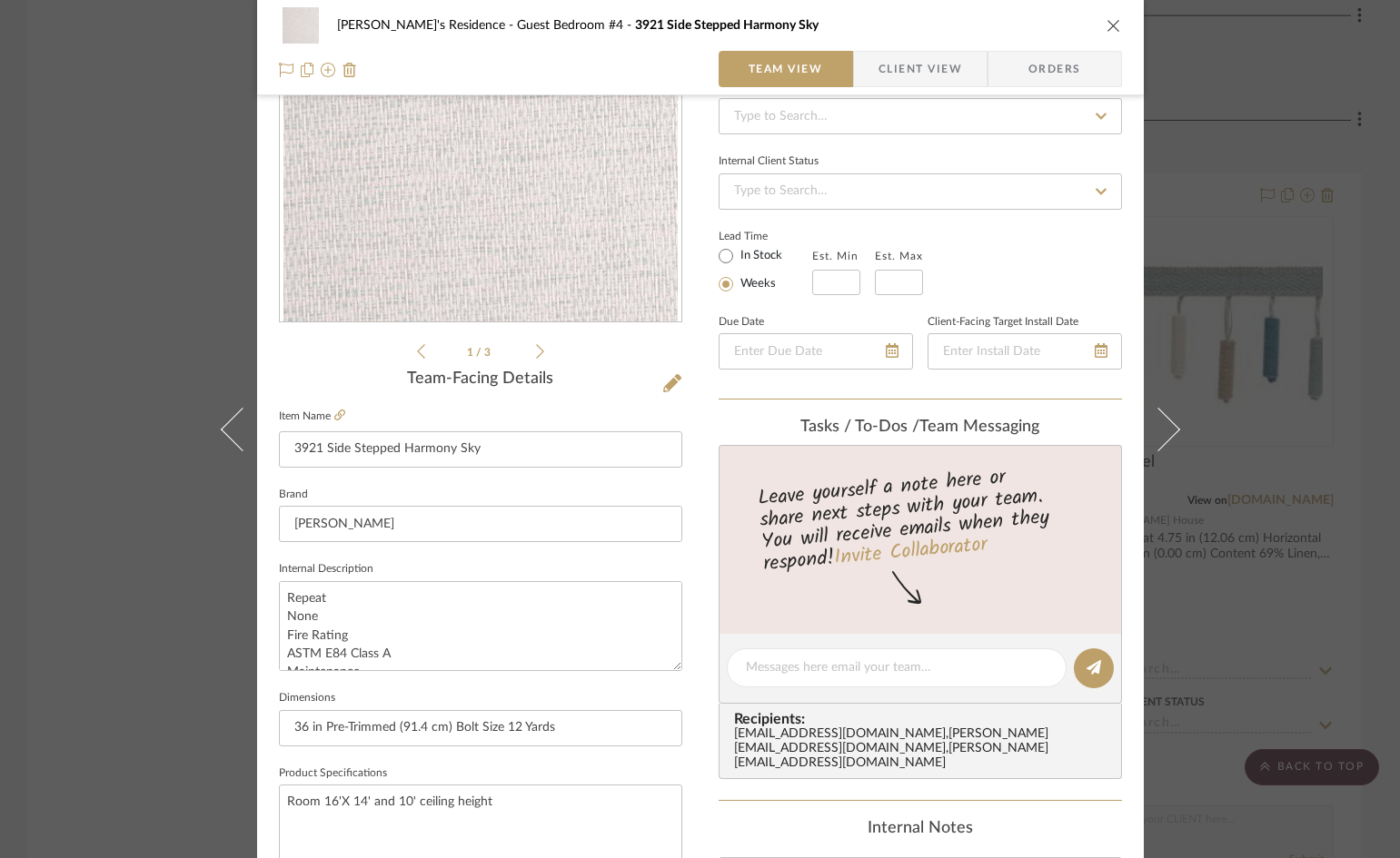
scroll to position [0, 0]
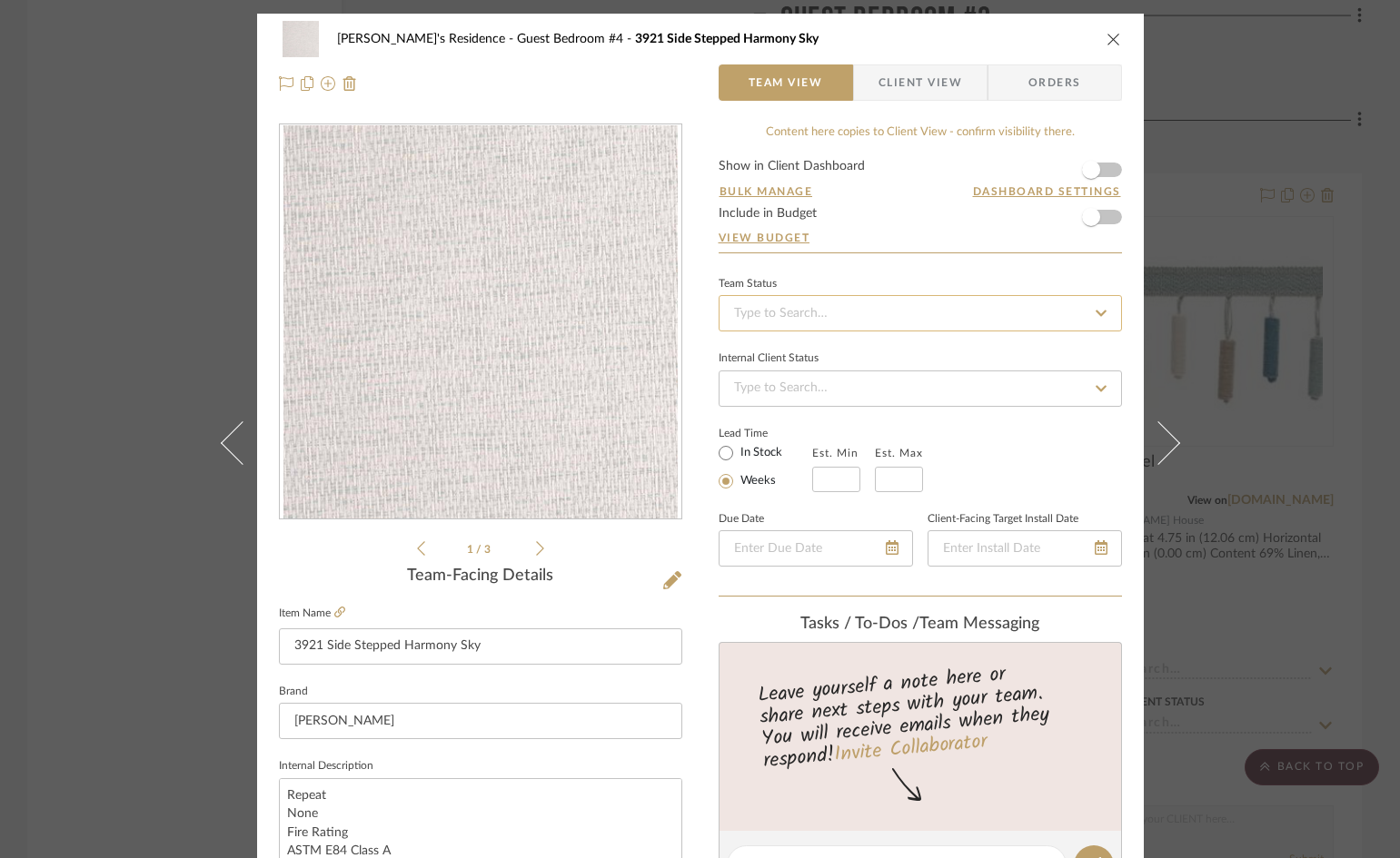
click at [865, 311] on input at bounding box center [920, 313] width 403 height 36
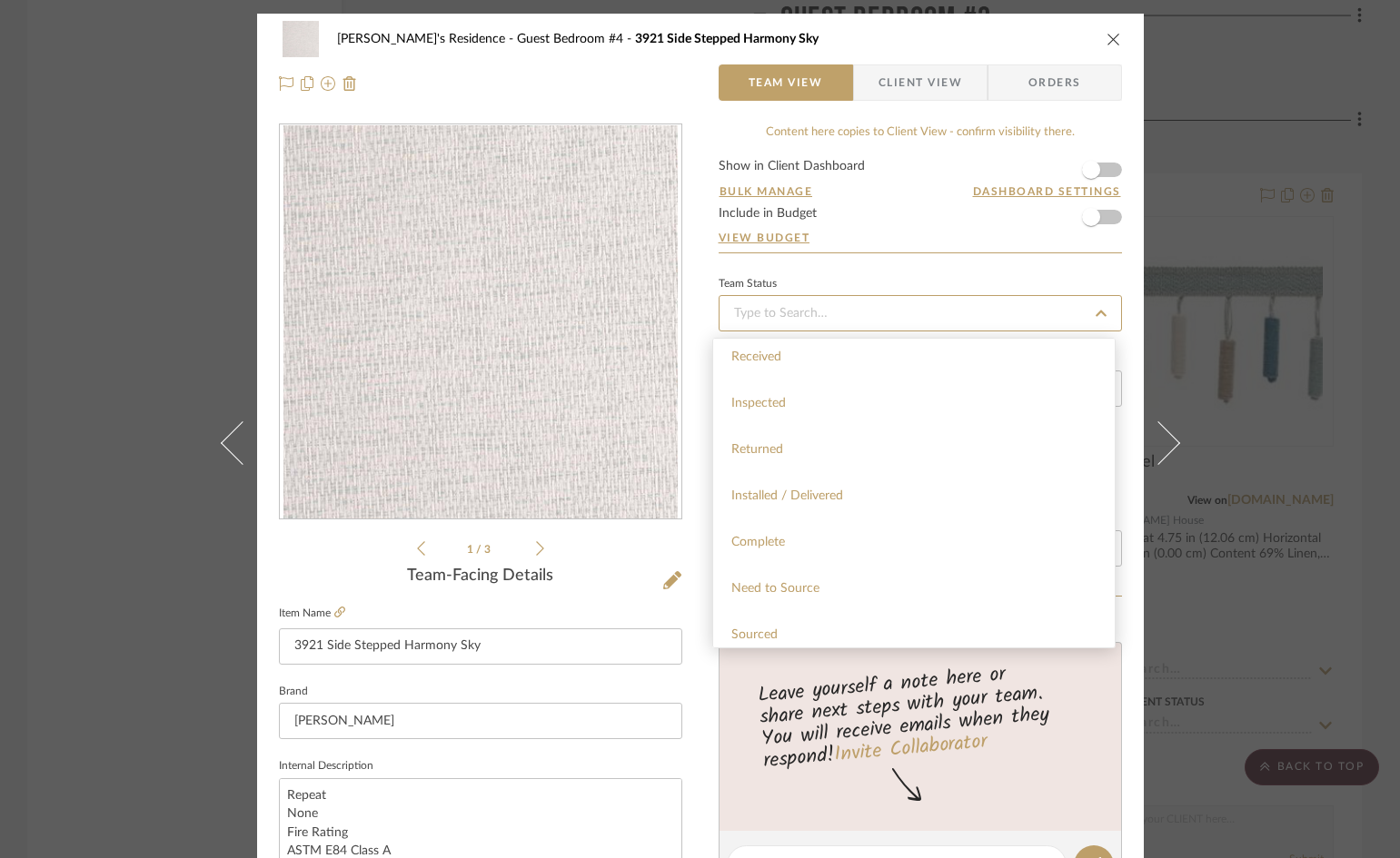
scroll to position [454, 0]
click at [810, 556] on span "Quote Needed" at bounding box center [772, 555] width 82 height 13
type input "[DATE]"
type input "Quote Needed"
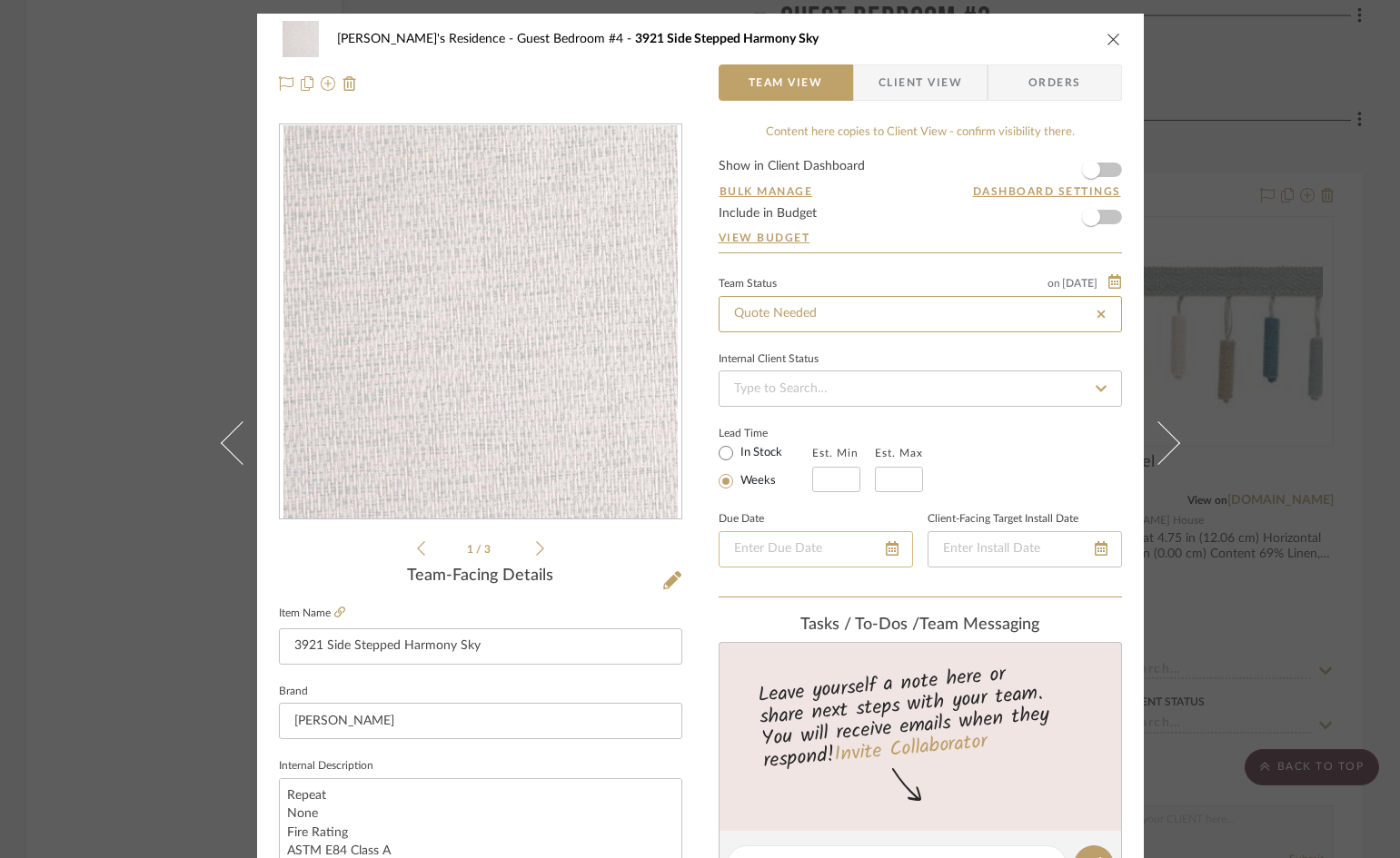
type input "[DATE]"
type input "Quote Needed"
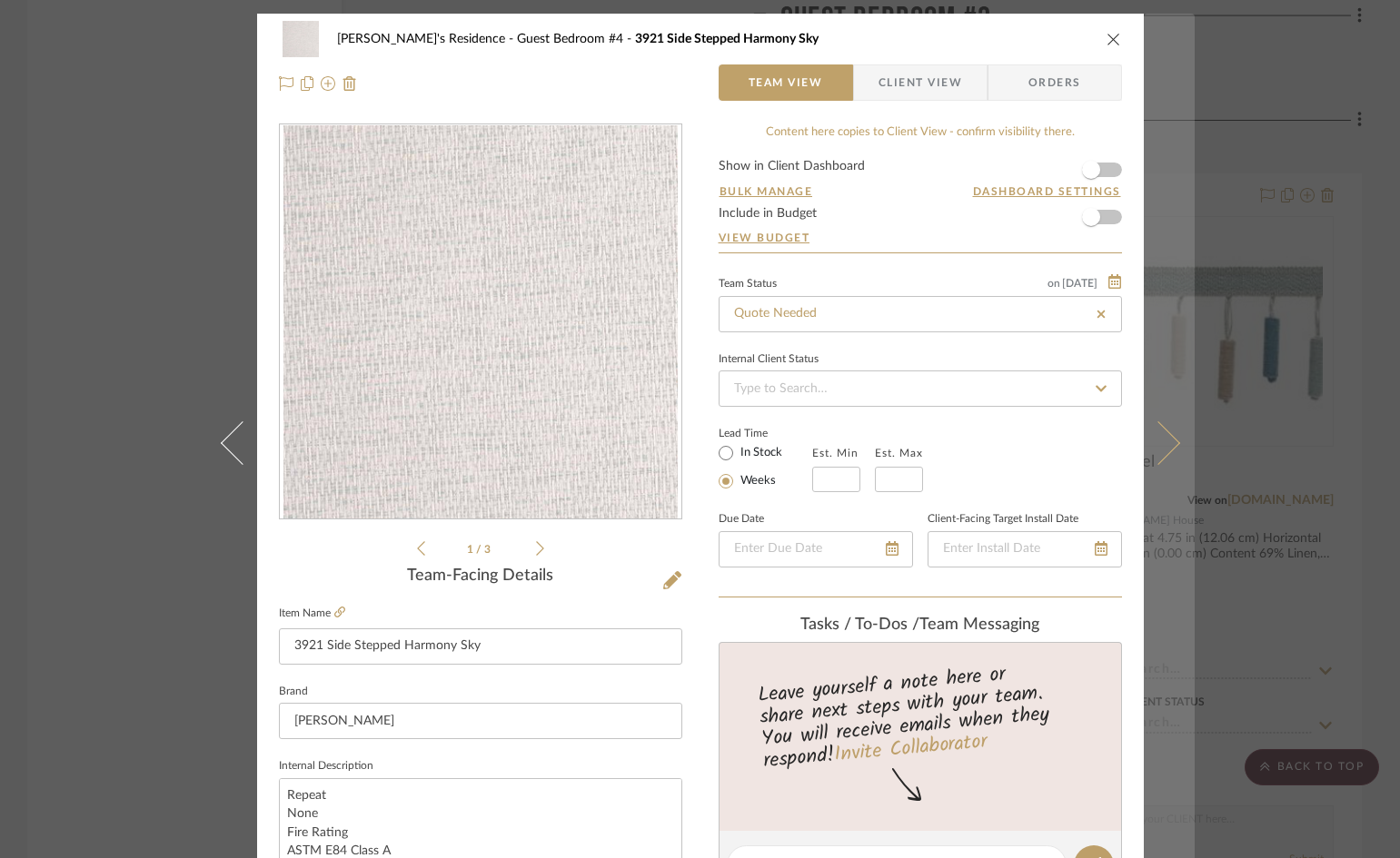
click at [1154, 451] on icon at bounding box center [1157, 442] width 44 height 44
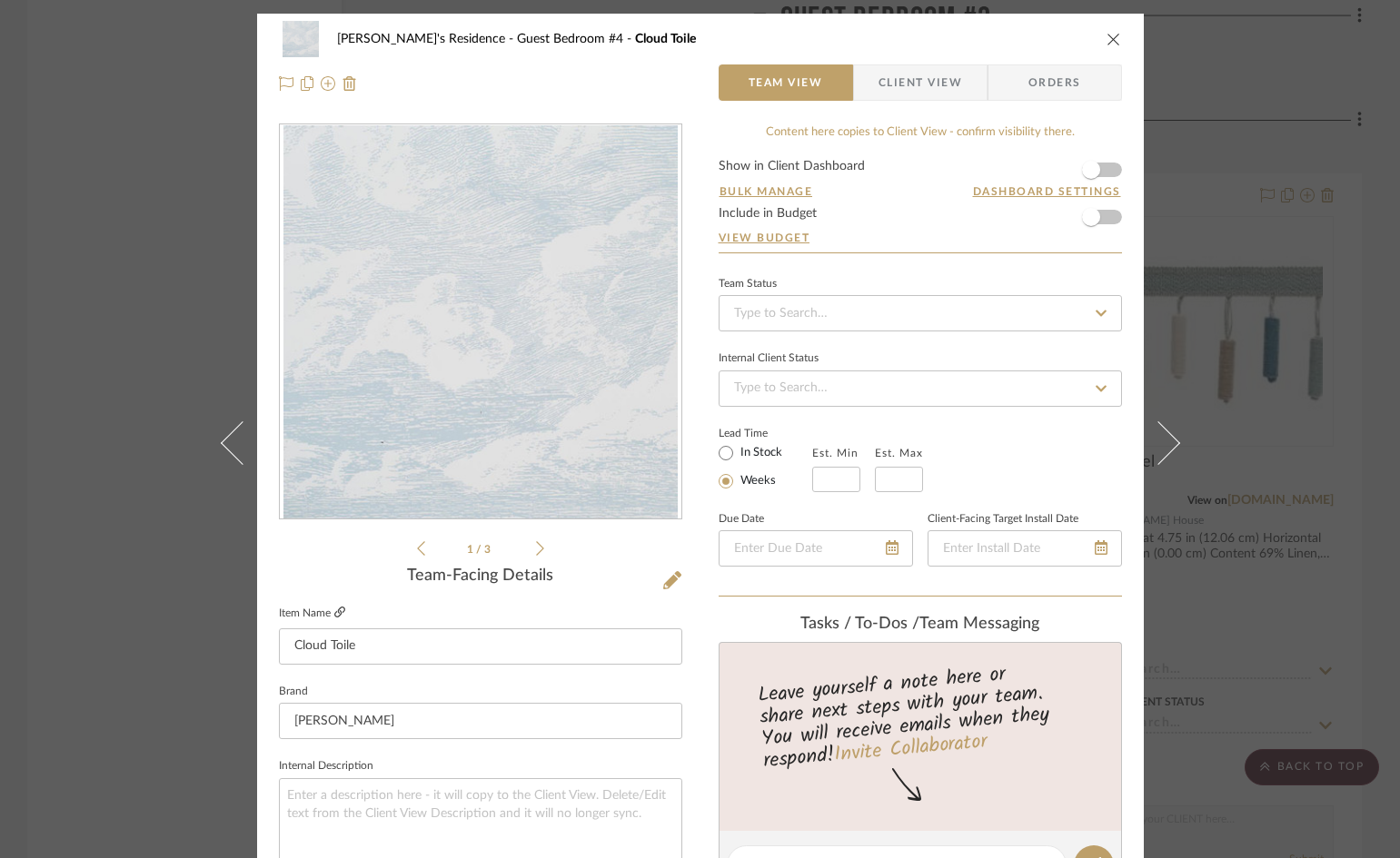
click at [334, 614] on icon at bounding box center [339, 611] width 11 height 11
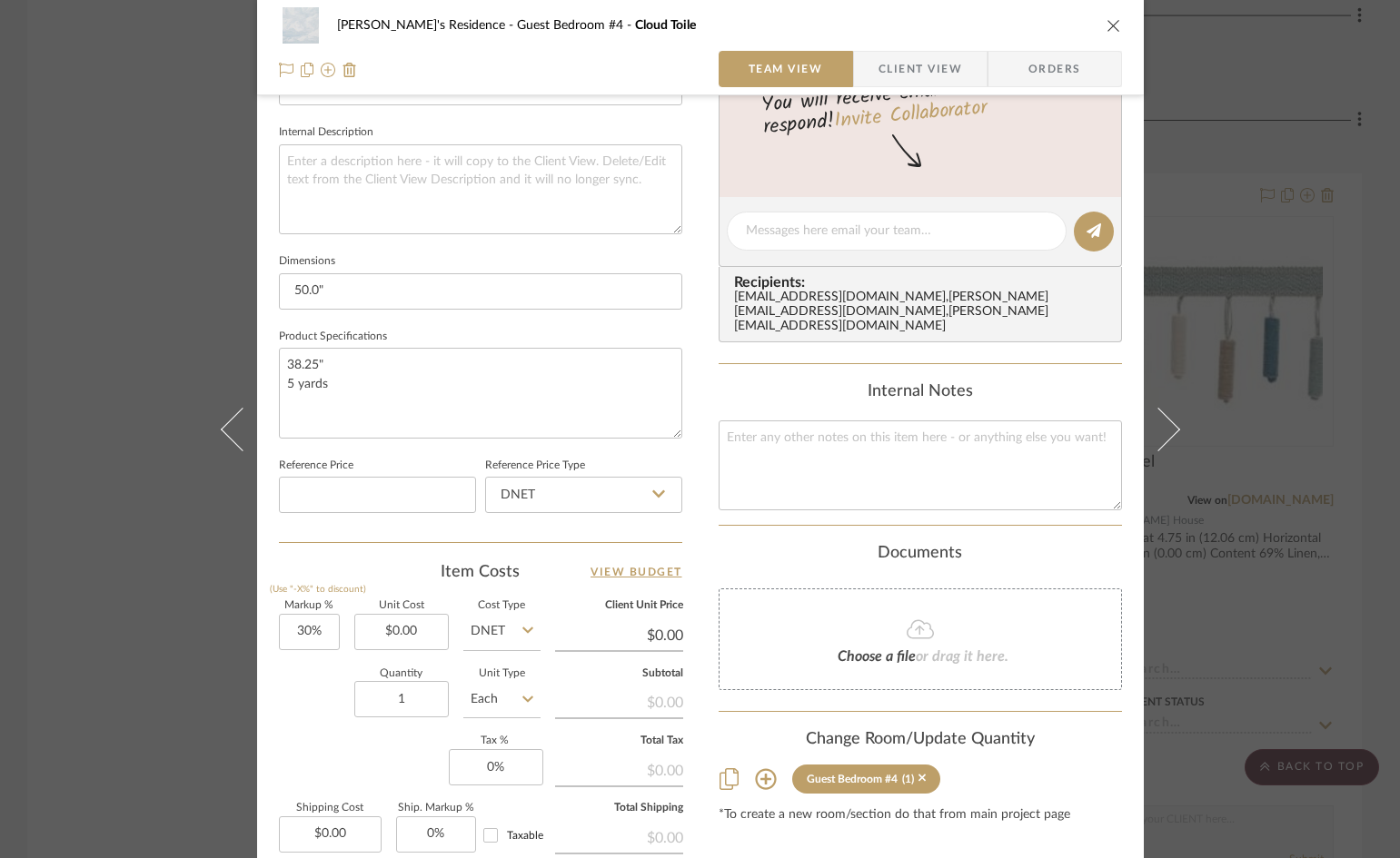
scroll to position [635, 0]
click at [407, 693] on input "1" at bounding box center [401, 696] width 94 height 36
click at [412, 703] on input "1" at bounding box center [401, 696] width 94 height 36
drag, startPoint x: 412, startPoint y: 700, endPoint x: 385, endPoint y: 694, distance: 27.7
click at [385, 694] on input "1" at bounding box center [401, 696] width 94 height 36
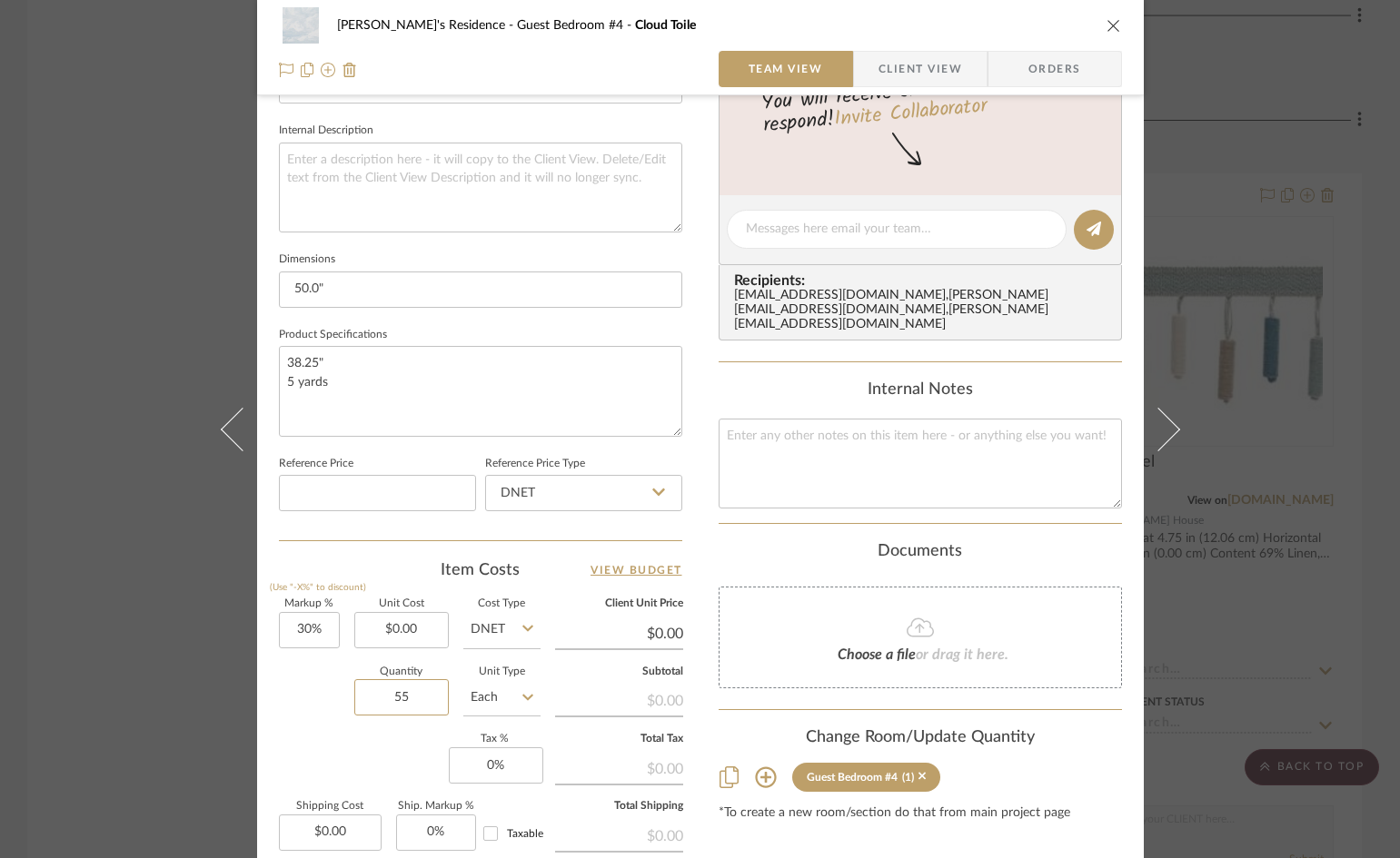
type input "55"
click at [522, 694] on icon at bounding box center [527, 696] width 11 height 15
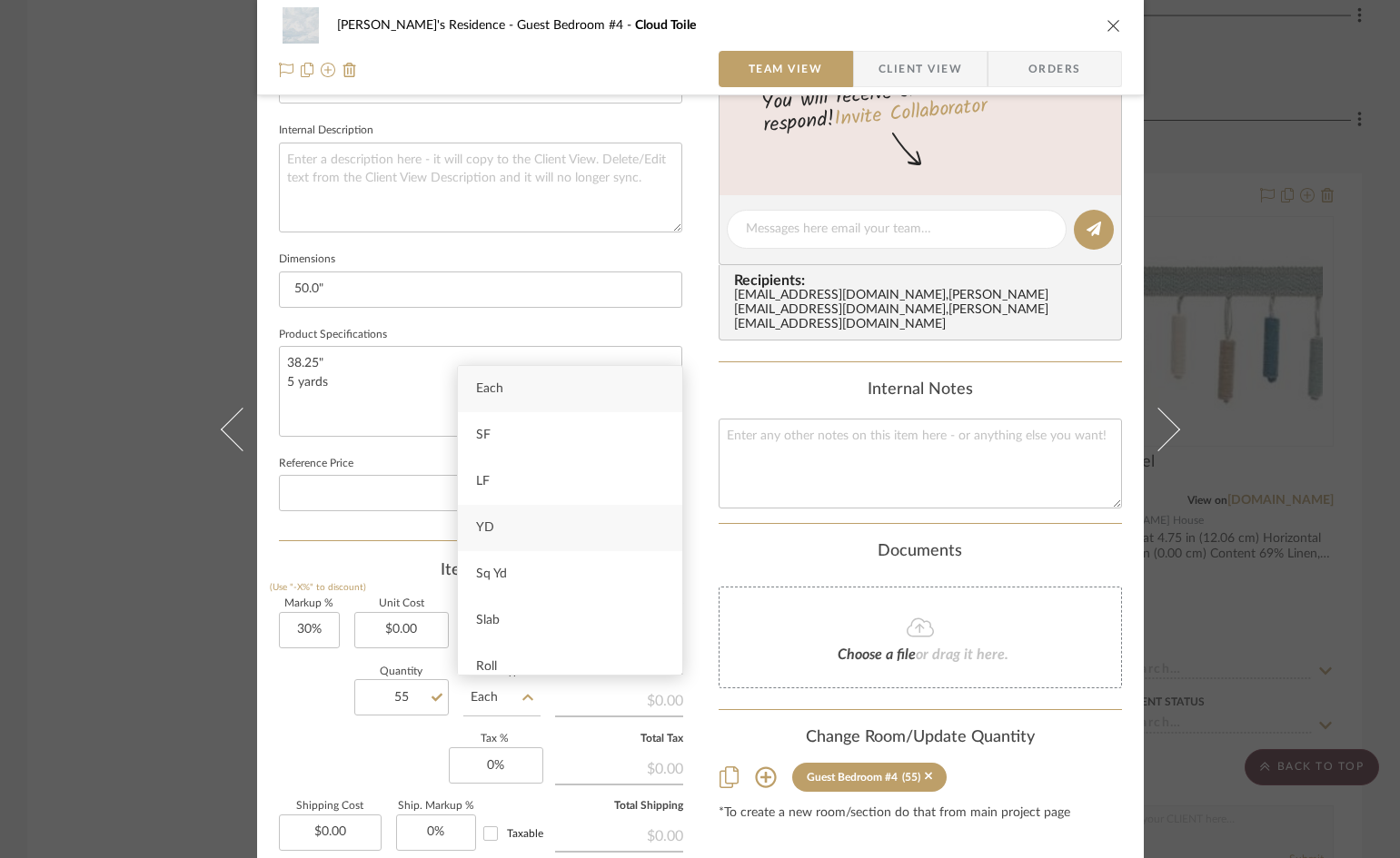
click at [511, 523] on div "YD" at bounding box center [570, 528] width 225 height 46
type input "YD"
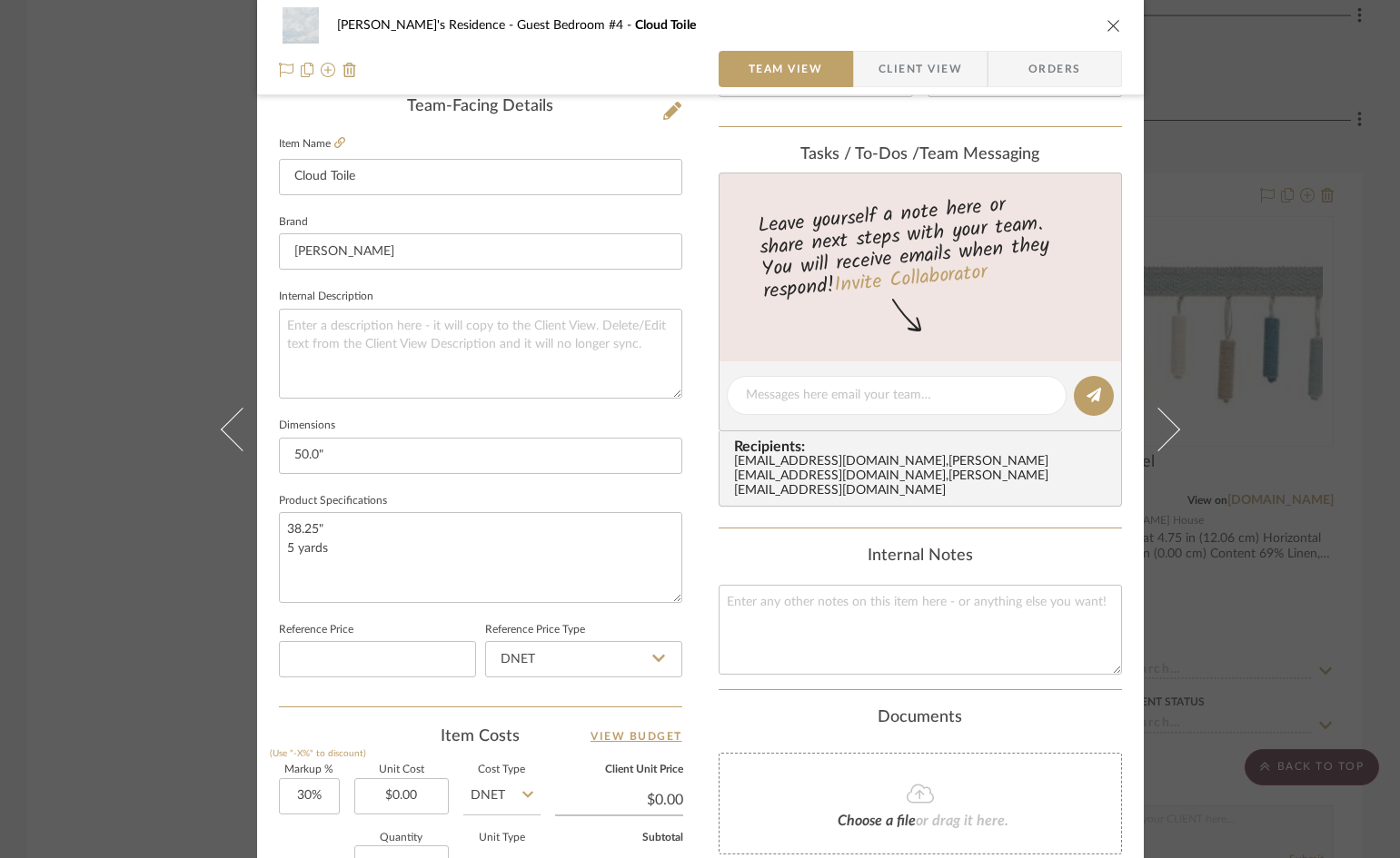
scroll to position [0, 0]
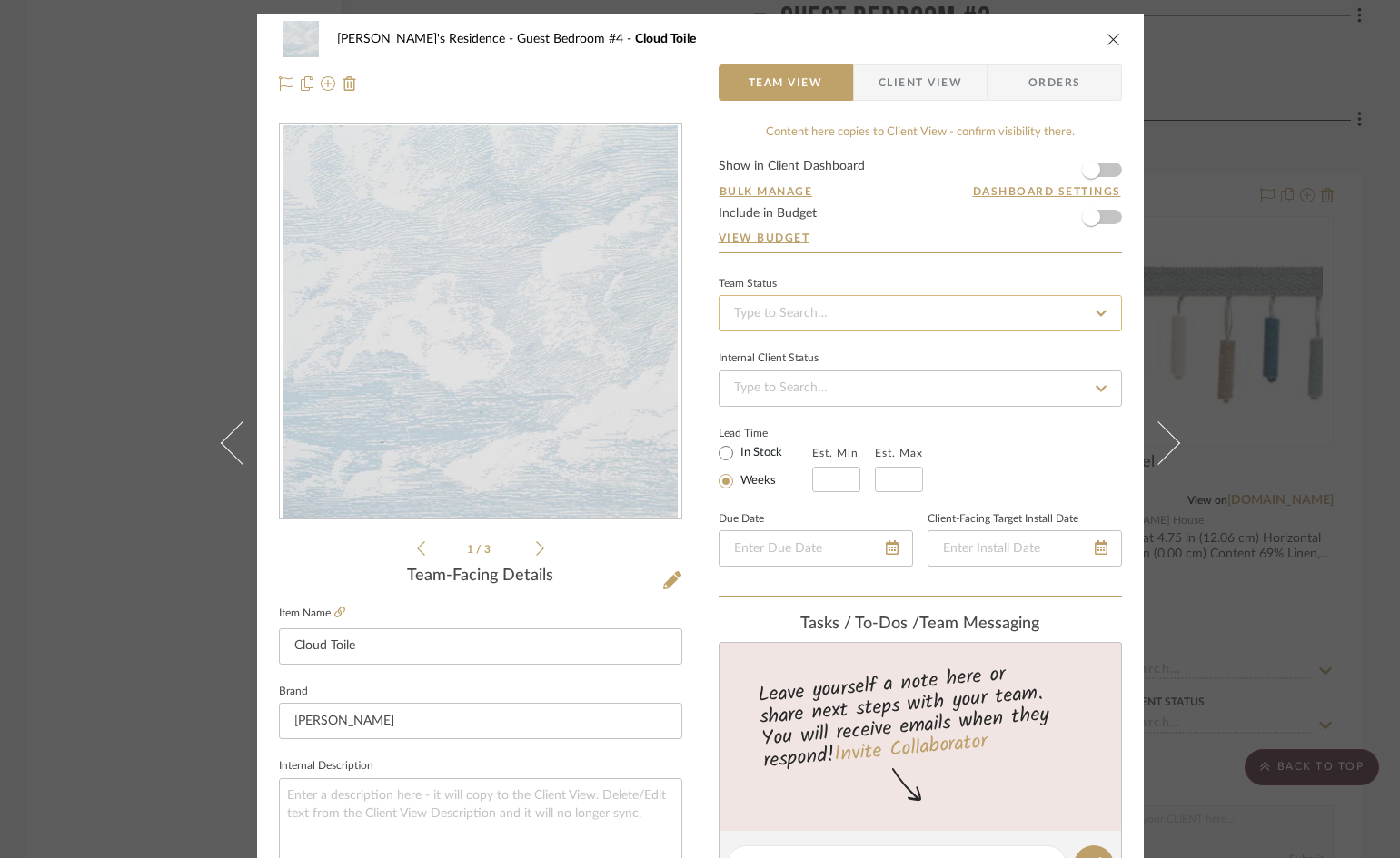
click at [847, 315] on input at bounding box center [920, 313] width 403 height 36
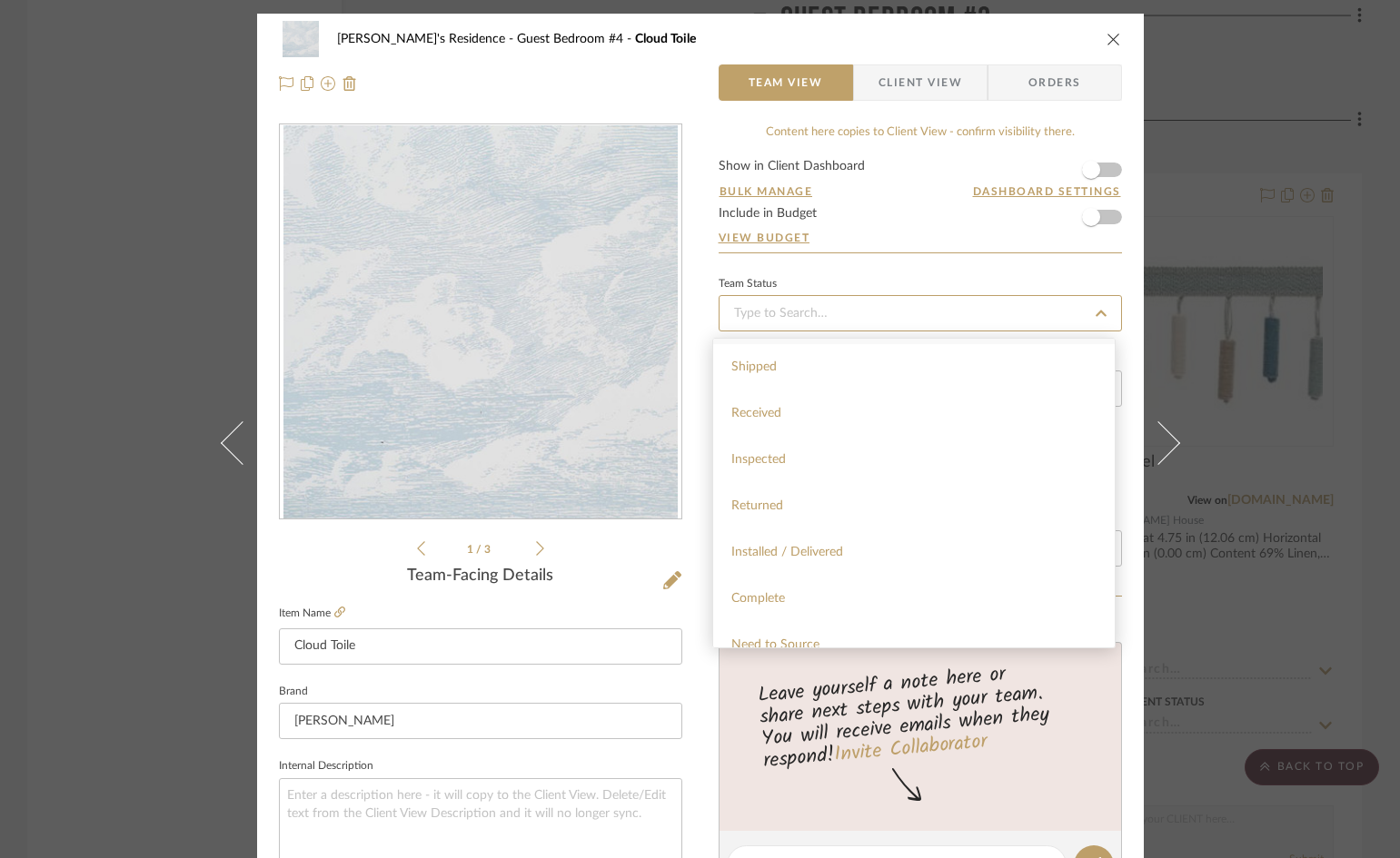
scroll to position [454, 0]
click at [806, 545] on div "Quote Needed" at bounding box center [914, 556] width 401 height 46
type input "[DATE]"
type input "Quote Needed"
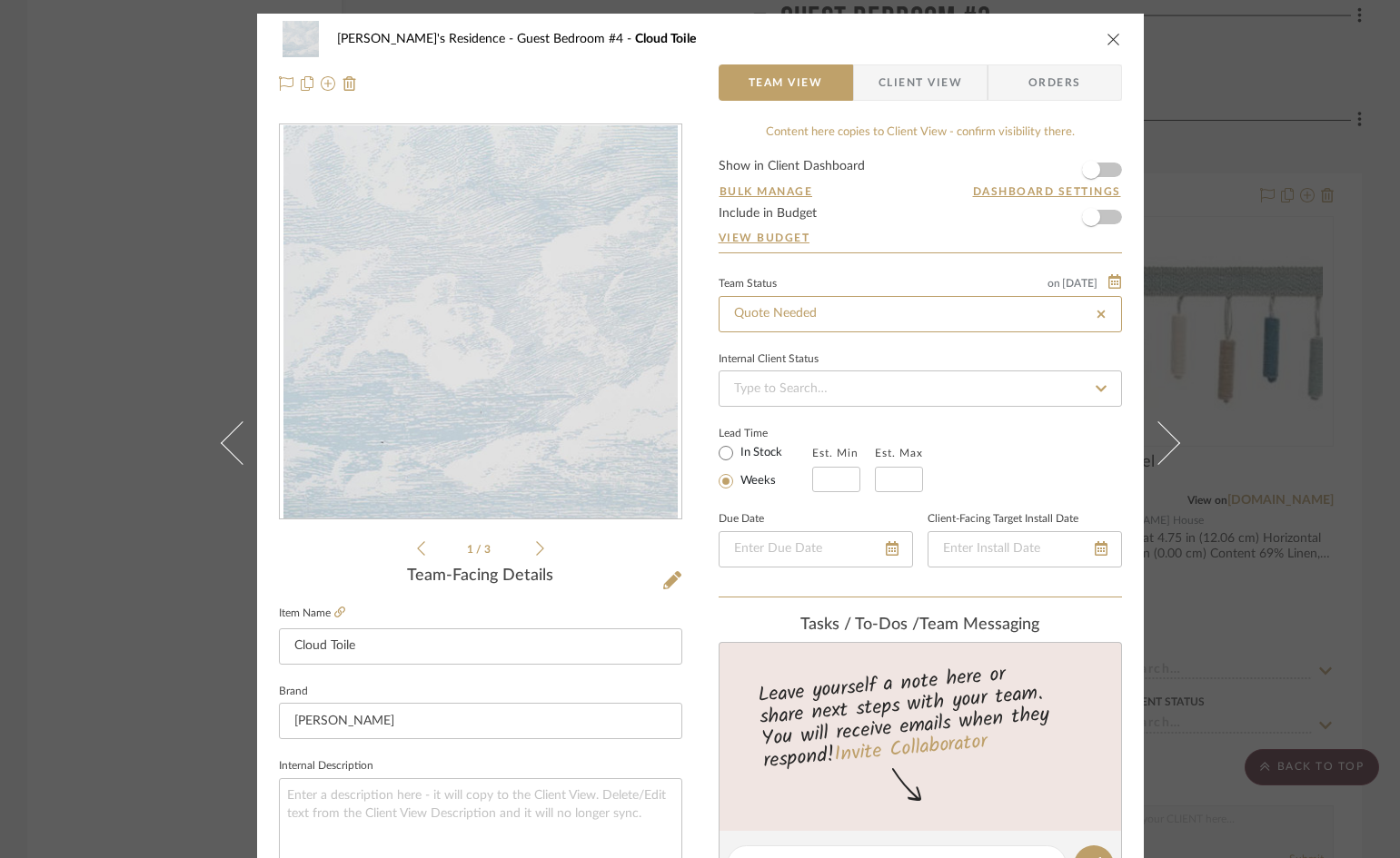
type input "[DATE]"
type input "Quote Needed"
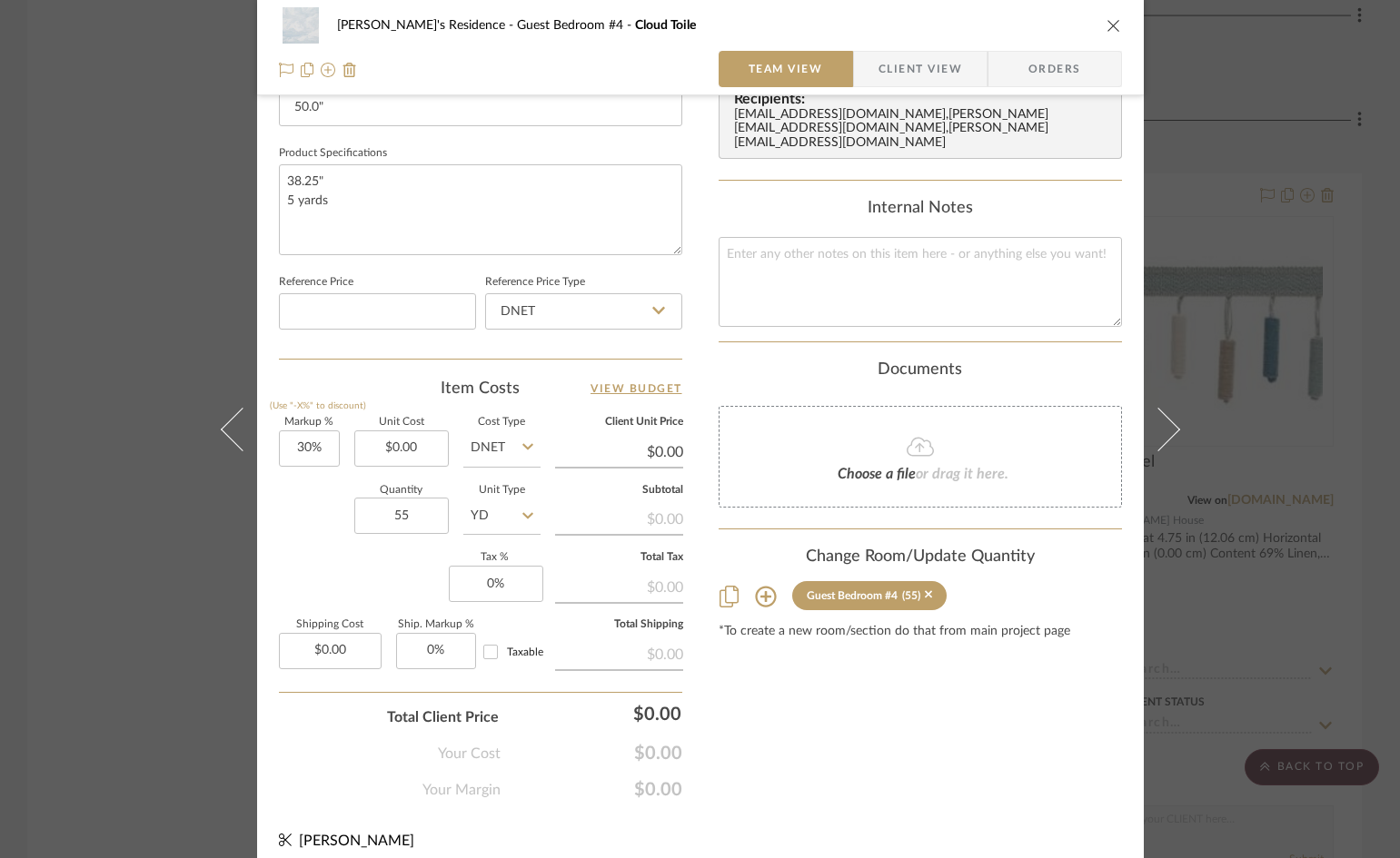
scroll to position [833, 0]
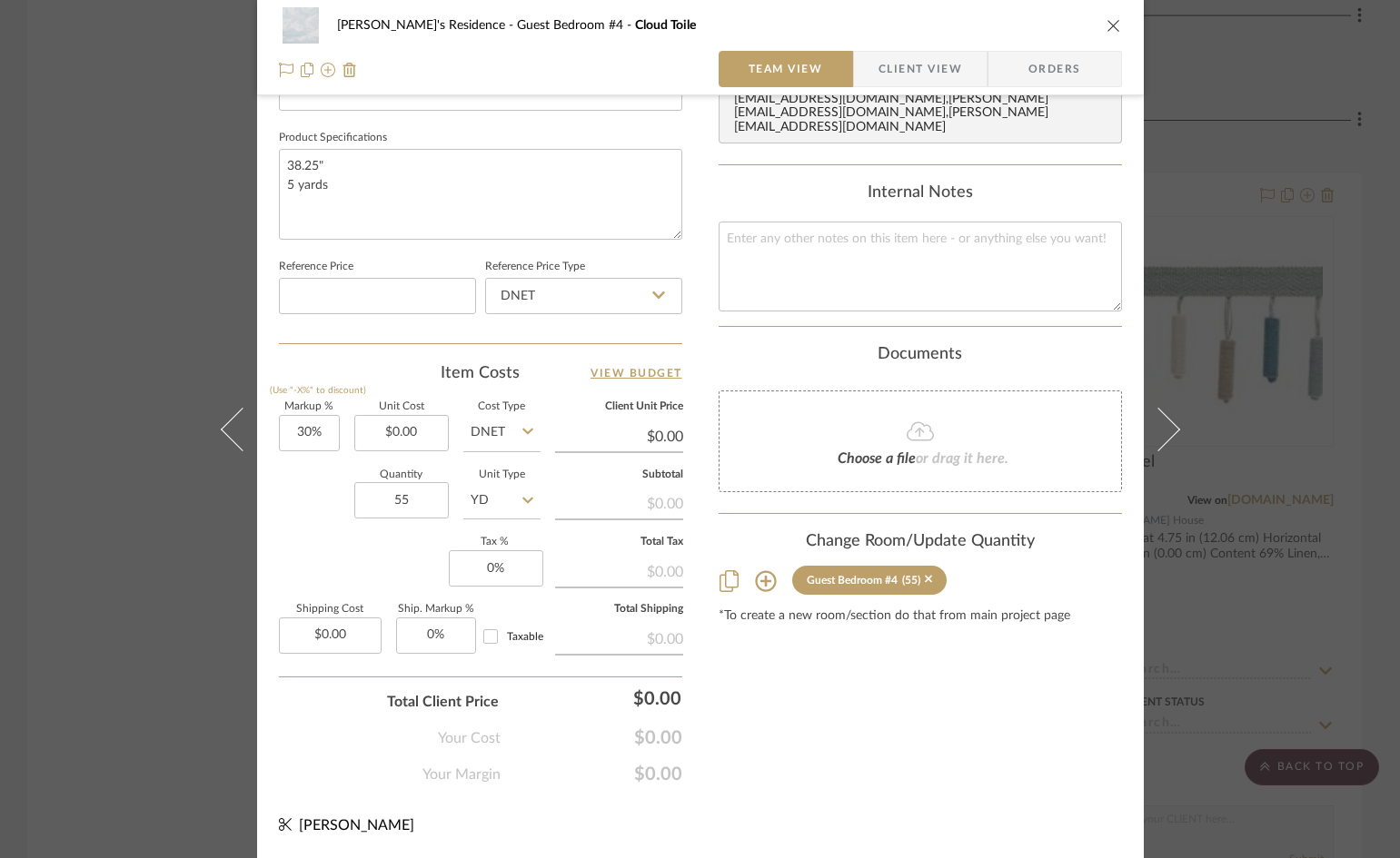
click at [1283, 658] on div "Hassan's Residence Guest Bedroom #4 Cloud Toile Team View Client View Orders 1 …" at bounding box center [700, 429] width 1400 height 858
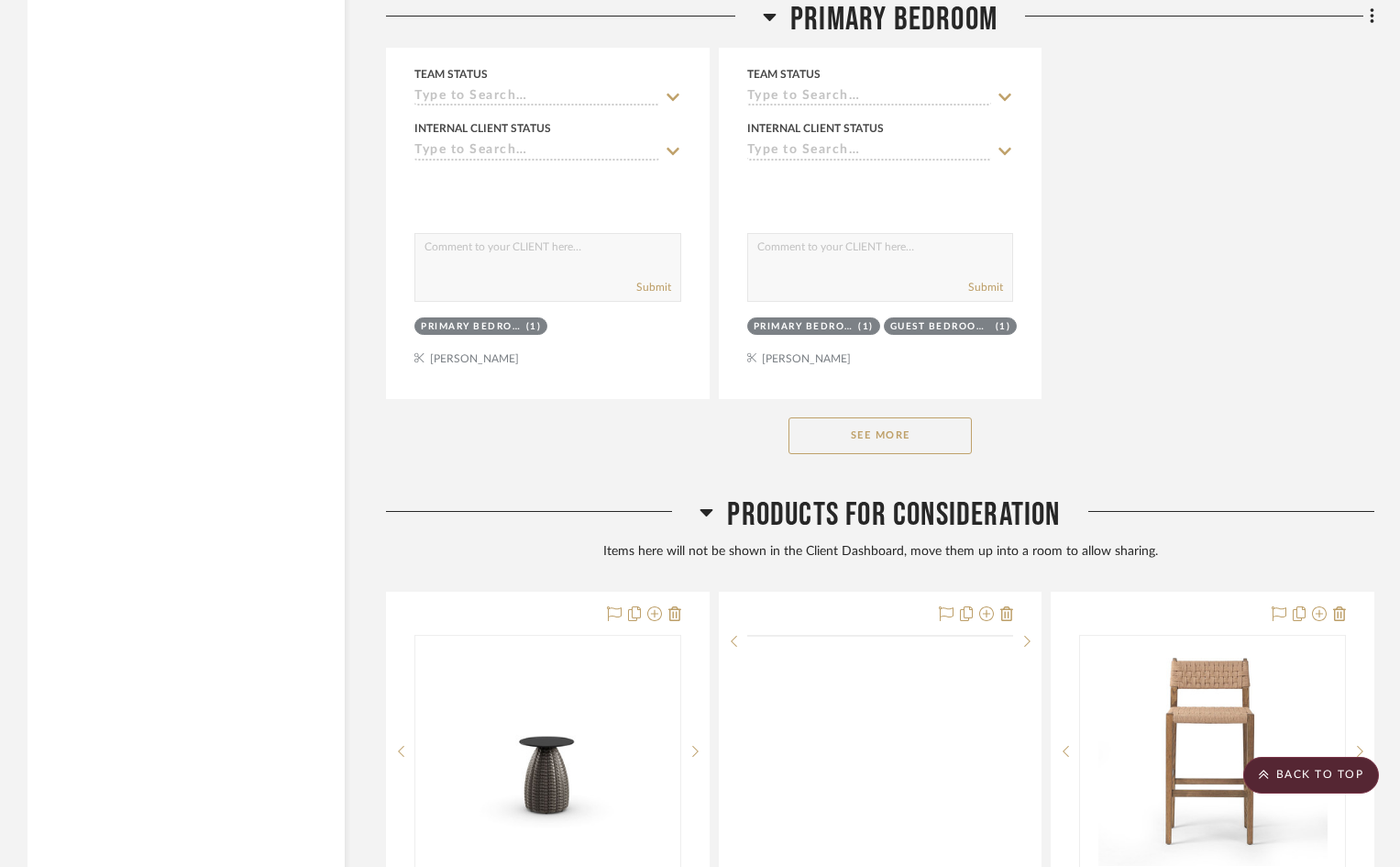
scroll to position [19540, 0]
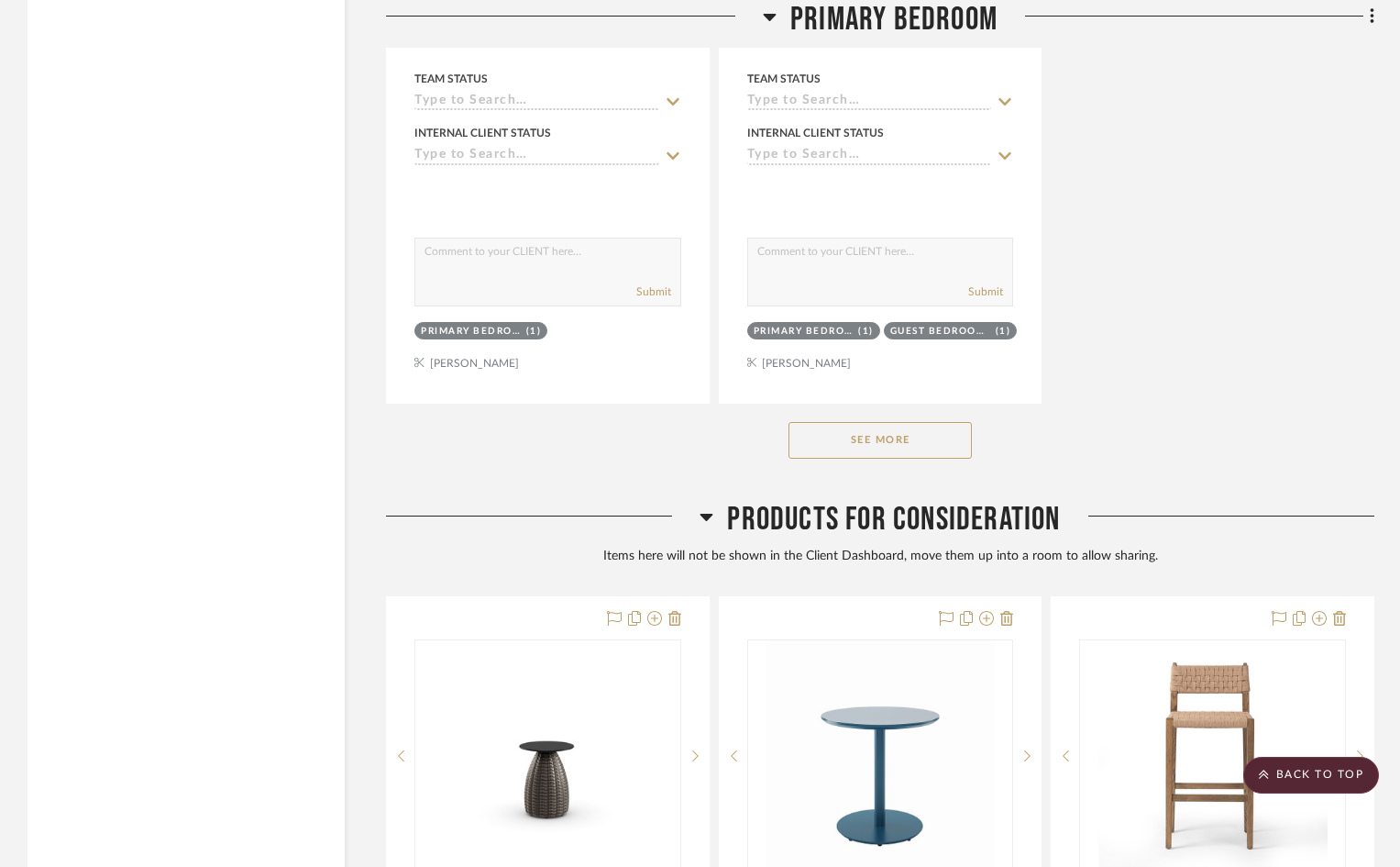
click at [925, 422] on button "See More" at bounding box center [880, 439] width 183 height 36
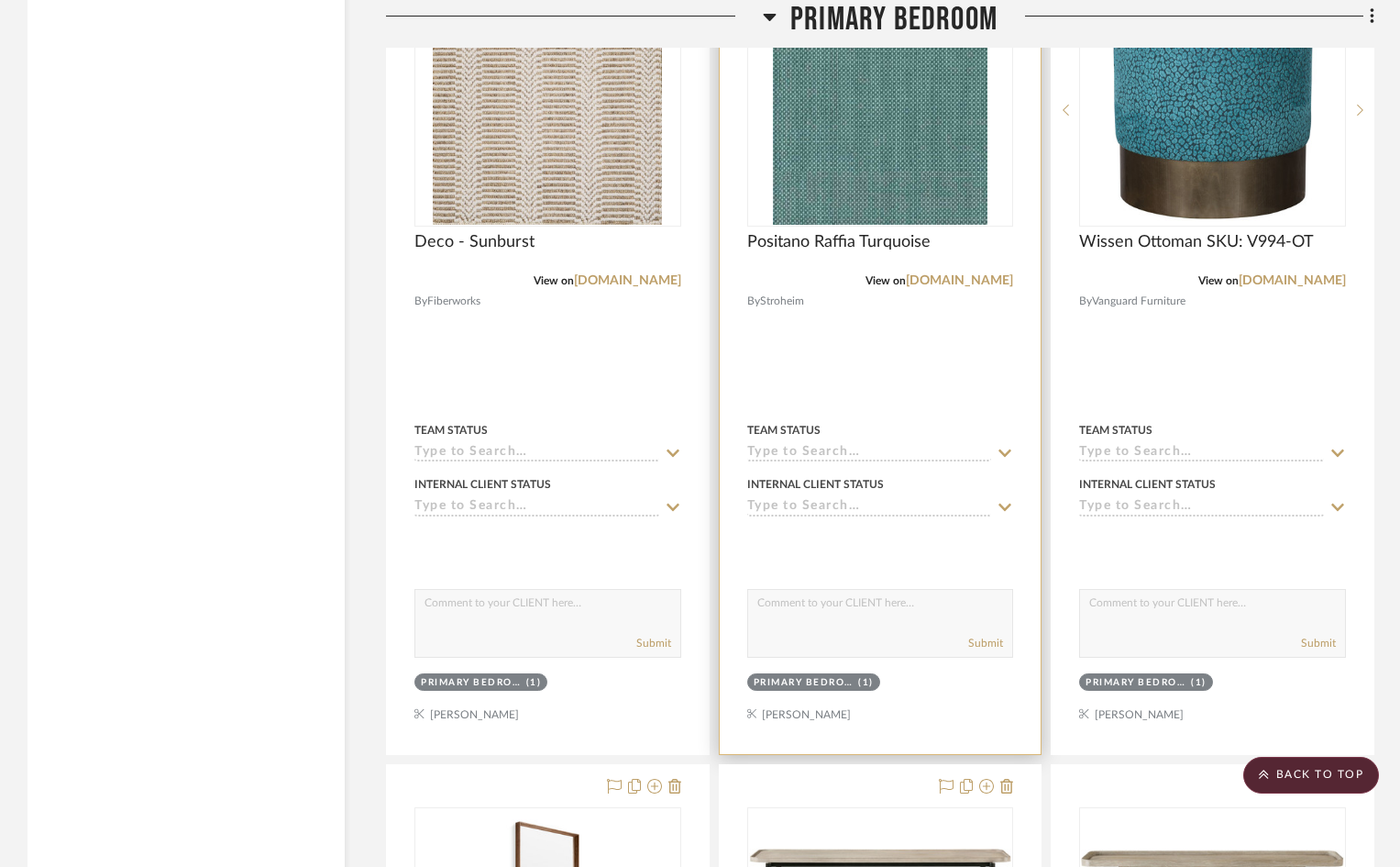
scroll to position [20274, 0]
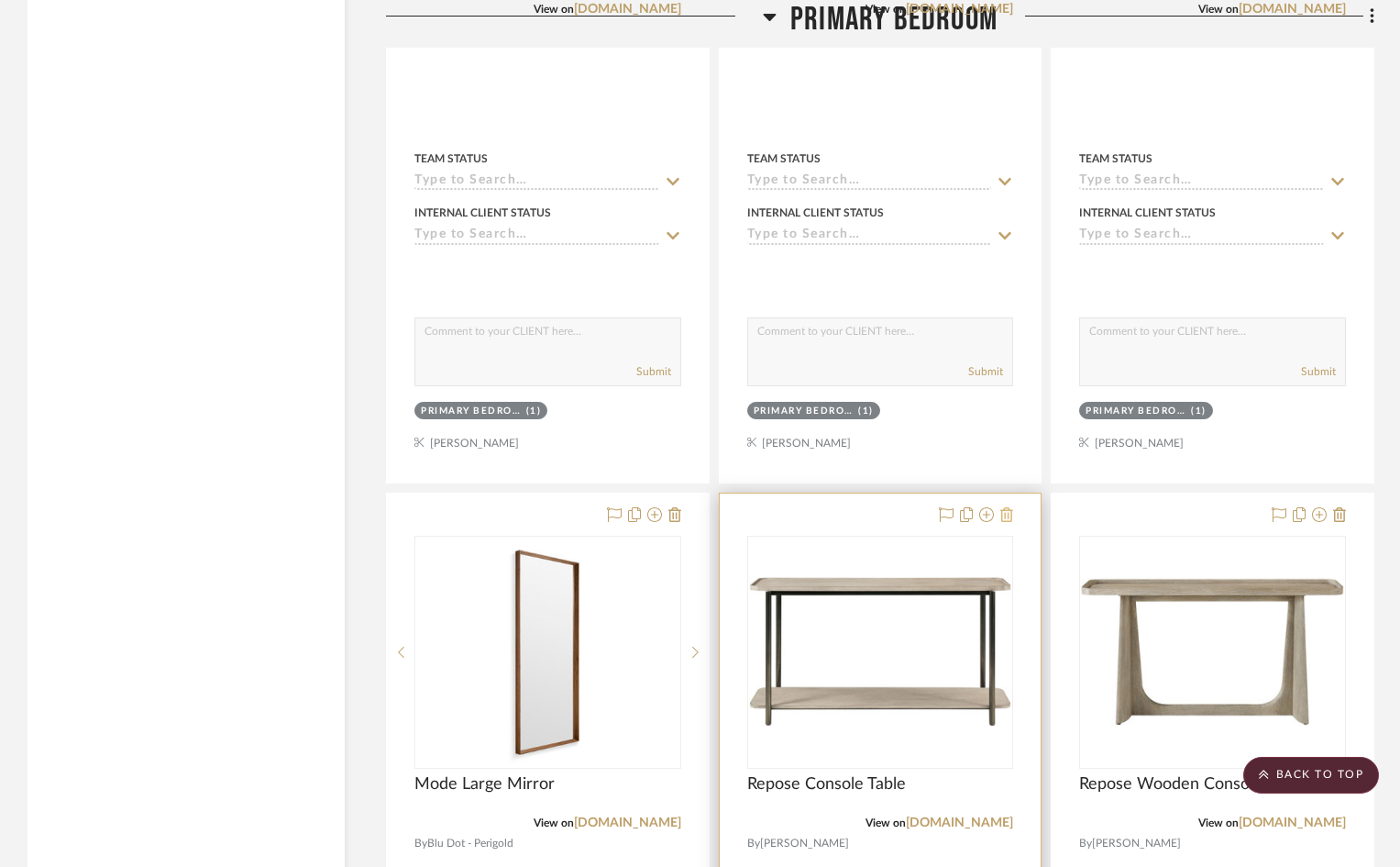
click at [1005, 507] on icon at bounding box center [1007, 514] width 13 height 15
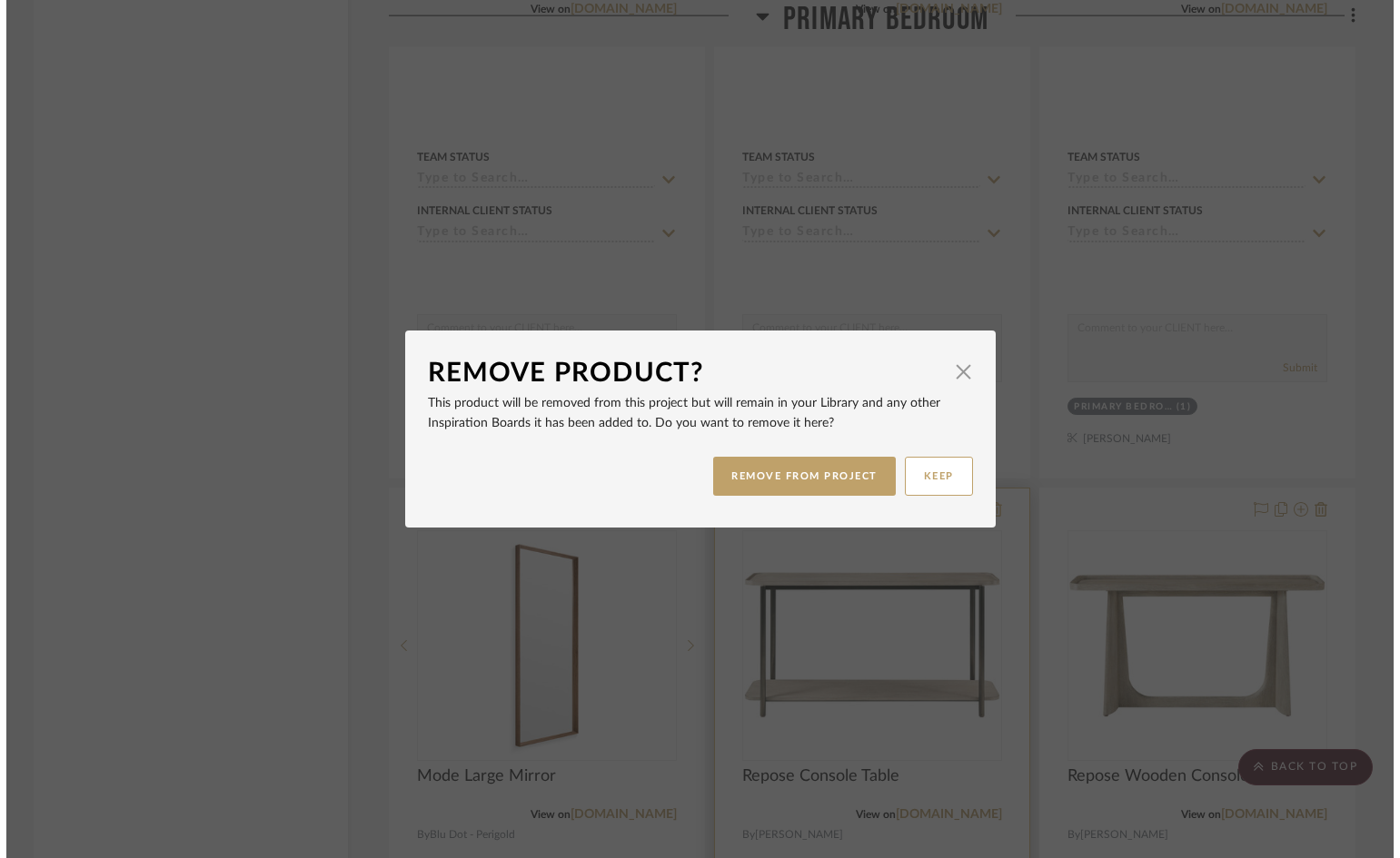
scroll to position [0, 0]
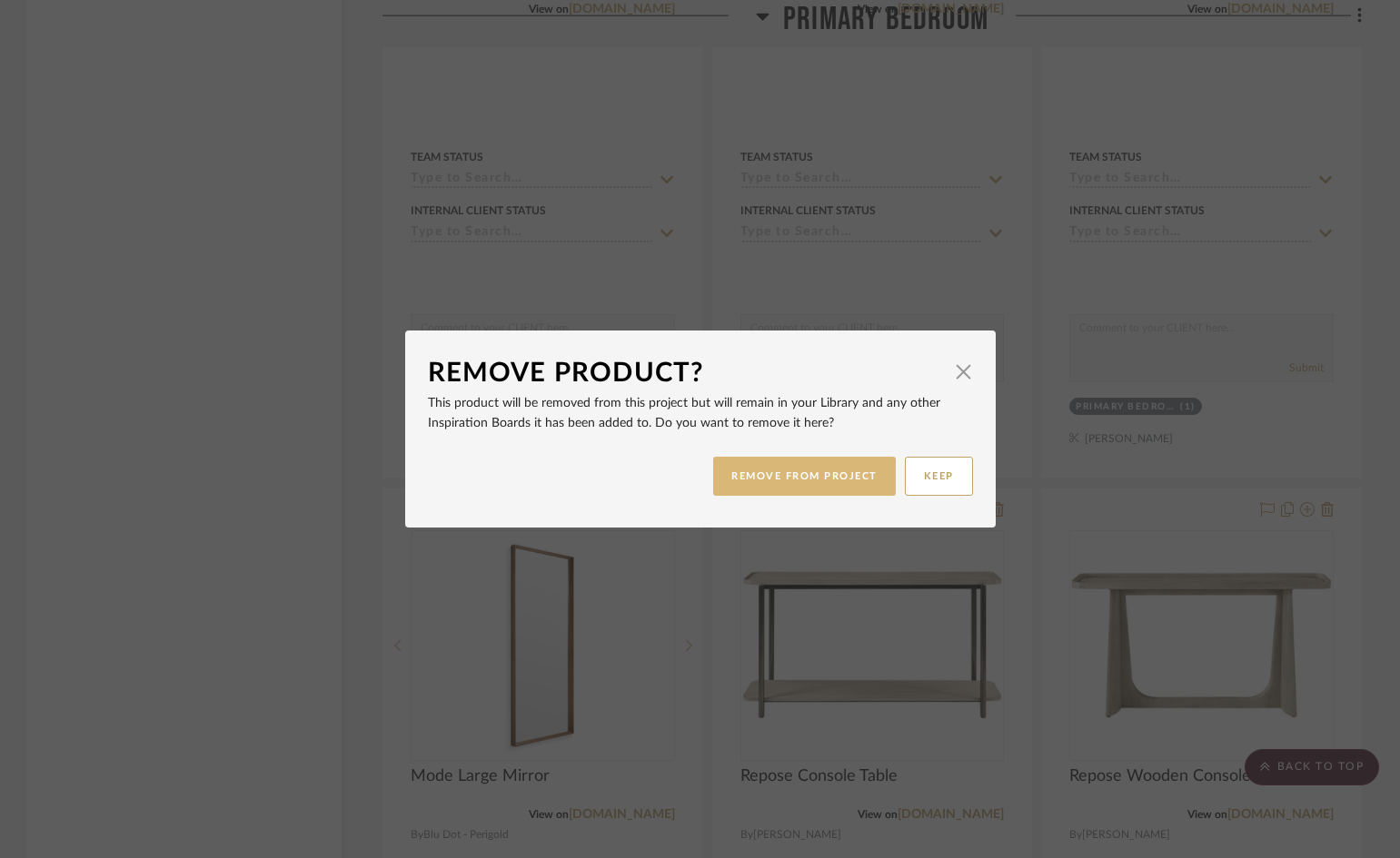
click at [844, 480] on button "REMOVE FROM PROJECT" at bounding box center [804, 476] width 182 height 39
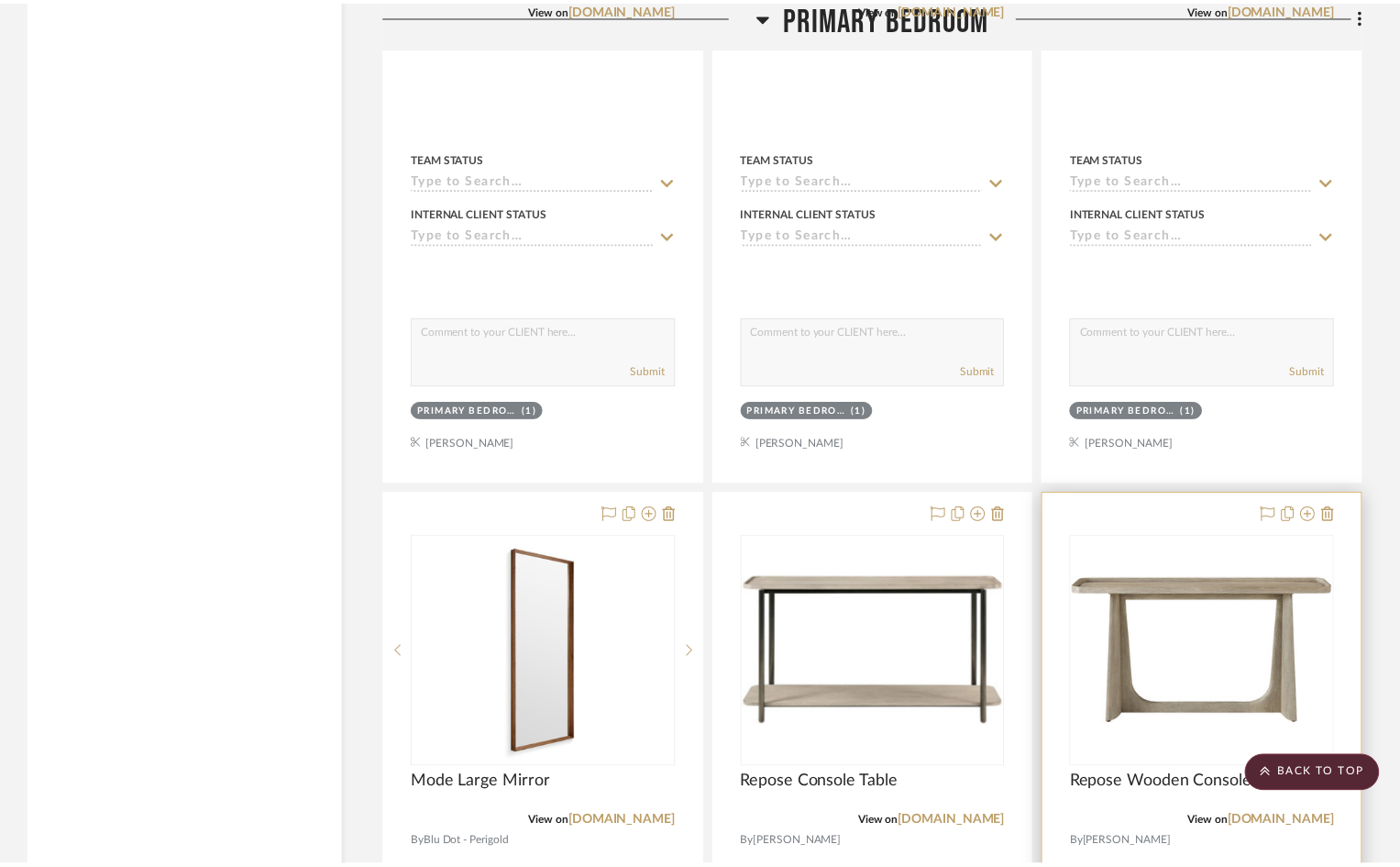
scroll to position [20274, 0]
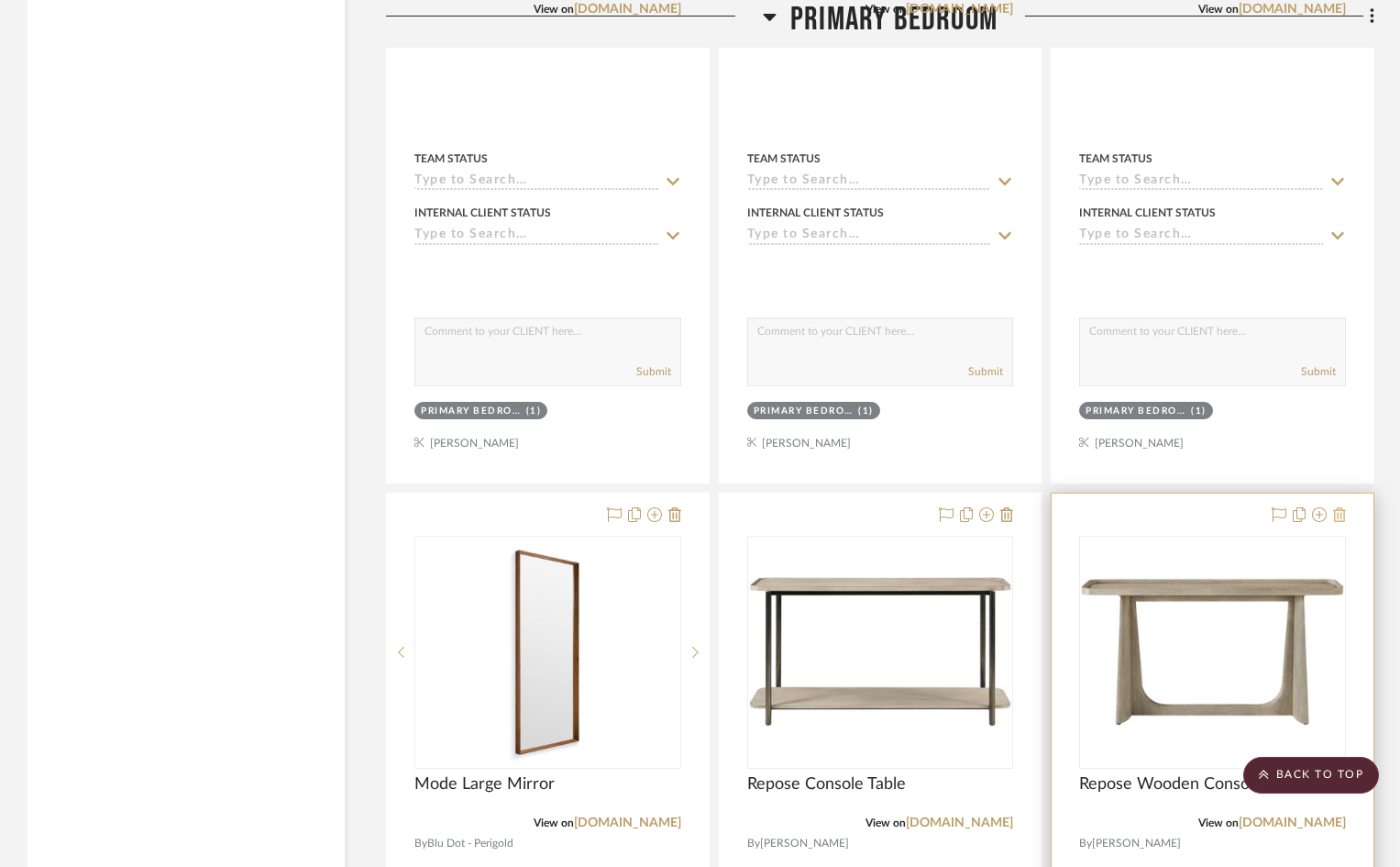
click at [1341, 507] on icon at bounding box center [1339, 514] width 13 height 15
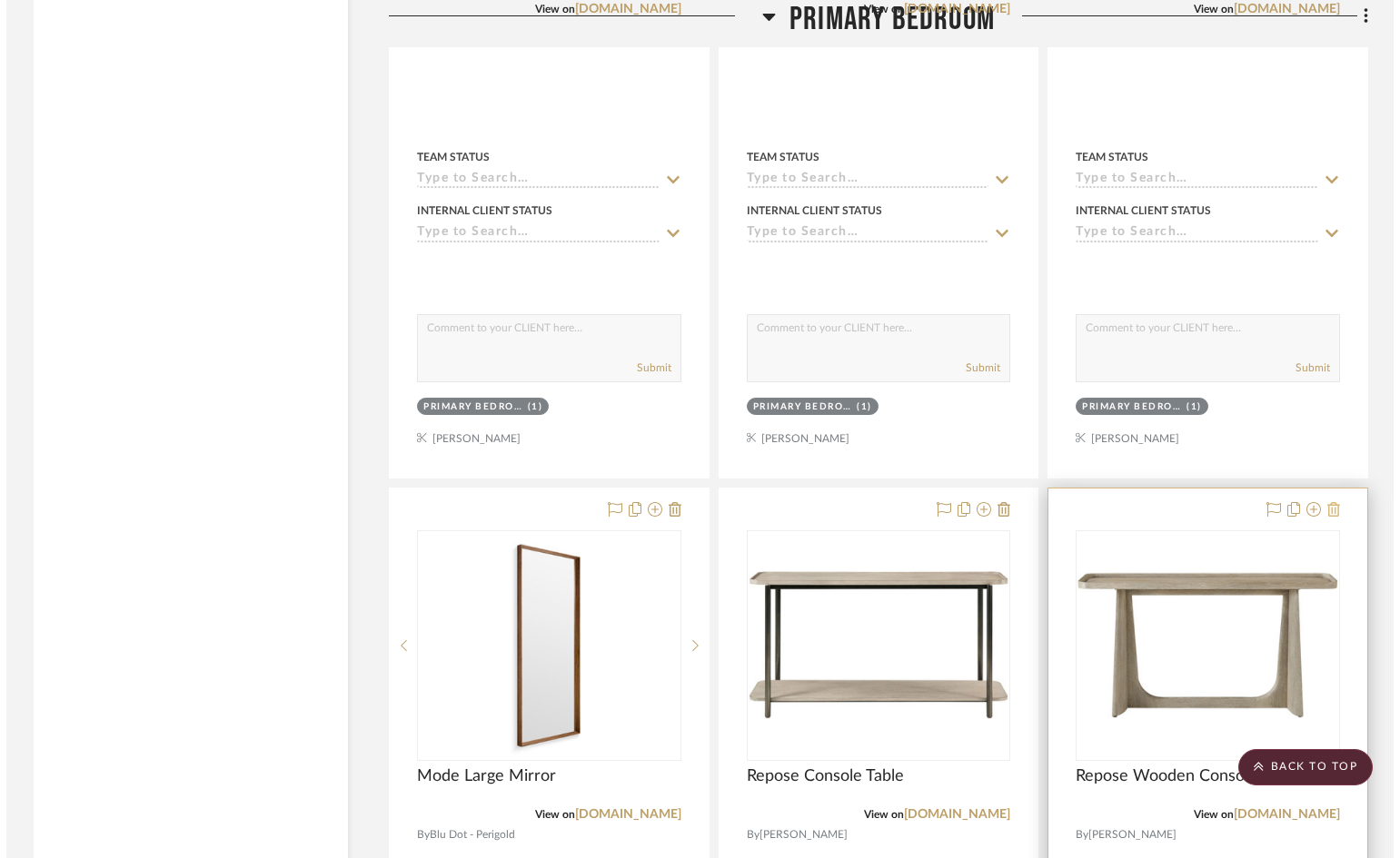
scroll to position [0, 0]
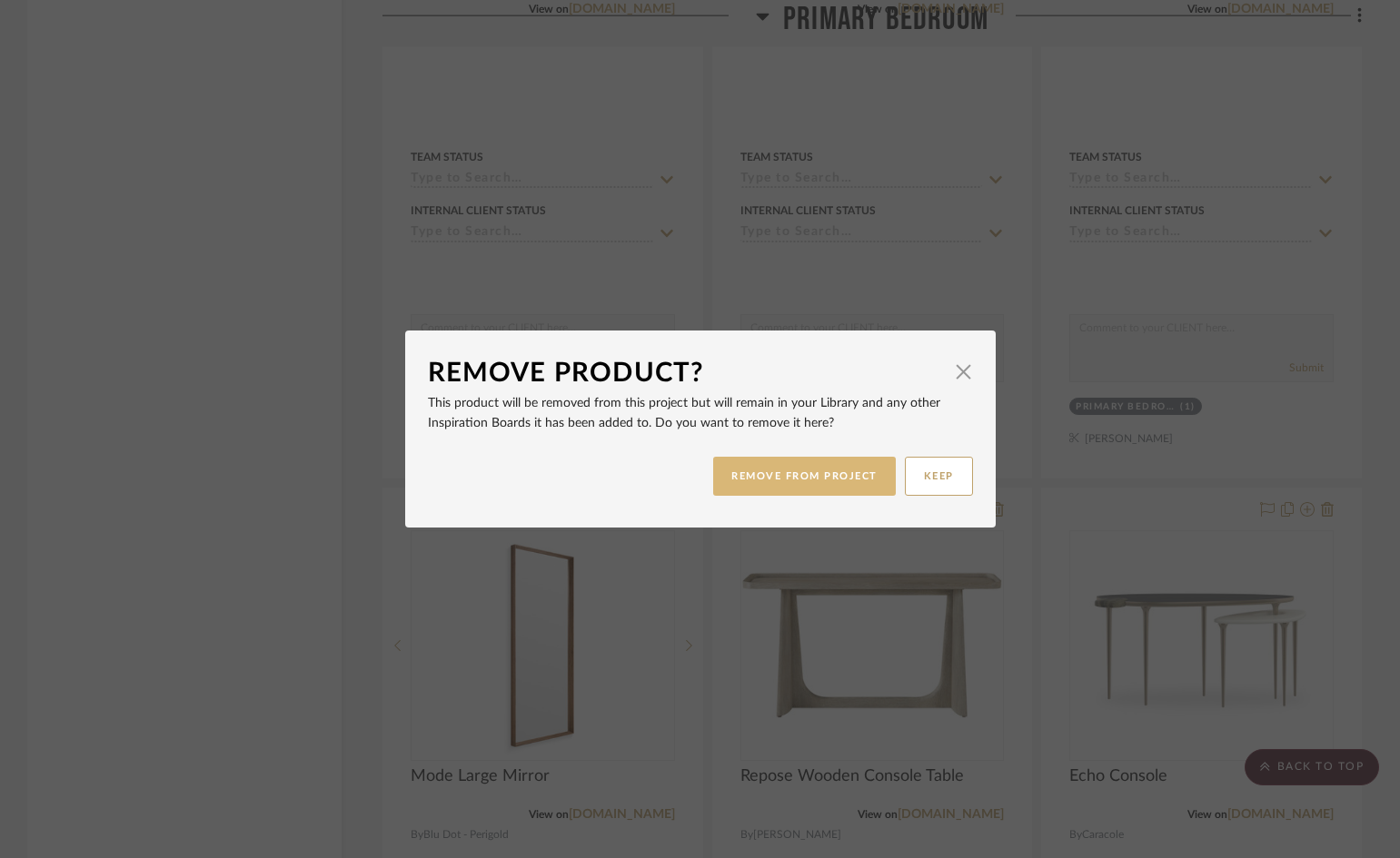
click at [756, 476] on button "REMOVE FROM PROJECT" at bounding box center [804, 476] width 182 height 39
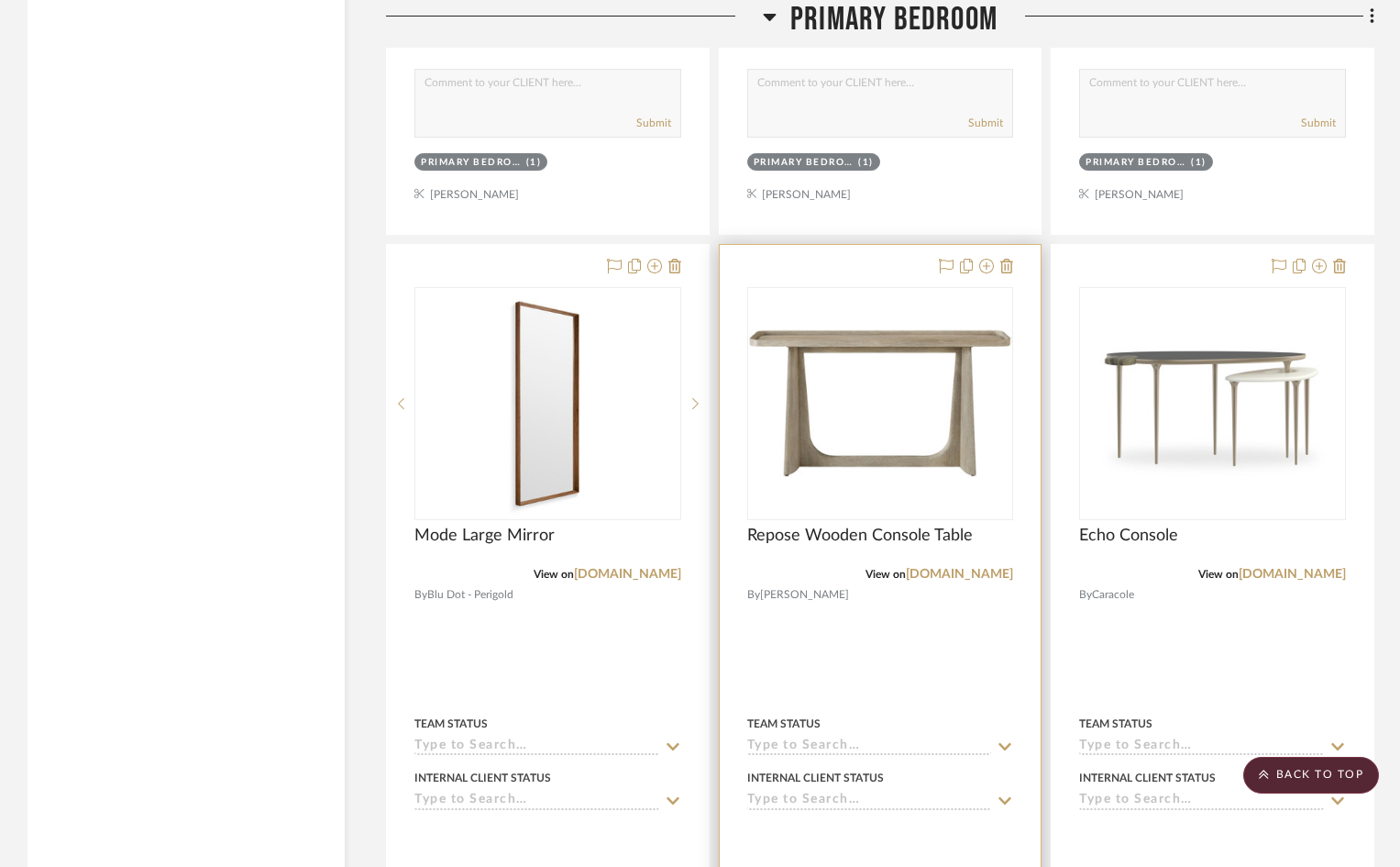
scroll to position [20549, 0]
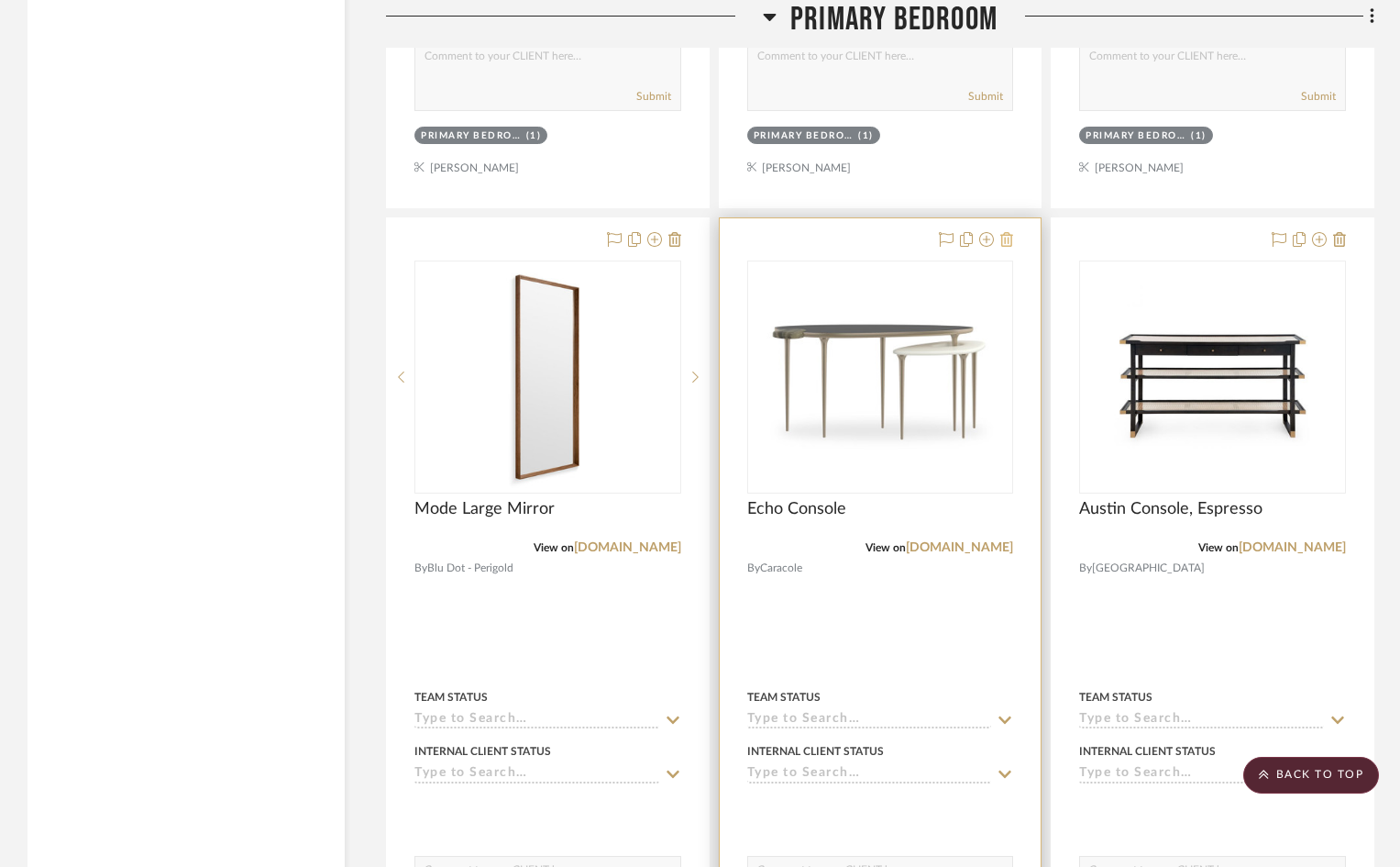
click at [1010, 232] on icon at bounding box center [1007, 239] width 13 height 15
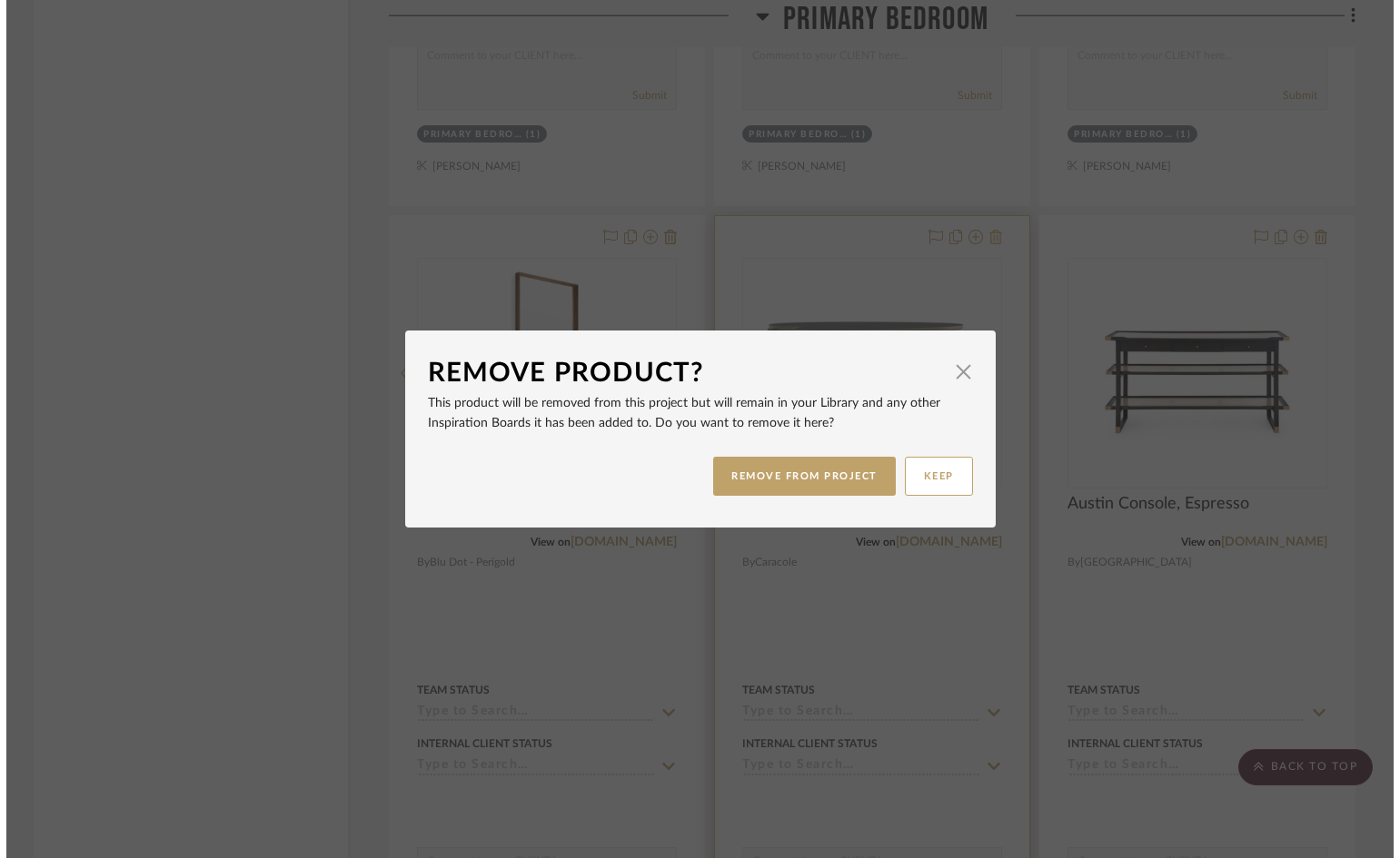
scroll to position [0, 0]
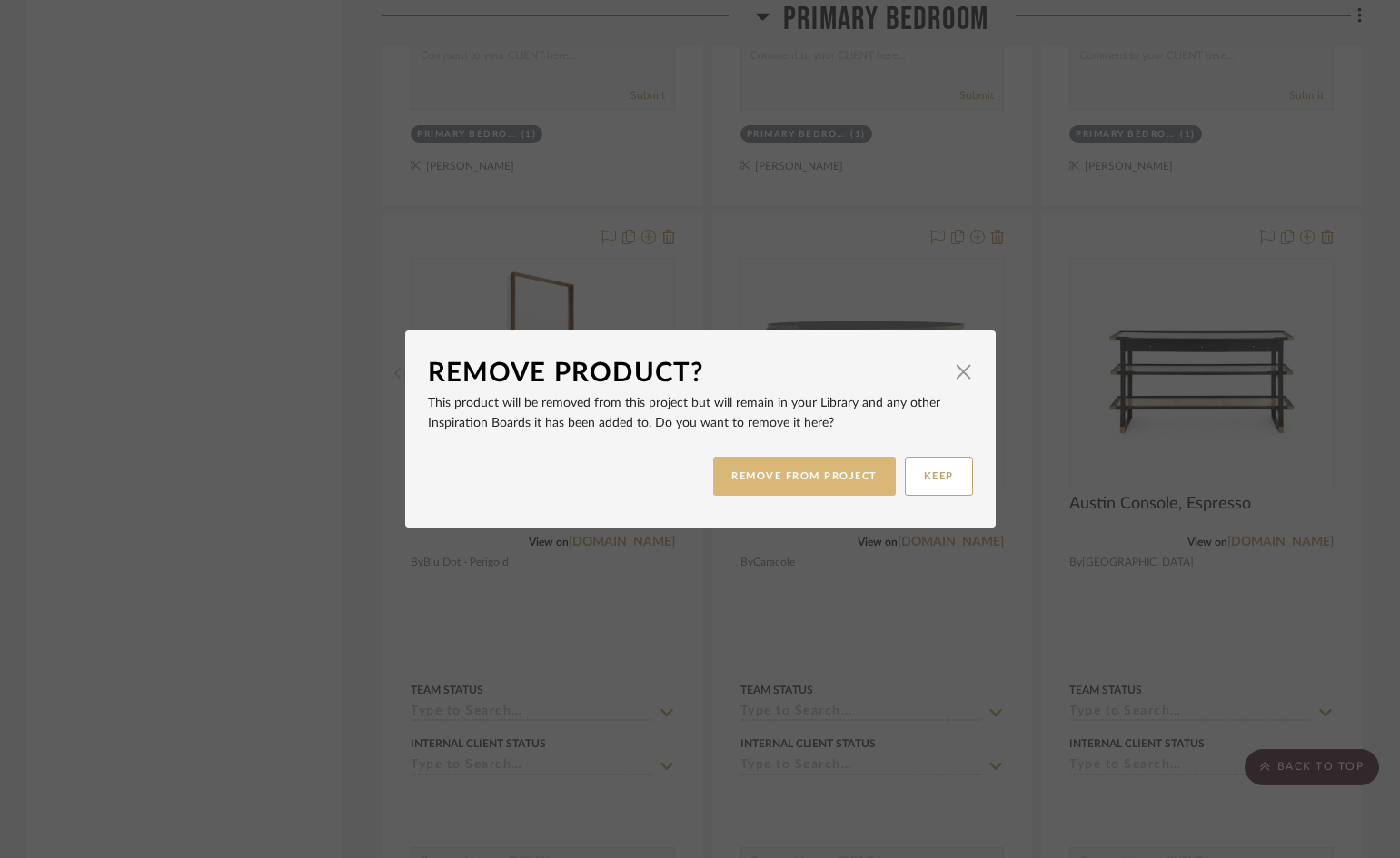
click at [836, 475] on button "REMOVE FROM PROJECT" at bounding box center [804, 476] width 182 height 39
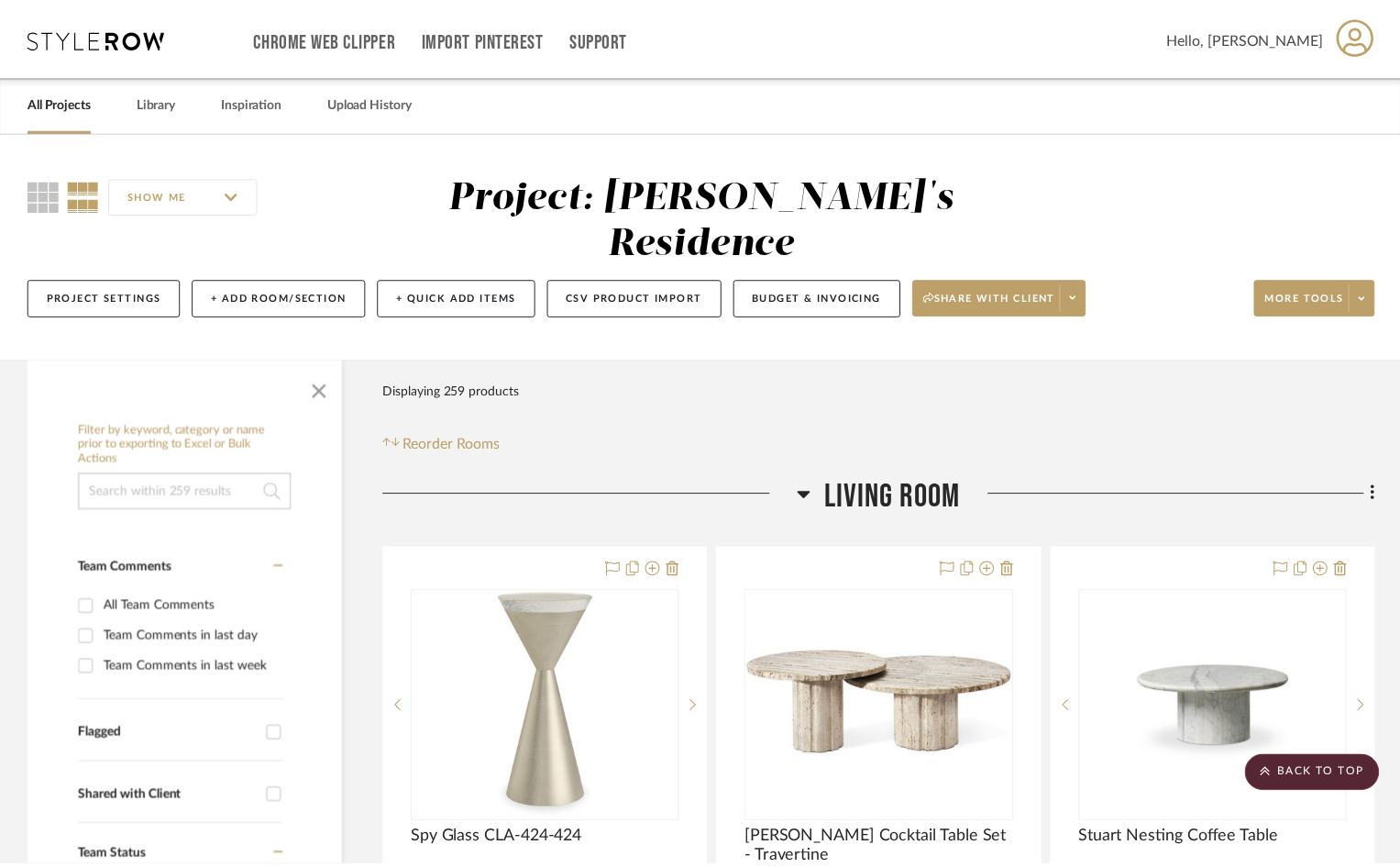
scroll to position [20549, 0]
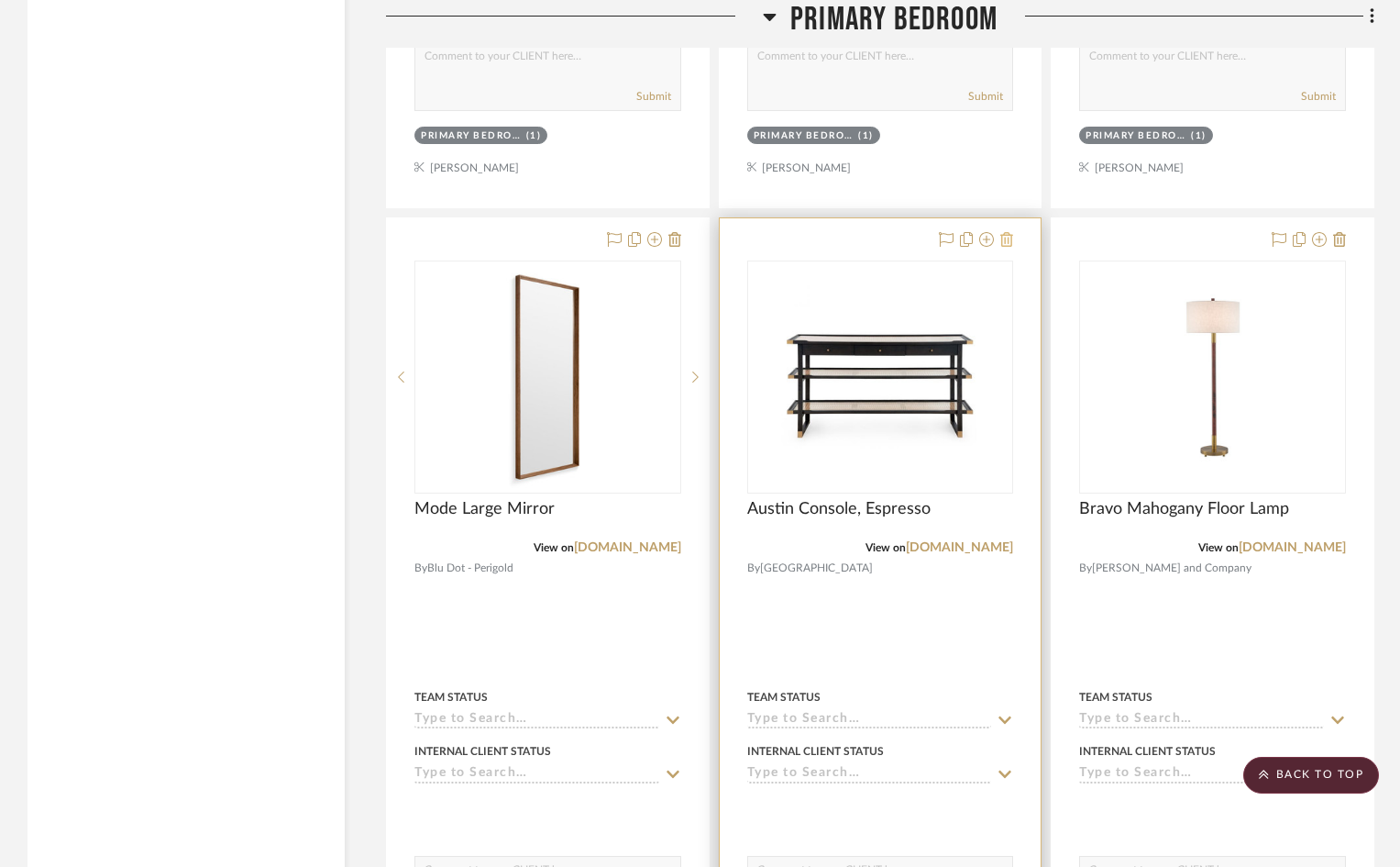
click at [1341, 232] on icon at bounding box center [1339, 239] width 13 height 15
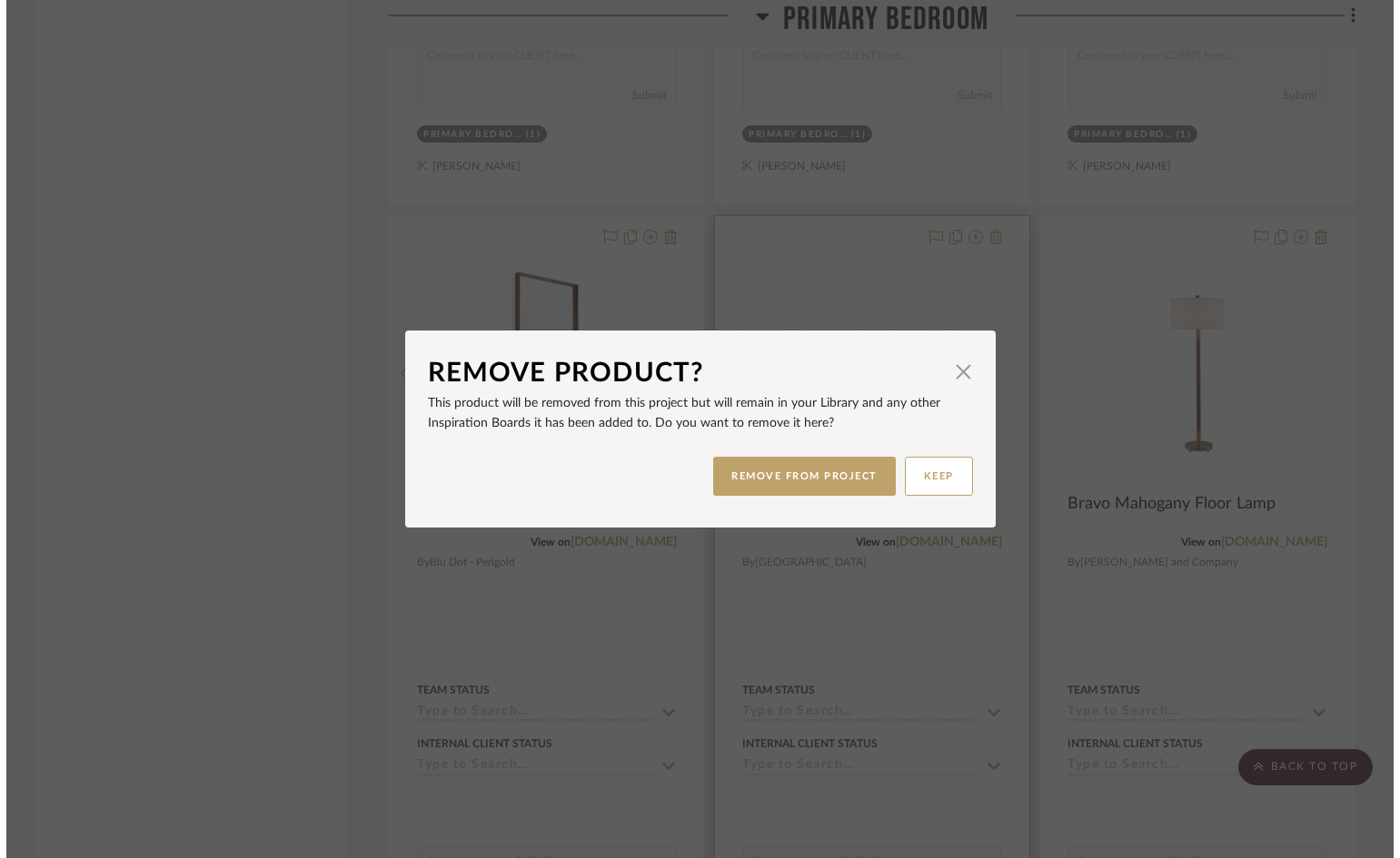
scroll to position [0, 0]
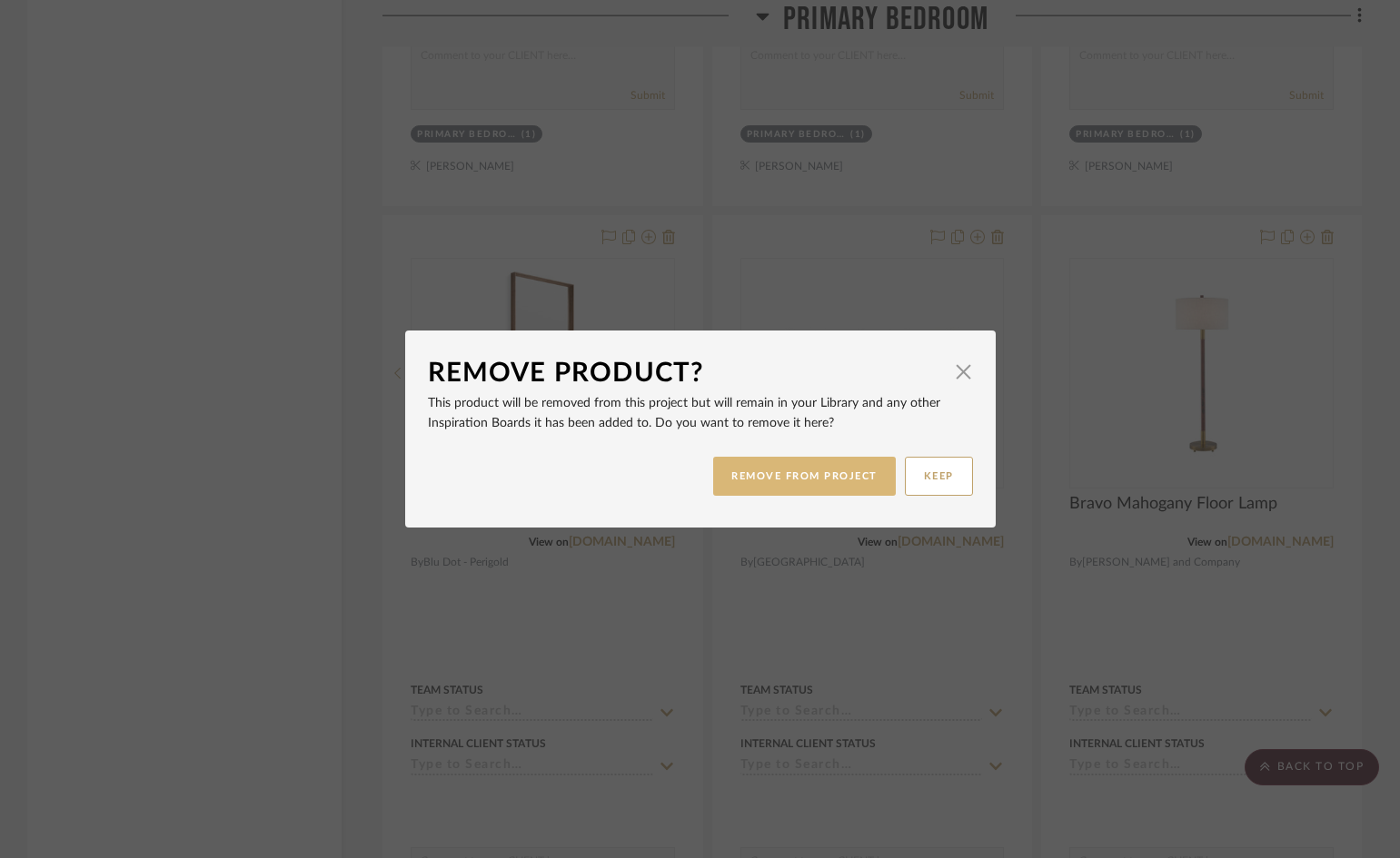
click at [835, 472] on button "REMOVE FROM PROJECT" at bounding box center [804, 476] width 182 height 39
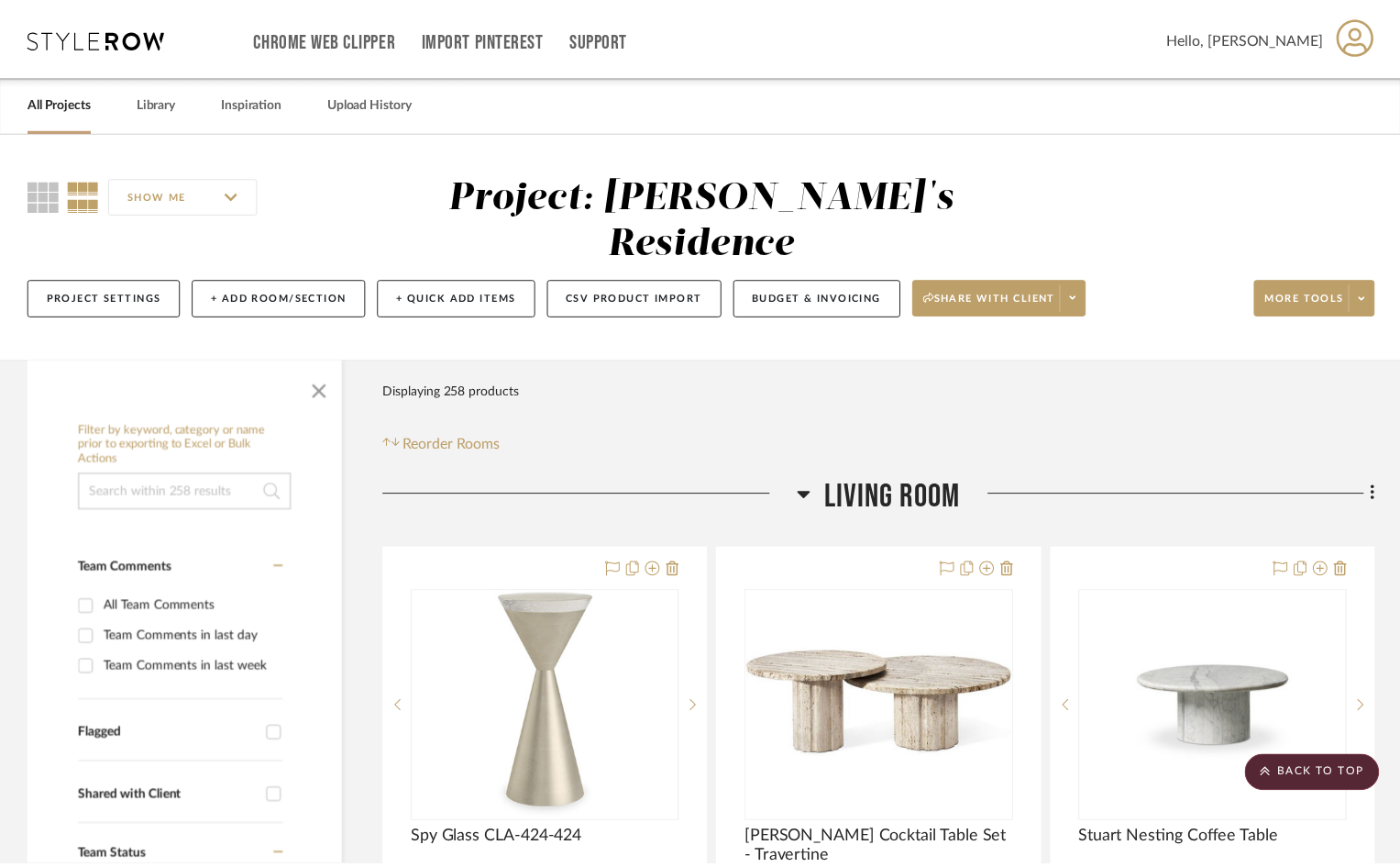
scroll to position [20549, 0]
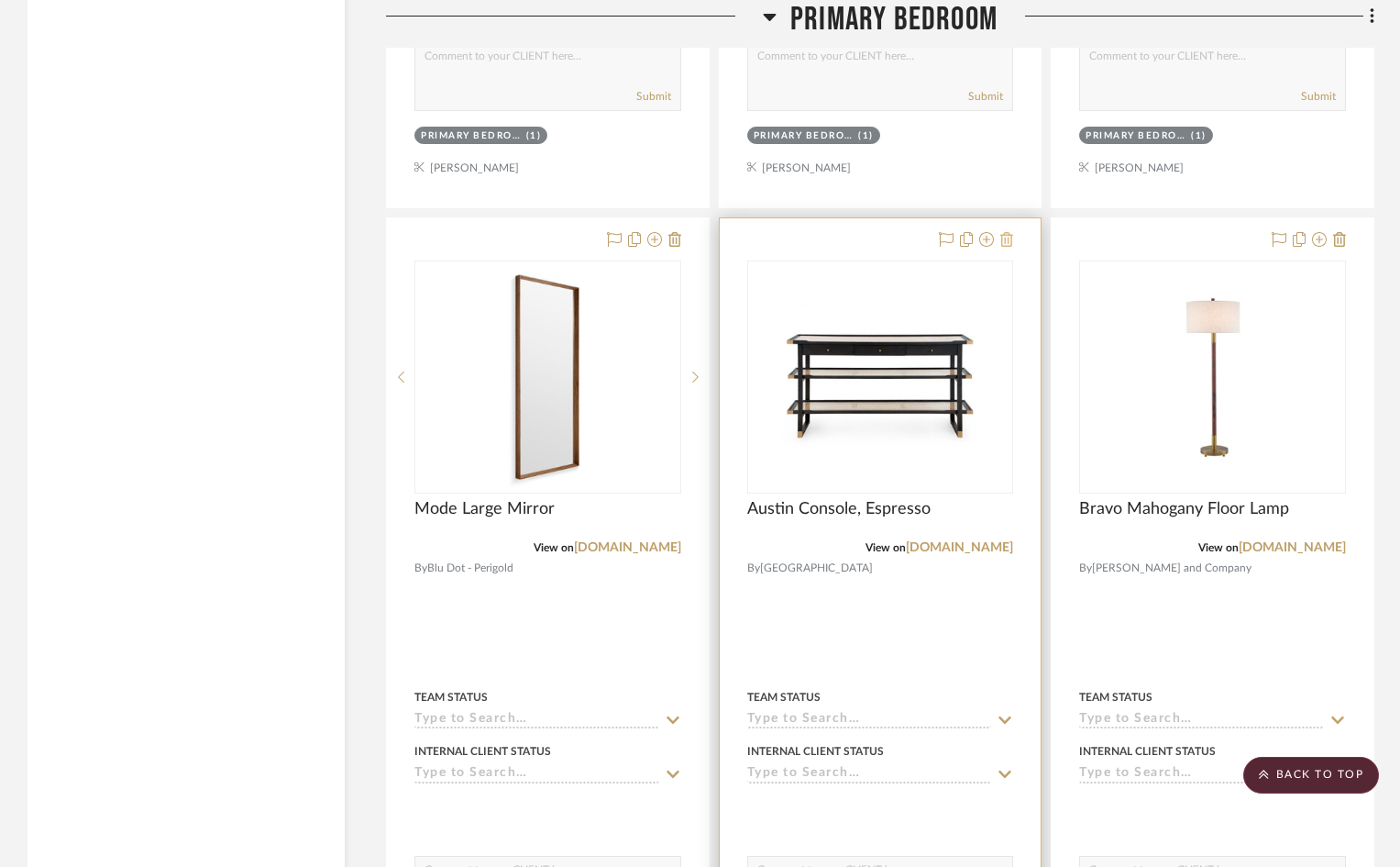
click at [1008, 232] on icon at bounding box center [1007, 239] width 13 height 15
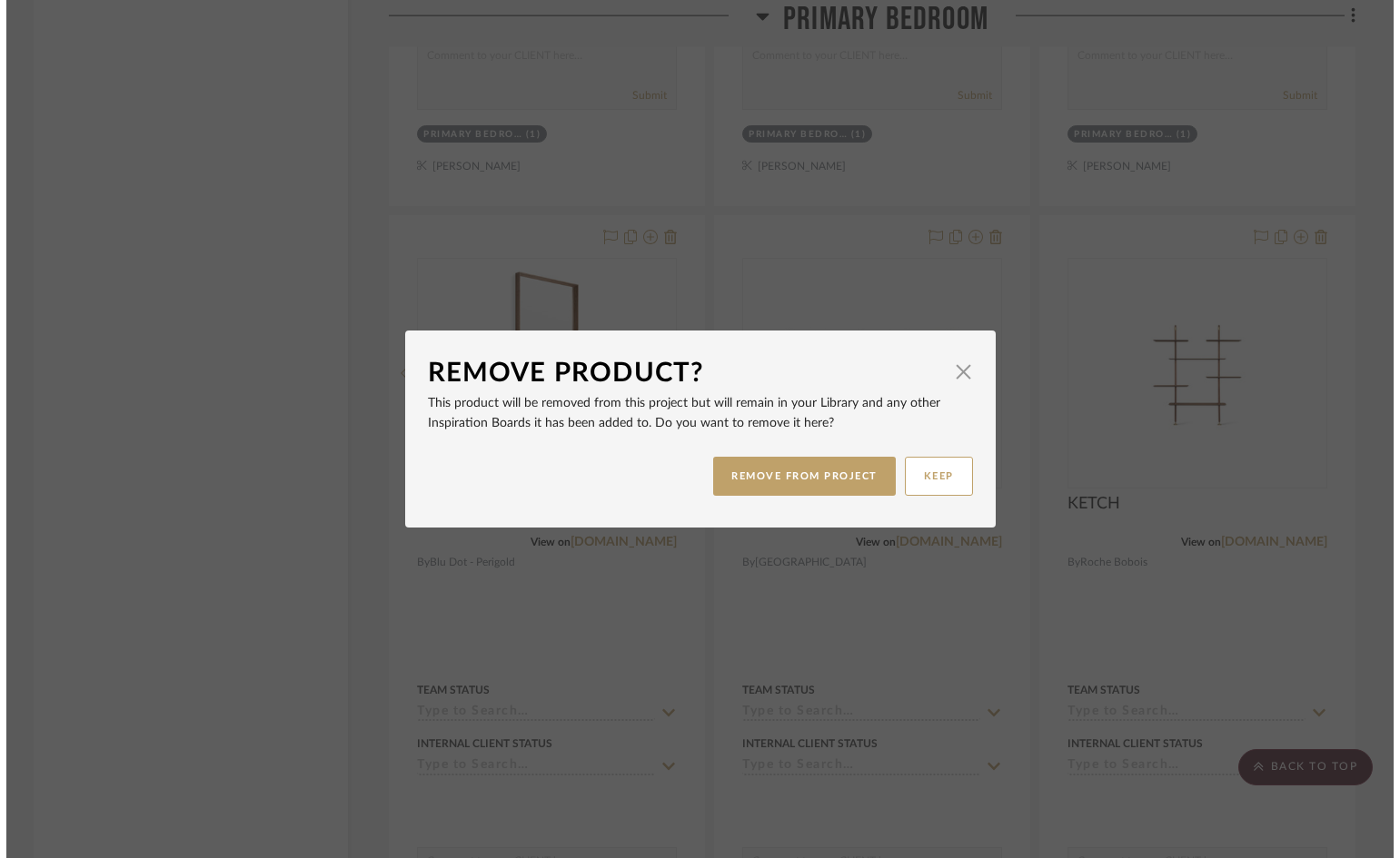
scroll to position [0, 0]
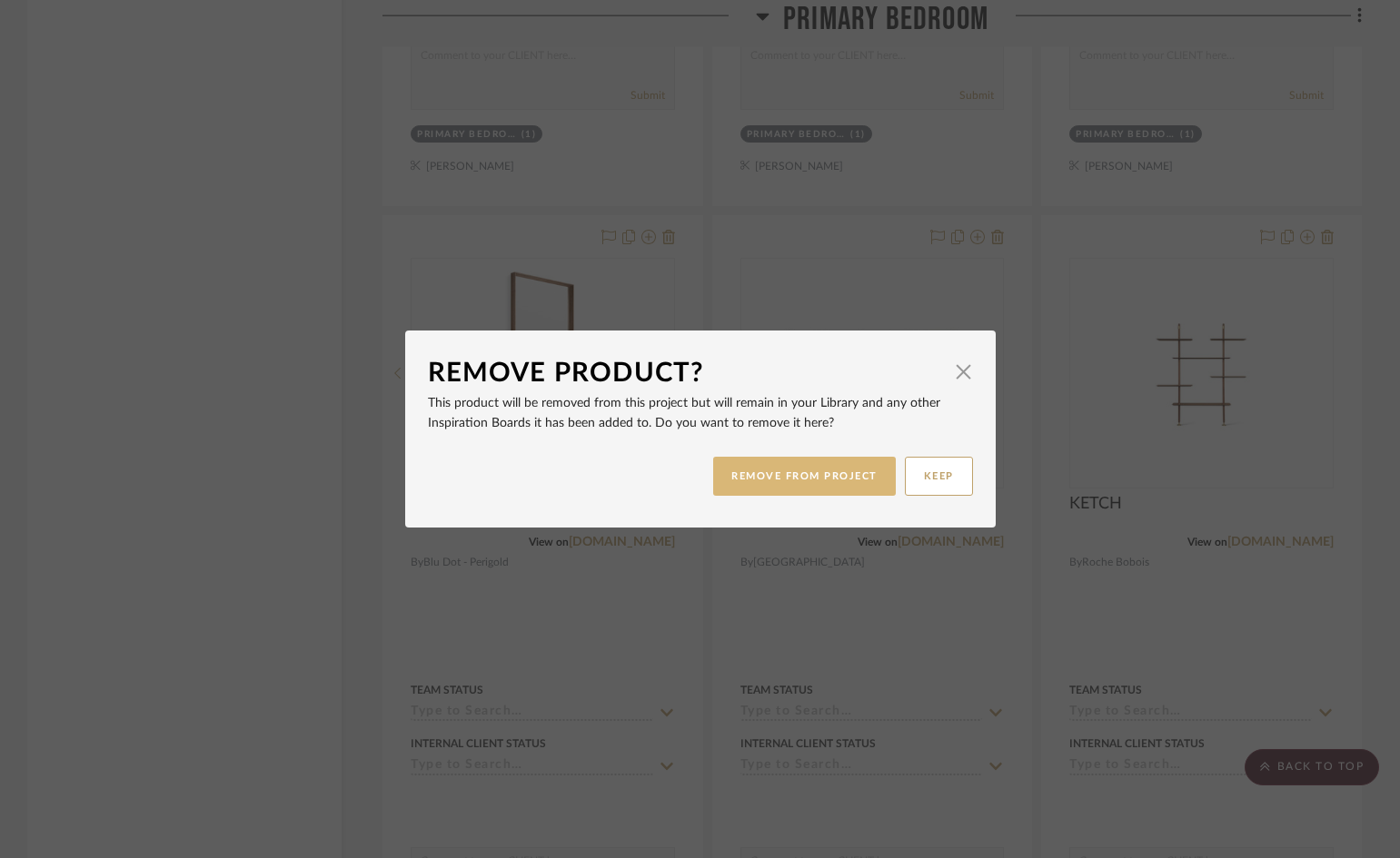
click at [814, 470] on button "REMOVE FROM PROJECT" at bounding box center [804, 476] width 182 height 39
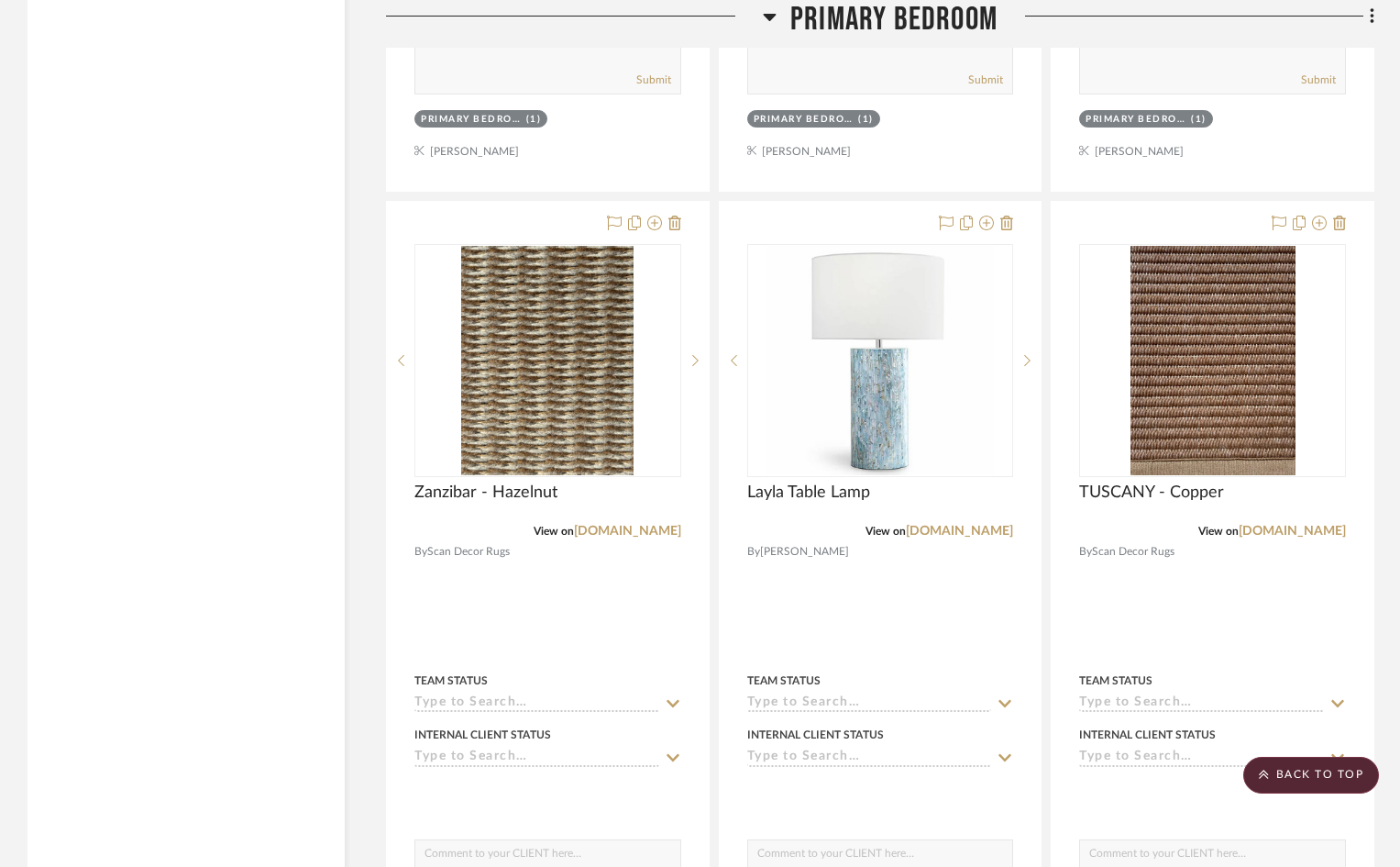
scroll to position [22200, 0]
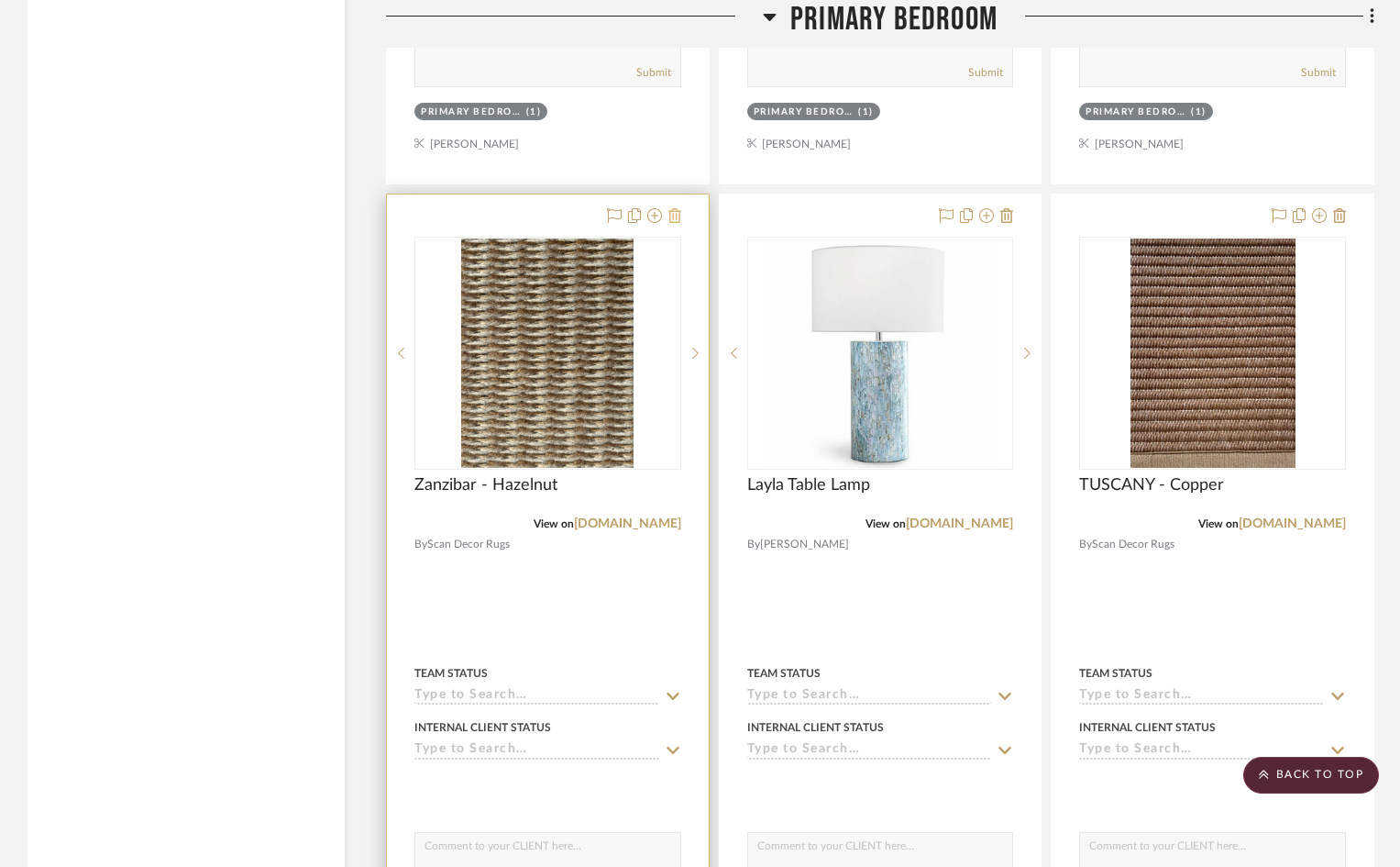
click at [673, 208] on icon at bounding box center [674, 215] width 13 height 15
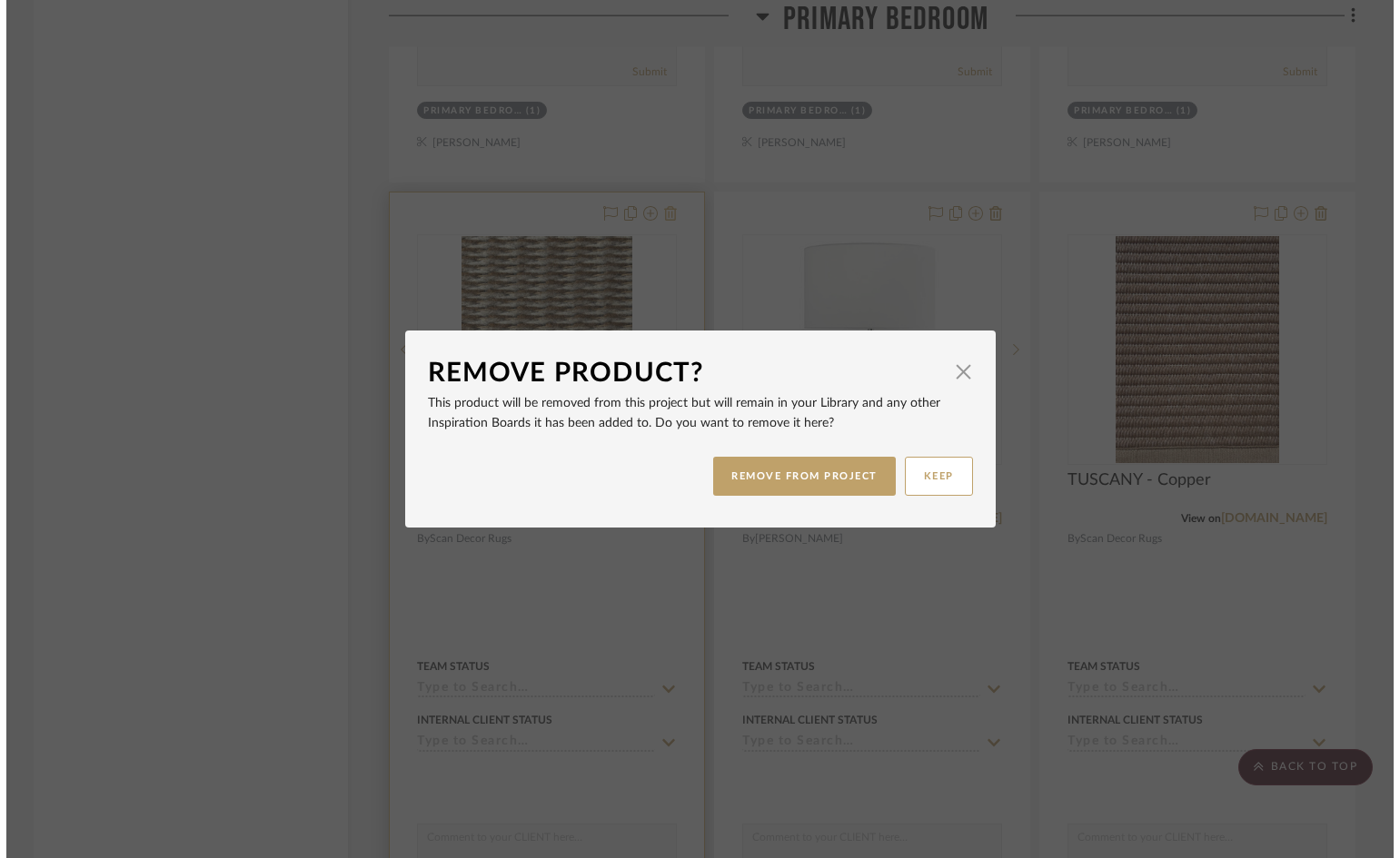
scroll to position [0, 0]
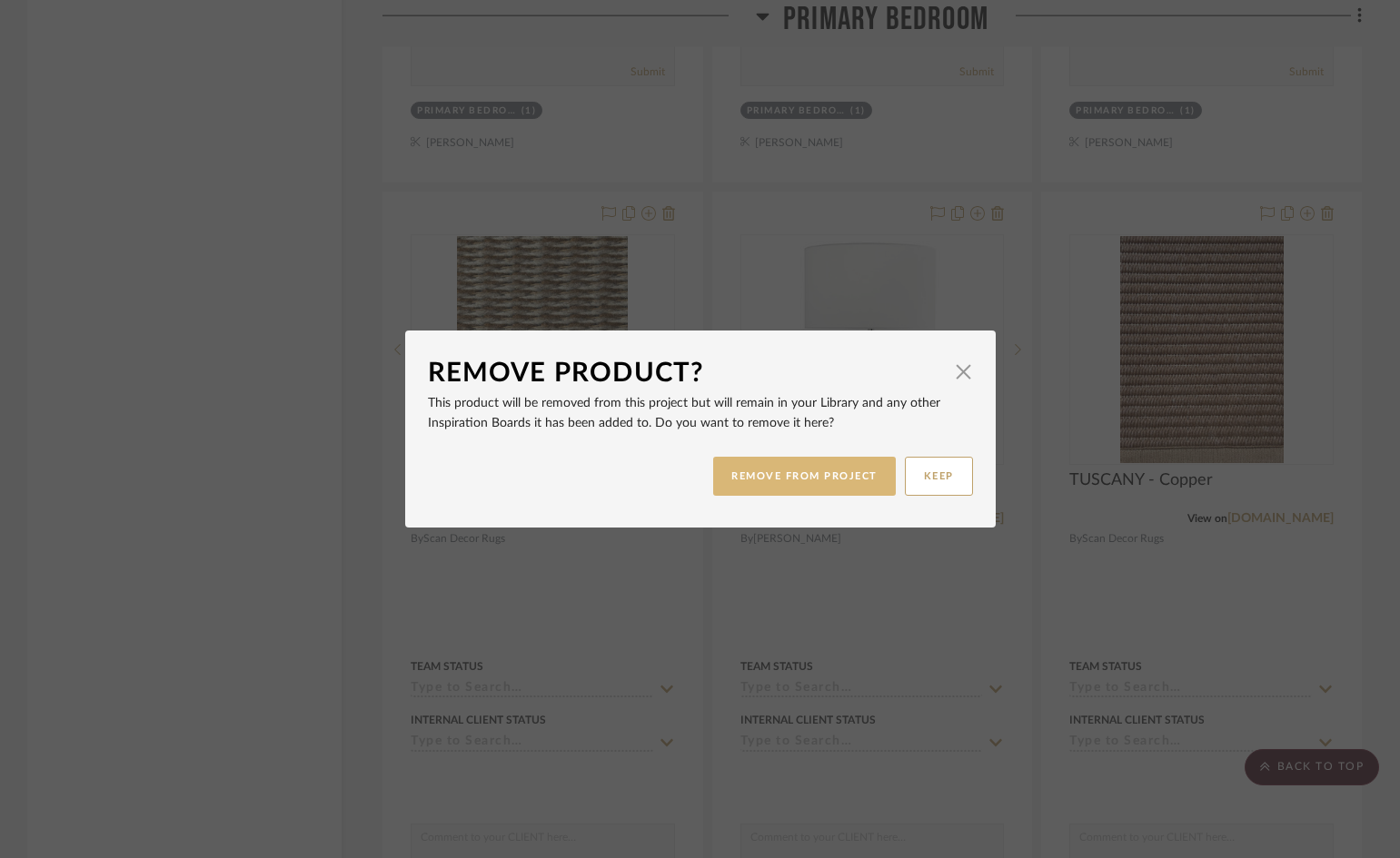
click at [835, 481] on button "REMOVE FROM PROJECT" at bounding box center [804, 476] width 182 height 39
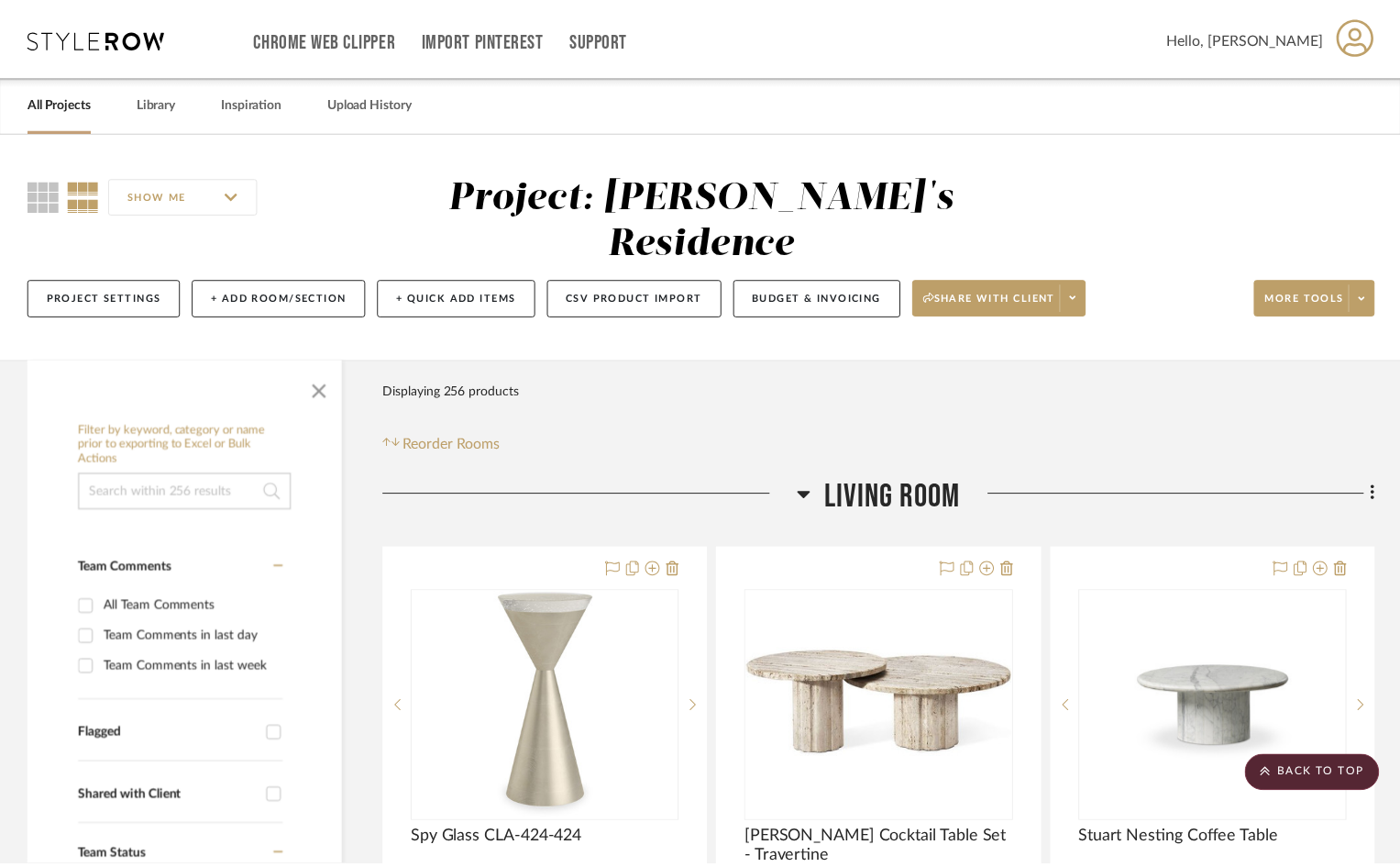
scroll to position [22200, 0]
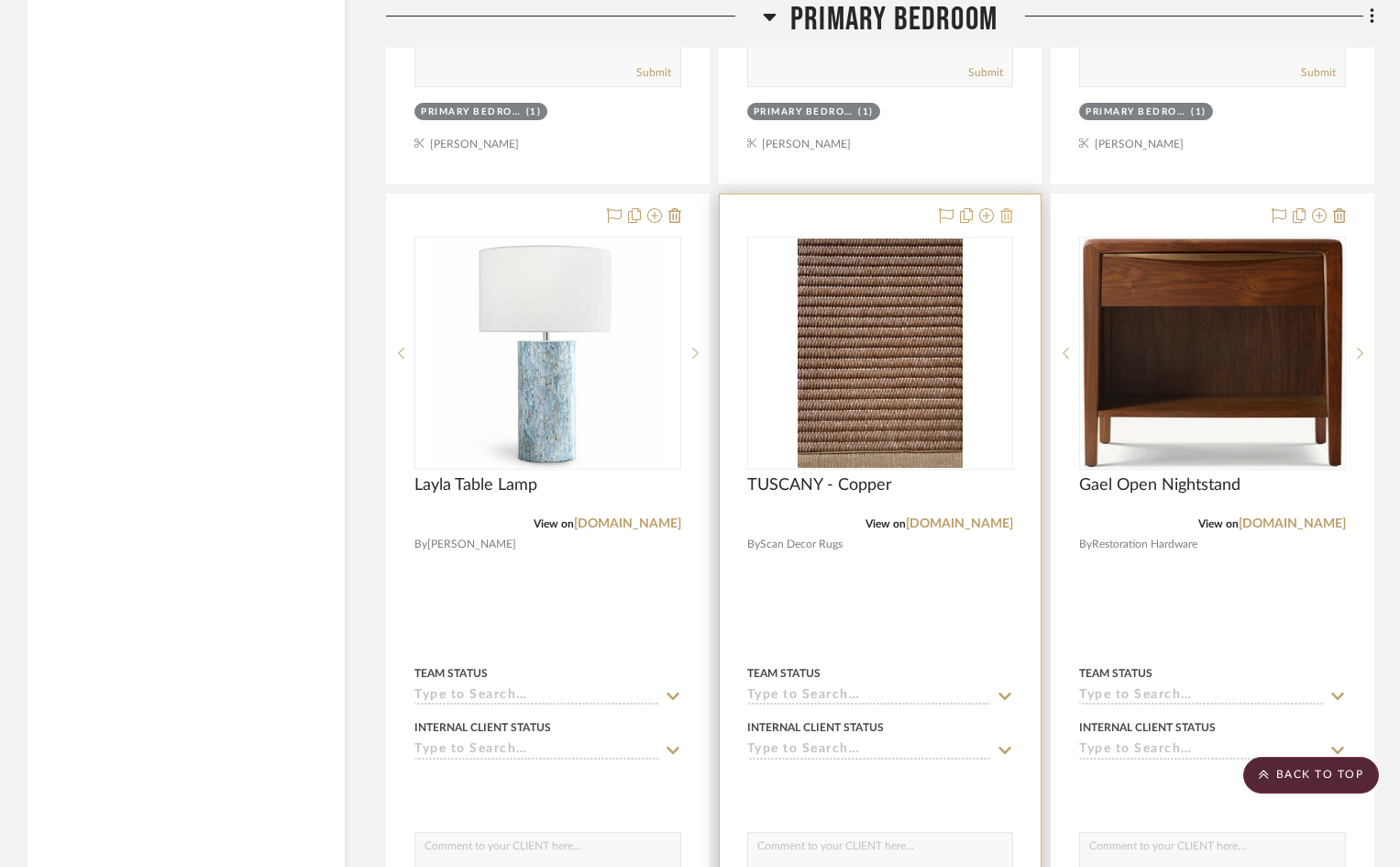
click at [1008, 208] on icon at bounding box center [1007, 215] width 13 height 15
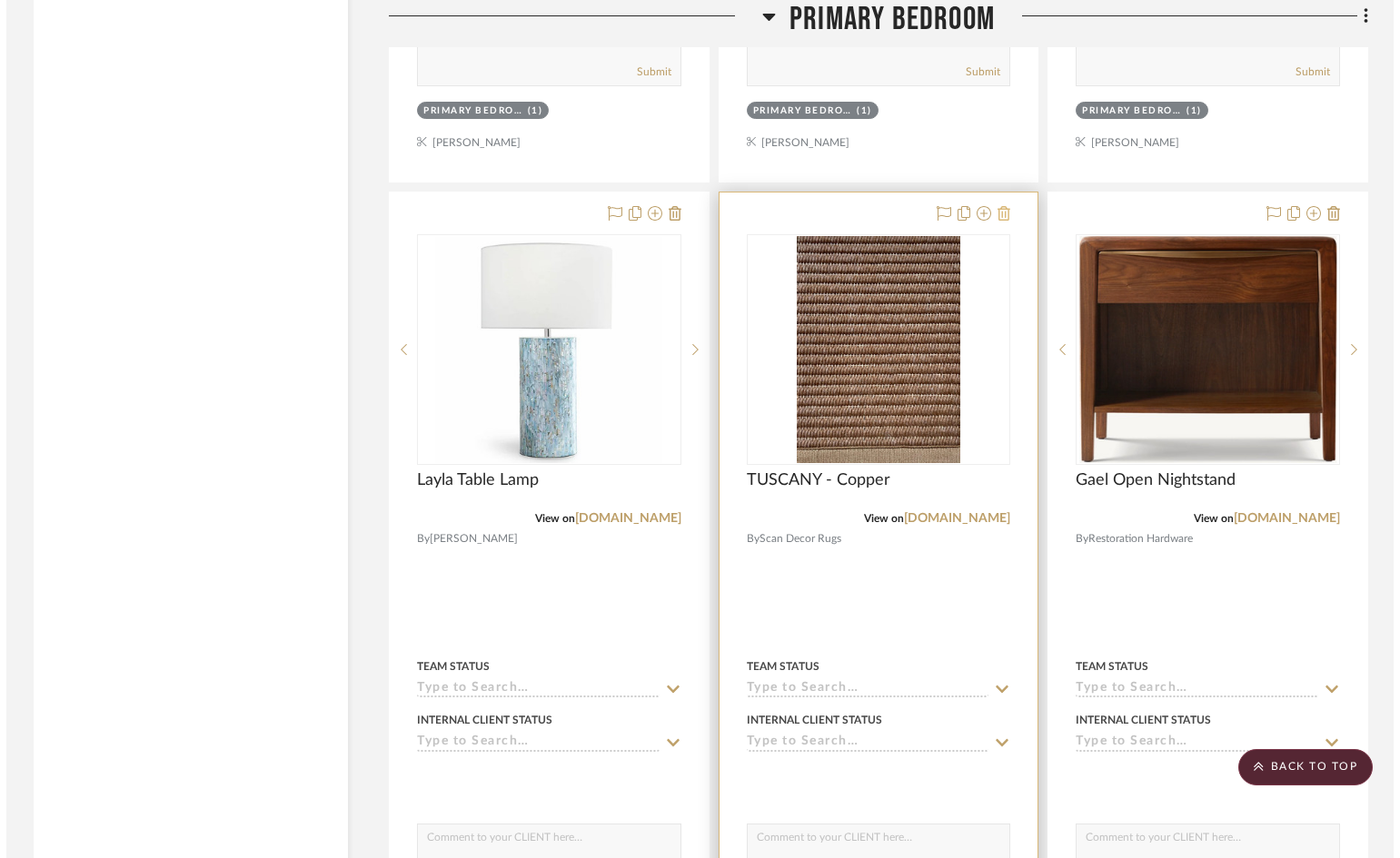
scroll to position [0, 0]
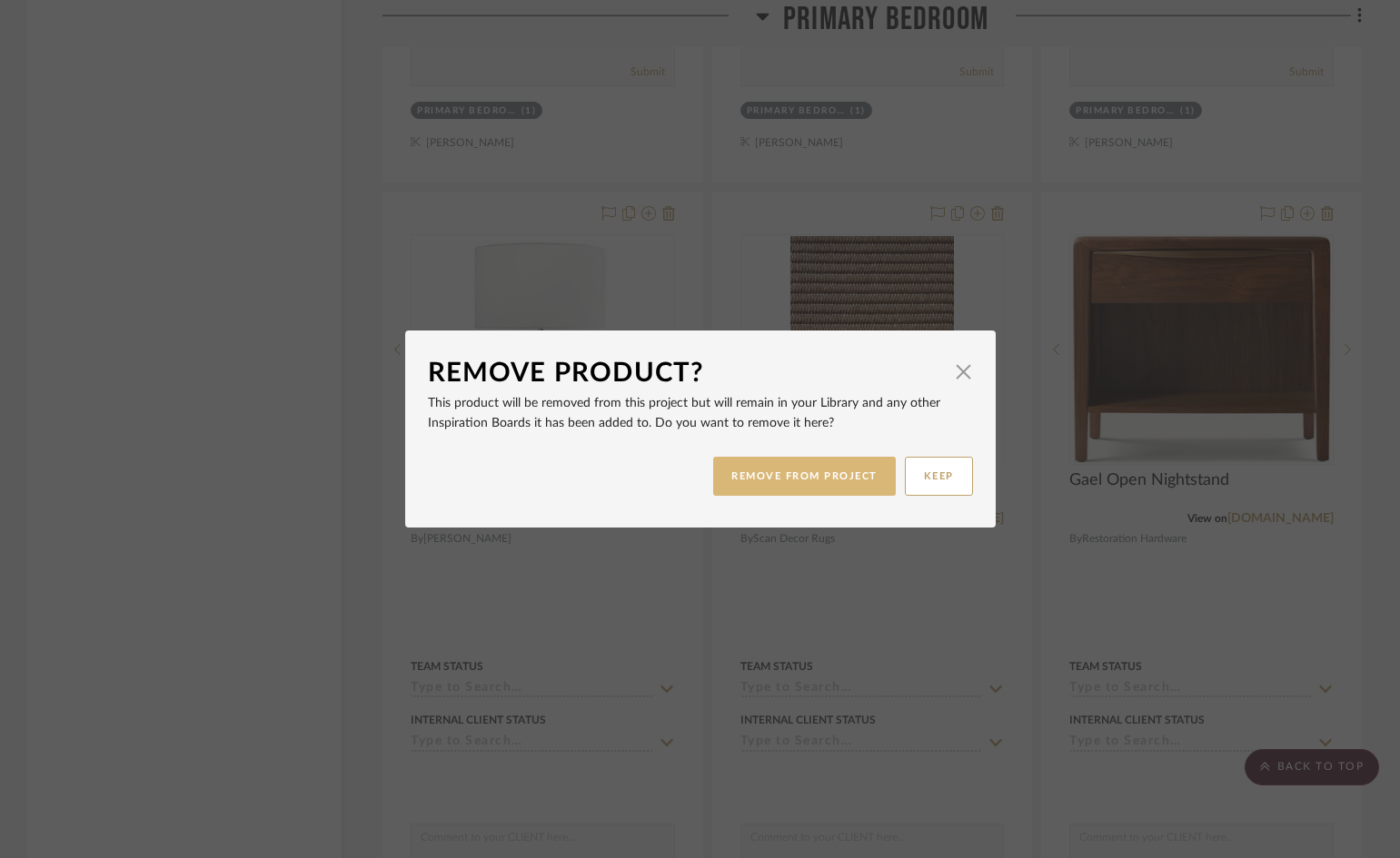
click at [803, 489] on button "REMOVE FROM PROJECT" at bounding box center [804, 476] width 182 height 39
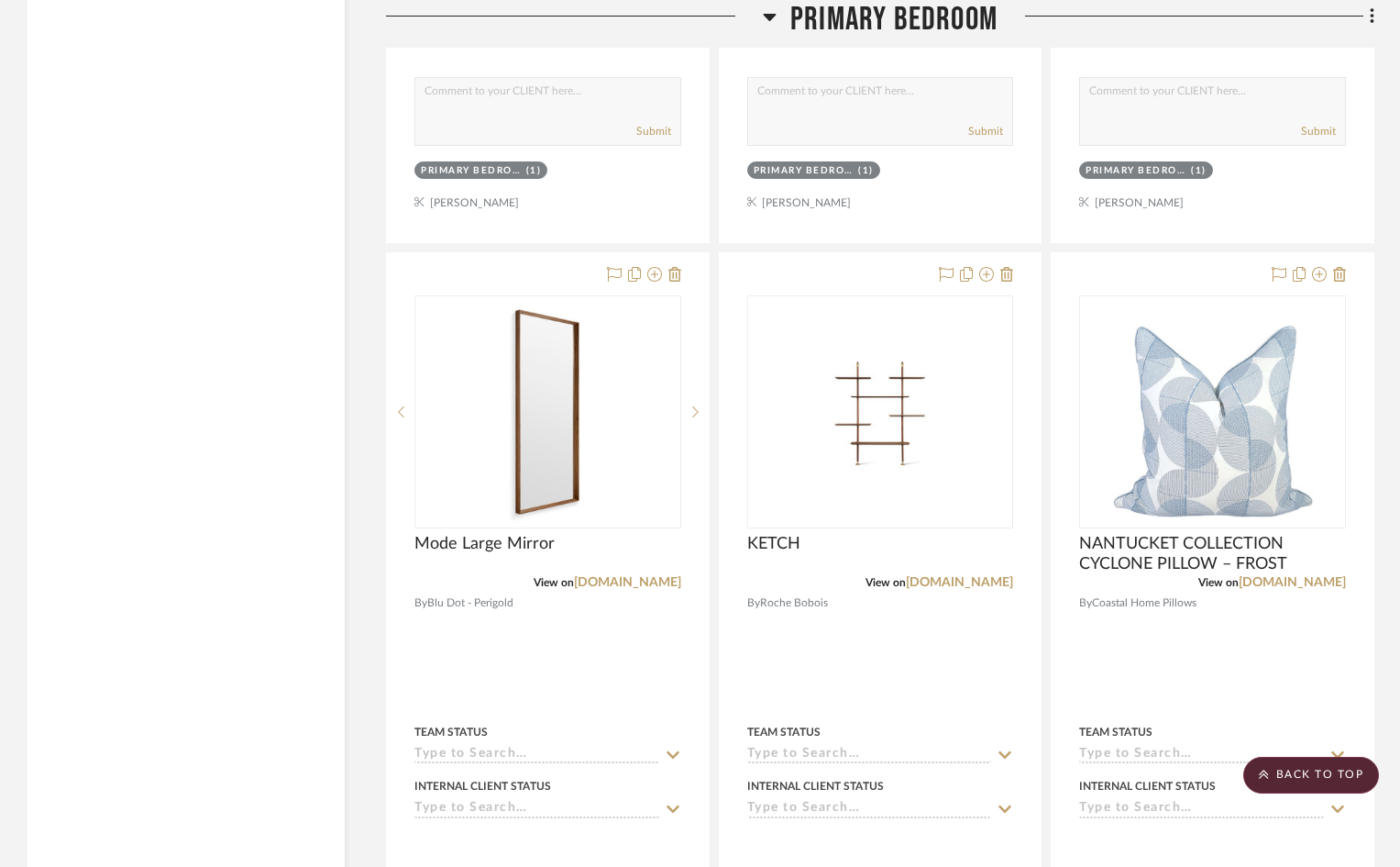
scroll to position [20457, 0]
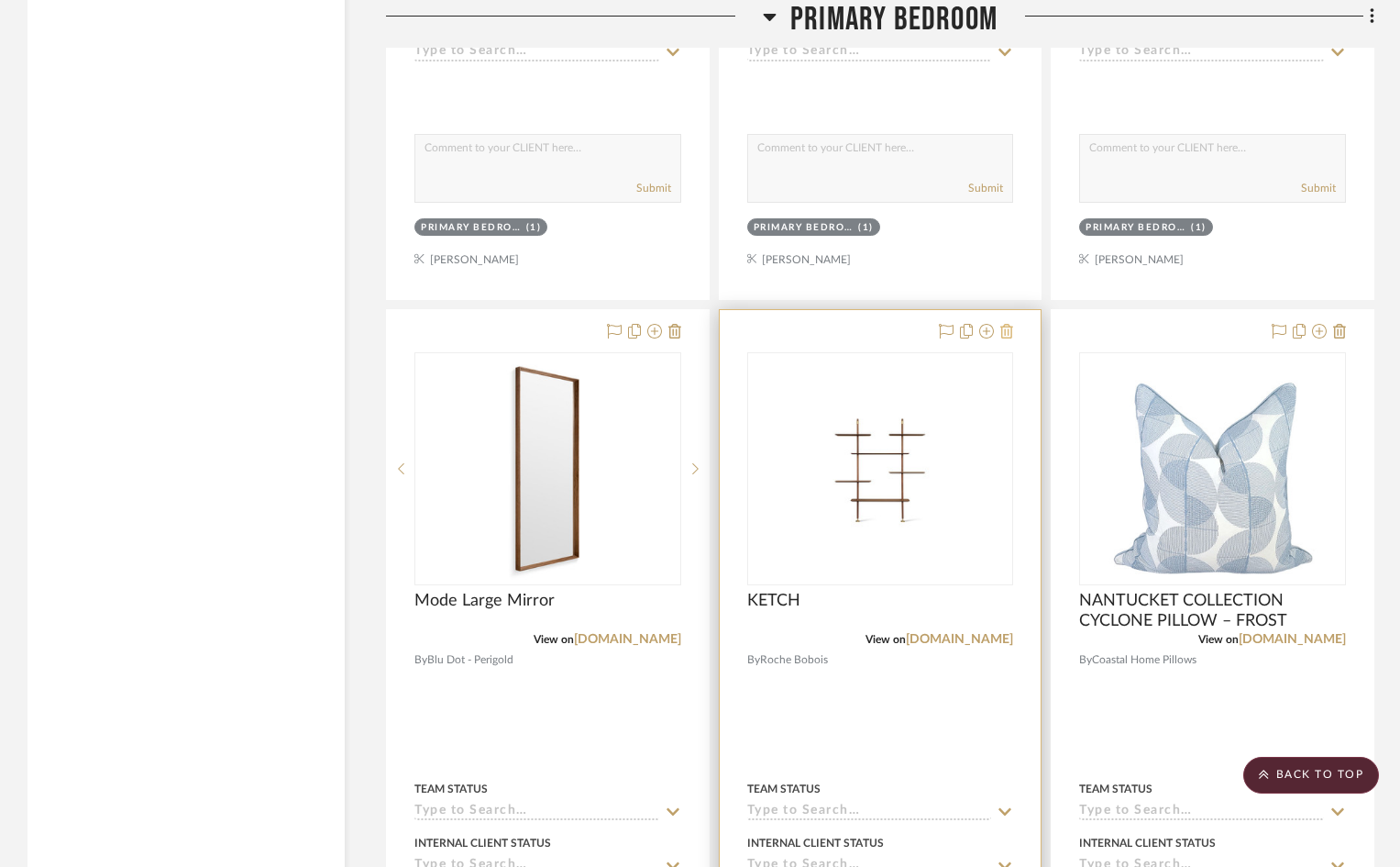
click at [1009, 324] on icon at bounding box center [1007, 331] width 13 height 15
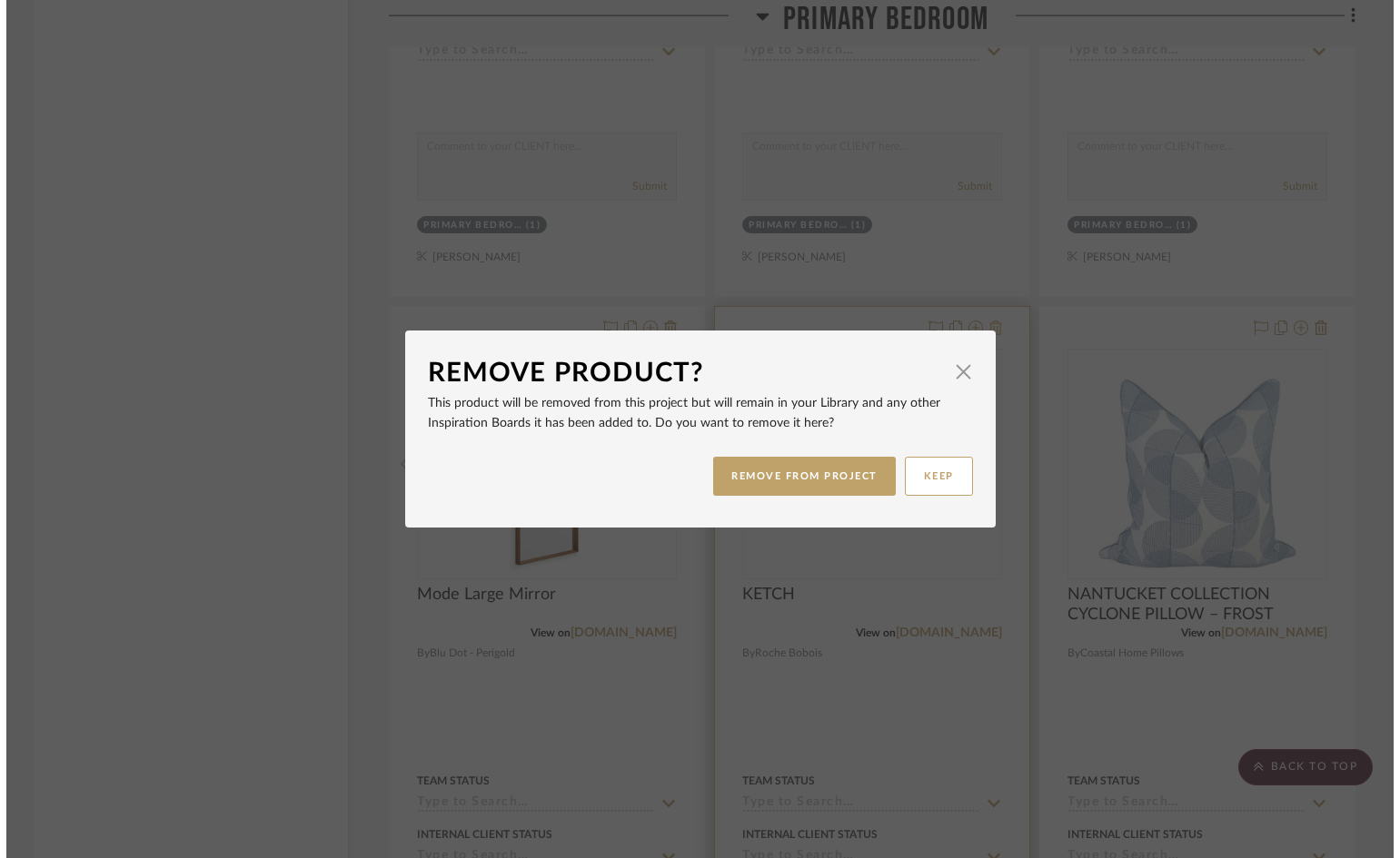
scroll to position [0, 0]
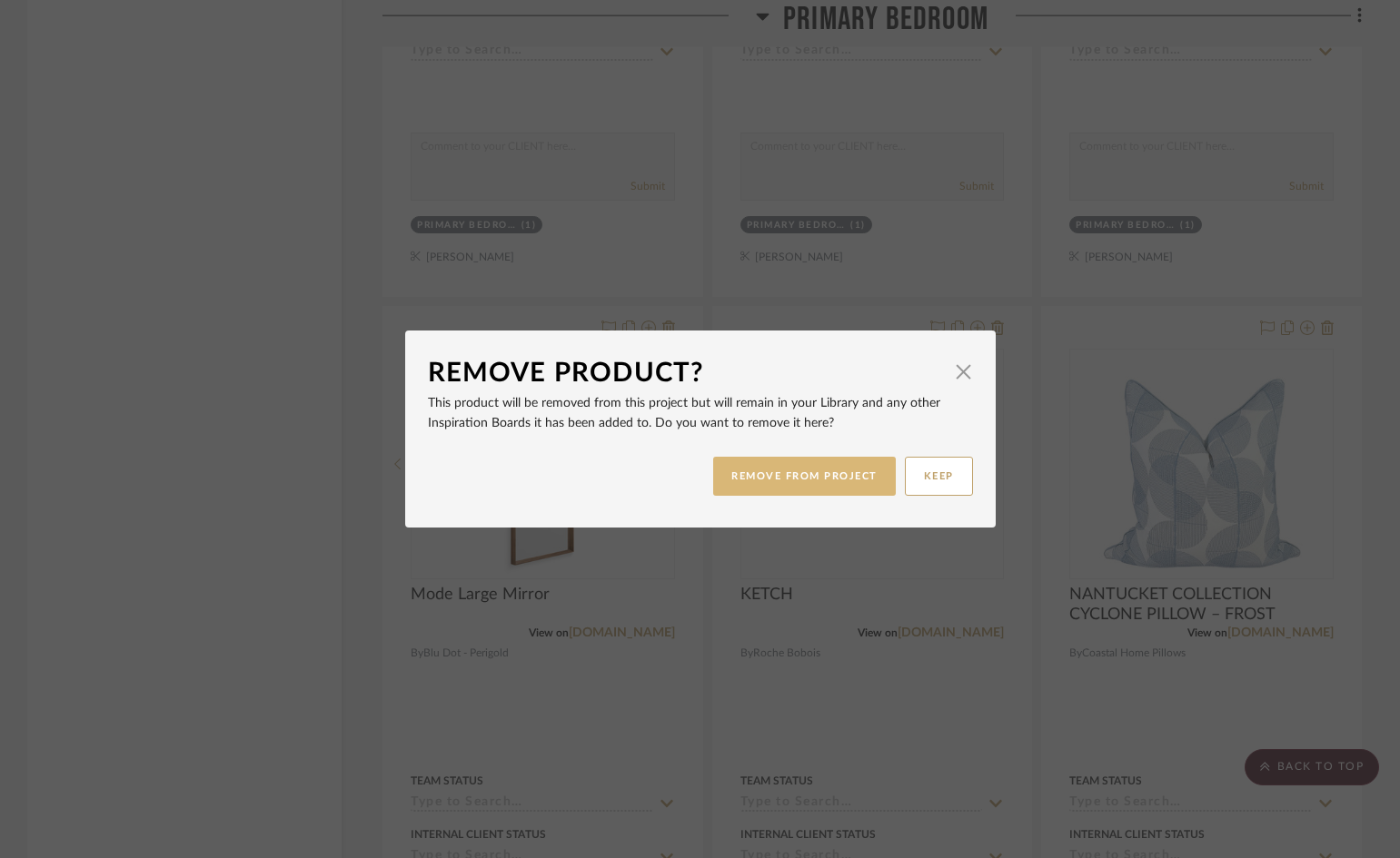
click at [809, 472] on button "REMOVE FROM PROJECT" at bounding box center [804, 476] width 182 height 39
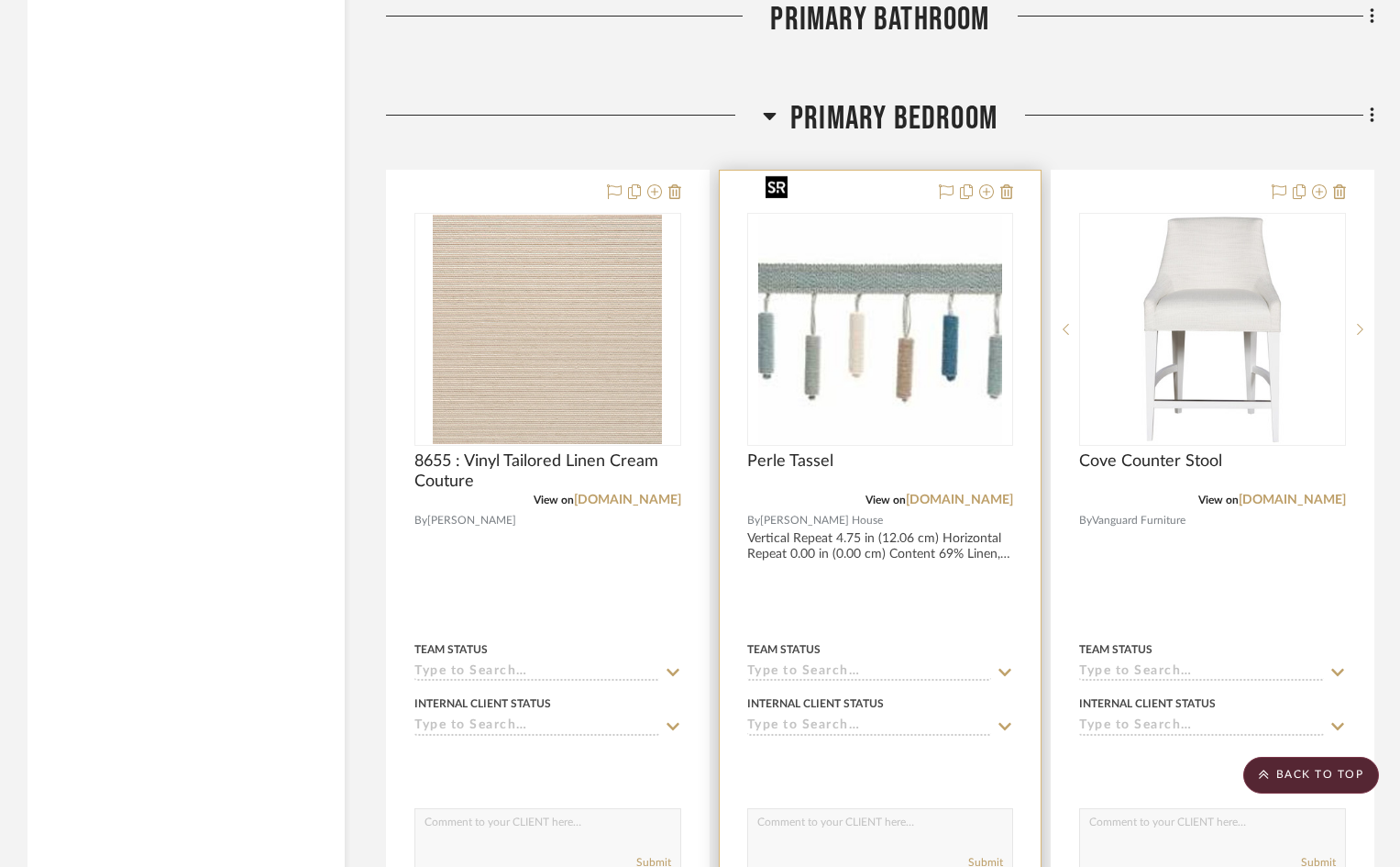
scroll to position [17246, 0]
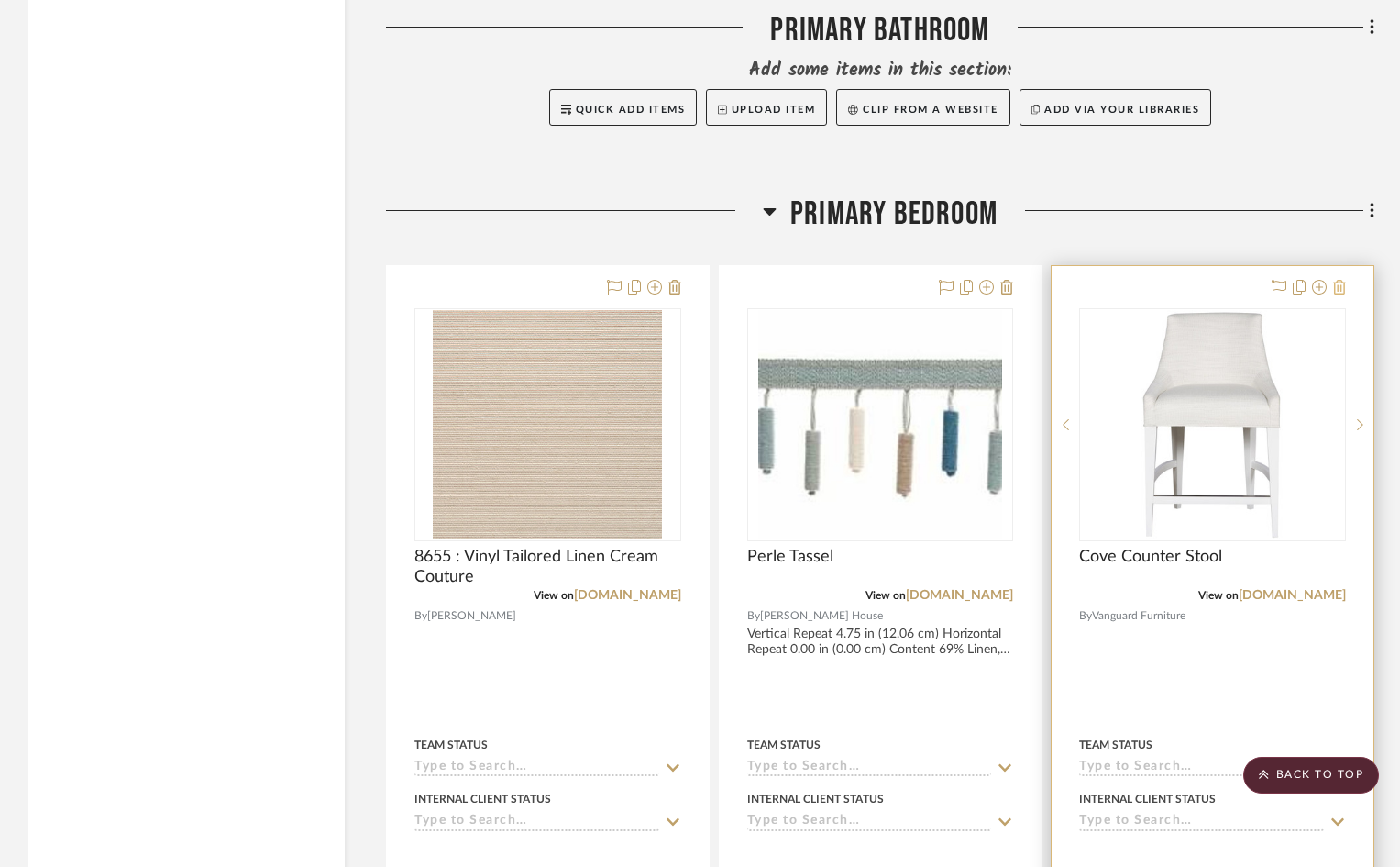
click at [1342, 280] on icon at bounding box center [1339, 287] width 13 height 15
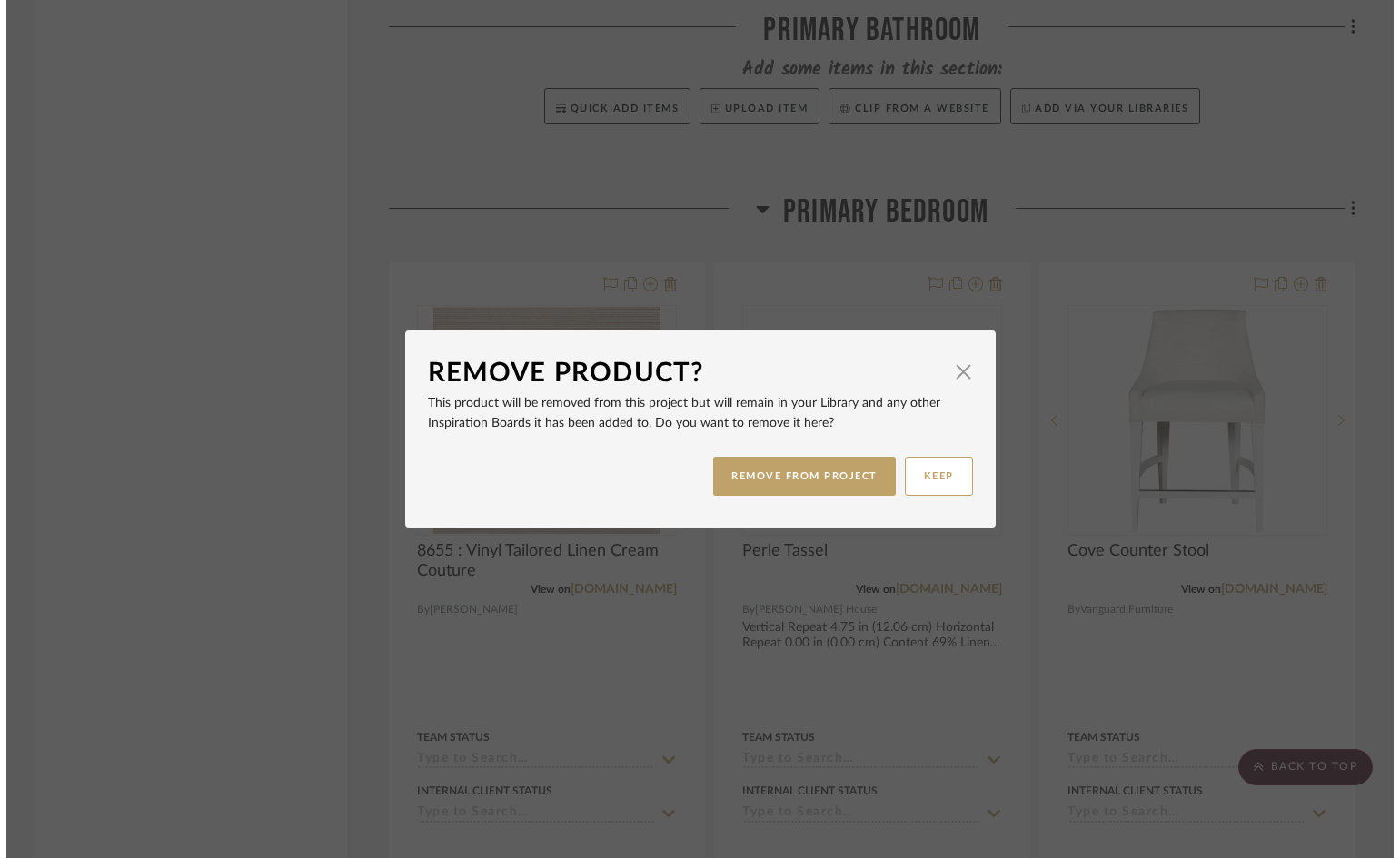
scroll to position [0, 0]
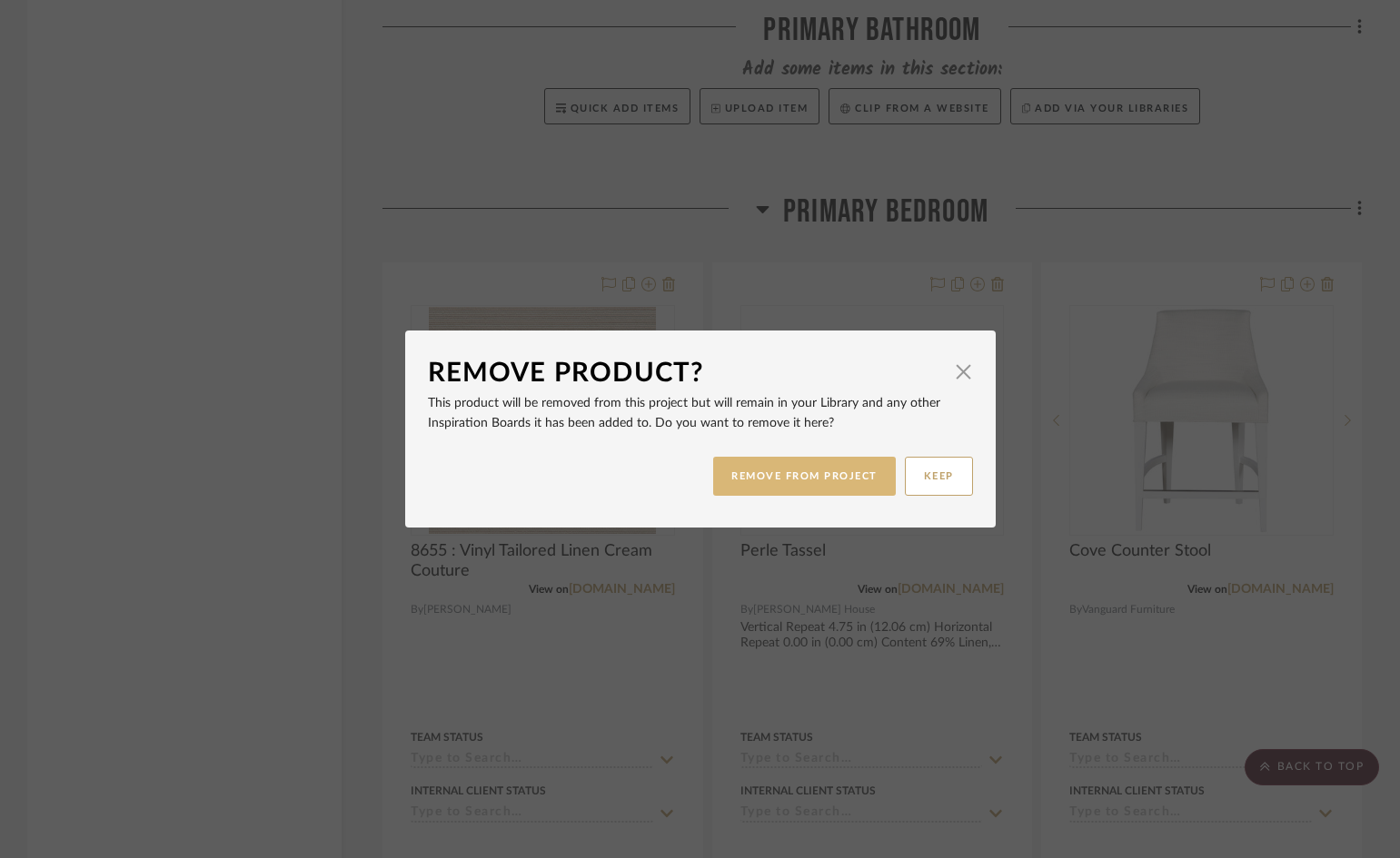
click at [798, 481] on button "REMOVE FROM PROJECT" at bounding box center [804, 476] width 182 height 39
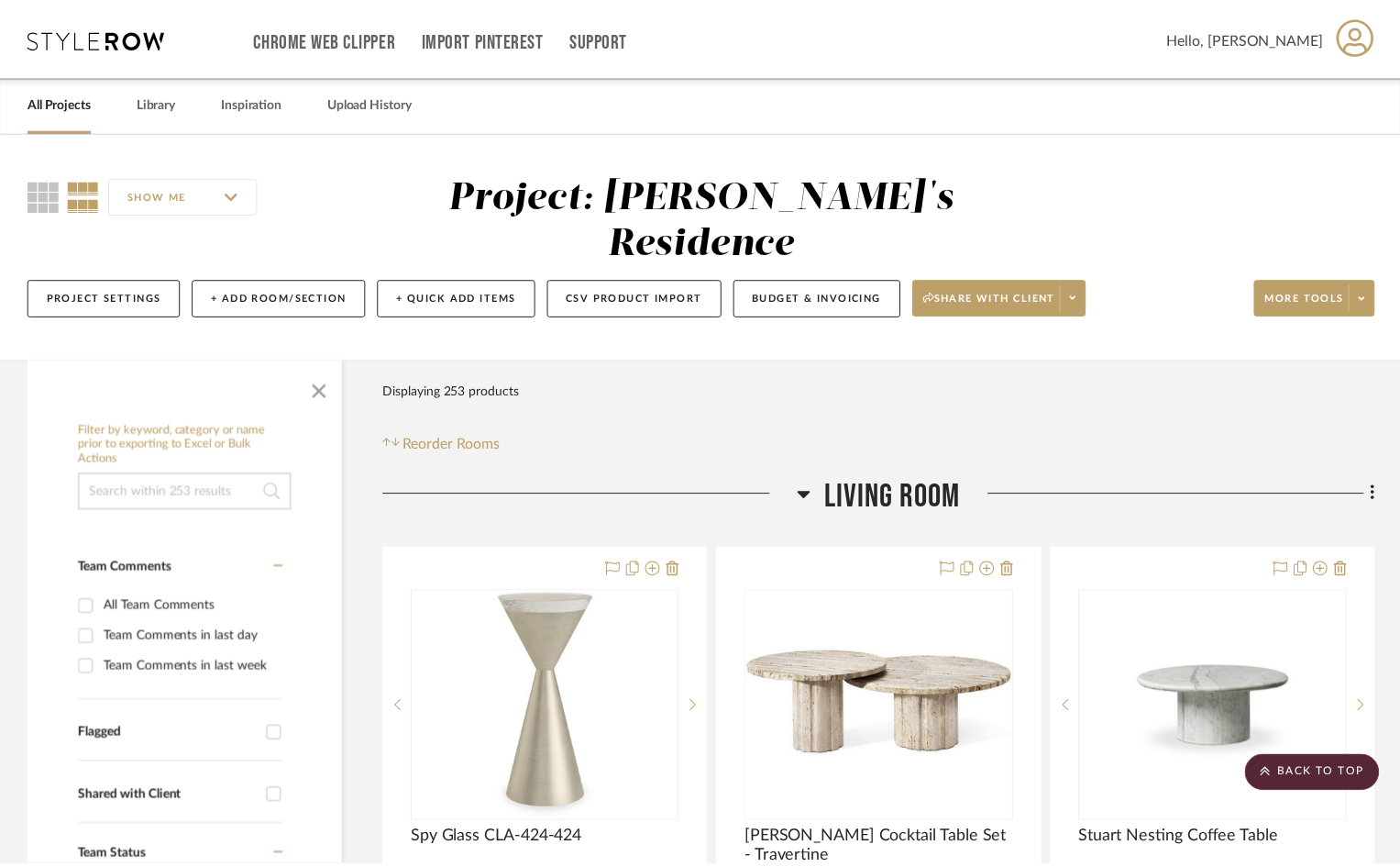
scroll to position [17246, 0]
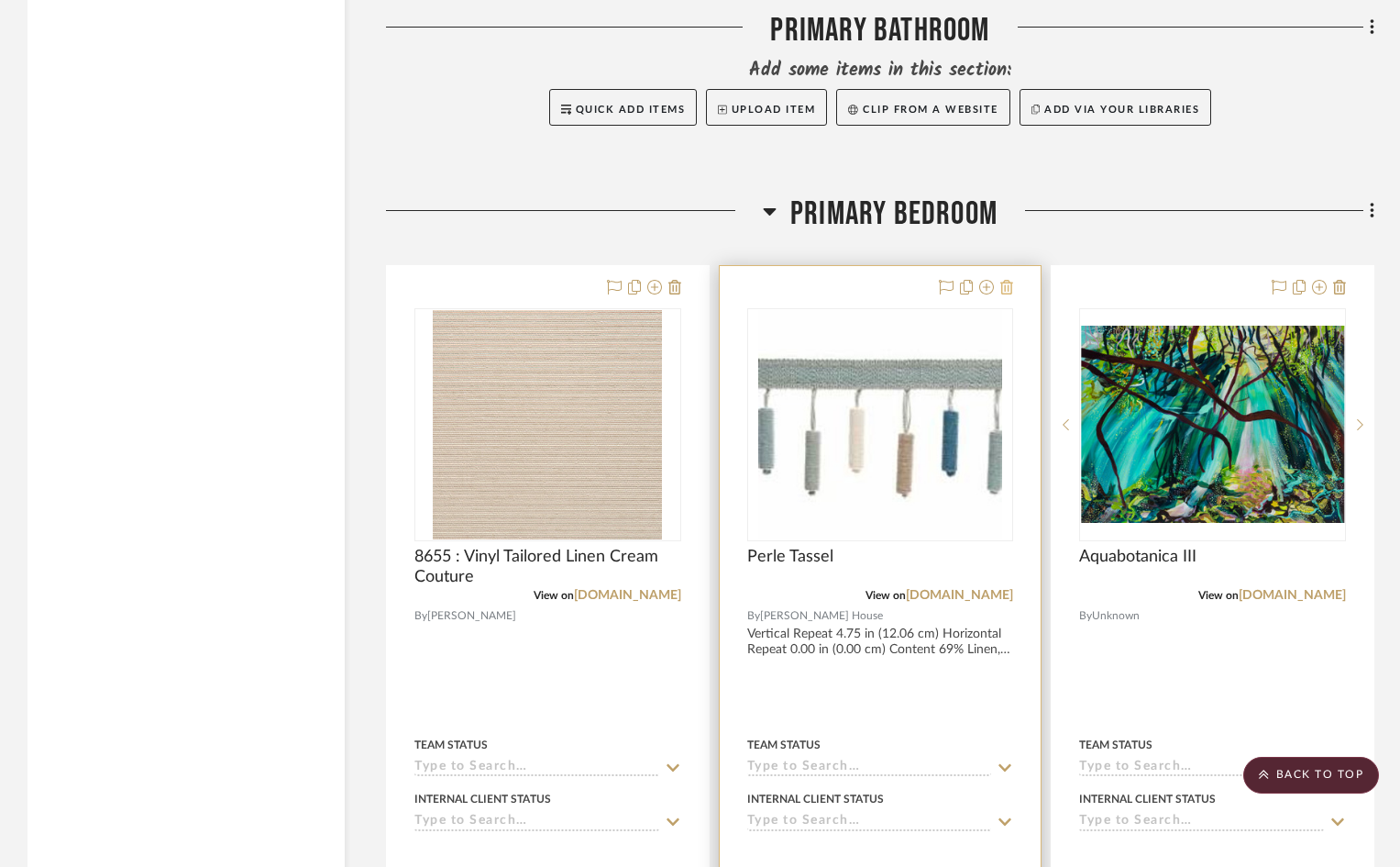
click at [1006, 280] on icon at bounding box center [1007, 287] width 13 height 15
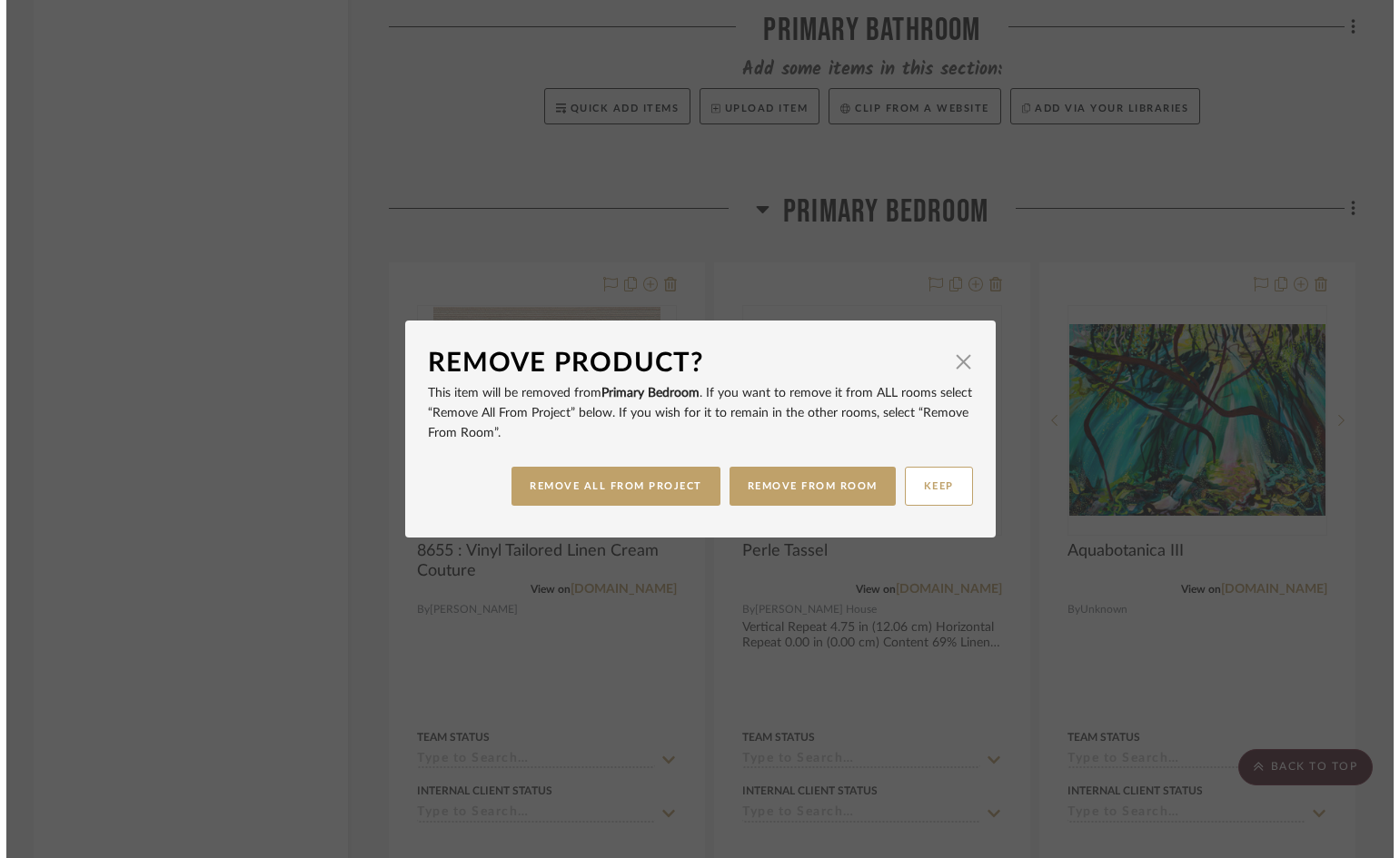
scroll to position [0, 0]
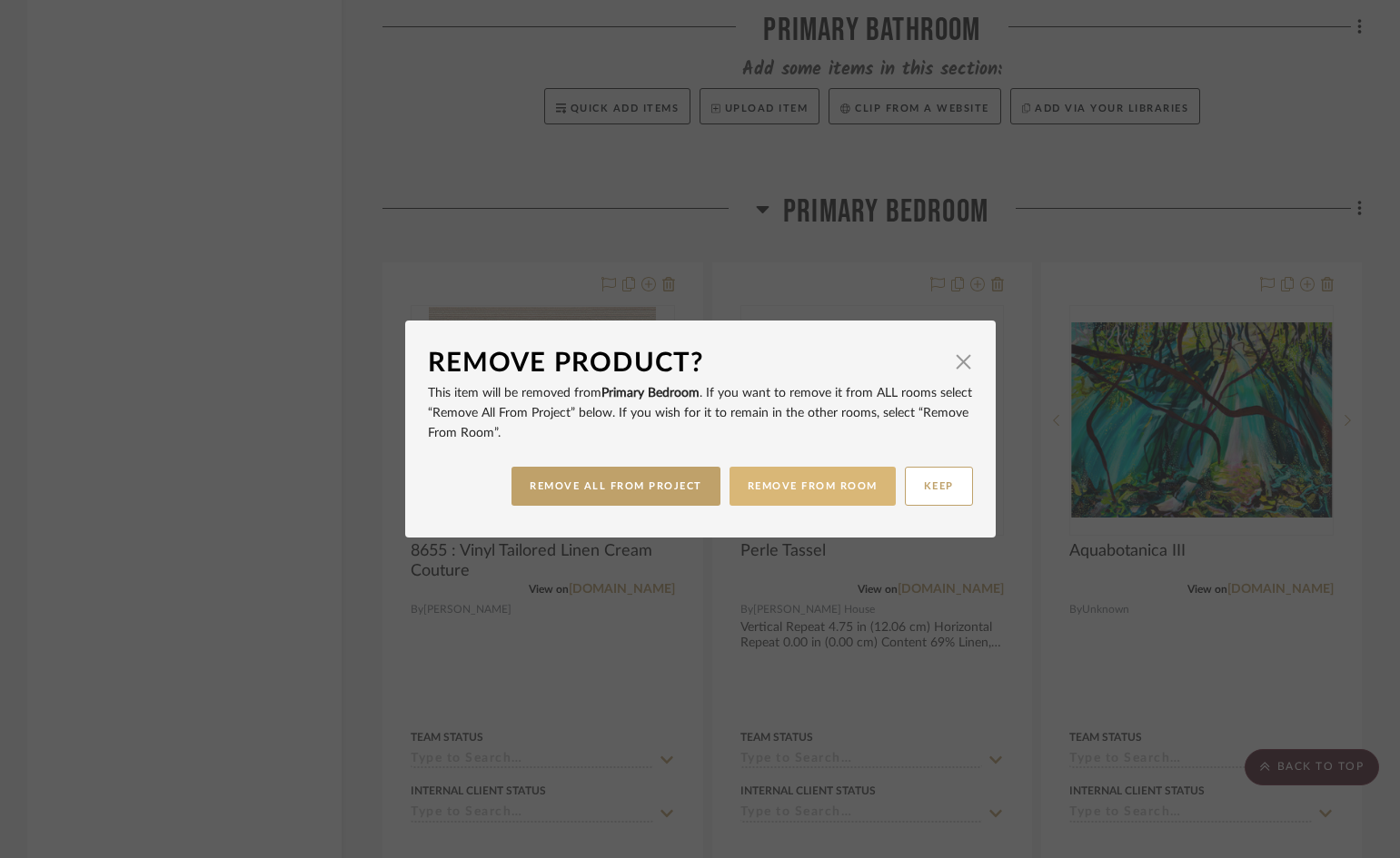
click at [762, 479] on button "REMOVE FROM ROOM" at bounding box center [813, 486] width 167 height 39
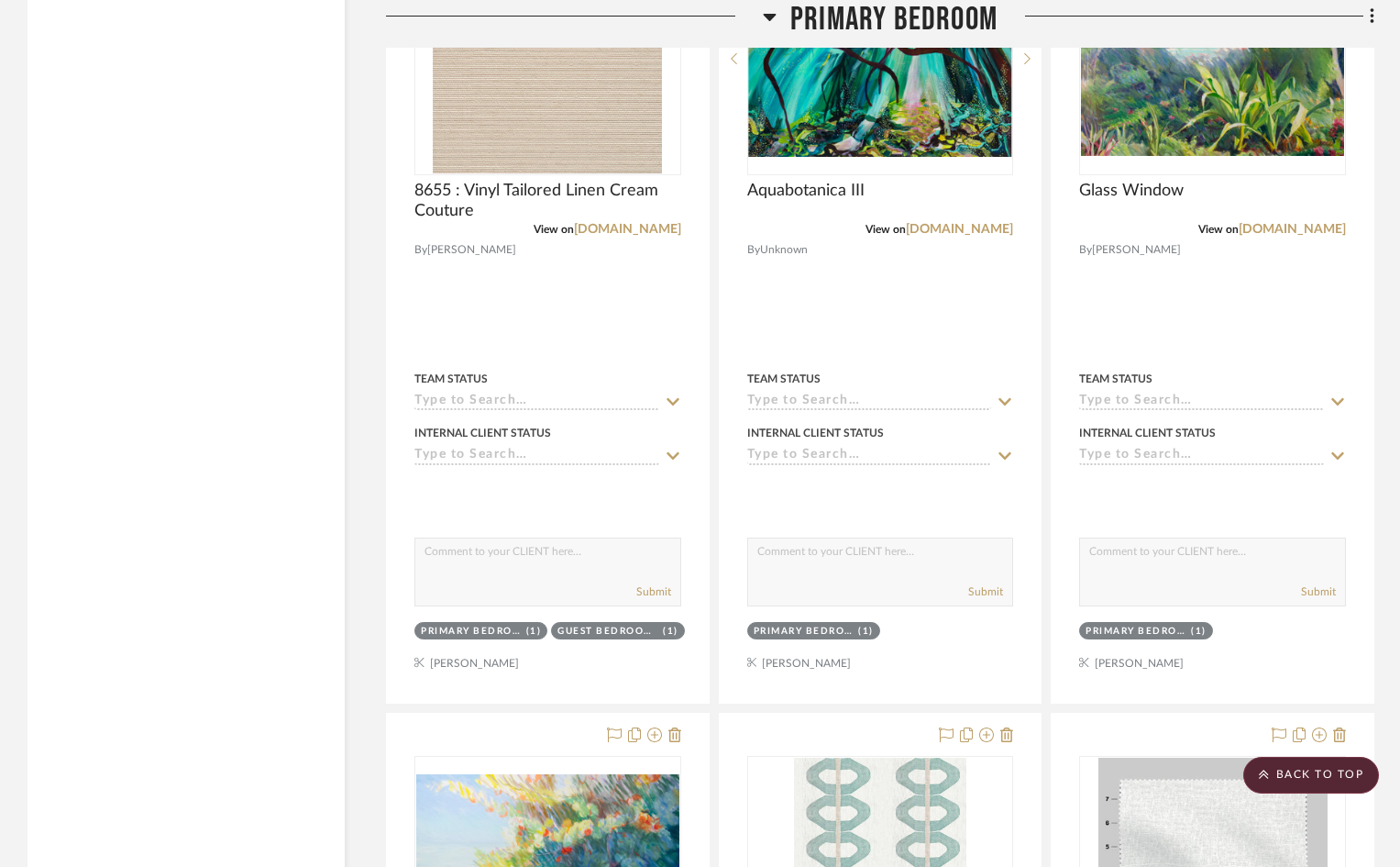
scroll to position [17430, 0]
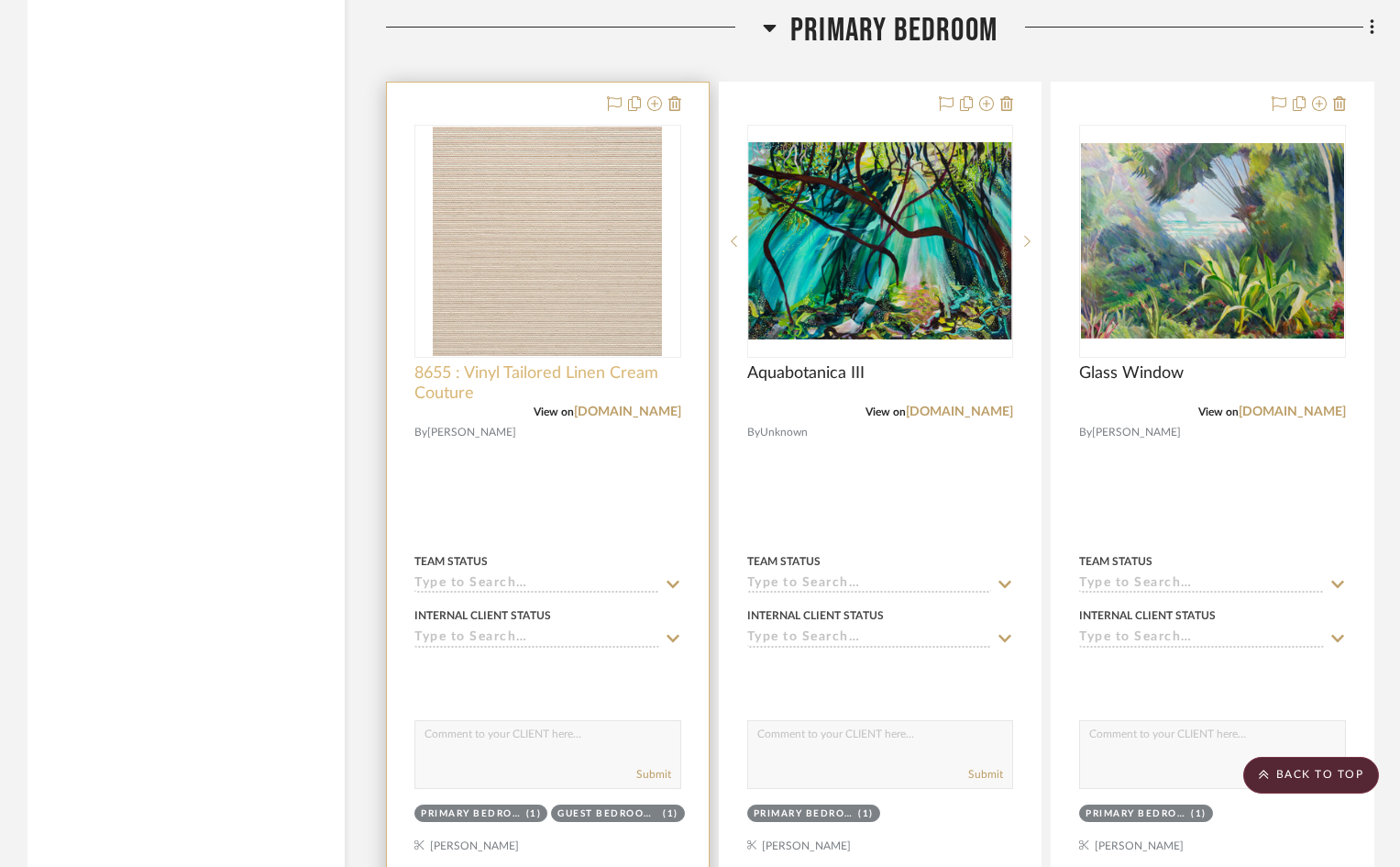
click at [613, 363] on span "8655 : Vinyl Tailored Linen Cream Couture" at bounding box center [548, 383] width 267 height 40
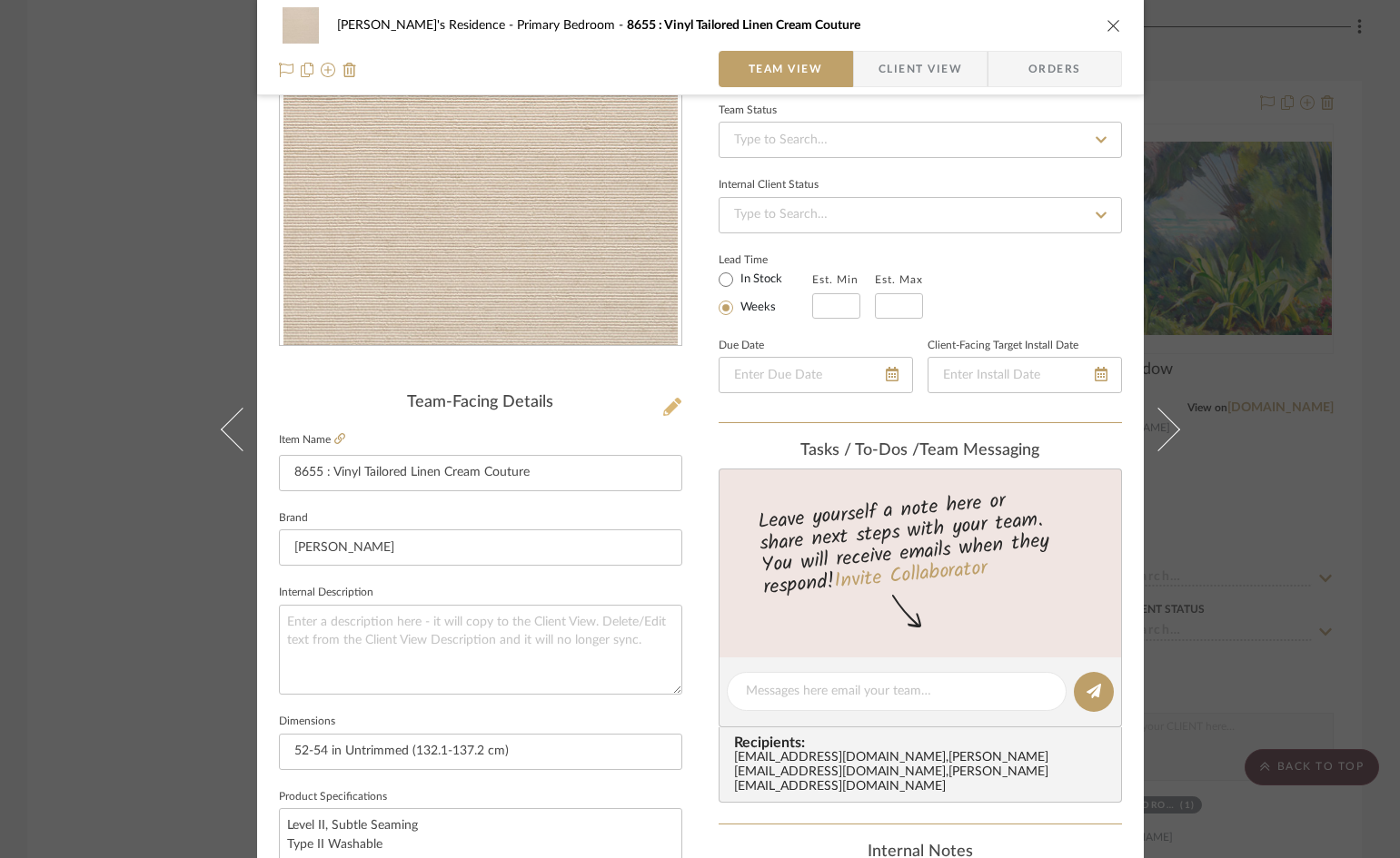
scroll to position [181, 0]
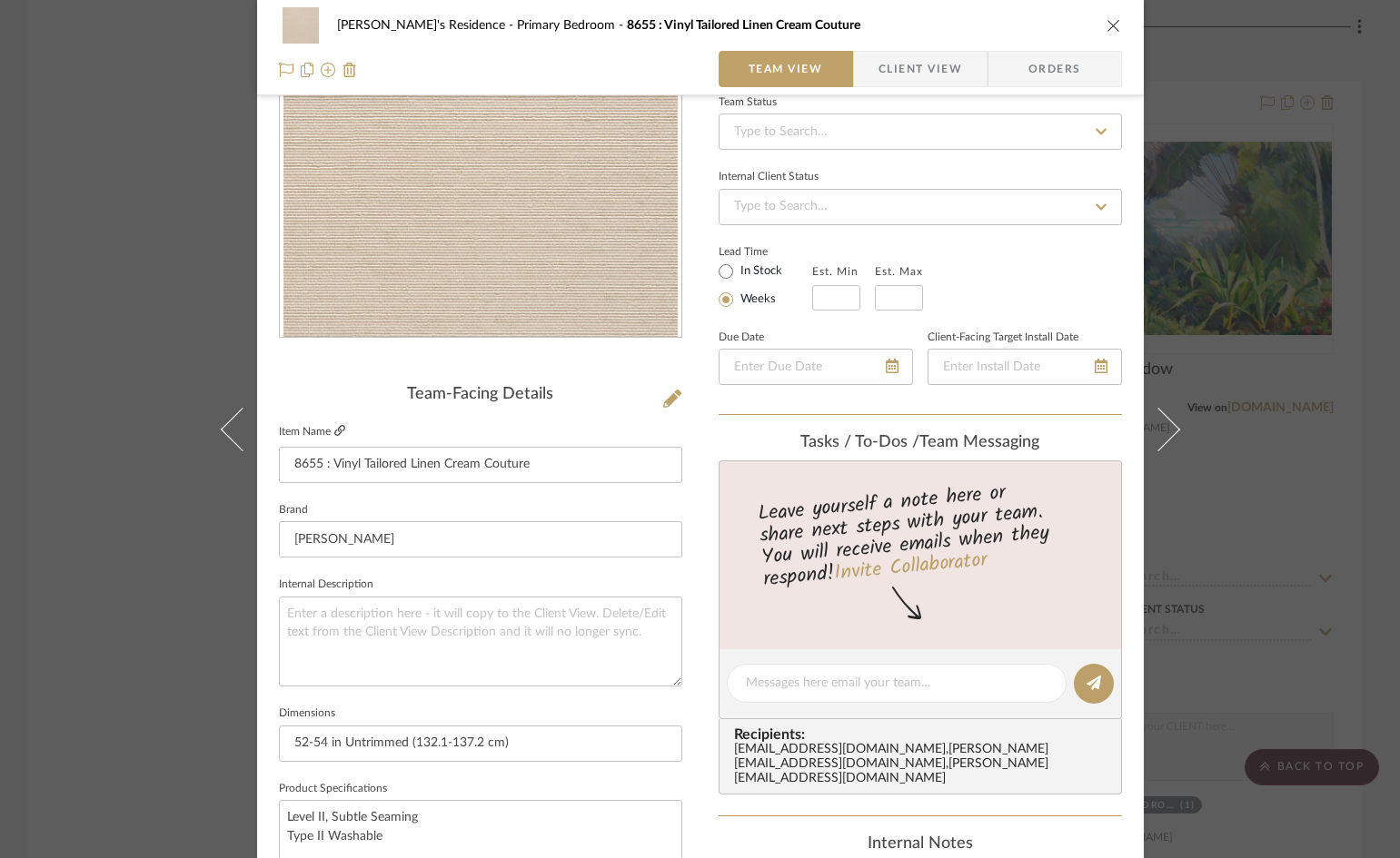
click at [337, 428] on icon at bounding box center [339, 430] width 11 height 11
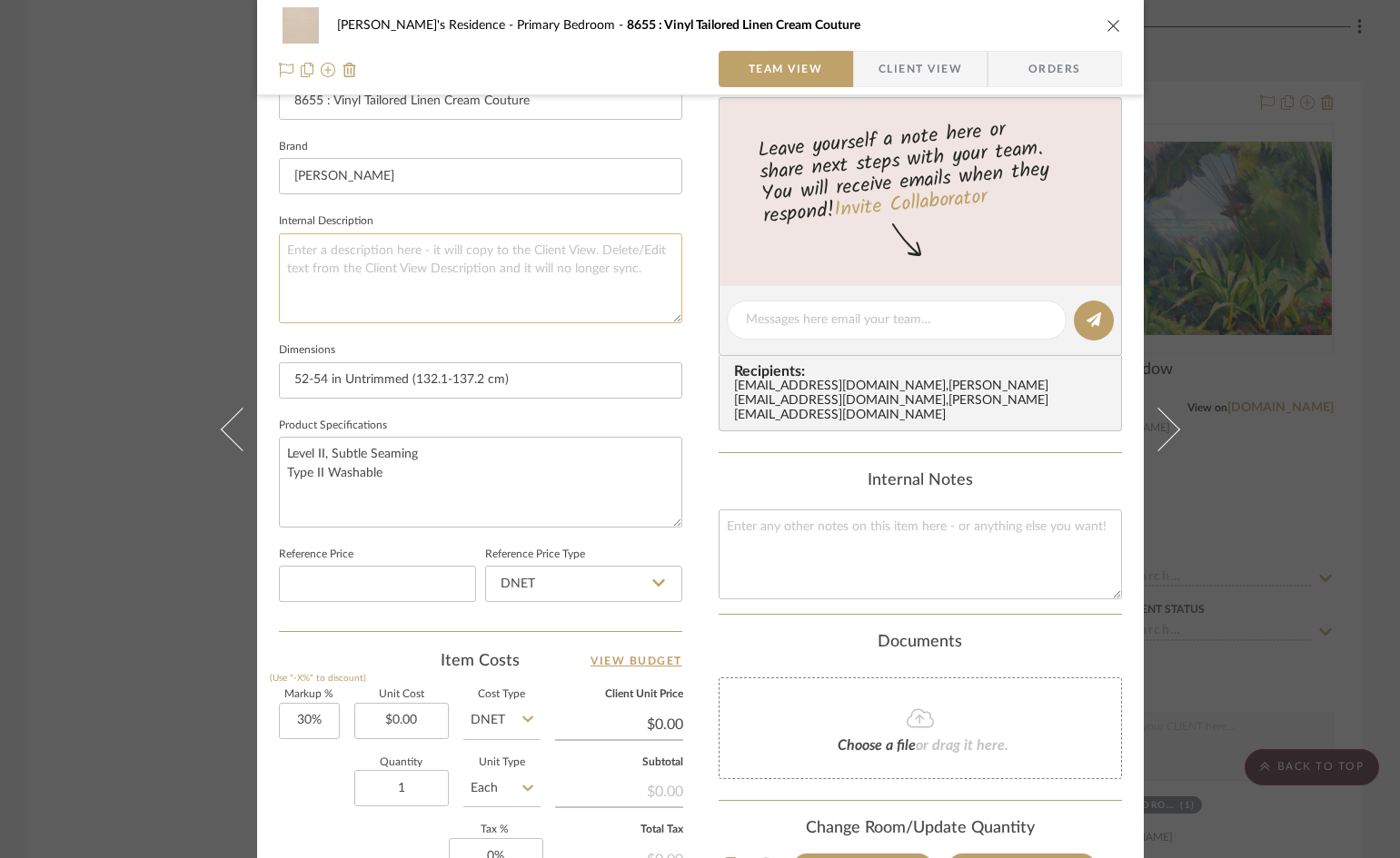
scroll to position [726, 0]
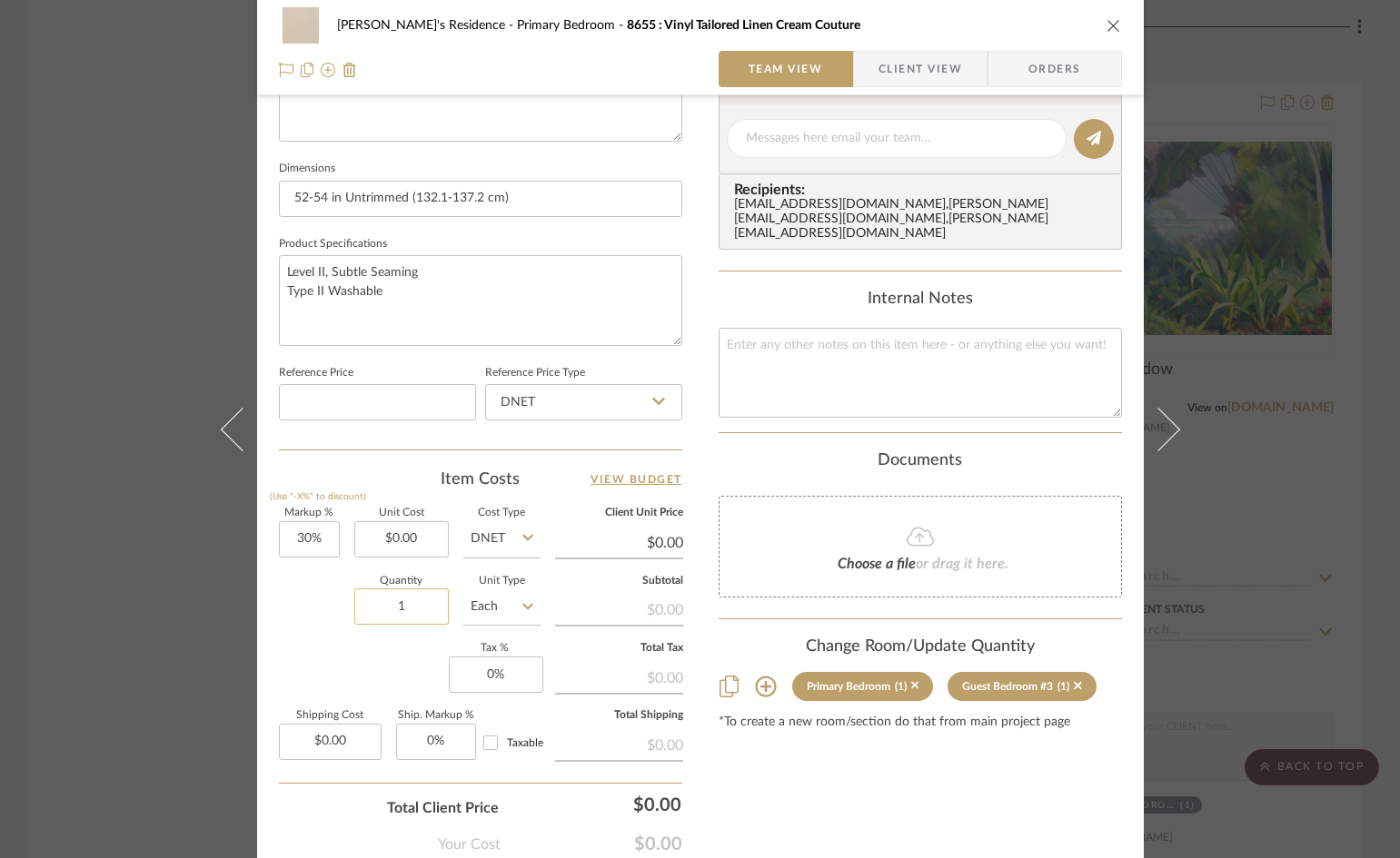
click at [408, 616] on input "1" at bounding box center [401, 605] width 94 height 36
type input "50"
click at [525, 610] on icon at bounding box center [527, 606] width 11 height 15
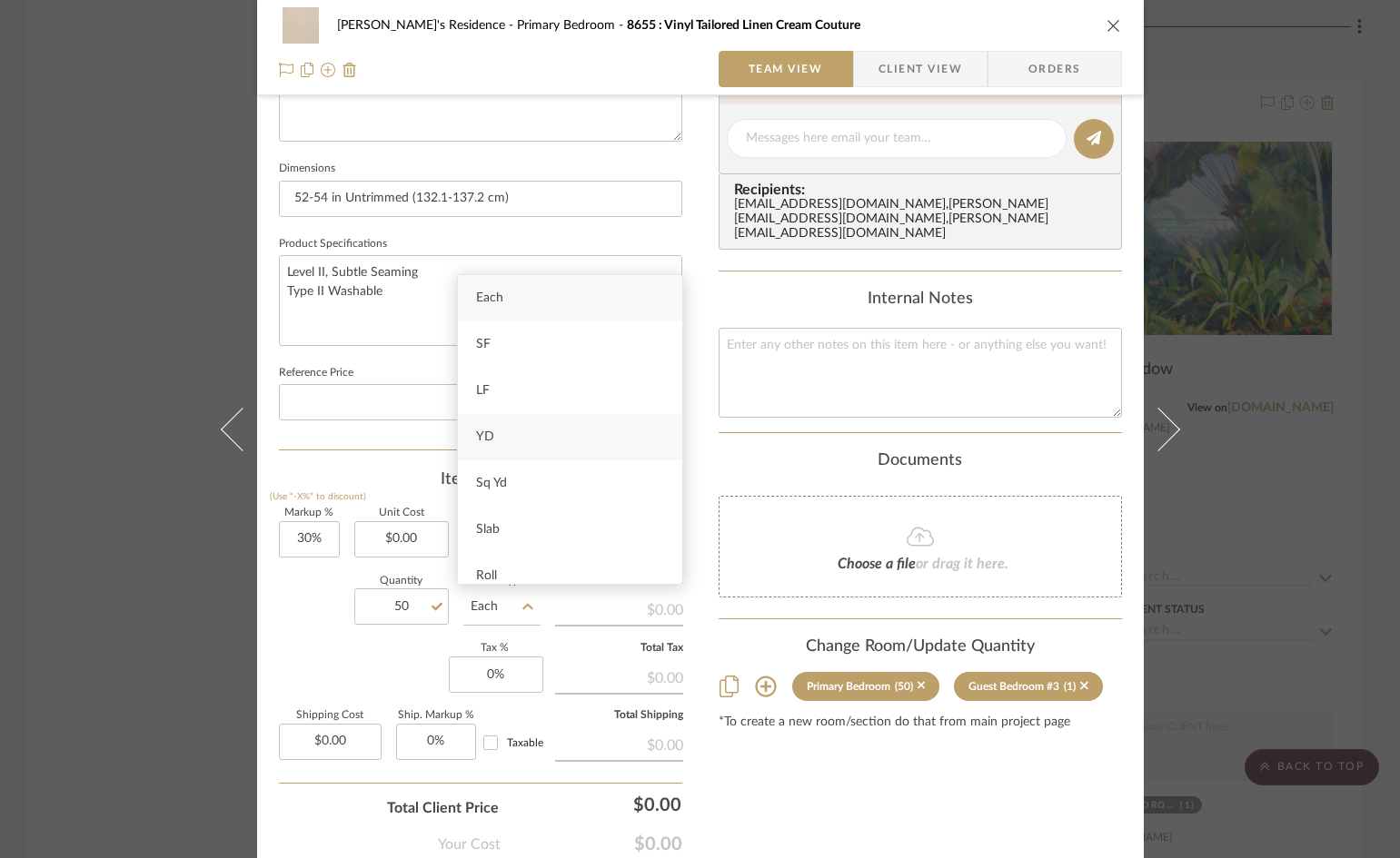
click at [504, 439] on div "YD" at bounding box center [570, 437] width 225 height 46
type input "YD"
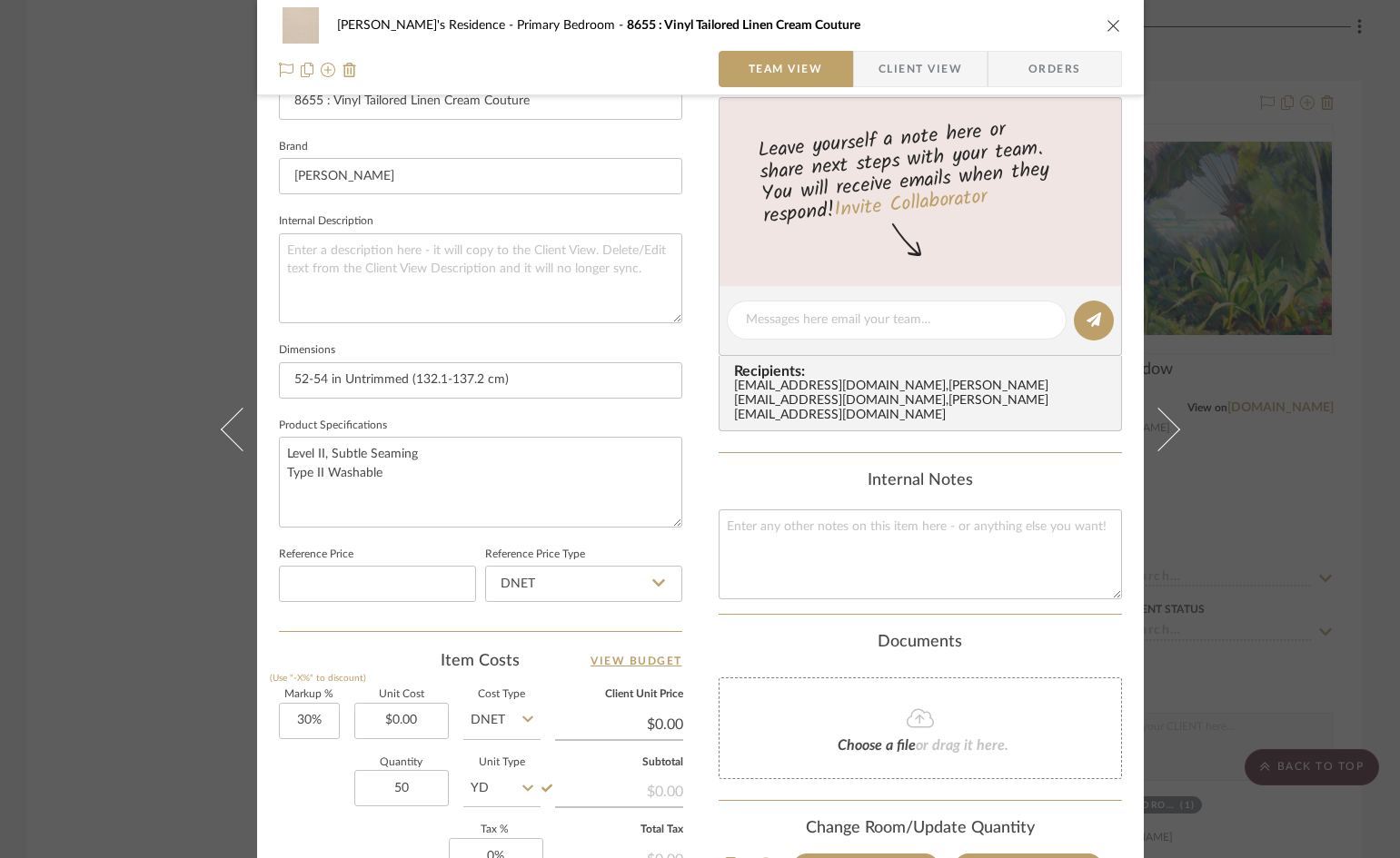
scroll to position [833, 0]
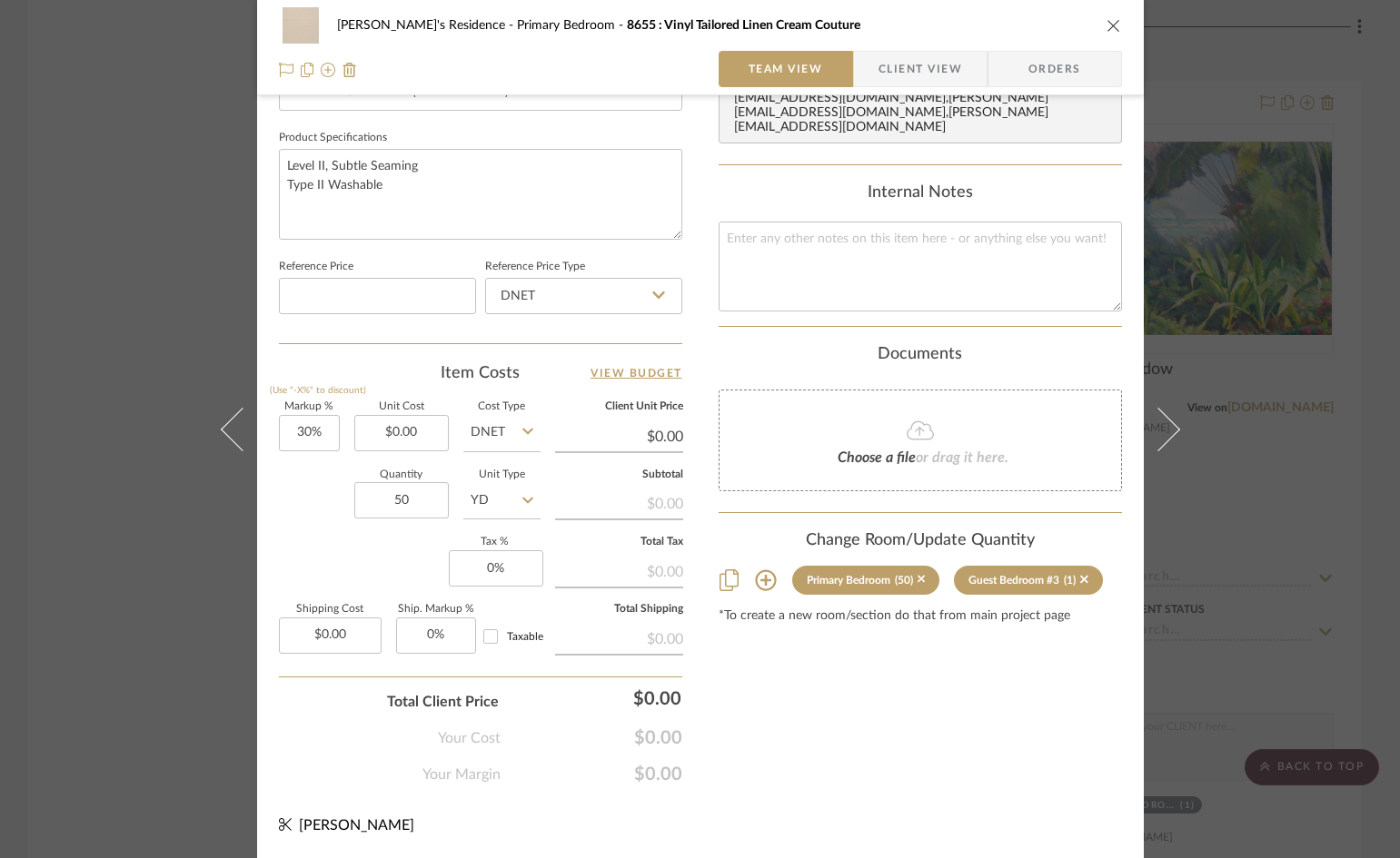
click at [1225, 578] on div "Hassan's Residence Primary Bedroom 8655 : Vinyl Tailored Linen Cream Couture Te…" at bounding box center [700, 429] width 1400 height 858
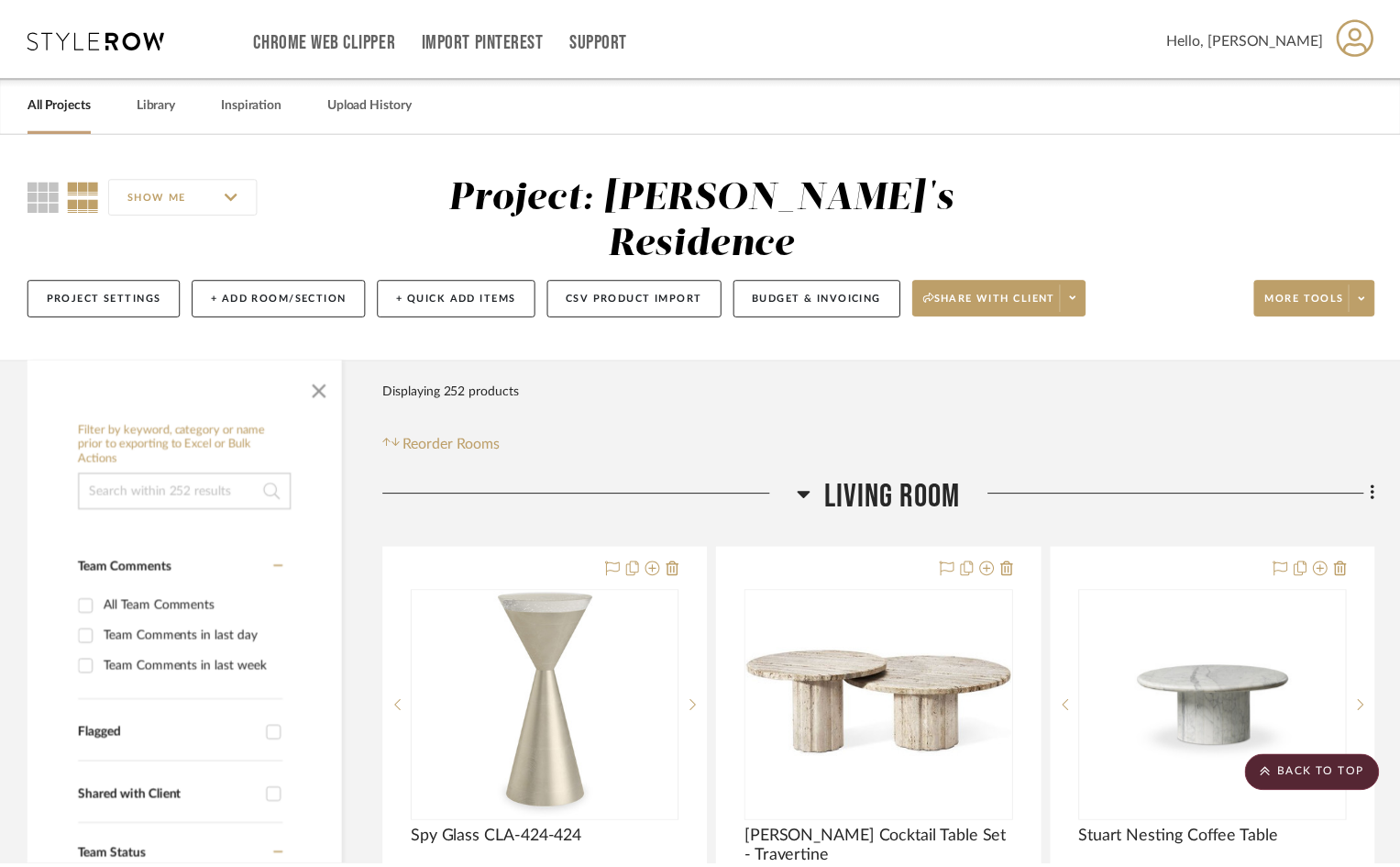
scroll to position [17430, 0]
